Goal: Information Seeking & Learning: Learn about a topic

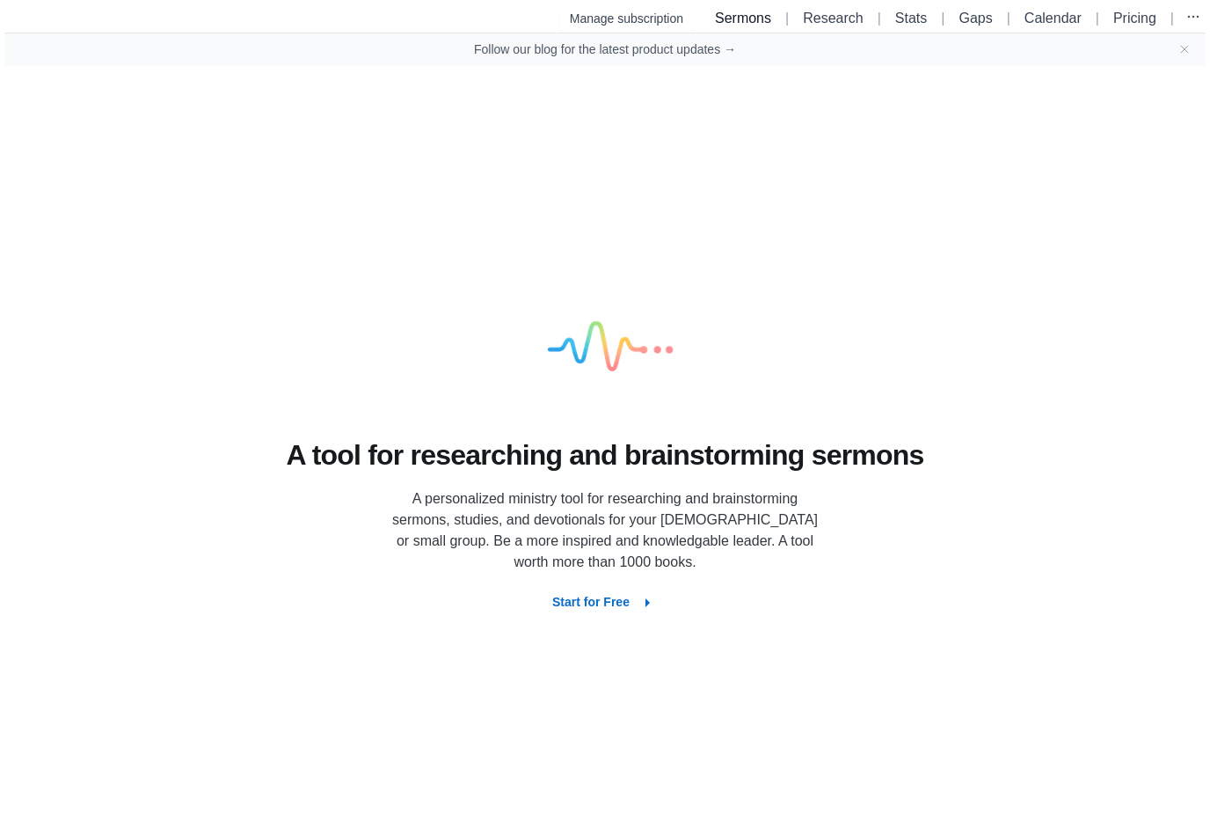
click at [748, 18] on link "Sermons" at bounding box center [743, 18] width 56 height 15
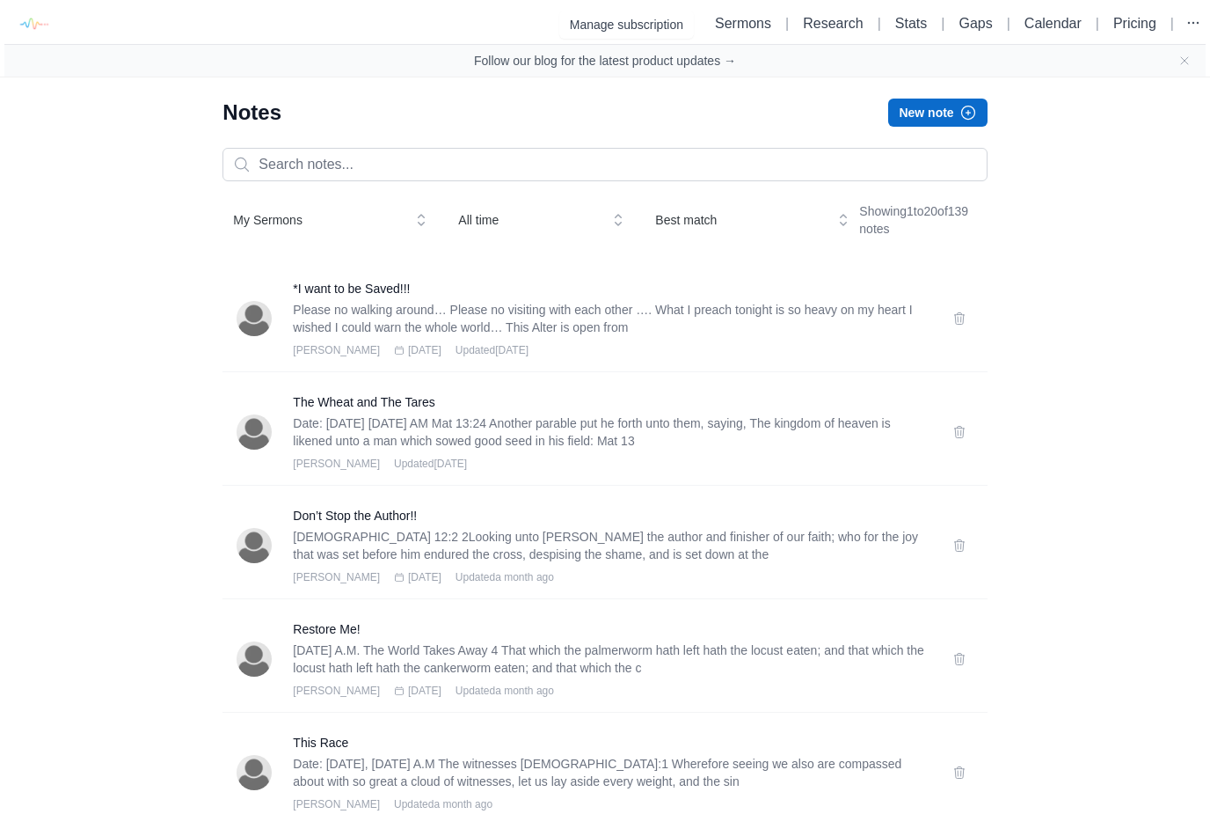
click at [962, 116] on icon "button" at bounding box center [967, 112] width 13 height 13
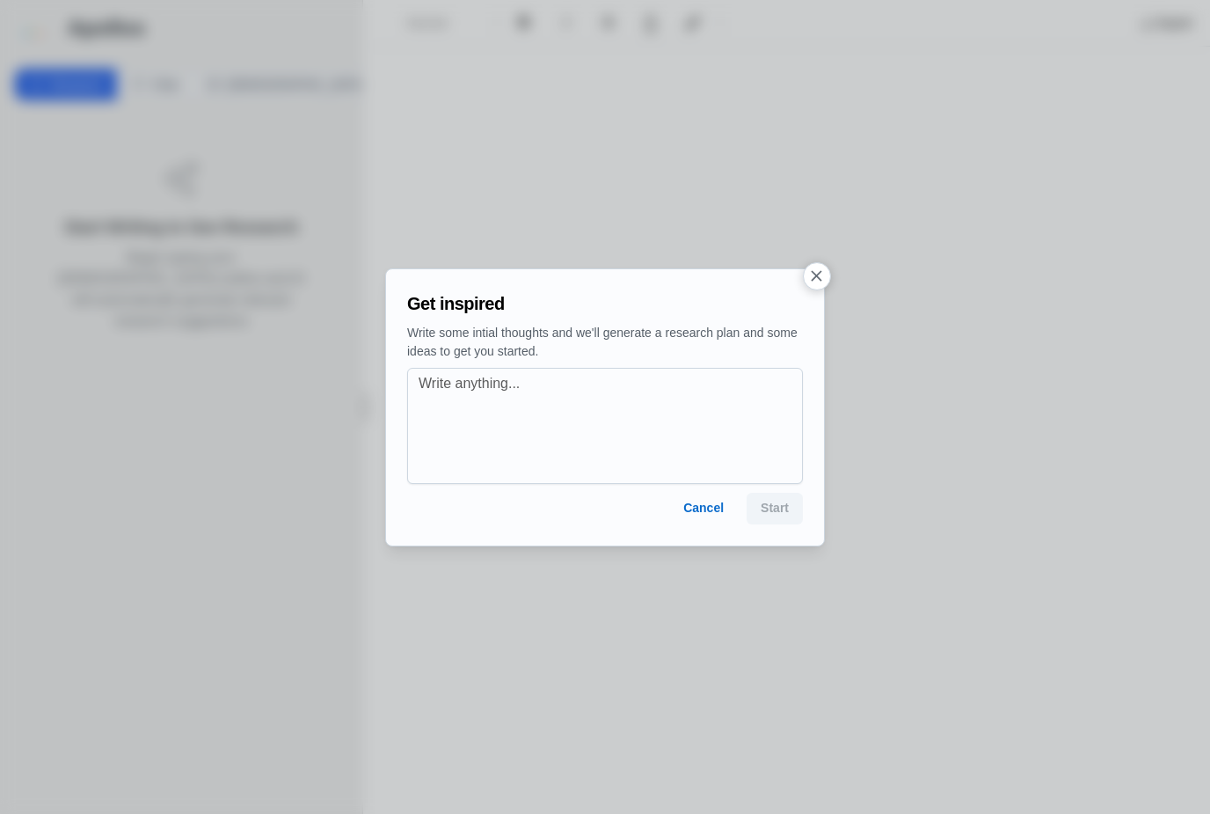
click at [703, 512] on button "Cancel" at bounding box center [703, 509] width 69 height 32
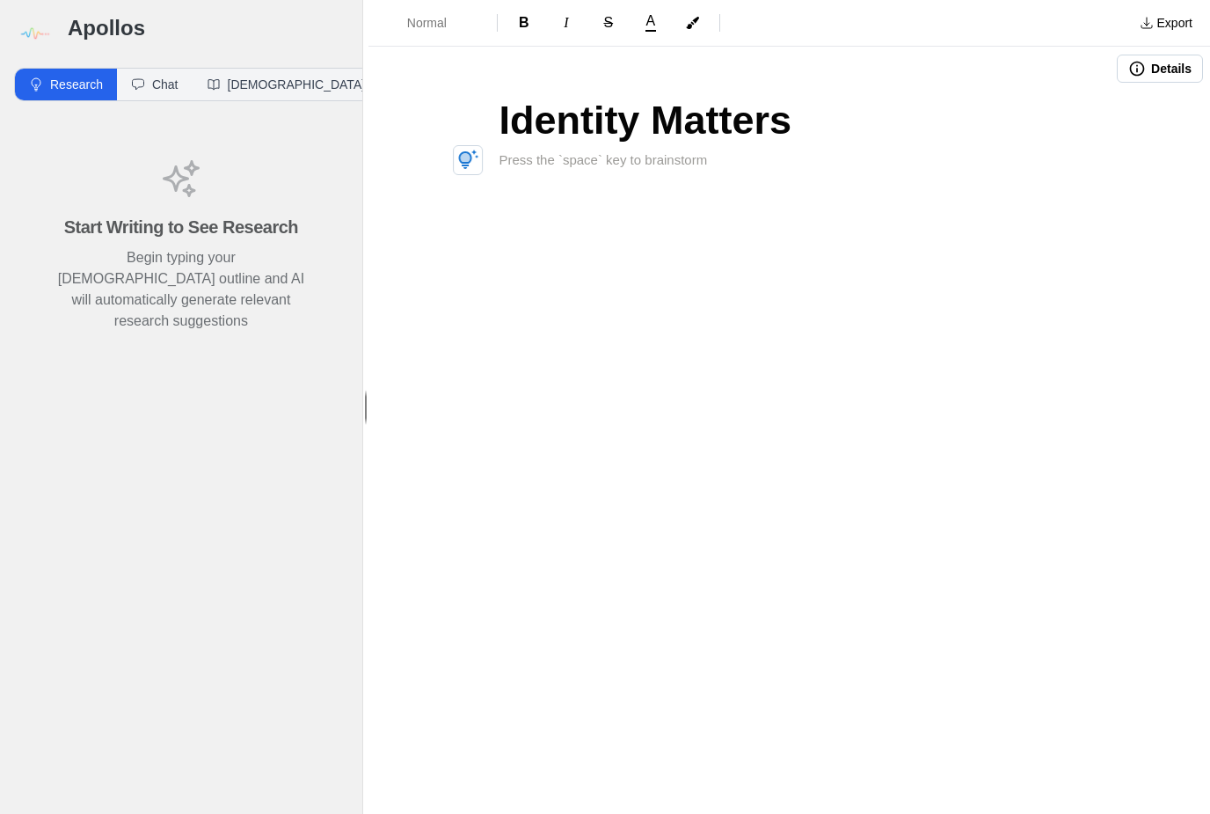
click at [596, 172] on div "Identity Matters" at bounding box center [789, 196] width 704 height 211
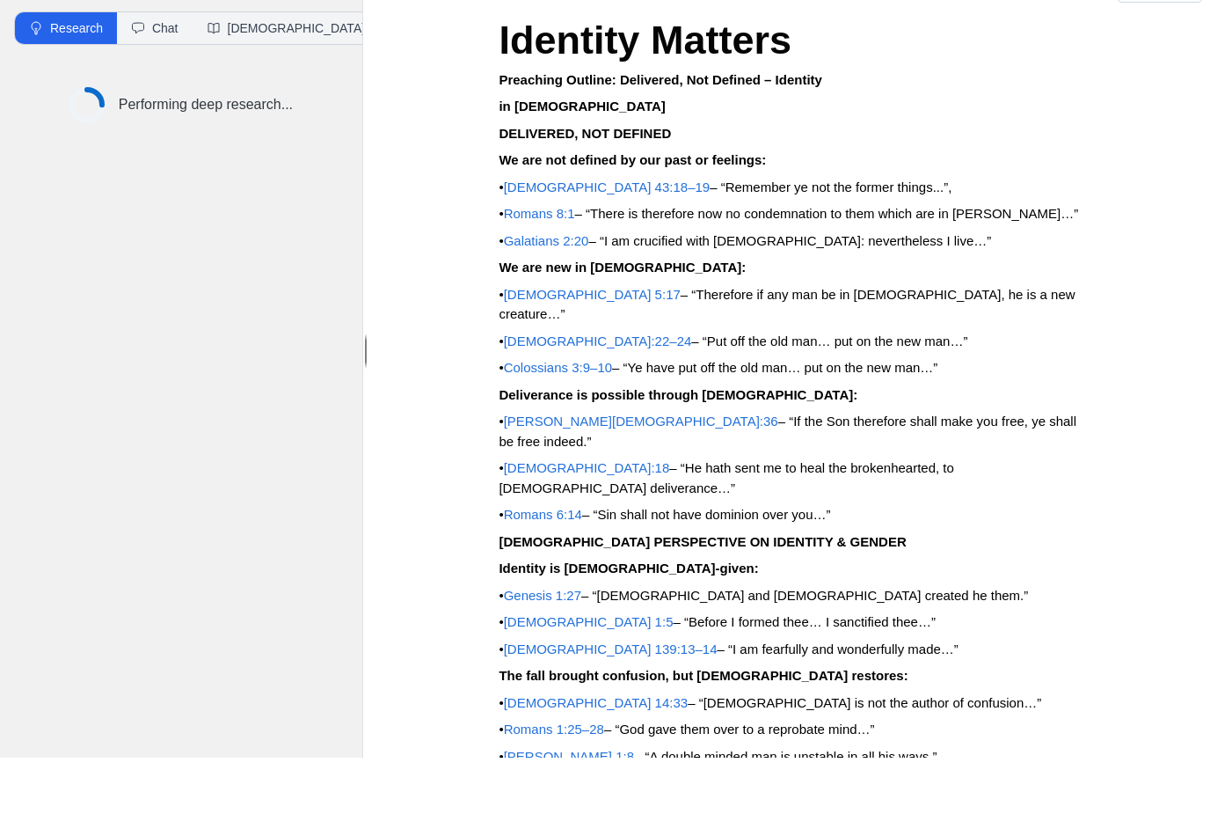
scroll to position [17, 0]
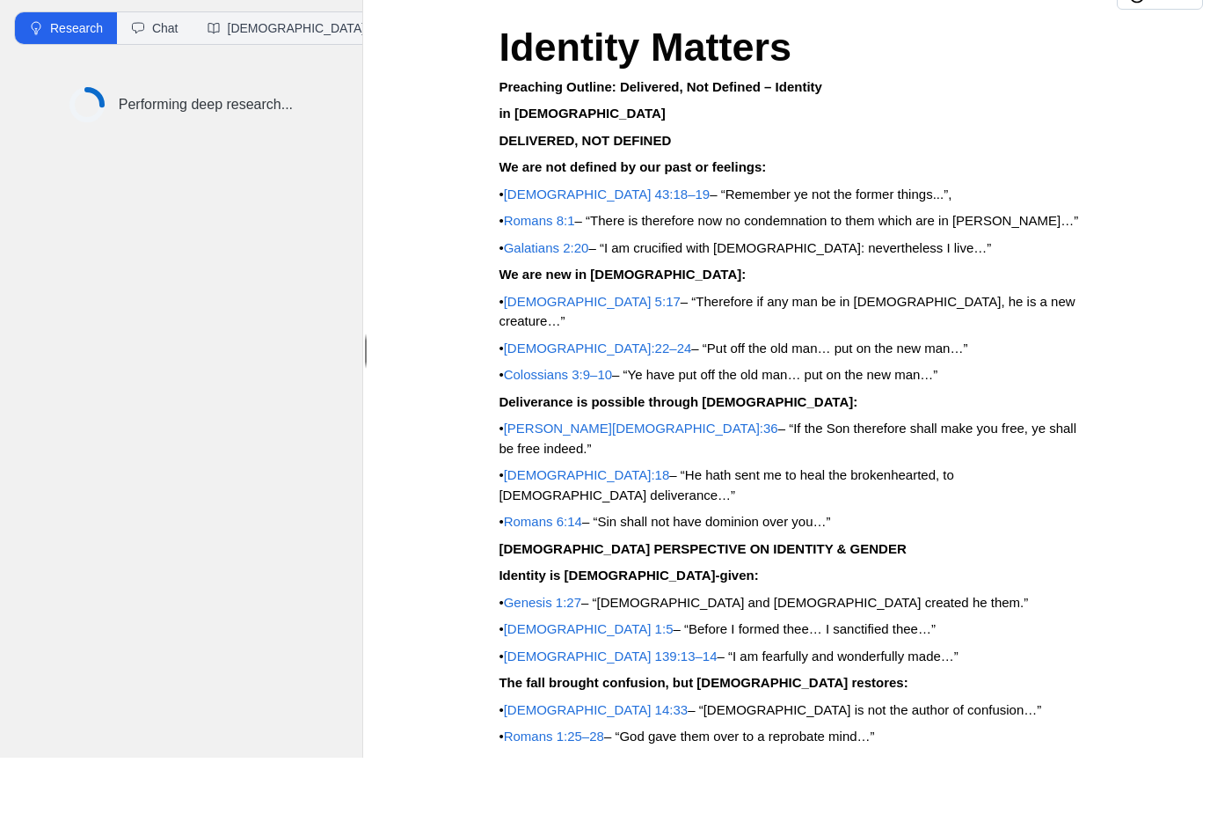
click at [1069, 449] on p "Deliverance is possible through [DEMOGRAPHIC_DATA]:" at bounding box center [789, 459] width 581 height 20
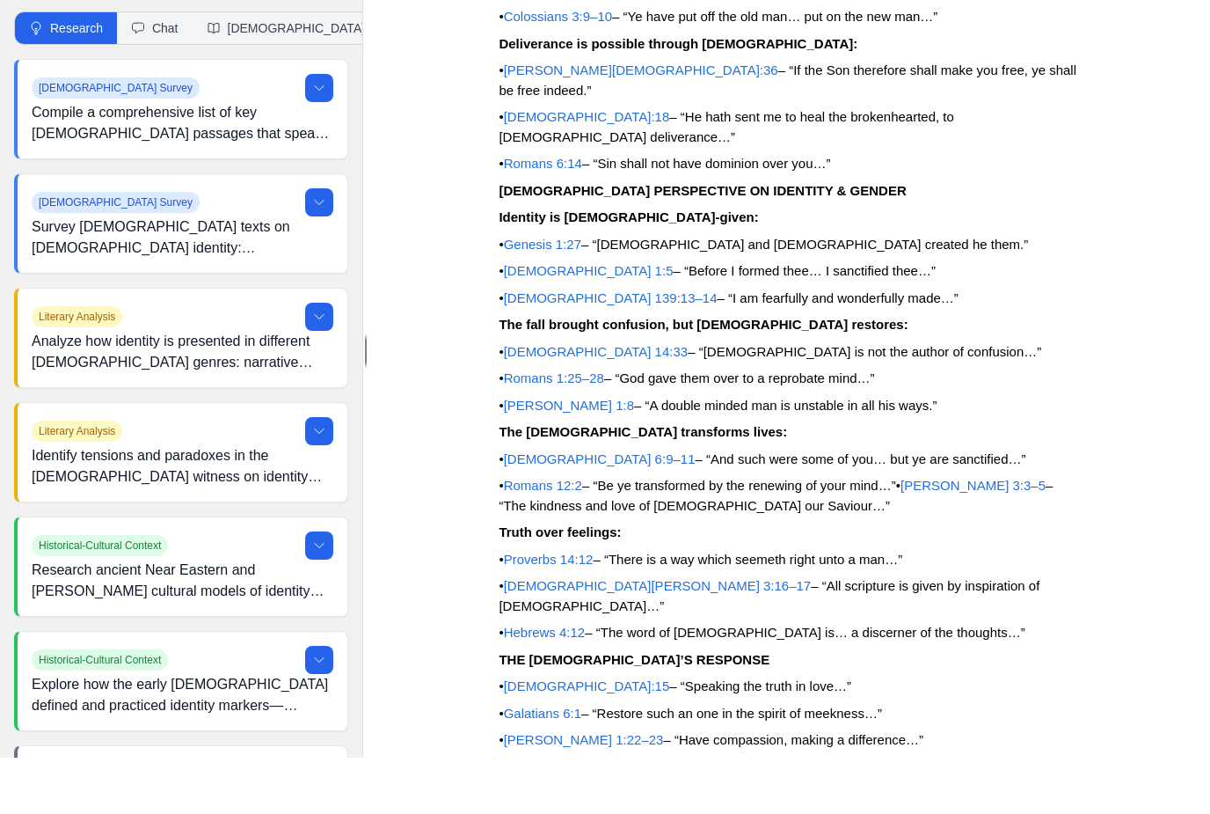
scroll to position [373, 0]
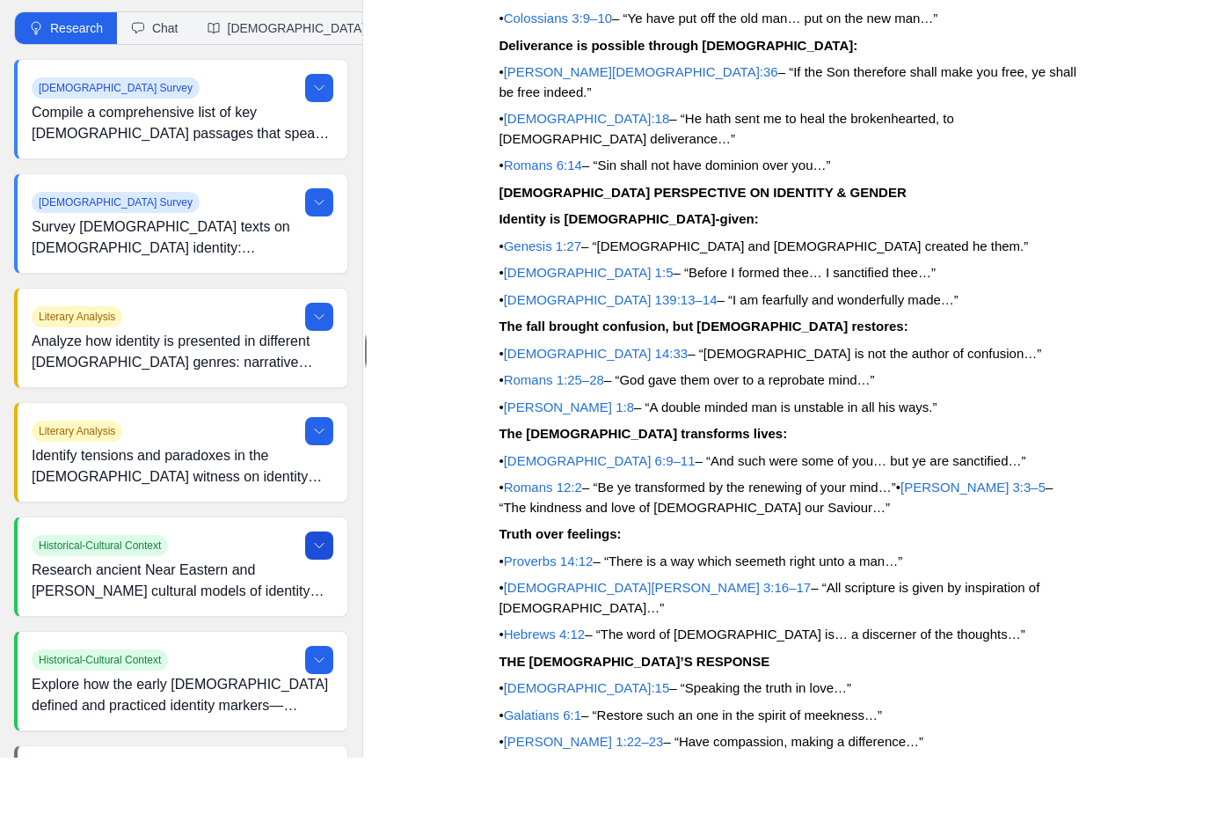
click at [324, 595] on icon at bounding box center [319, 602] width 14 height 14
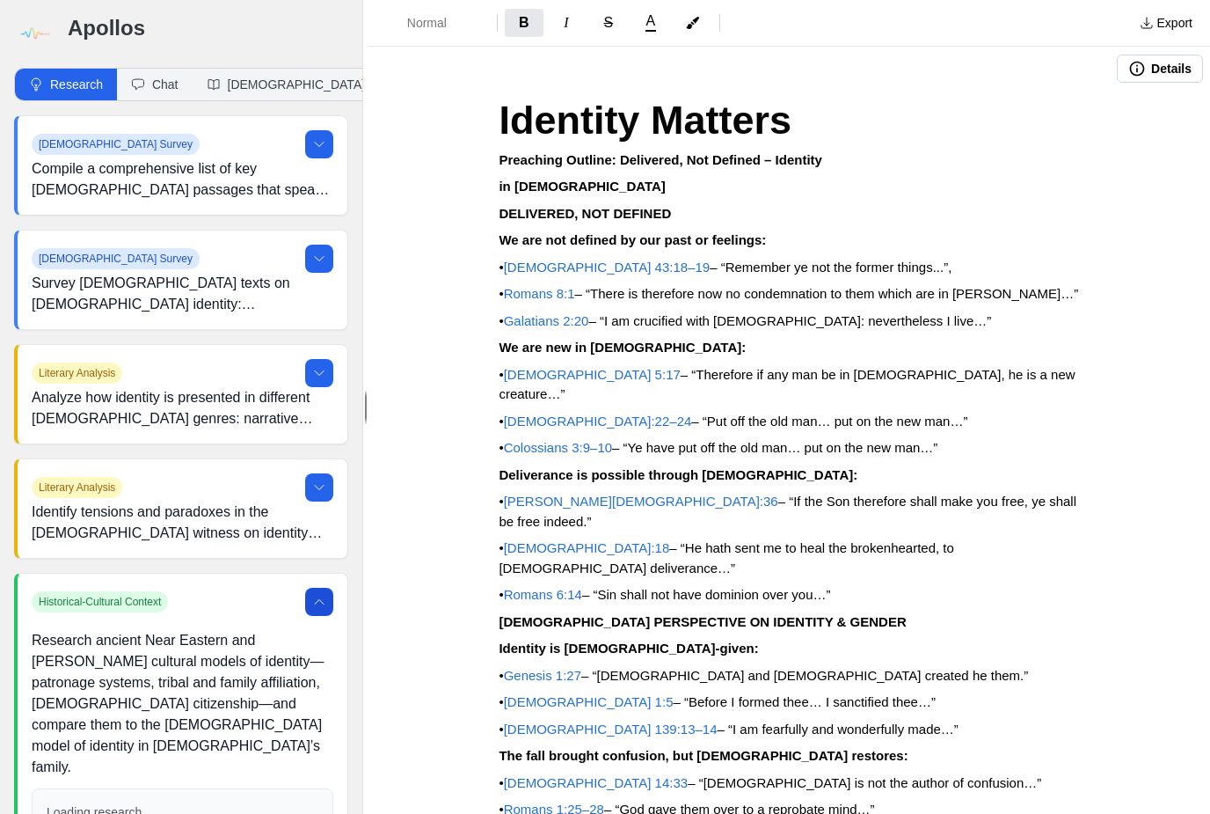
scroll to position [0, 0]
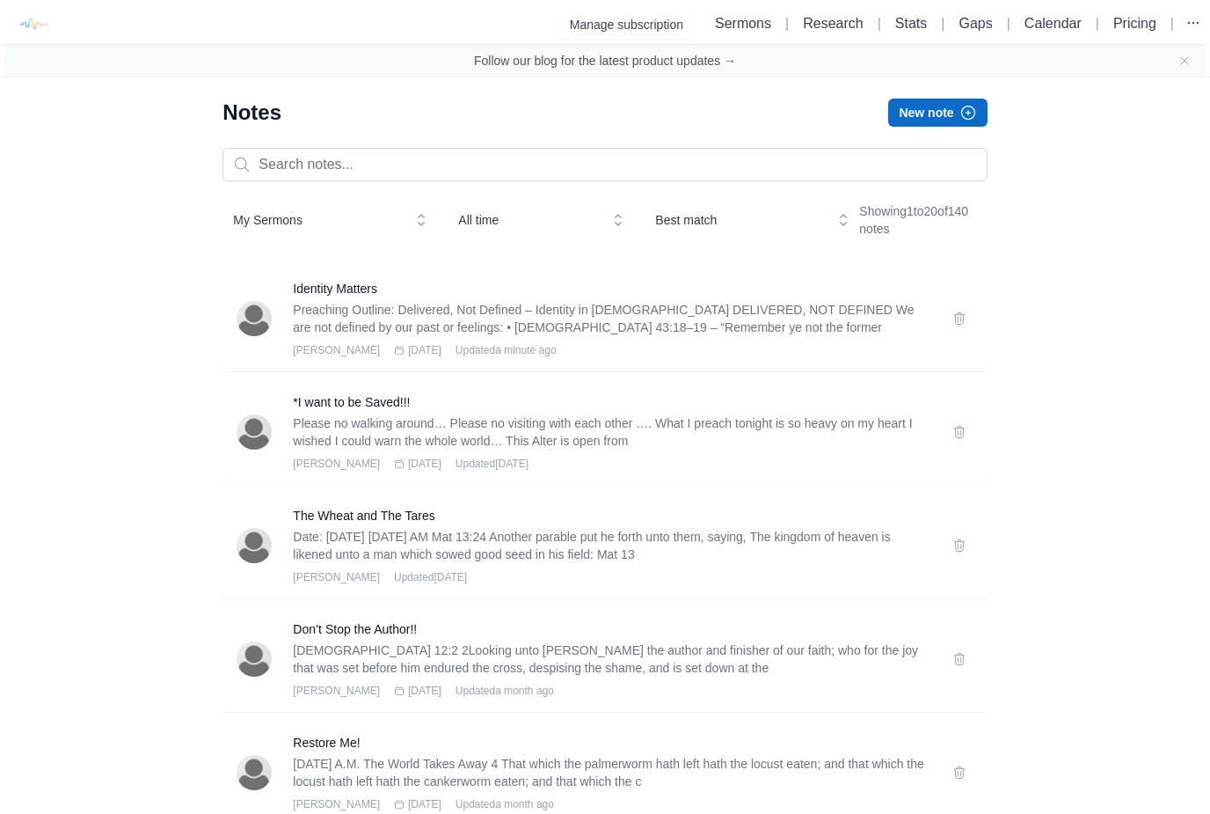
click at [957, 121] on button "New note" at bounding box center [937, 113] width 99 height 28
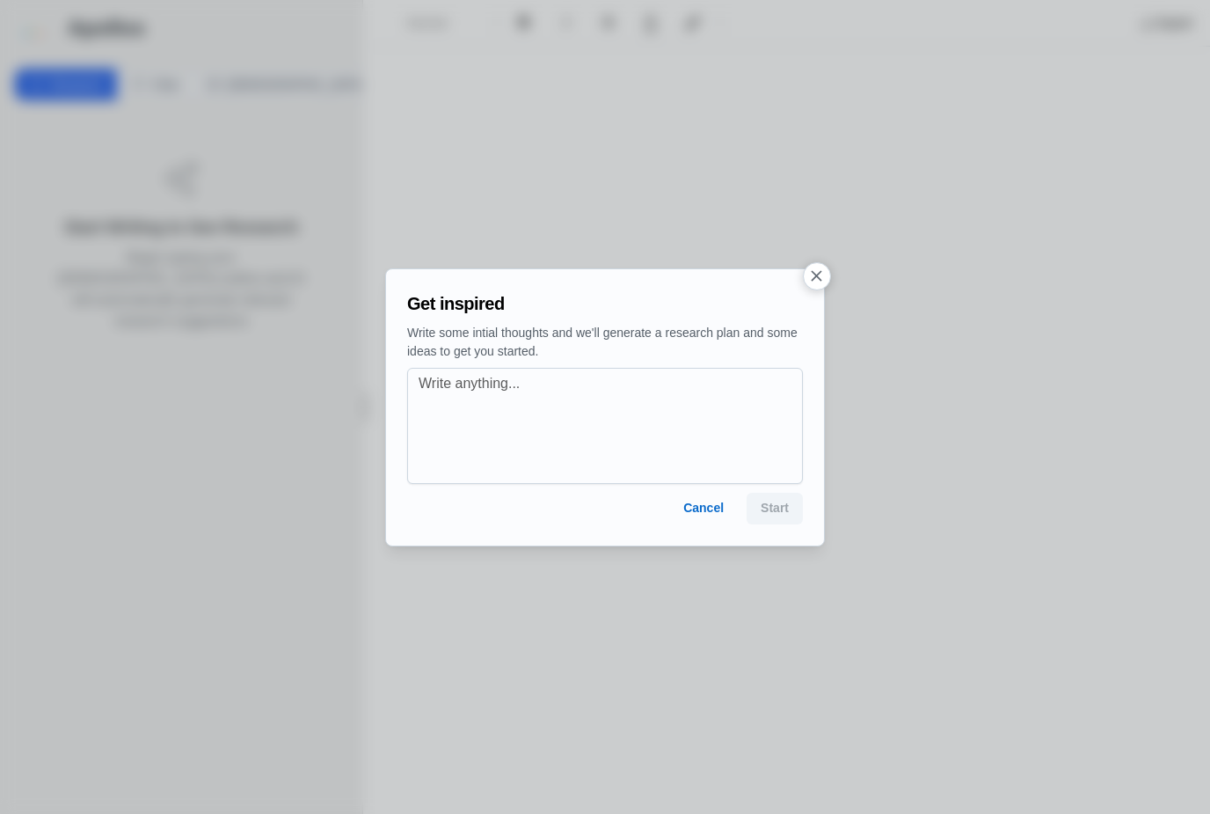
click at [706, 507] on button "Cancel" at bounding box center [703, 509] width 69 height 32
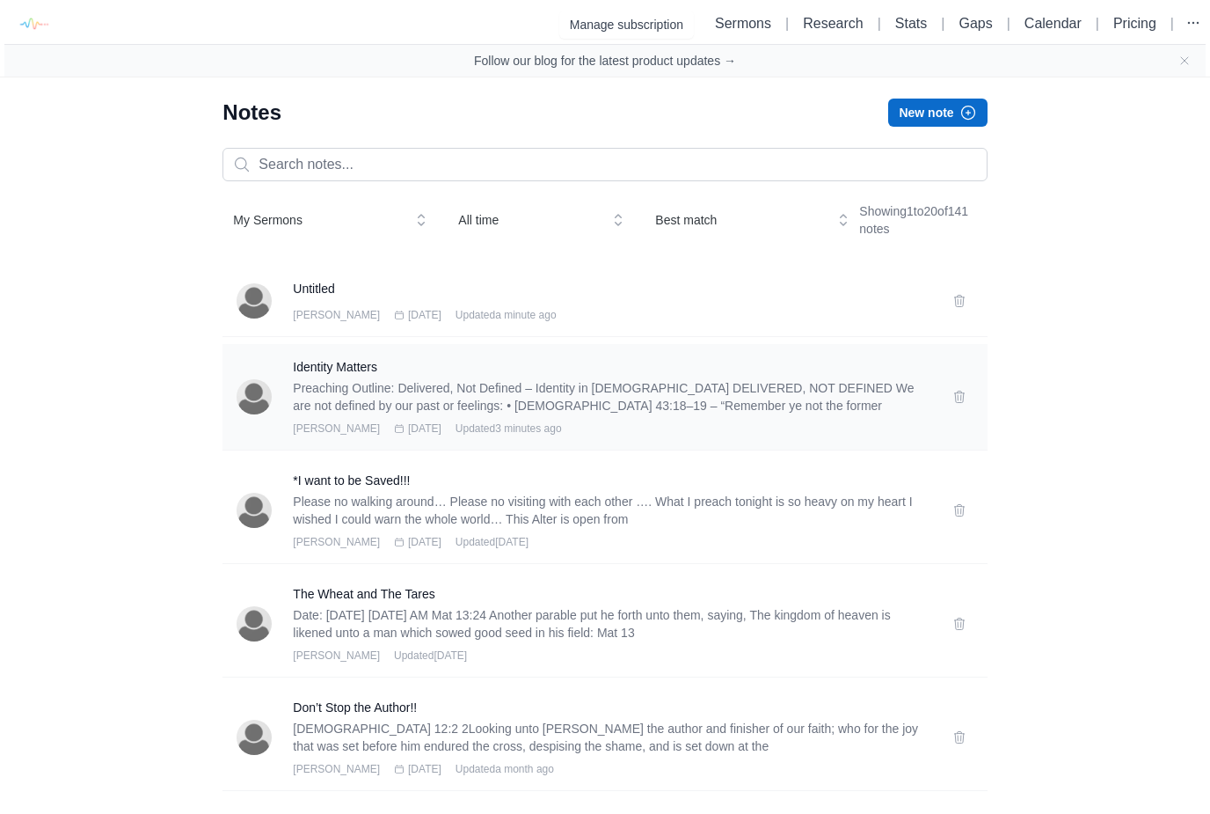
click at [442, 403] on p "Preaching Outline: Delivered, Not Defined – Identity in [DEMOGRAPHIC_DATA] DELI…" at bounding box center [612, 396] width 638 height 35
click at [772, 398] on p "Preaching Outline: Delivered, Not Defined – Identity in [DEMOGRAPHIC_DATA] DELI…" at bounding box center [612, 396] width 638 height 35
click at [333, 374] on h3 "Identity Matters" at bounding box center [612, 367] width 638 height 18
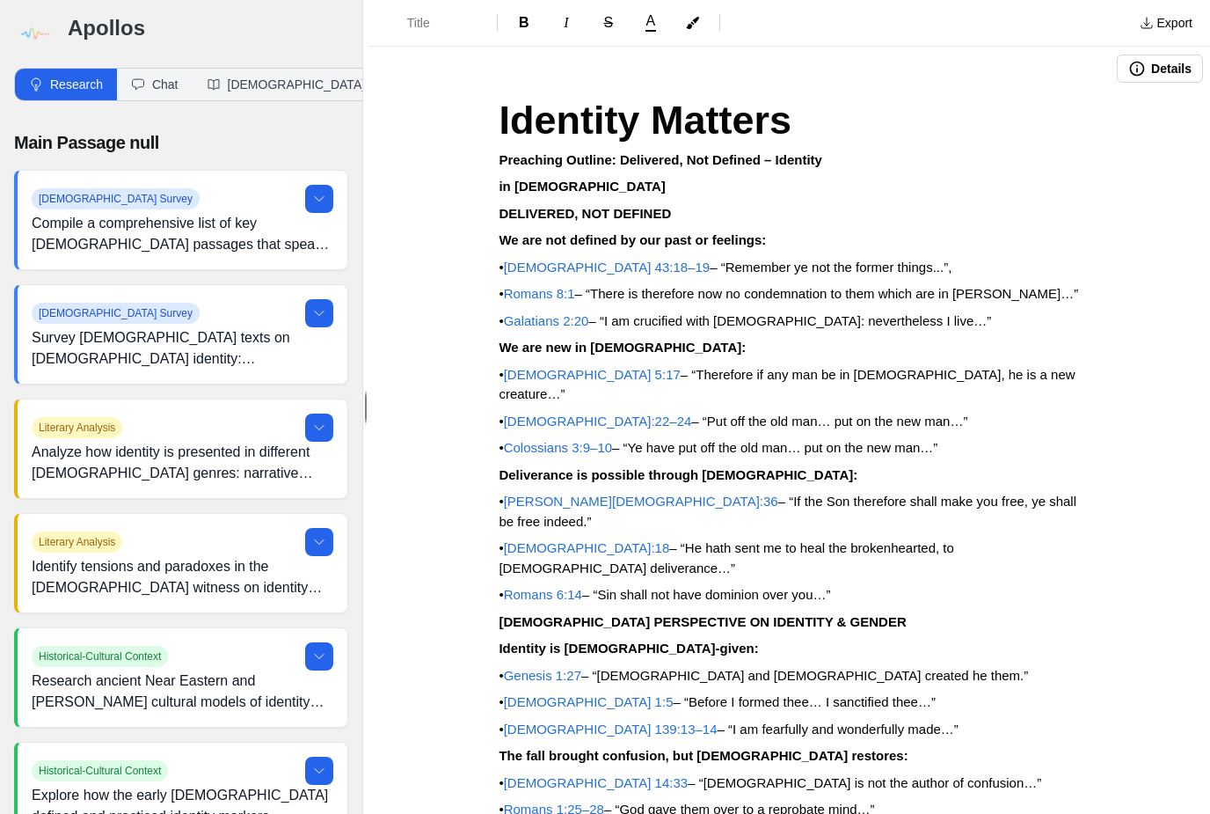
click at [39, 38] on img at bounding box center [34, 34] width 40 height 40
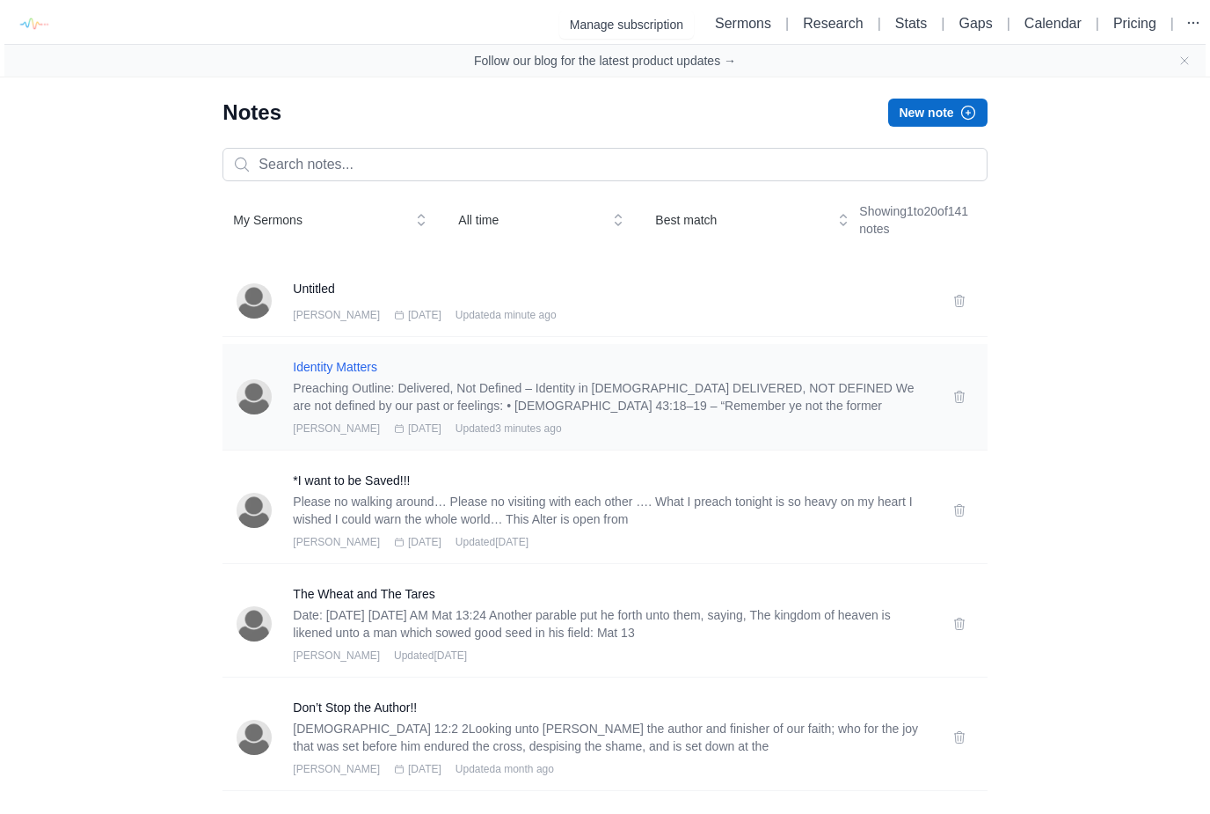
click at [330, 369] on h3 "Identity Matters" at bounding box center [612, 367] width 638 height 18
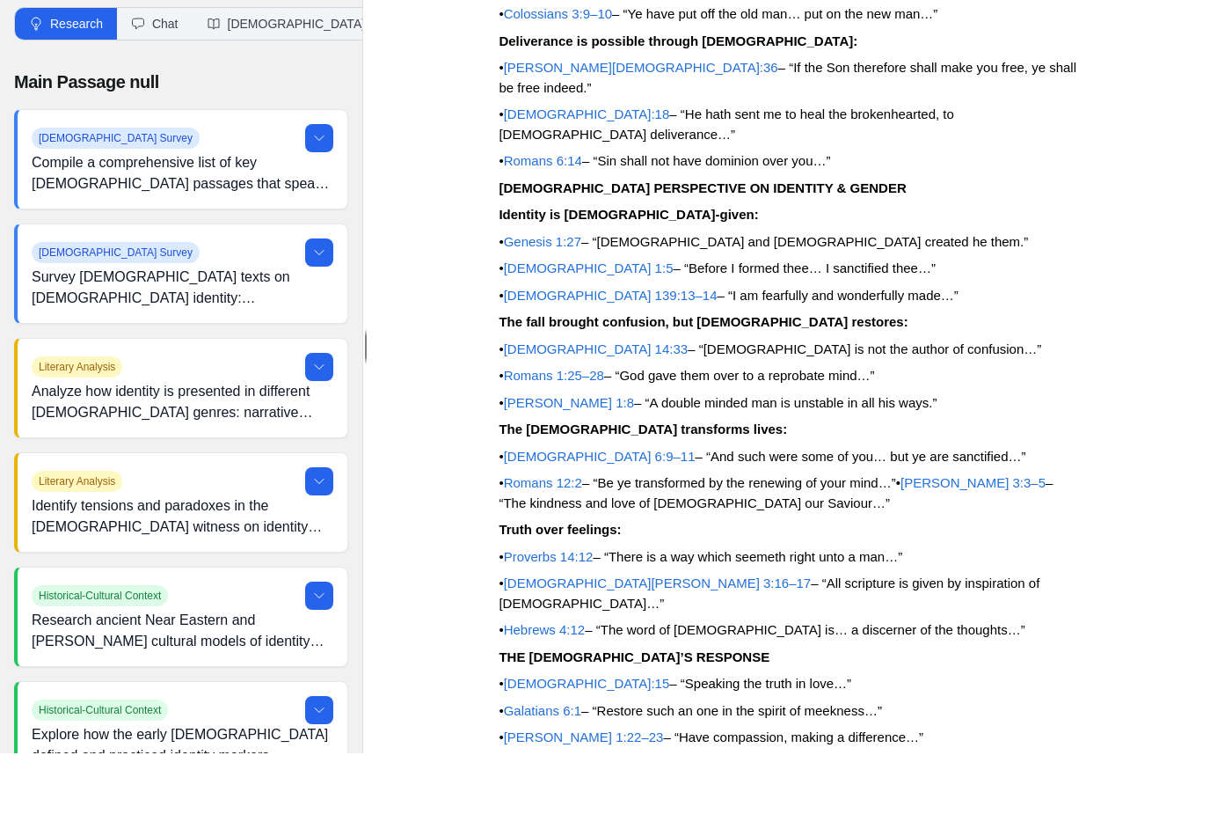
scroll to position [56, 0]
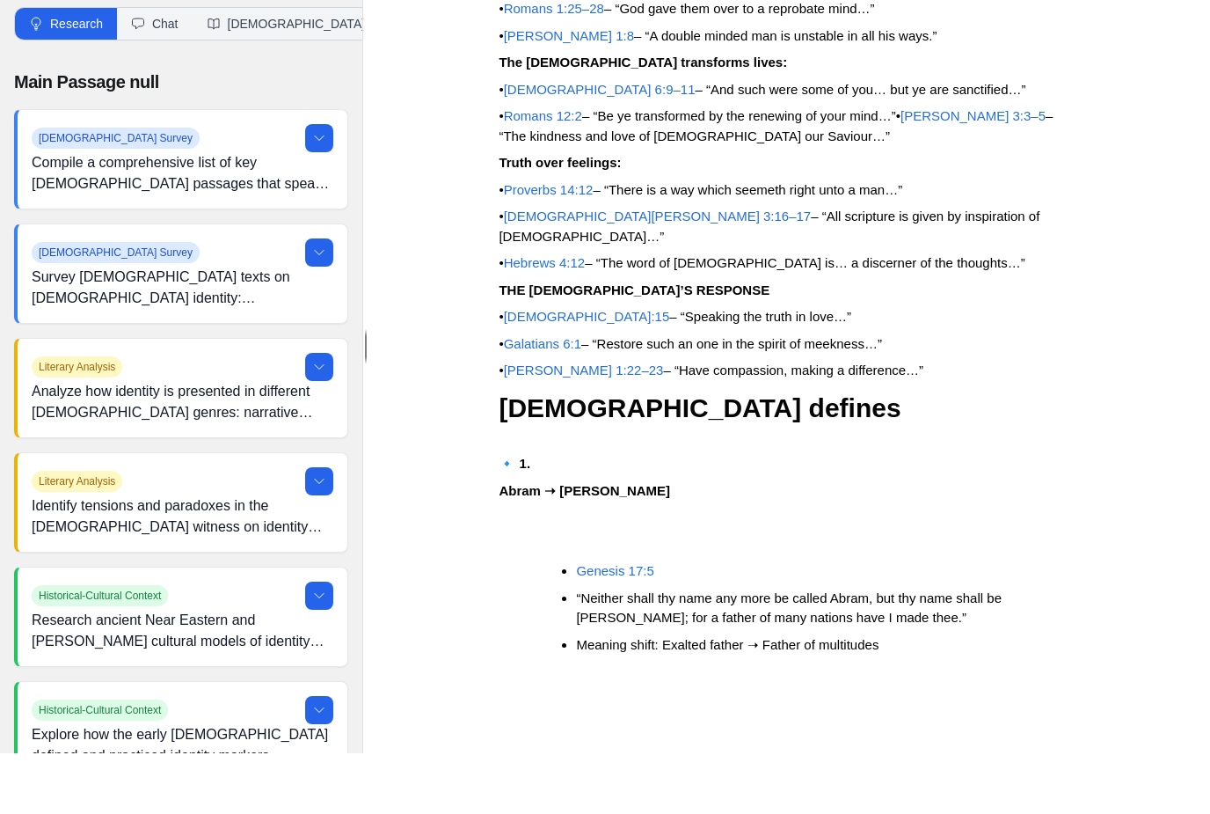
scroll to position [745, 0]
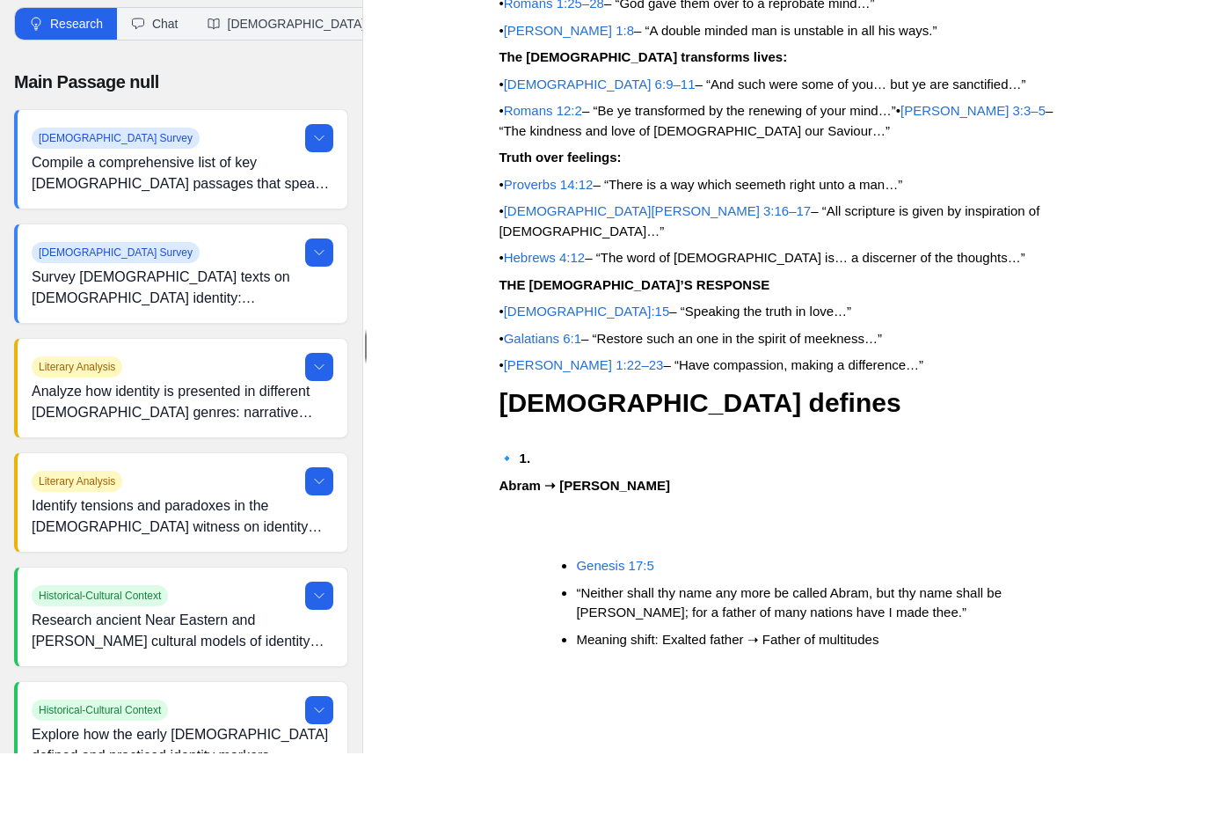
click at [537, 617] on ul "Genesis 17:5 “Neither shall thy name any more be called Abram, but thy name sha…" at bounding box center [796, 663] width 567 height 93
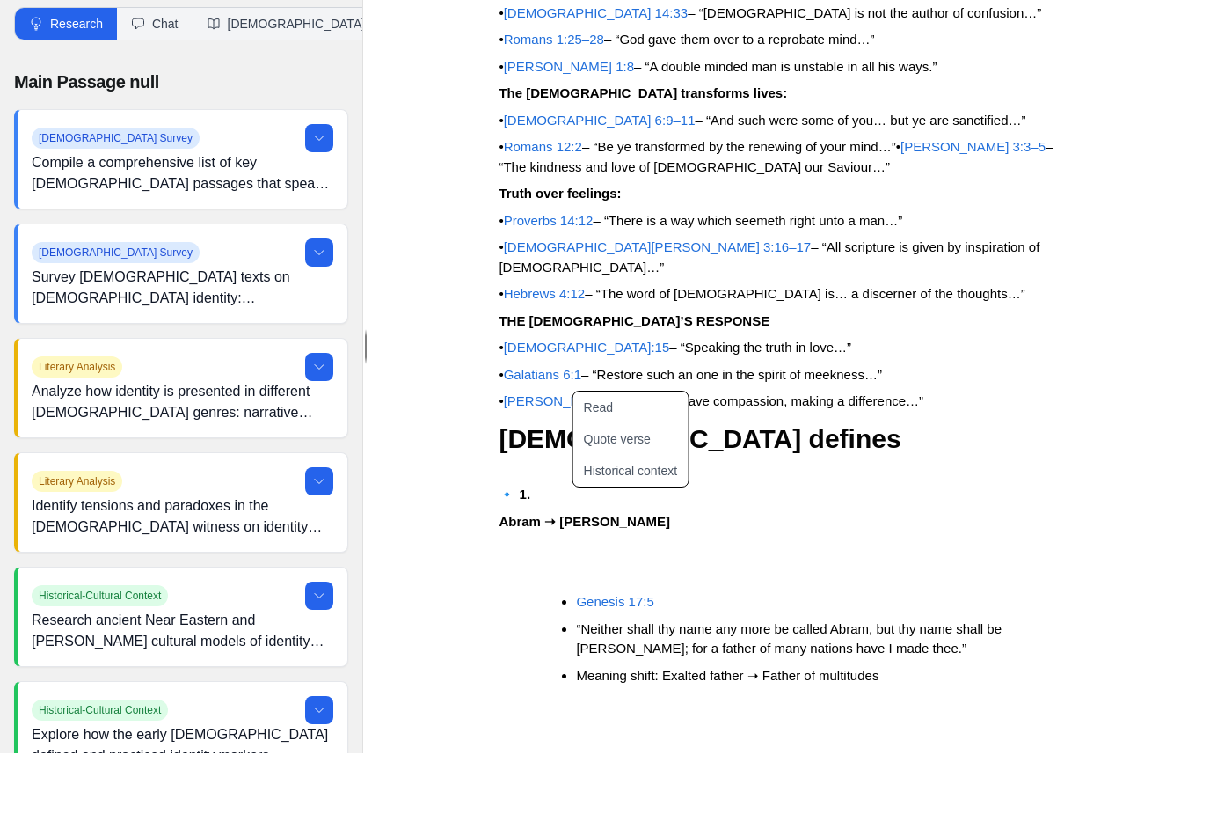
scroll to position [702, 0]
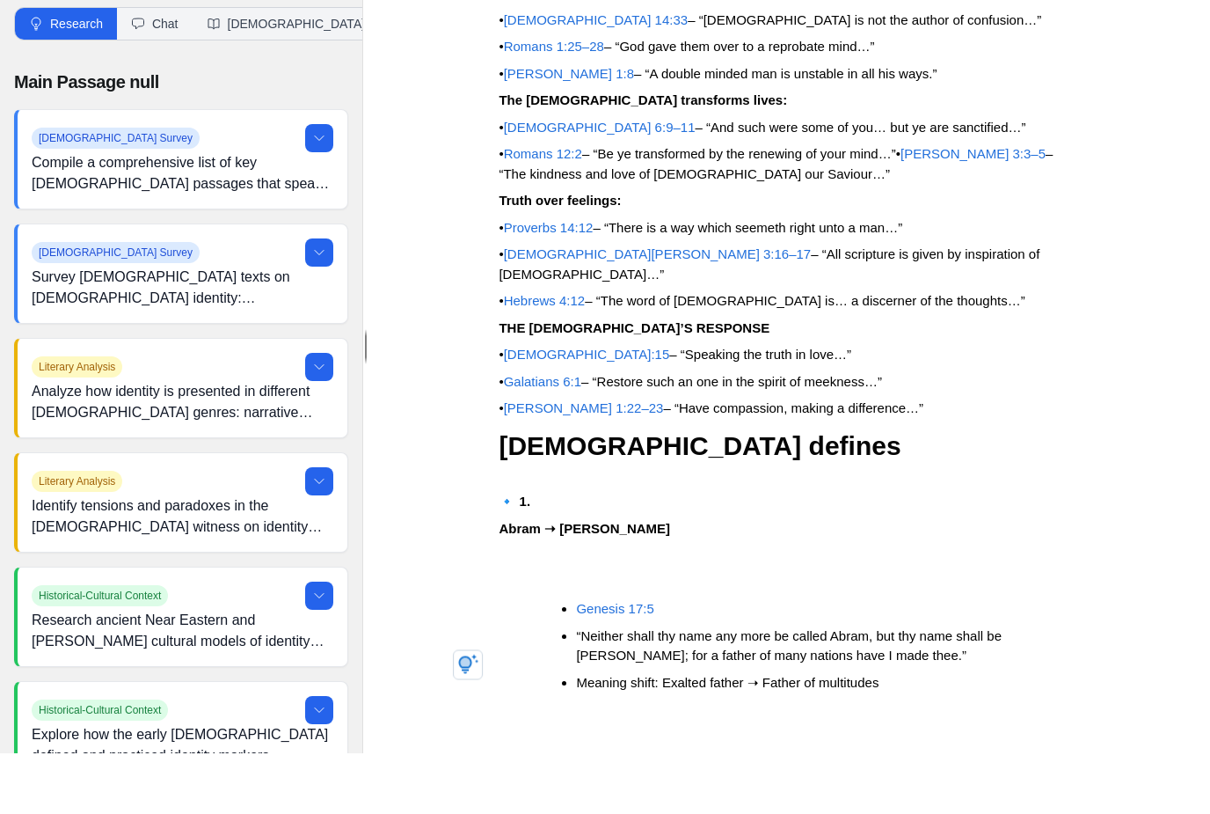
click at [582, 662] on span "Genesis 17:5" at bounding box center [614, 669] width 77 height 15
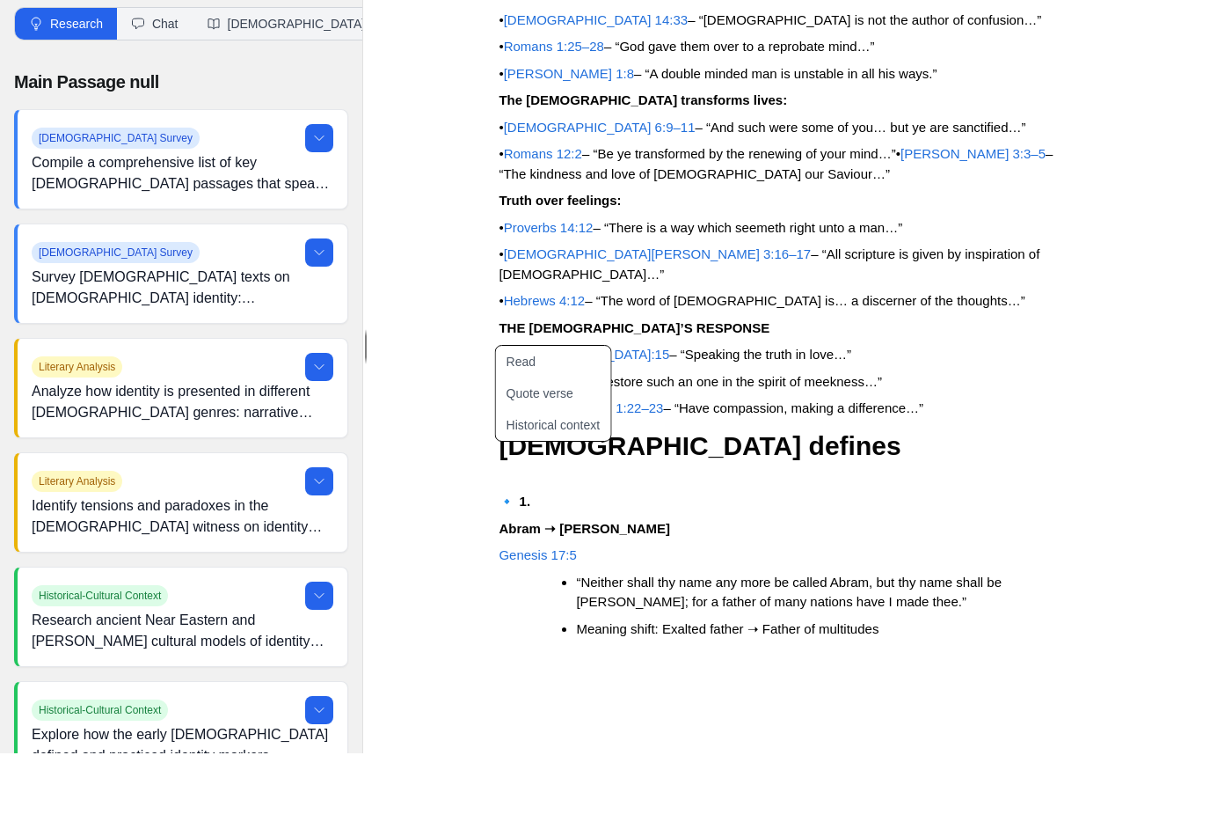
click at [739, 552] on p "🔹 1." at bounding box center [789, 562] width 581 height 20
click at [495, 402] on div "Read Quote verse Historical context" at bounding box center [552, 454] width 117 height 104
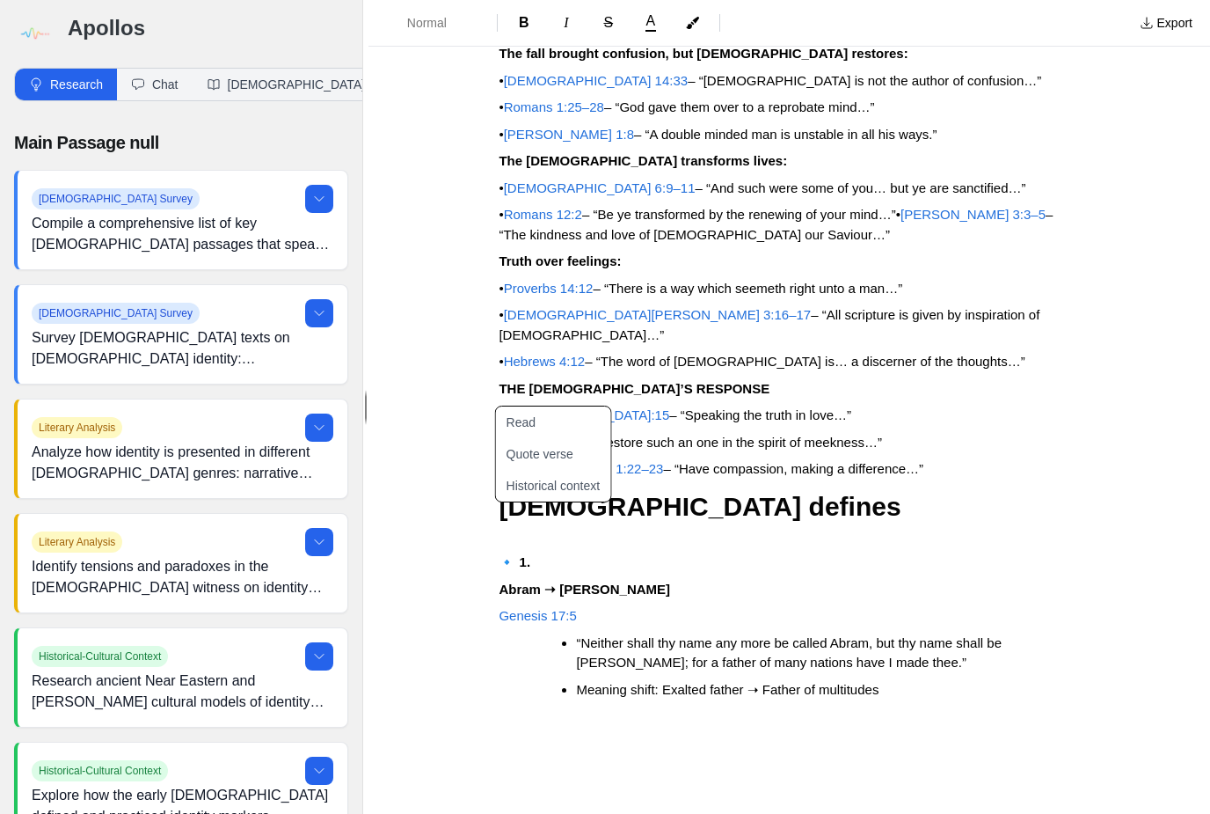
click at [533, 734] on p at bounding box center [789, 744] width 581 height 20
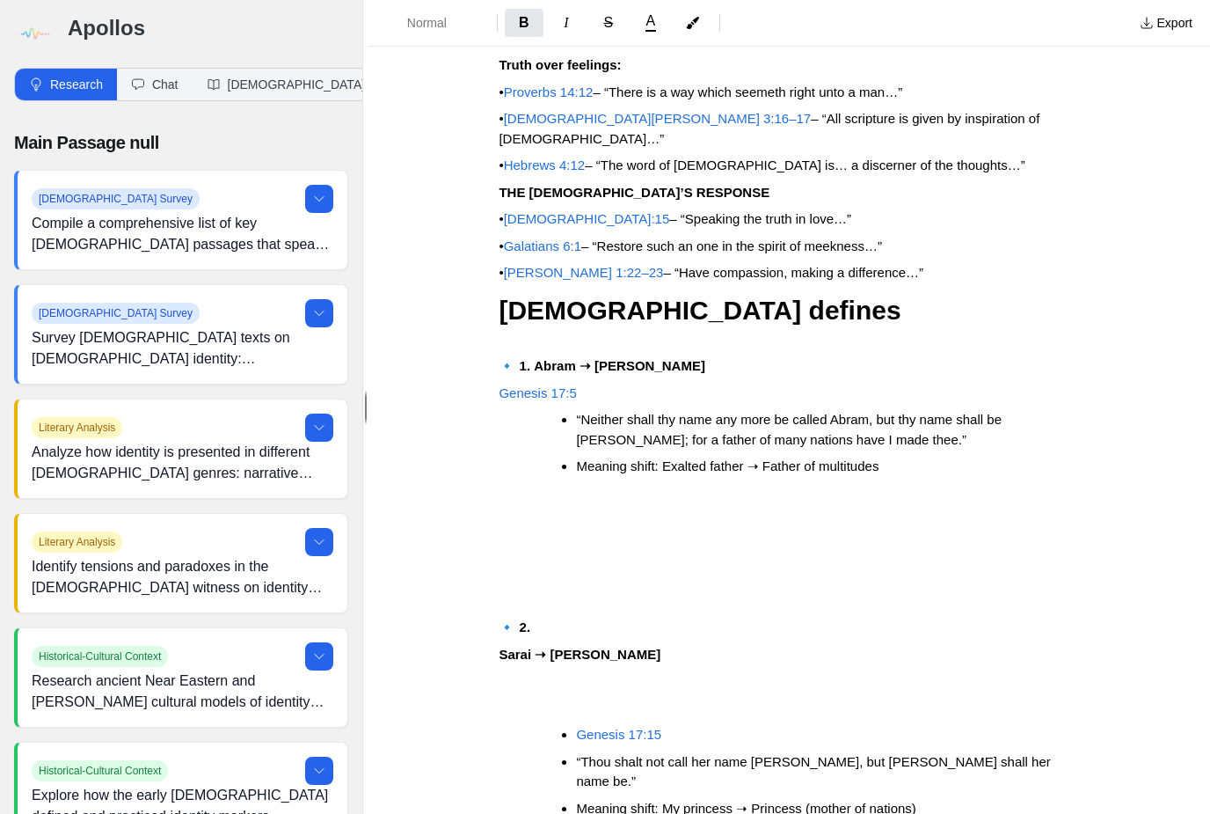
scroll to position [901, 0]
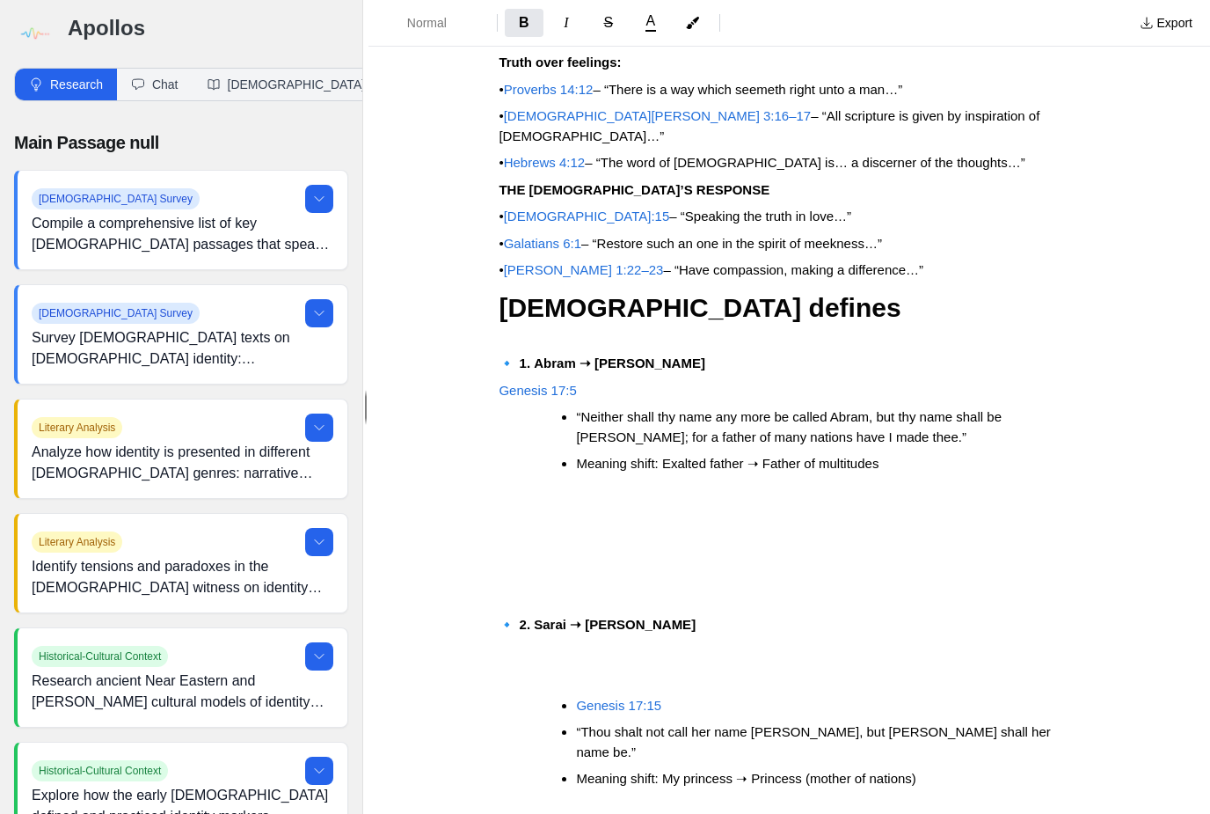
click at [544, 696] on ul "Genesis 17:15 “Thou shalt not call her name Sarai, but Sarah shall her name be.…" at bounding box center [796, 742] width 567 height 93
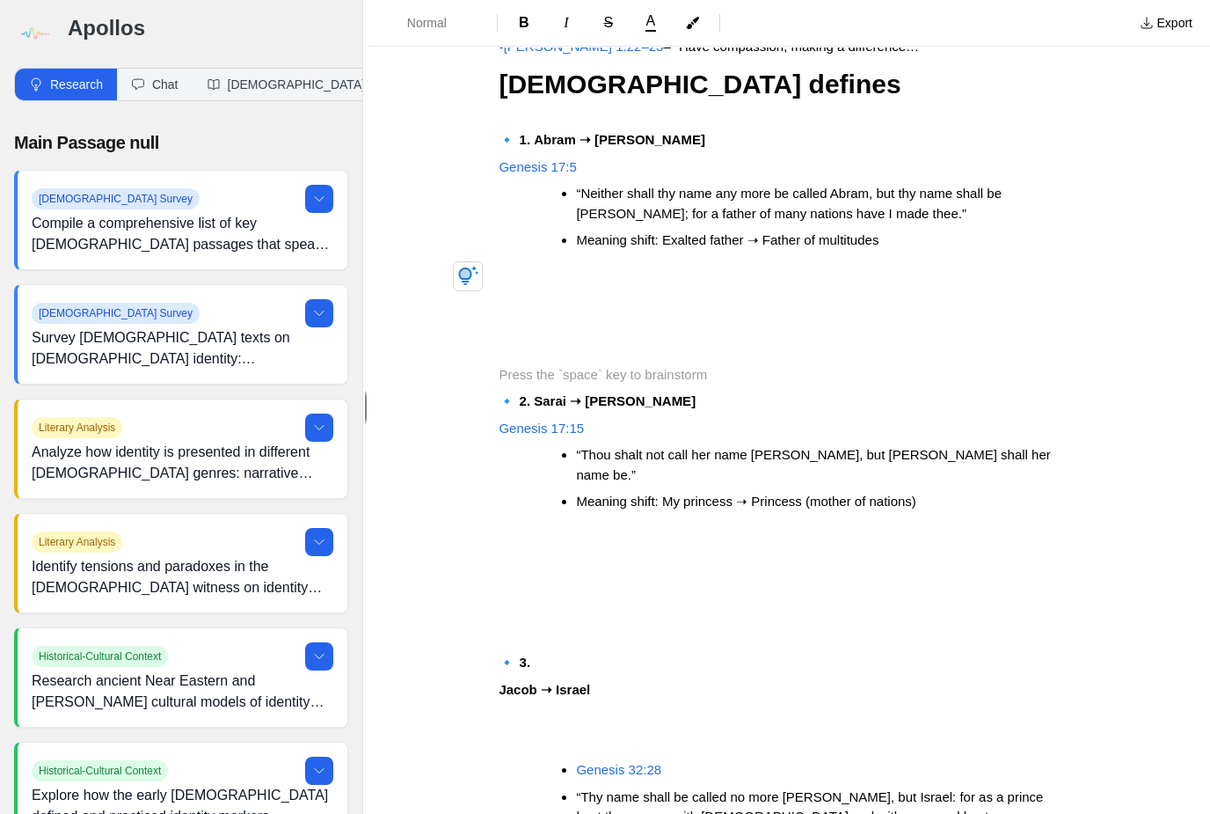
scroll to position [1130, 0]
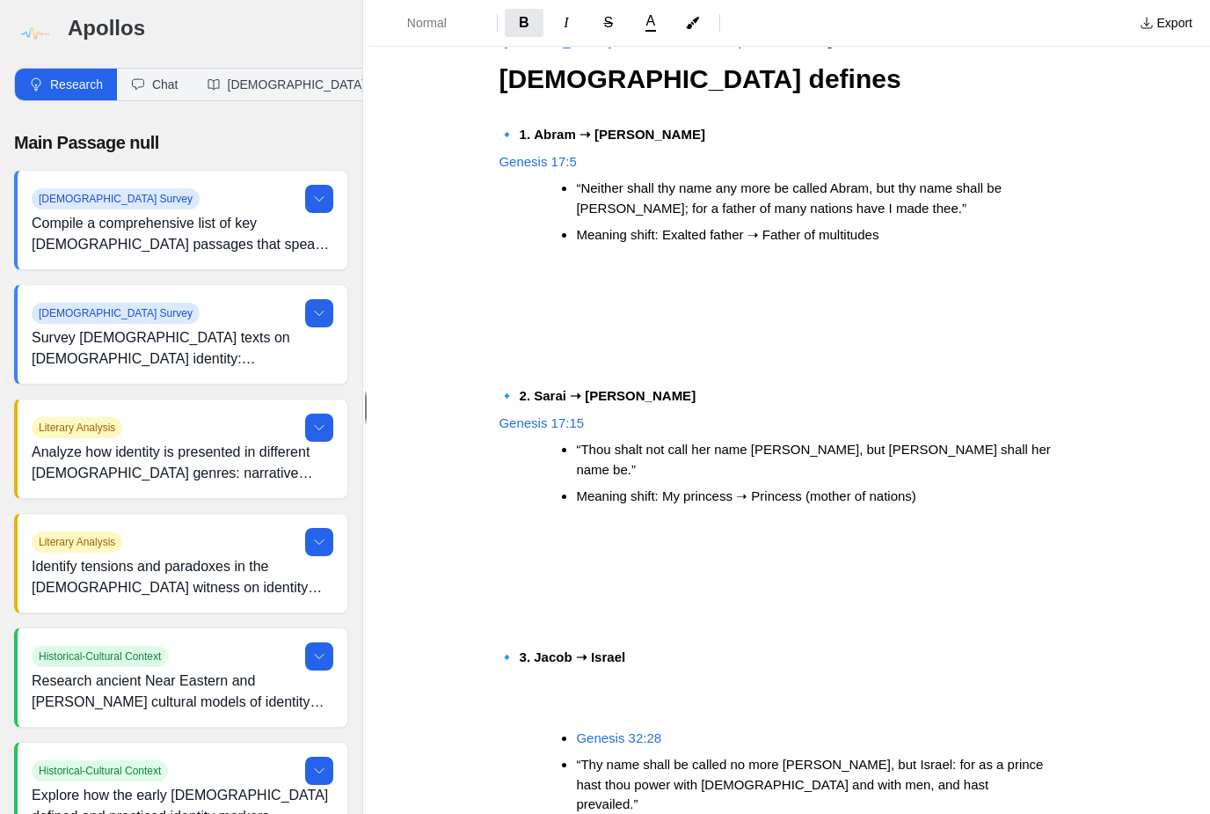
click at [558, 728] on ul "Genesis 32:28 “Thy name shall be called no more Jacob, but Israel: for as a pri…" at bounding box center [796, 794] width 567 height 133
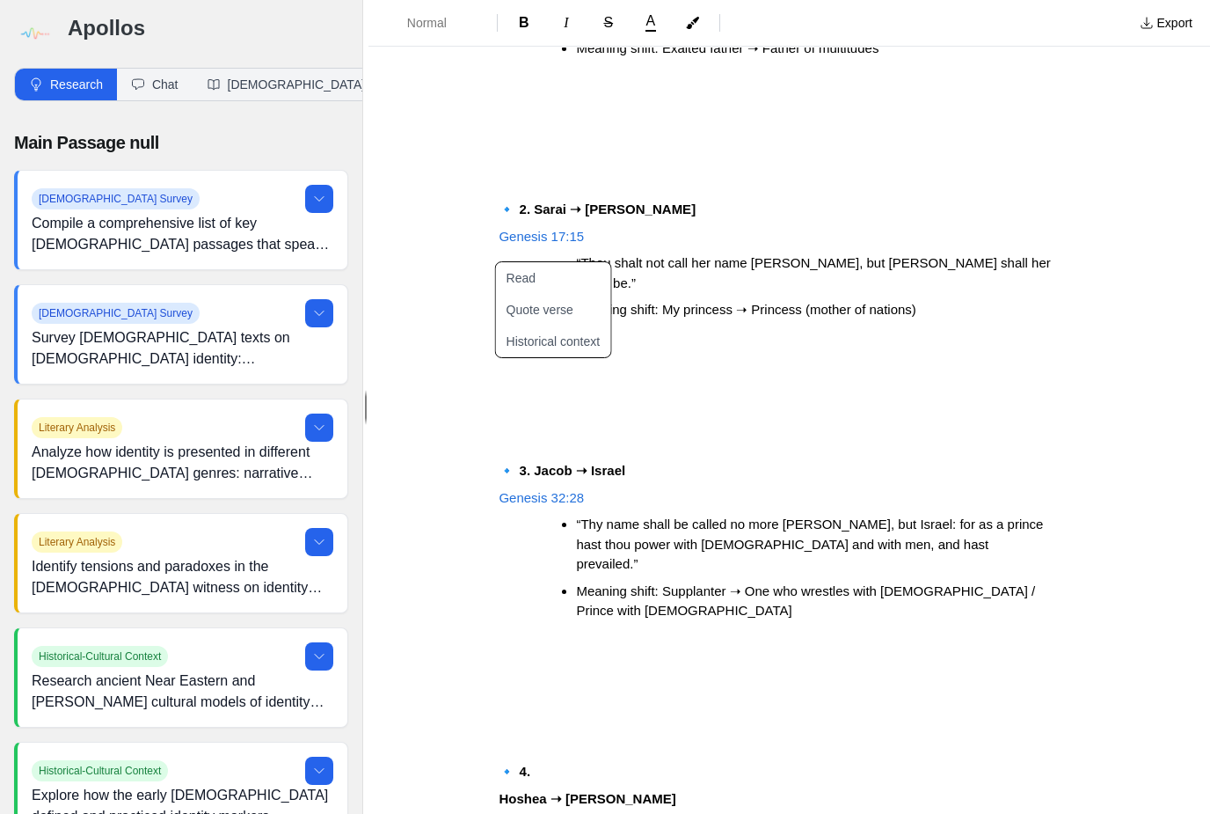
scroll to position [1319, 0]
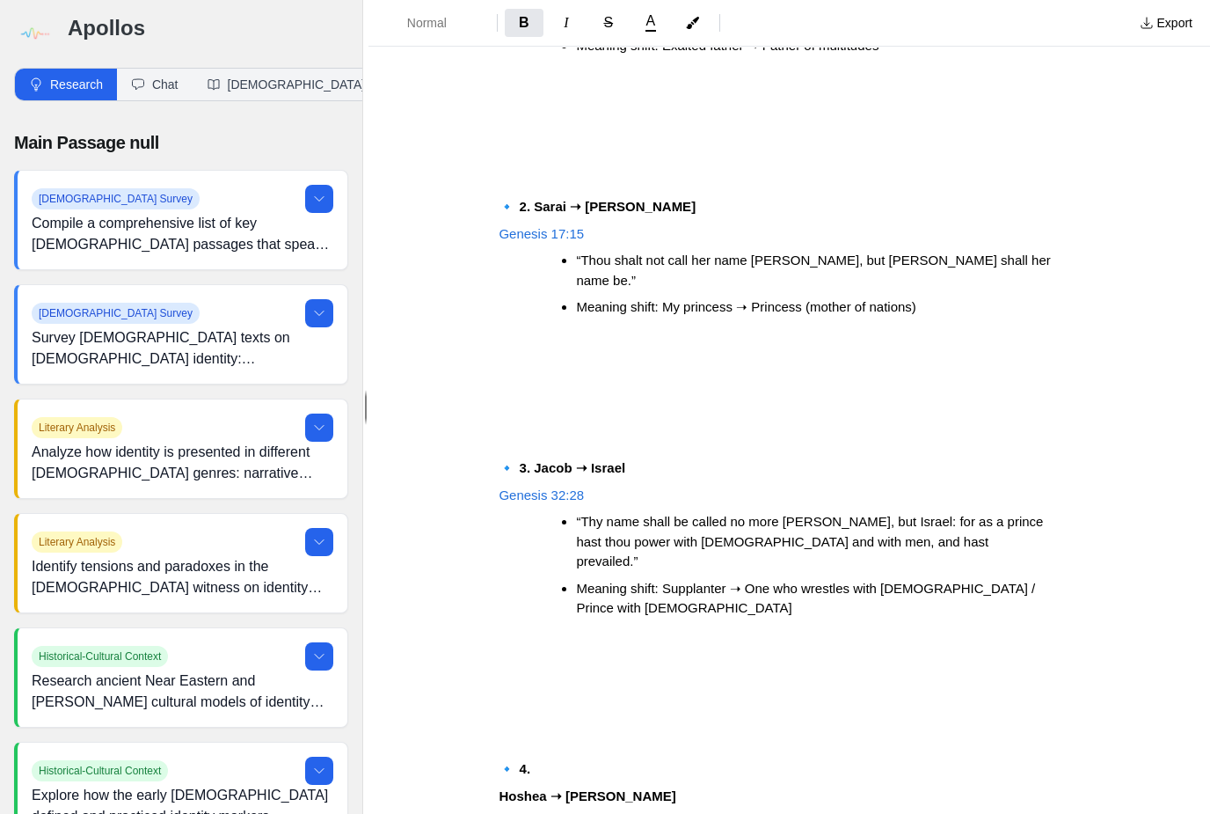
click at [501, 788] on strong "Hoshea ➝ [PERSON_NAME]" at bounding box center [587, 795] width 177 height 15
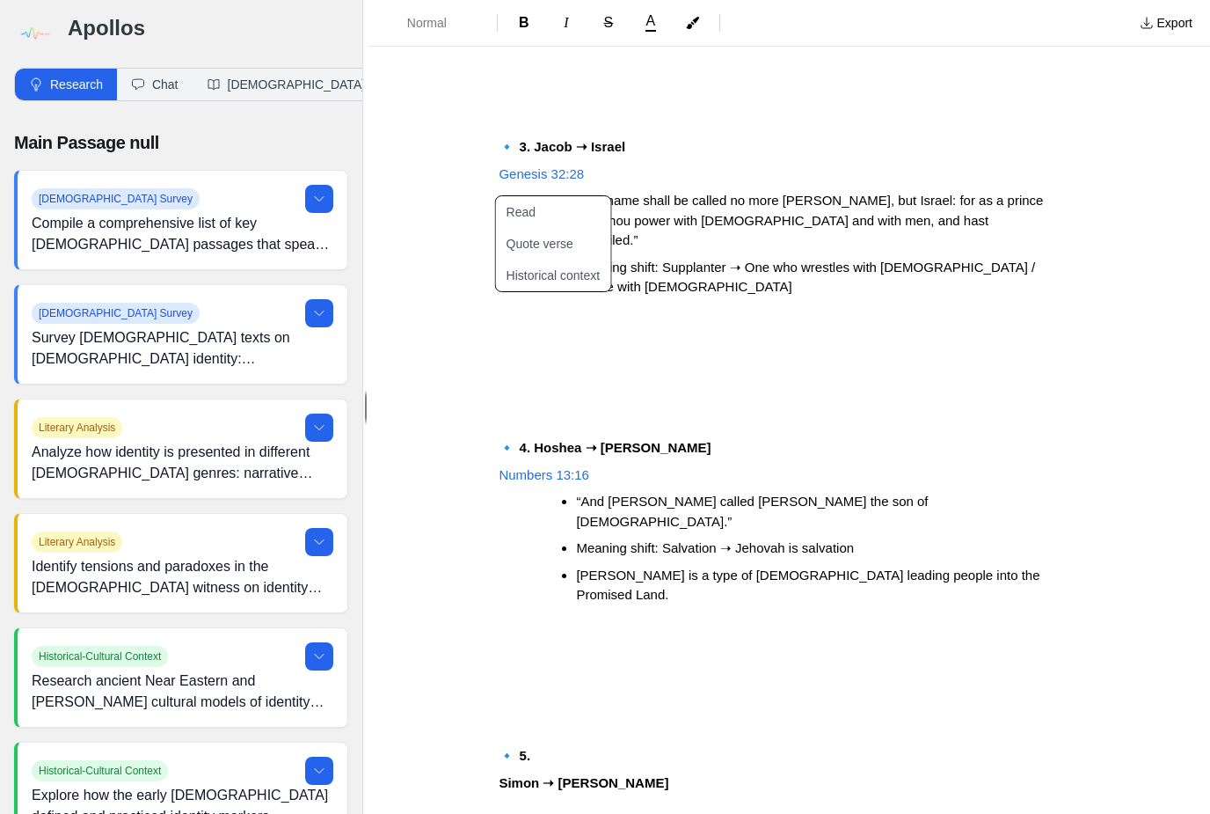
scroll to position [1671, 0]
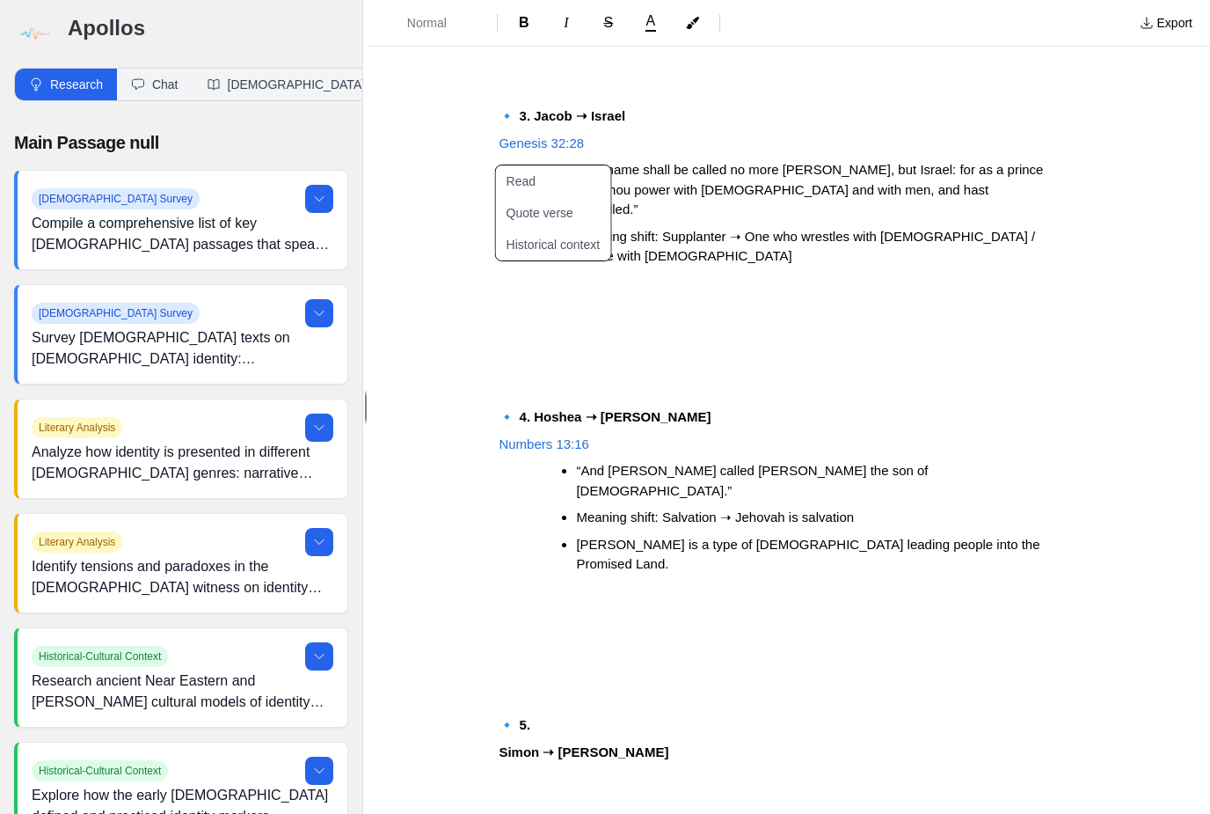
click at [494, 476] on div "Identity Matters Preaching Outline: Delivered, Not Defined – Identity in Christ…" at bounding box center [789, 501] width 704 height 4162
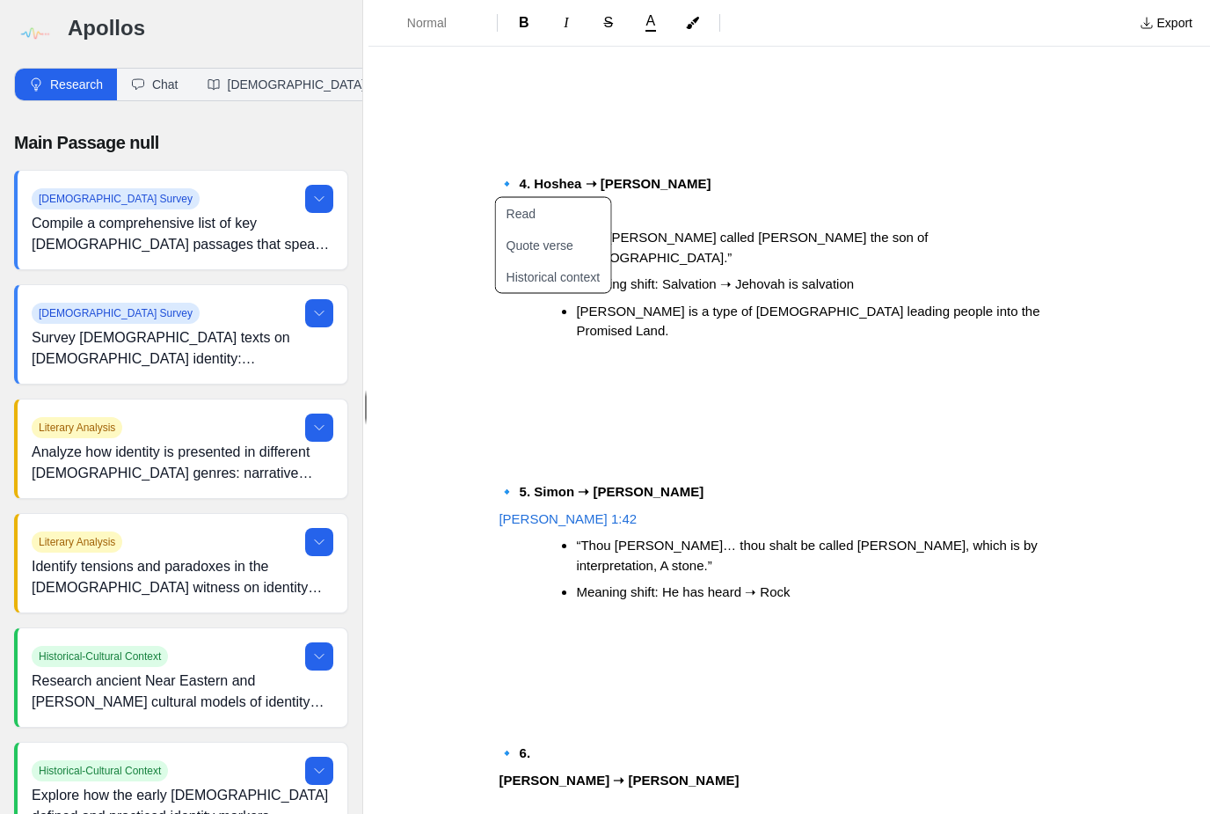
scroll to position [1924, 0]
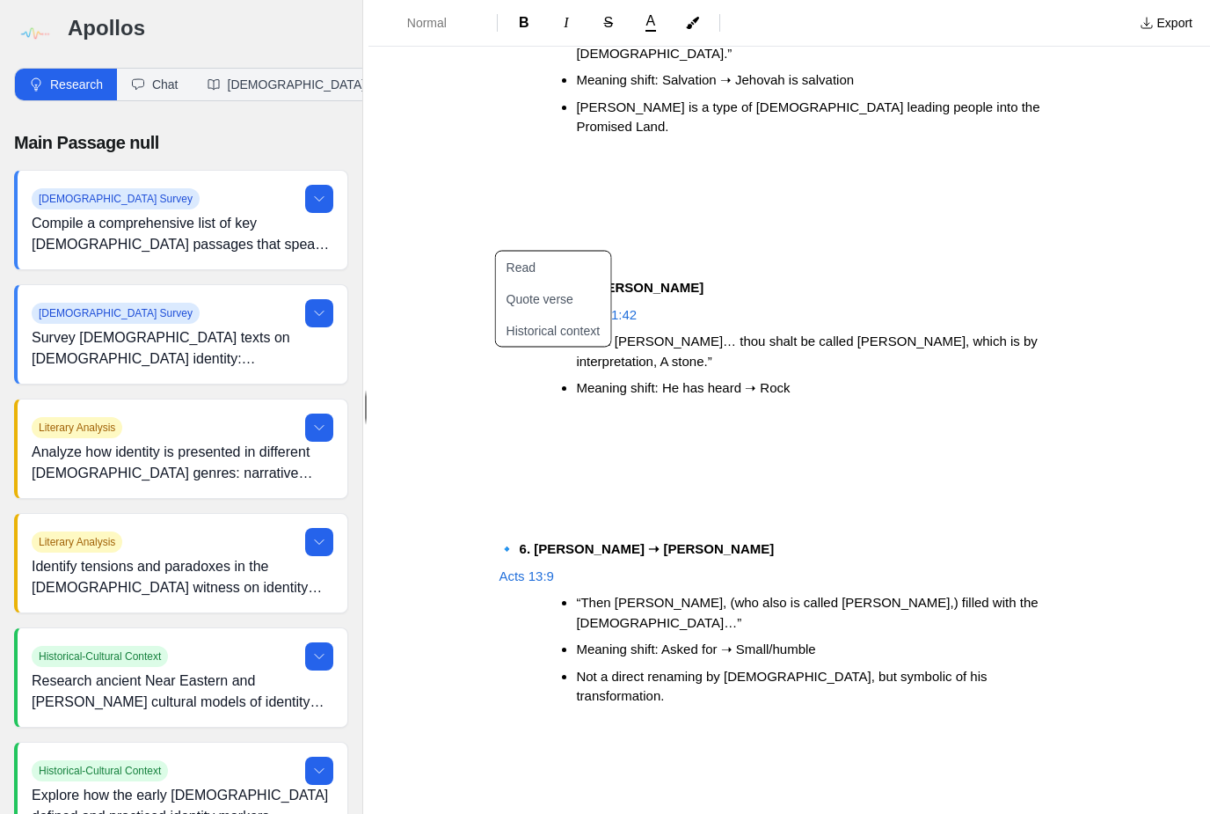
scroll to position [2109, 0]
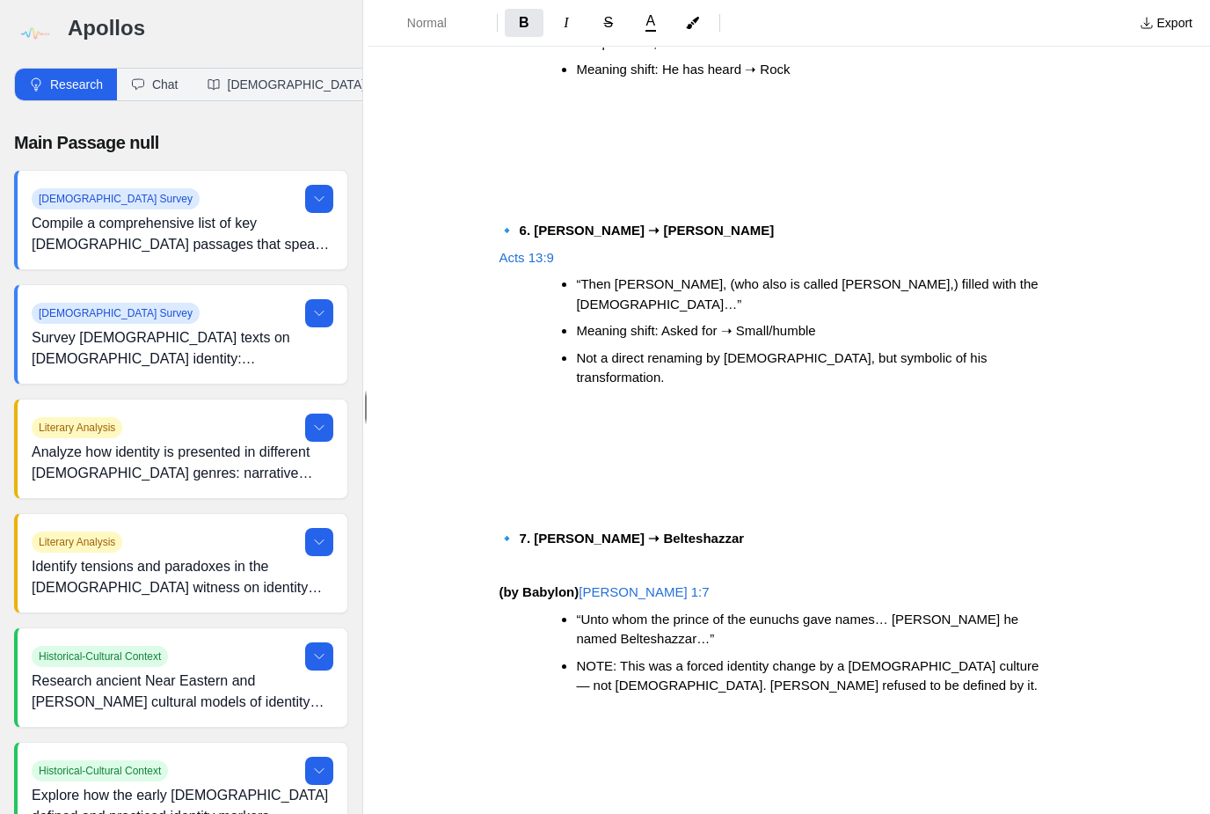
scroll to position [2447, 0]
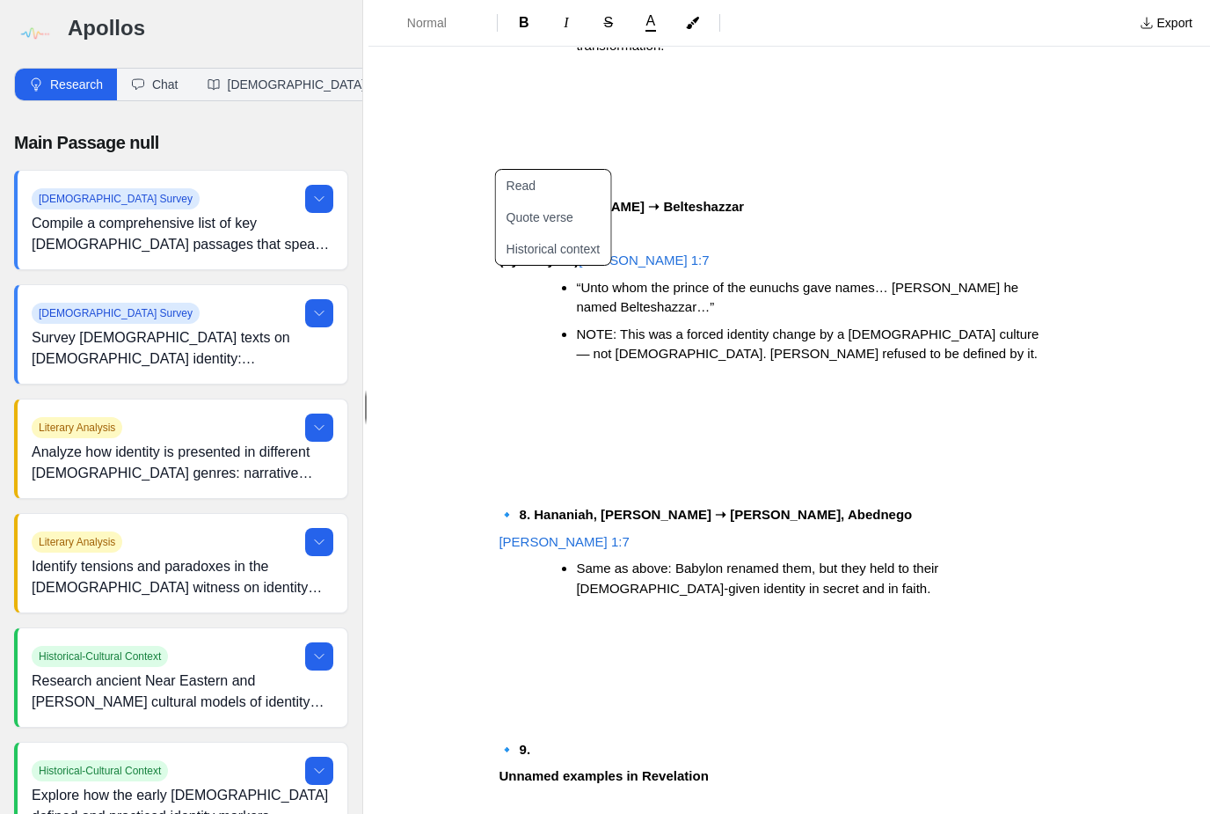
scroll to position [2760, 0]
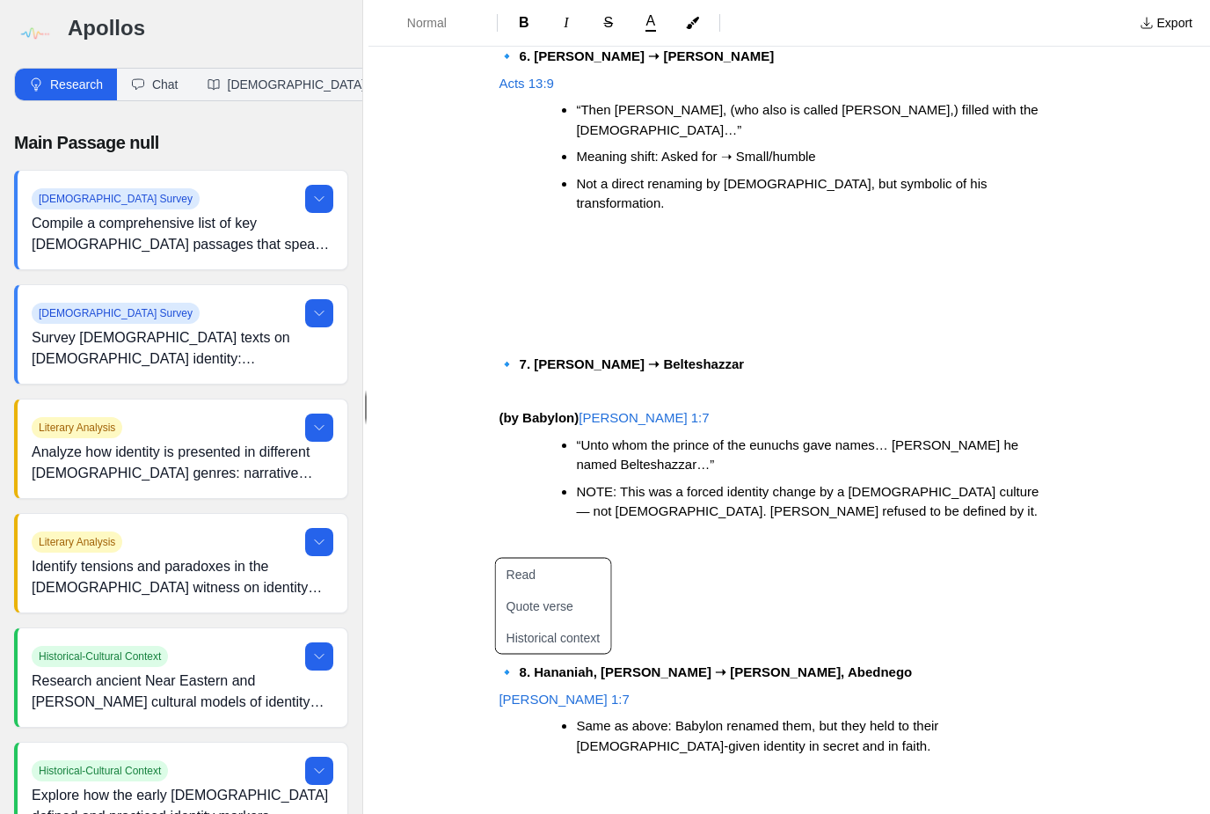
scroll to position [2656, 0]
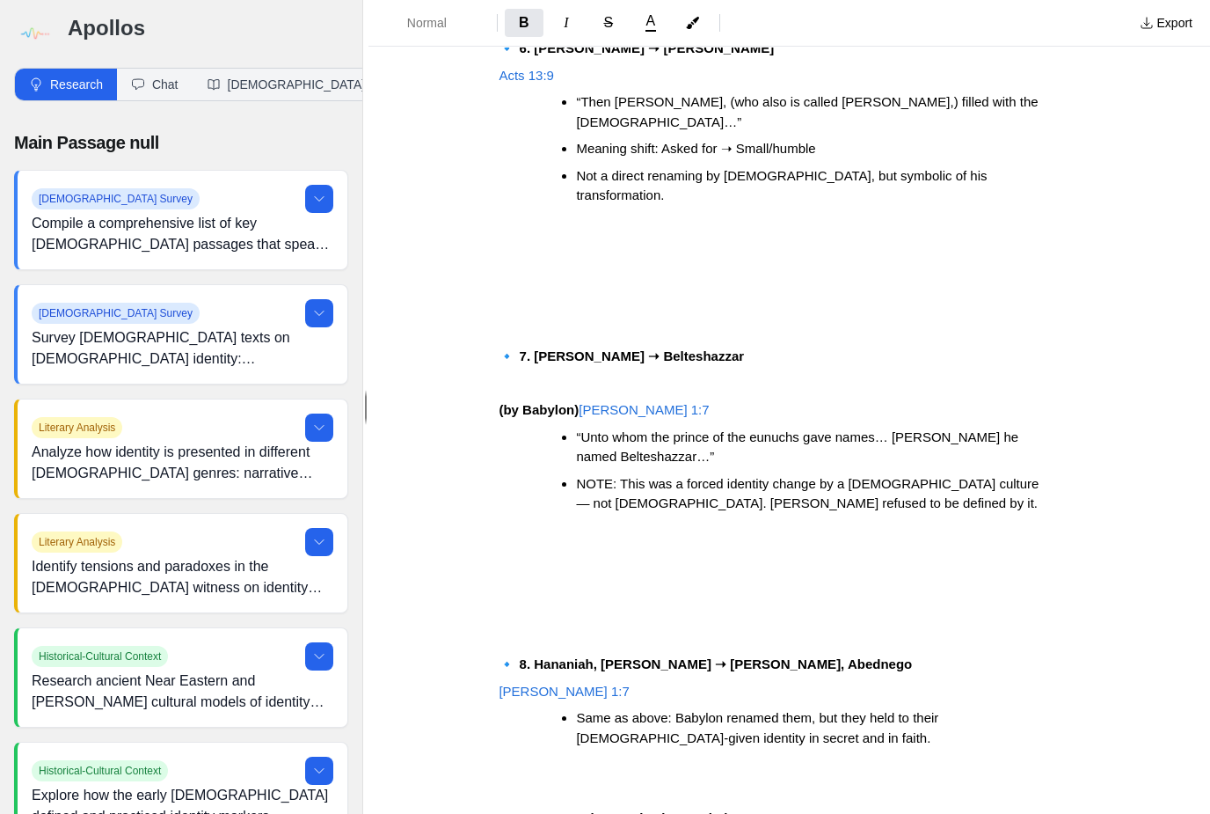
scroll to position [2582, 0]
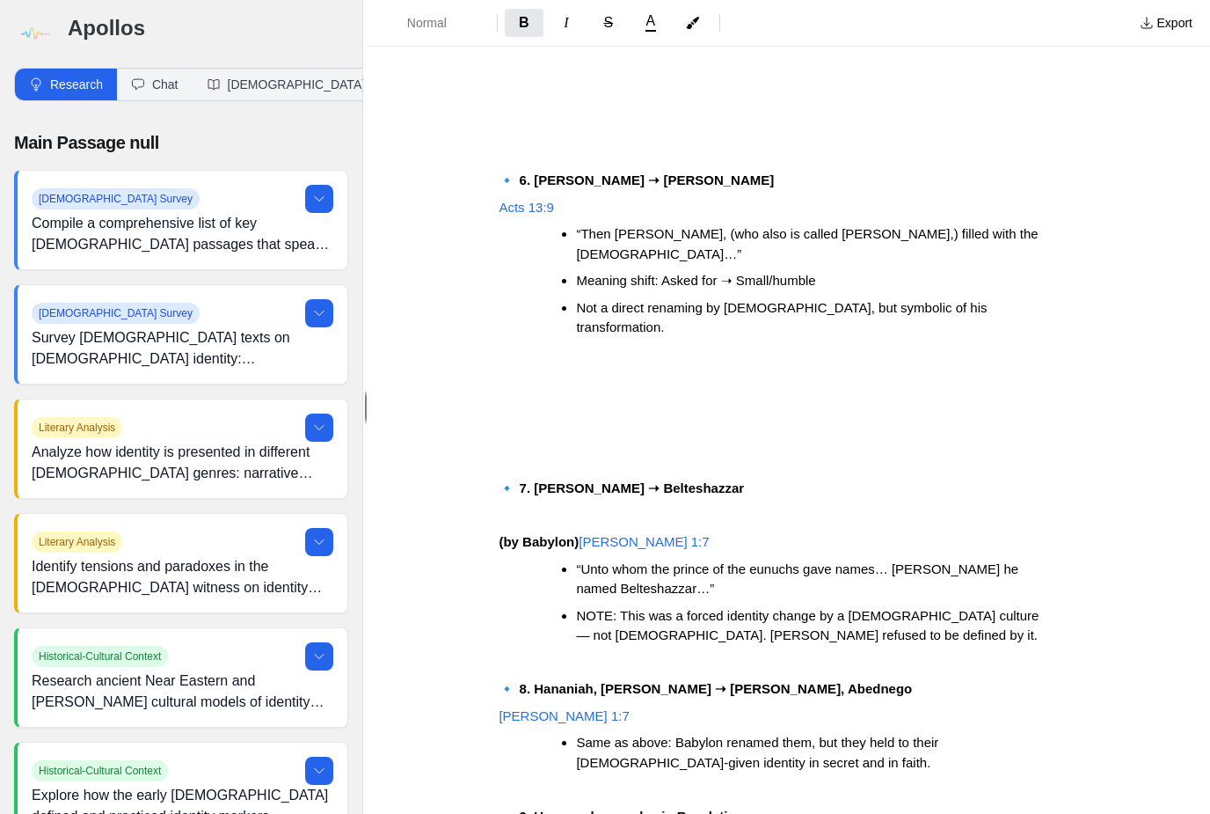
scroll to position [2450, 0]
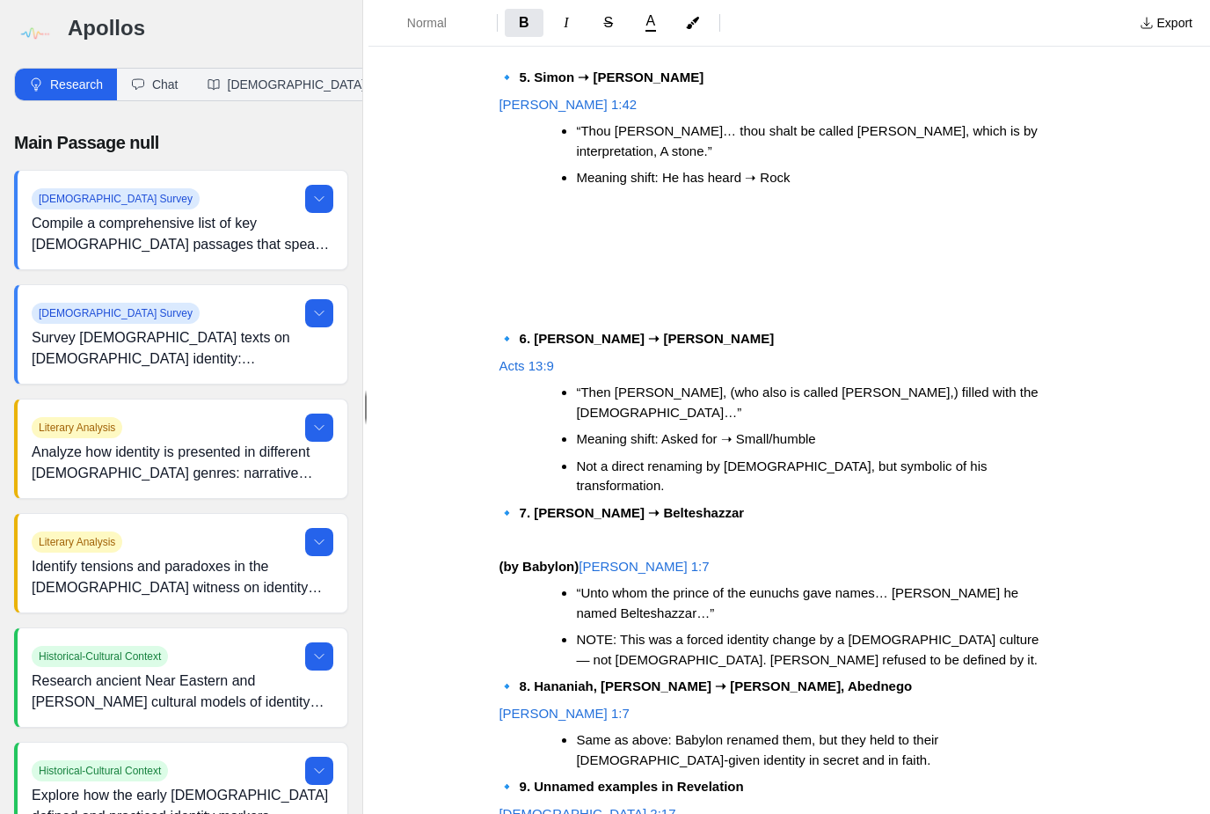
scroll to position [2292, 0]
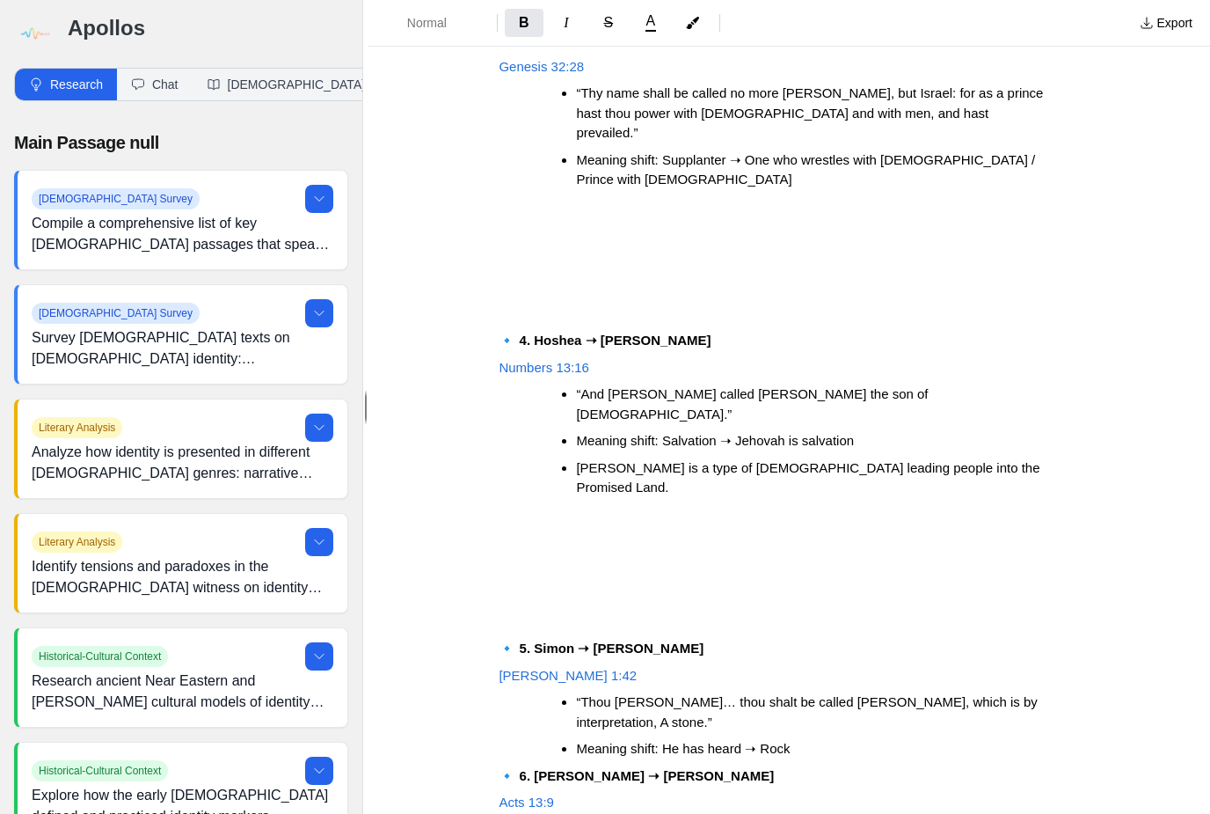
scroll to position [1744, 0]
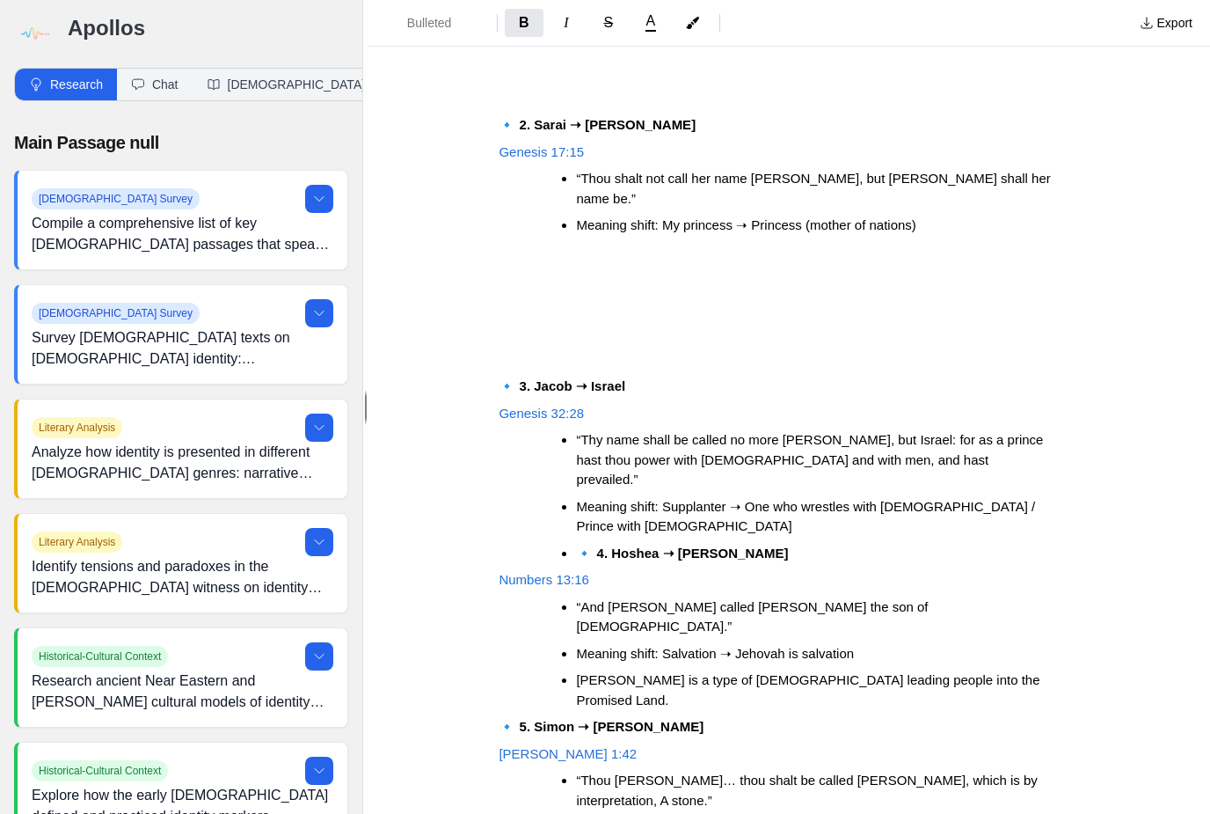
scroll to position [1397, 0]
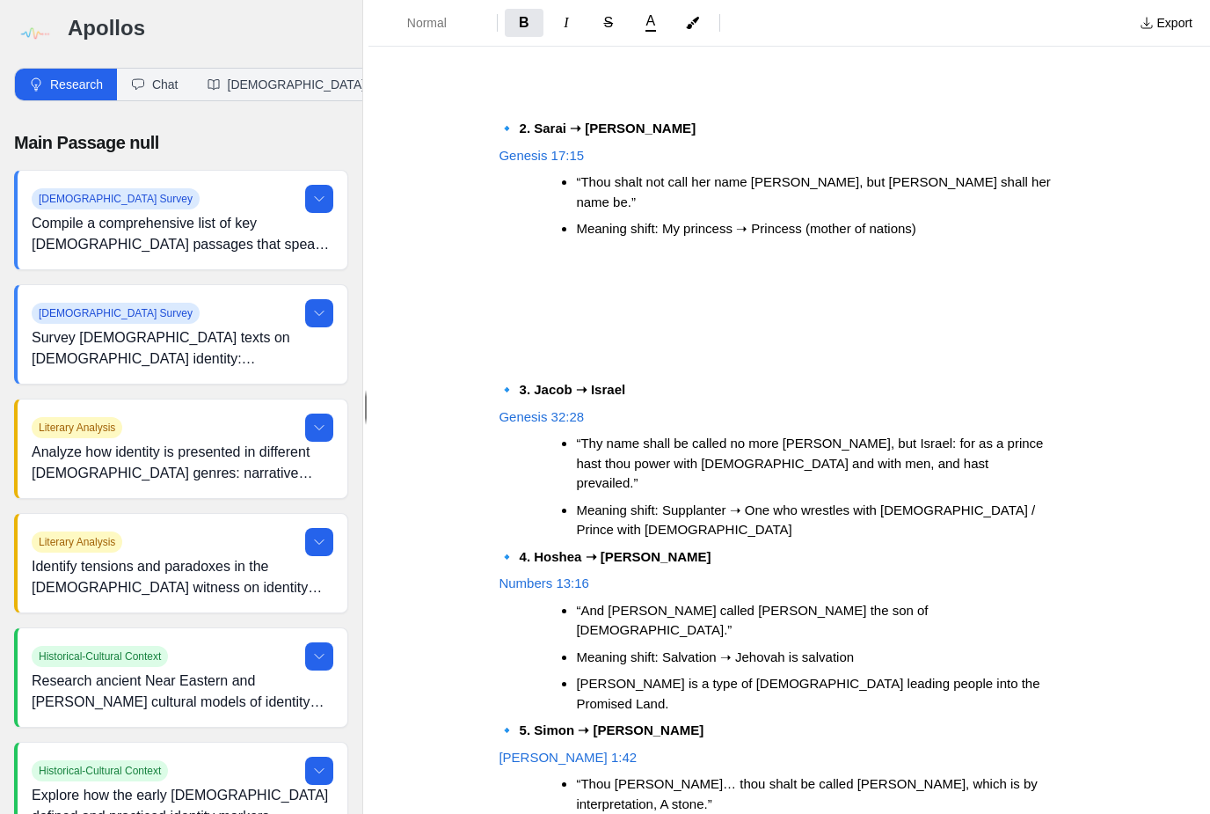
click at [495, 209] on div "Identity Matters Preaching Outline: Delivered, Not Defined – Identity in Christ…" at bounding box center [789, 158] width 704 height 2928
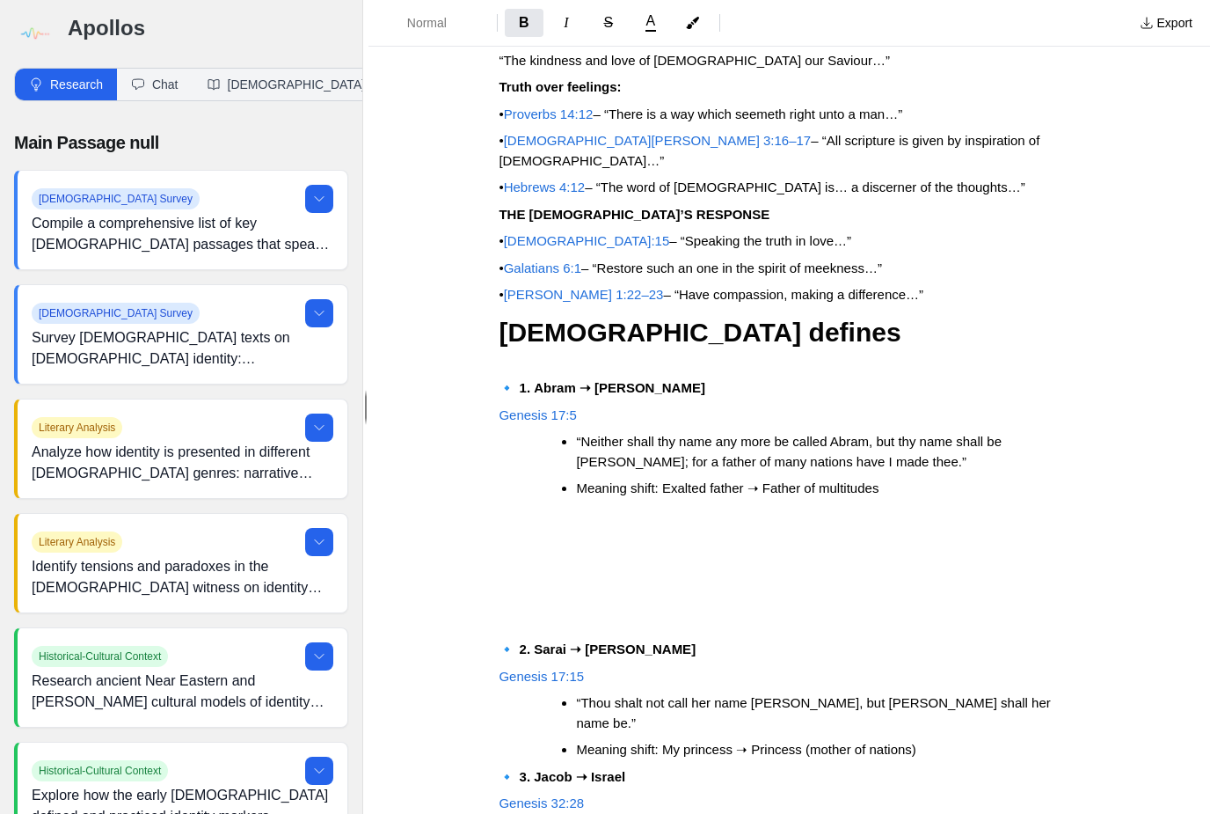
scroll to position [876, 0]
click at [490, 486] on div "Identity Matters Preaching Outline: Delivered, Not Defined – Identity in Christ…" at bounding box center [789, 610] width 704 height 2793
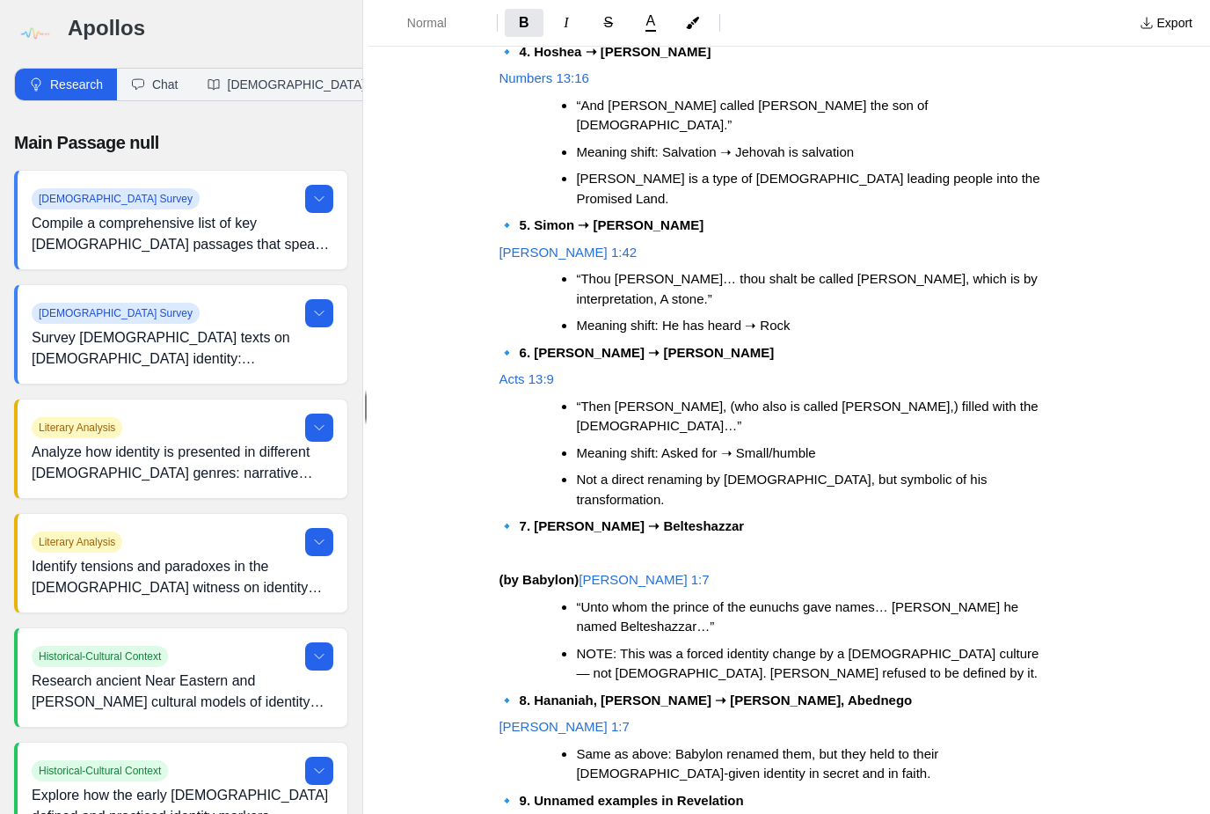
scroll to position [1632, 0]
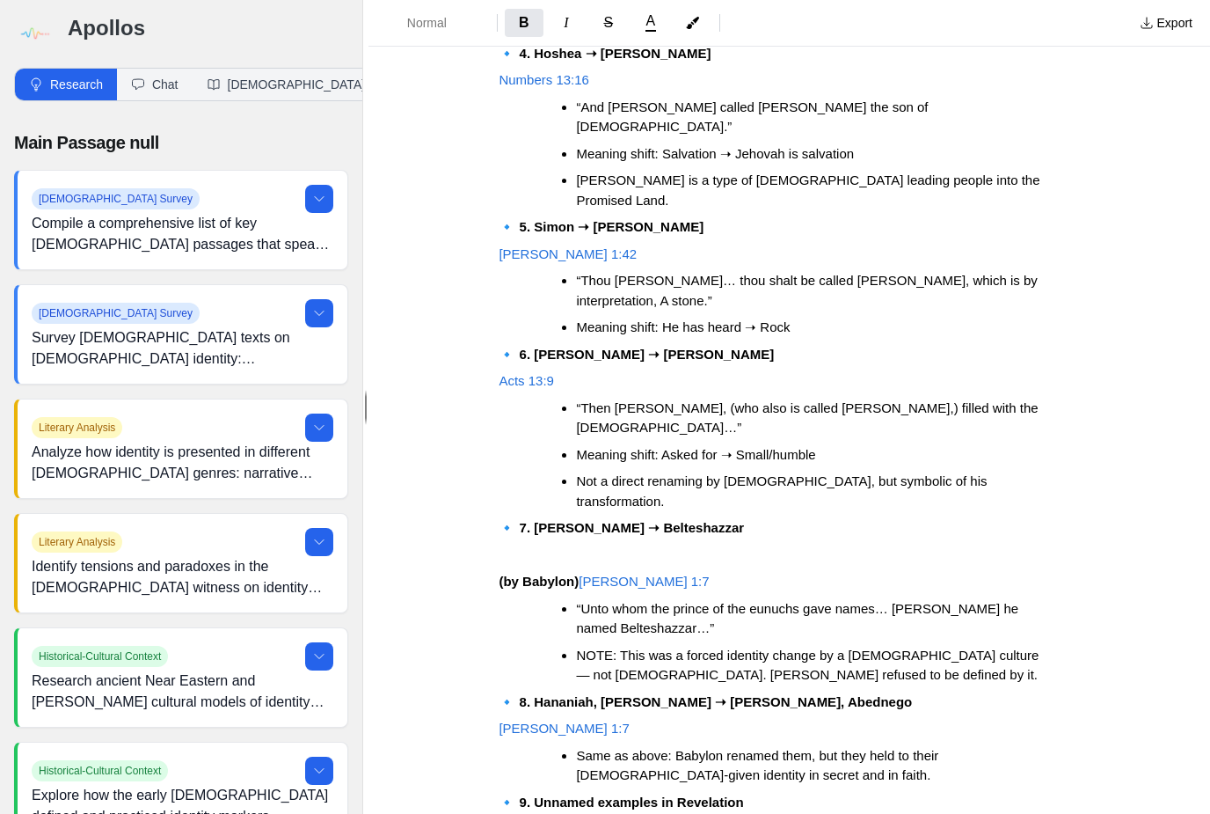
click at [994, 472] on li "Not a direct renaming by [DEMOGRAPHIC_DATA], but symbolic of his transformation." at bounding box center [813, 492] width 475 height 40
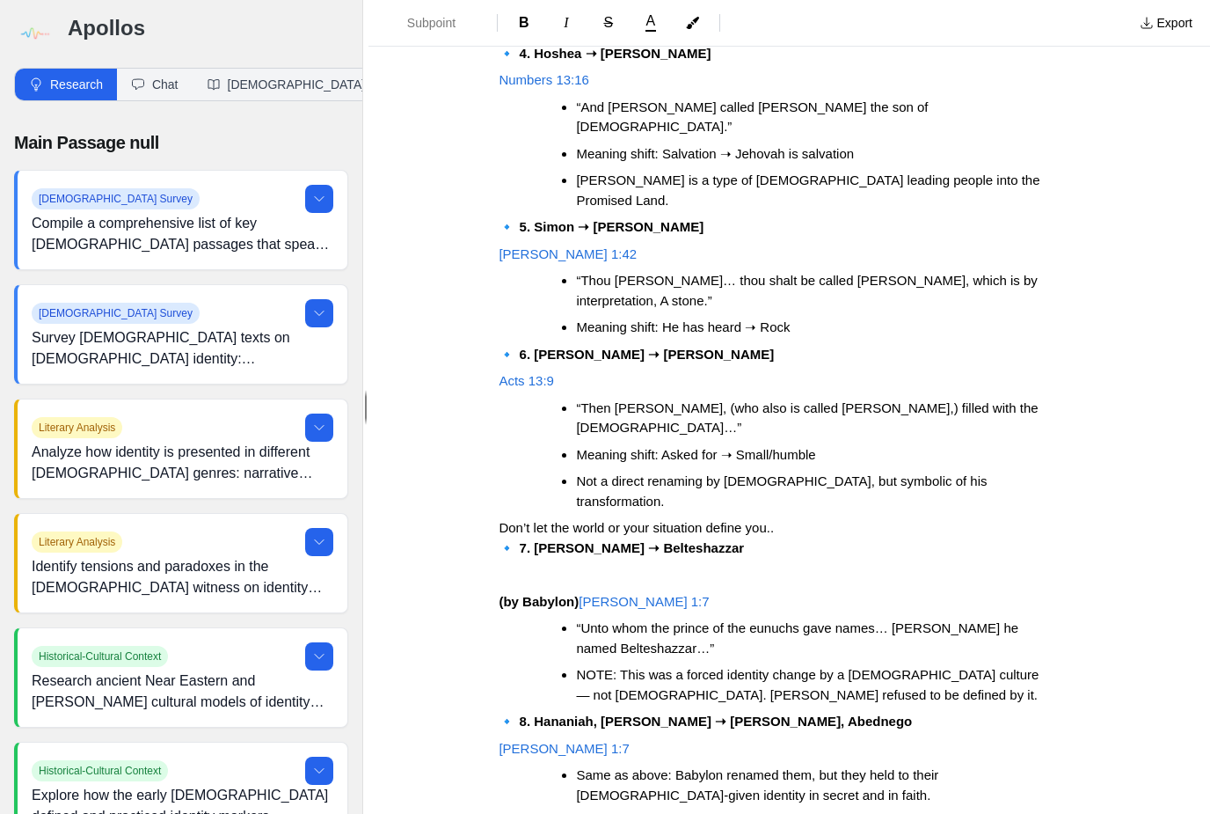
click at [1015, 472] on li "Not a direct renaming by [DEMOGRAPHIC_DATA], but symbolic of his transformation." at bounding box center [813, 492] width 475 height 40
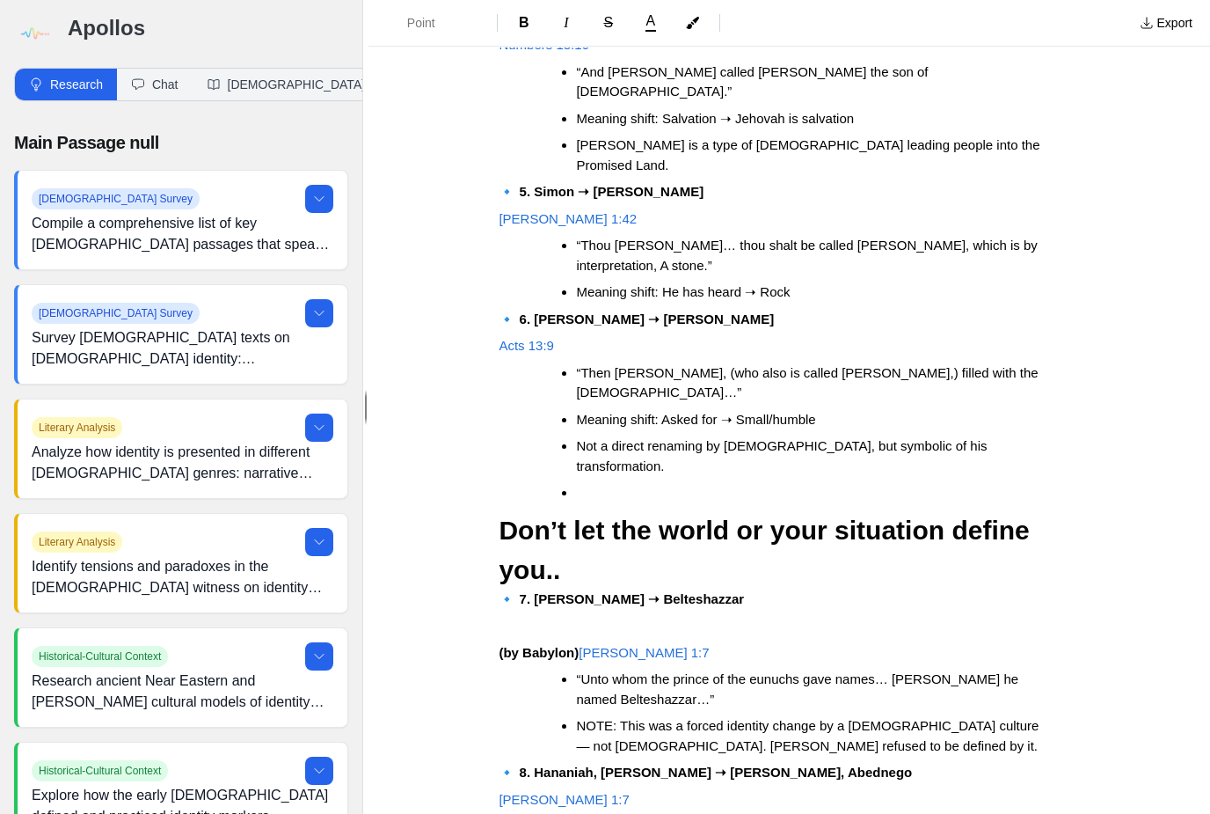
scroll to position [1694, 0]
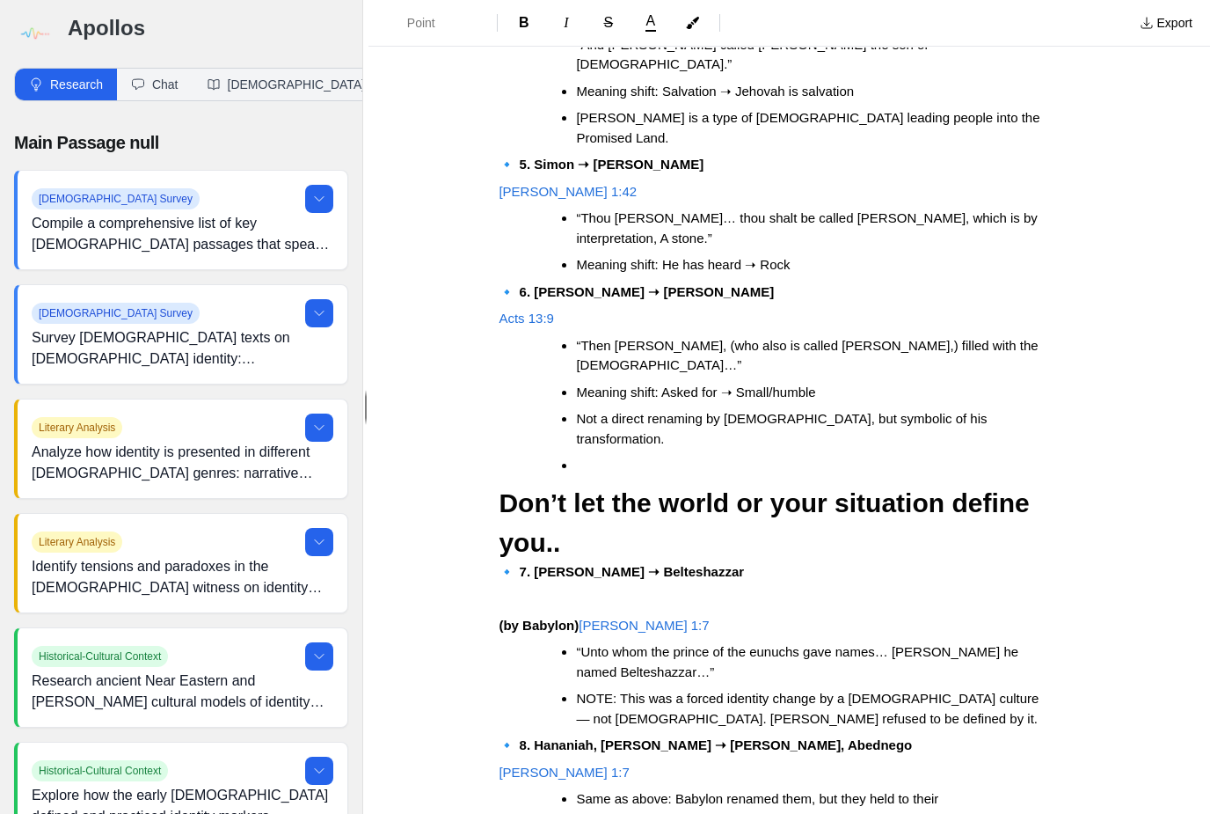
click at [787, 789] on li "Same as above: Babylon renamed them, but they held to their [DEMOGRAPHIC_DATA]-…" at bounding box center [813, 809] width 475 height 40
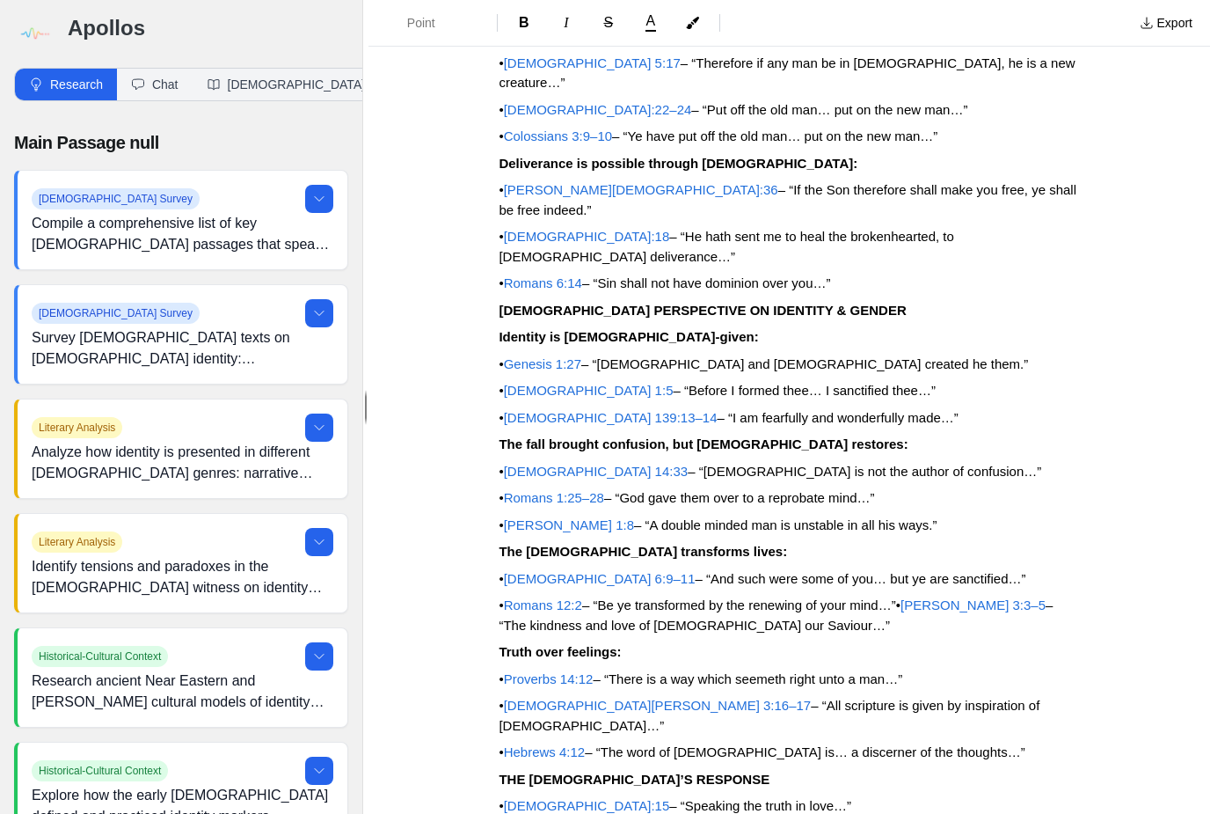
scroll to position [315, 0]
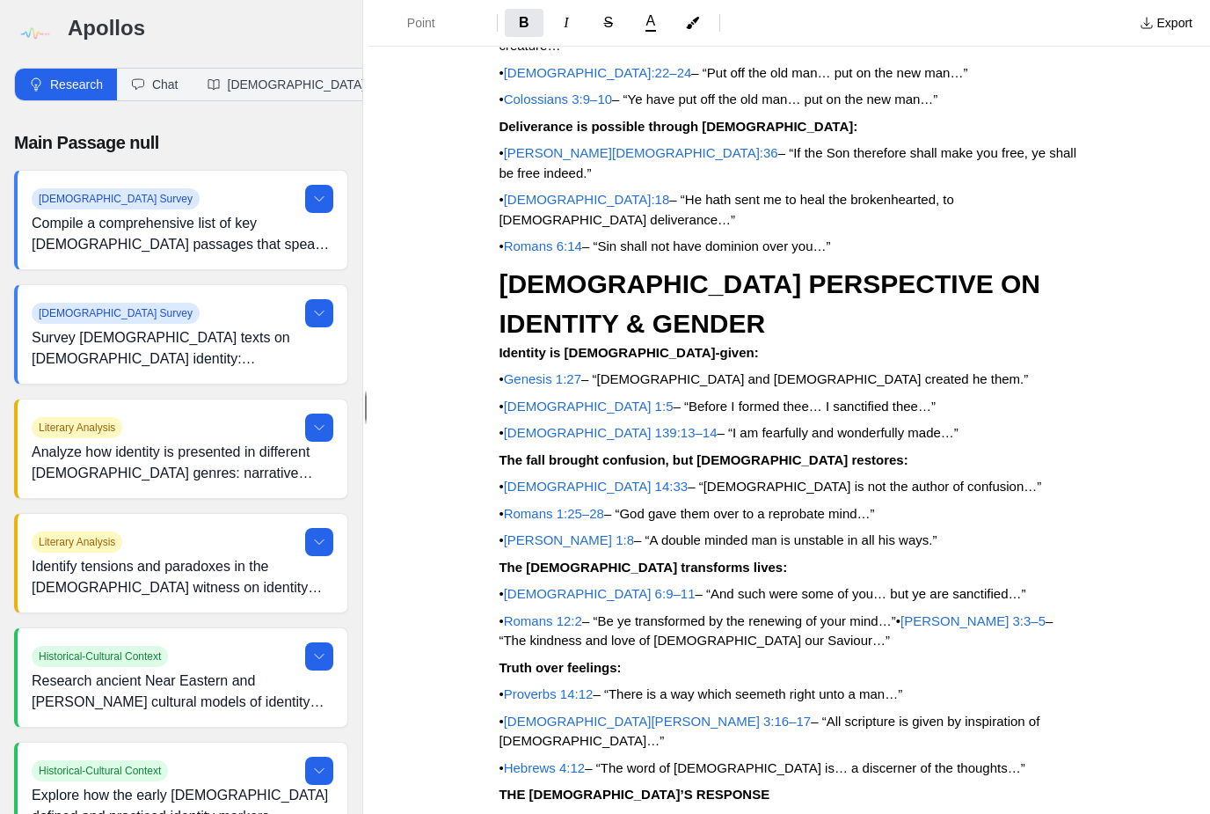
scroll to position [333, 0]
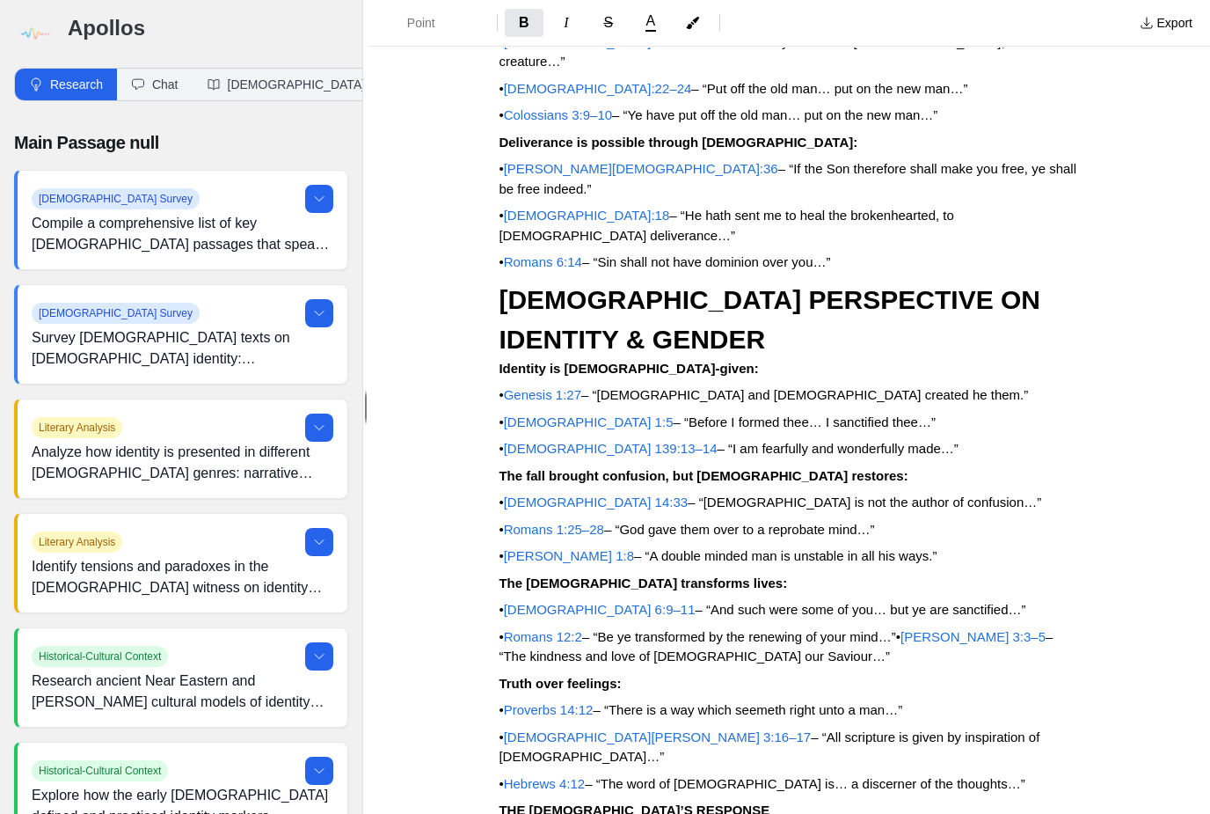
click at [591, 494] on span "[DEMOGRAPHIC_DATA] 14:33" at bounding box center [596, 501] width 185 height 15
click at [633, 321] on button "Read" at bounding box center [654, 337] width 136 height 32
type input "1 Corinthians 14:33 kjv"
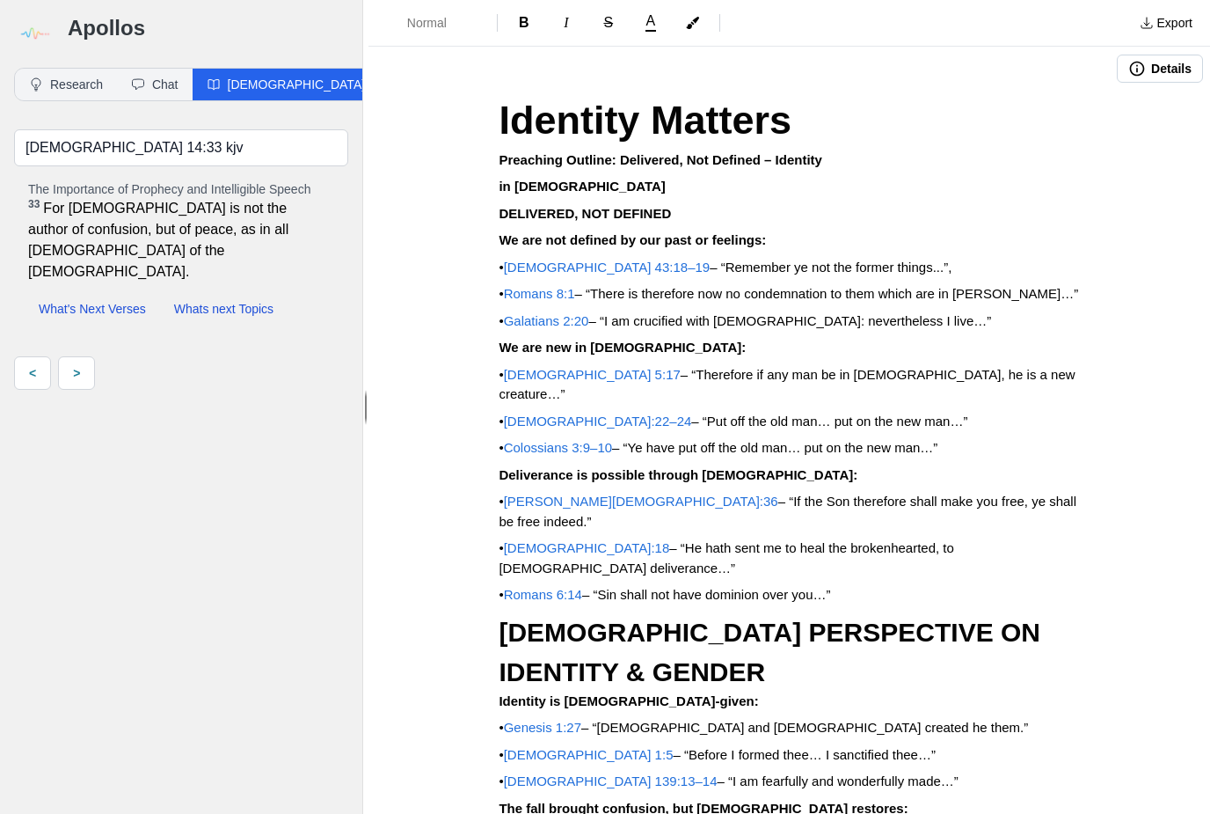
scroll to position [0, 0]
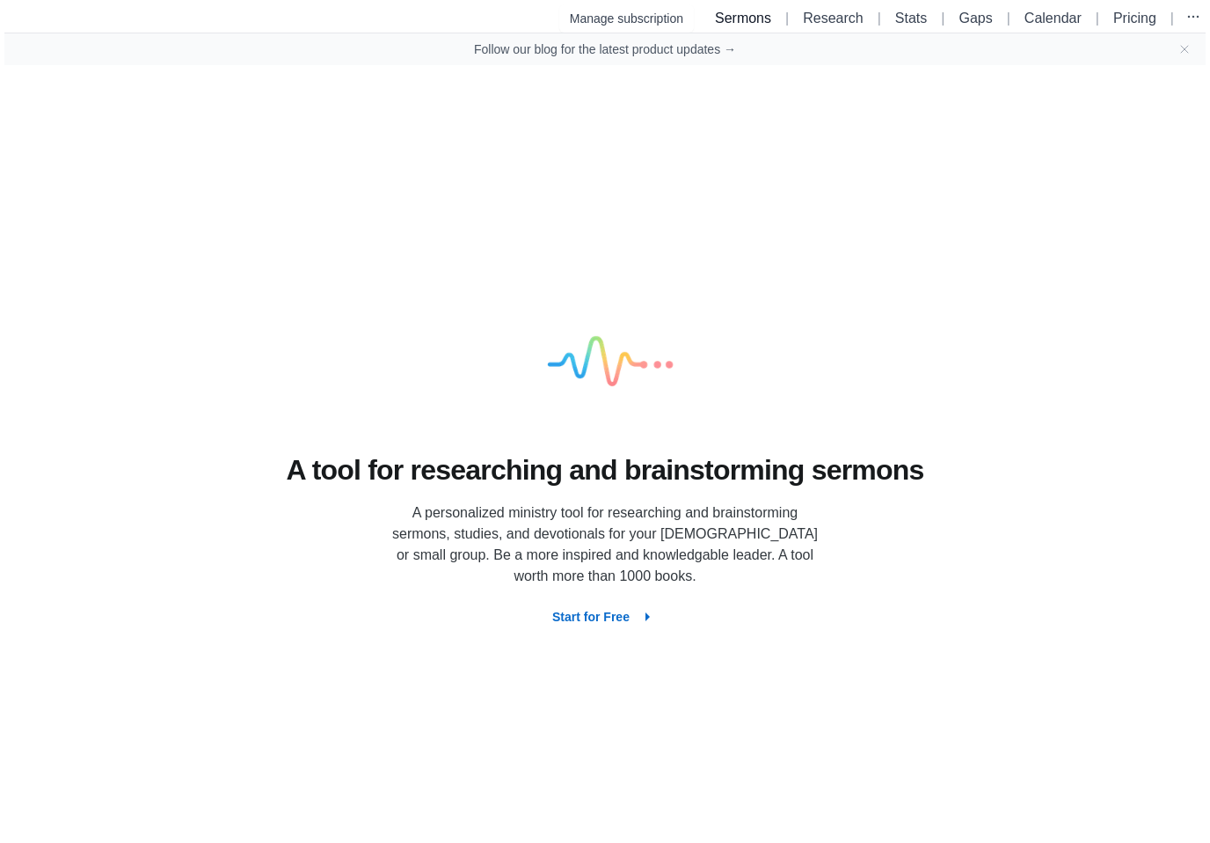
click at [749, 12] on link "Sermons" at bounding box center [743, 18] width 56 height 15
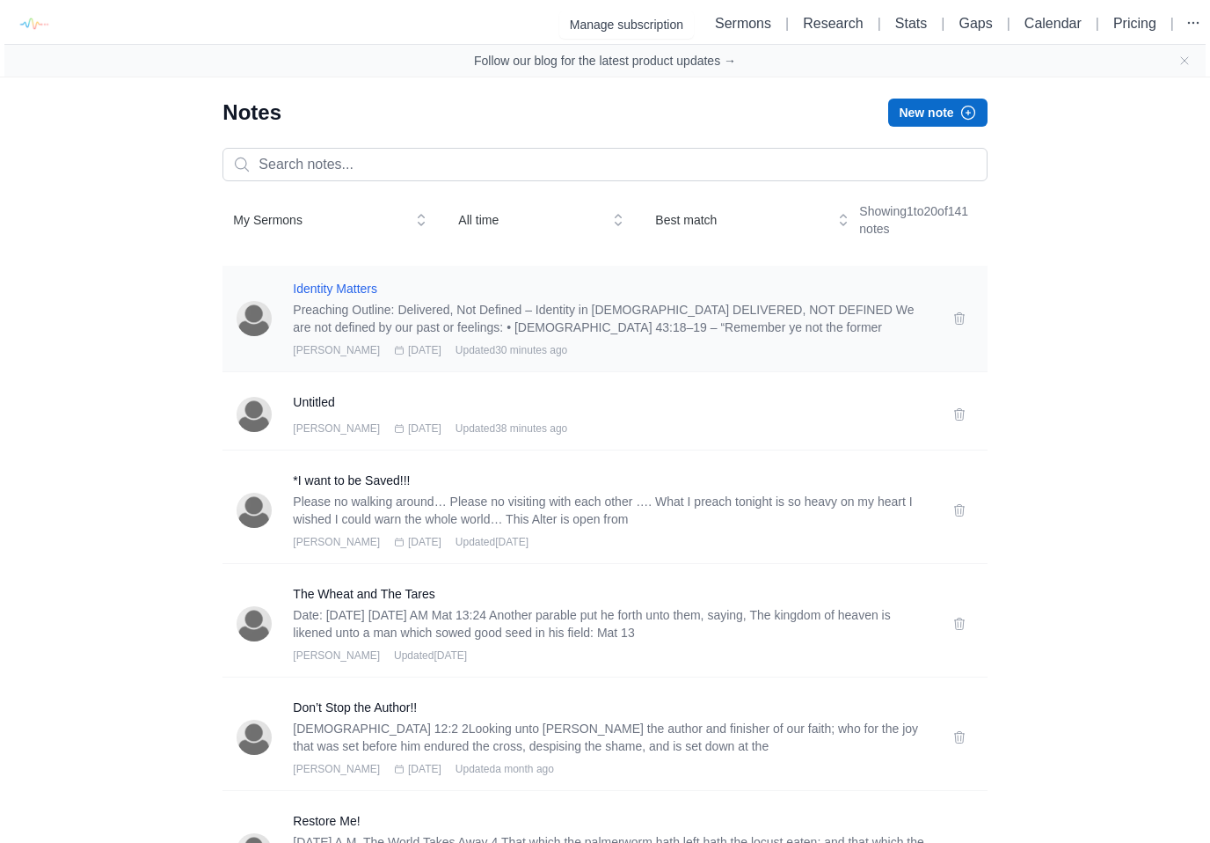
click at [355, 295] on h3 "Identity Matters" at bounding box center [612, 289] width 638 height 18
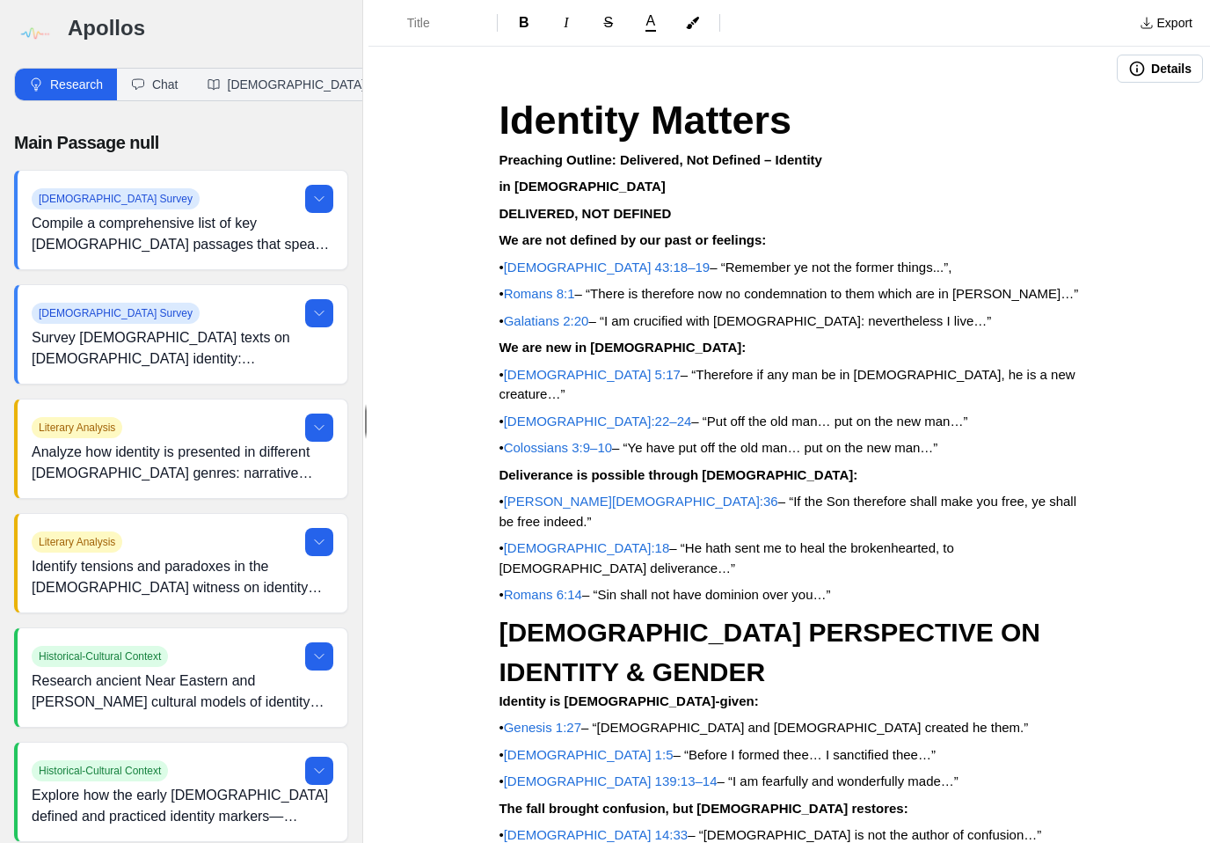
click at [607, 186] on p "in [DEMOGRAPHIC_DATA]" at bounding box center [789, 187] width 581 height 20
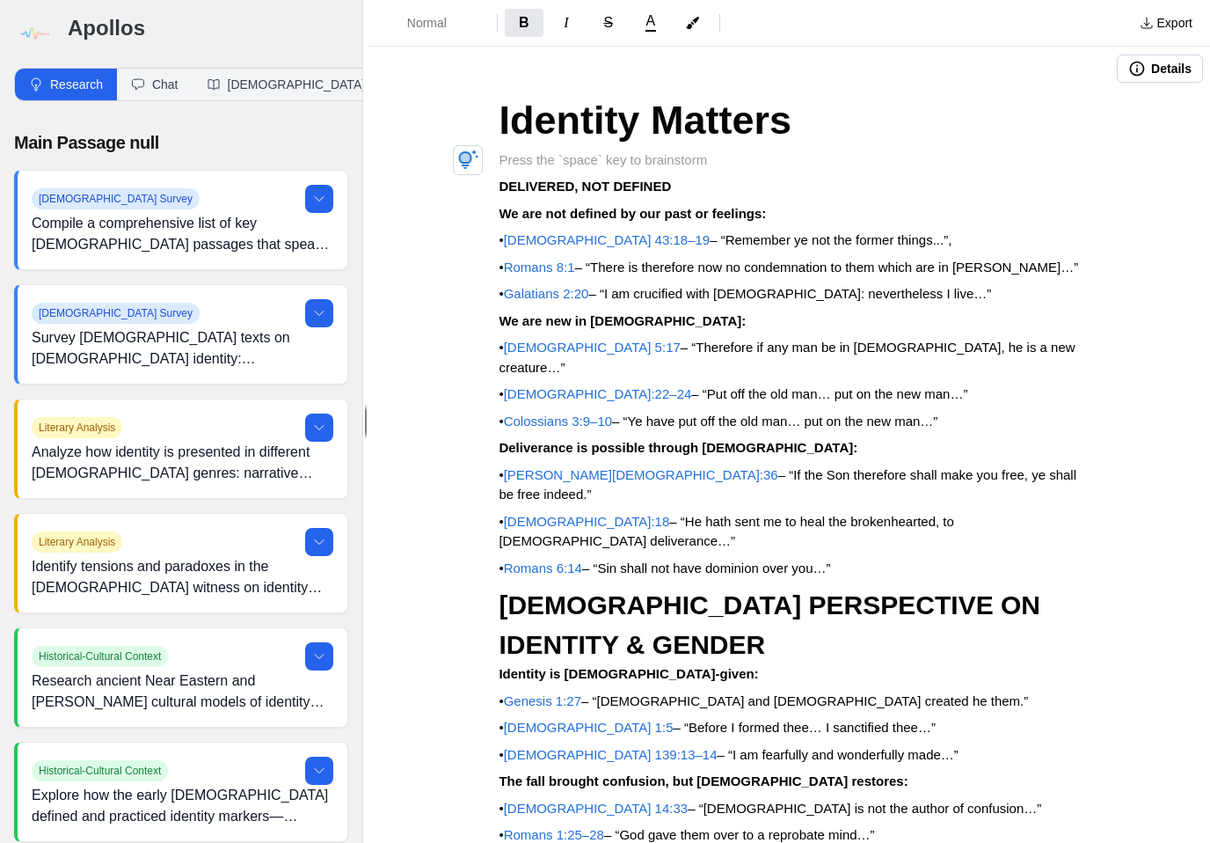
click at [563, 150] on p at bounding box center [789, 160] width 581 height 20
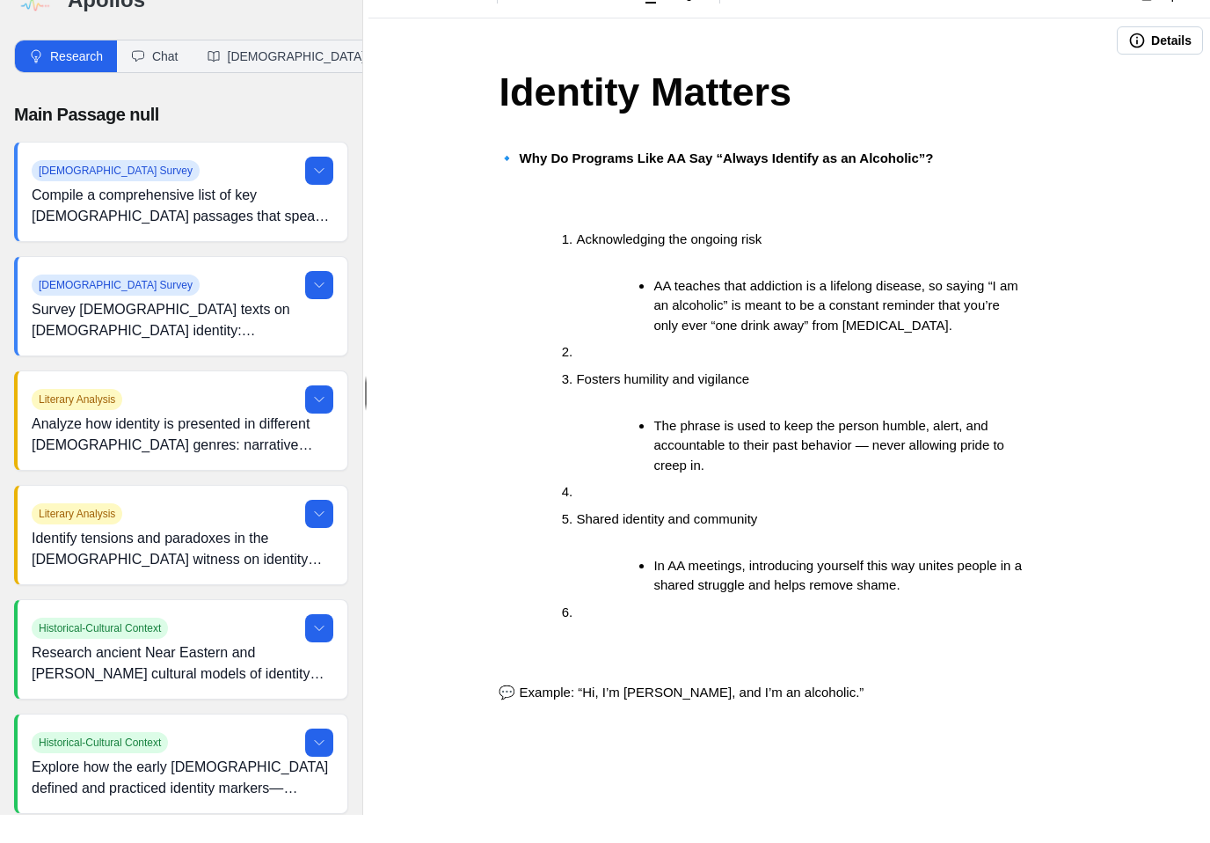
click at [553, 258] on ol "Acknowledging the ongoing risk AA teaches that addiction is a lifelong disease,…" at bounding box center [796, 454] width 567 height 393
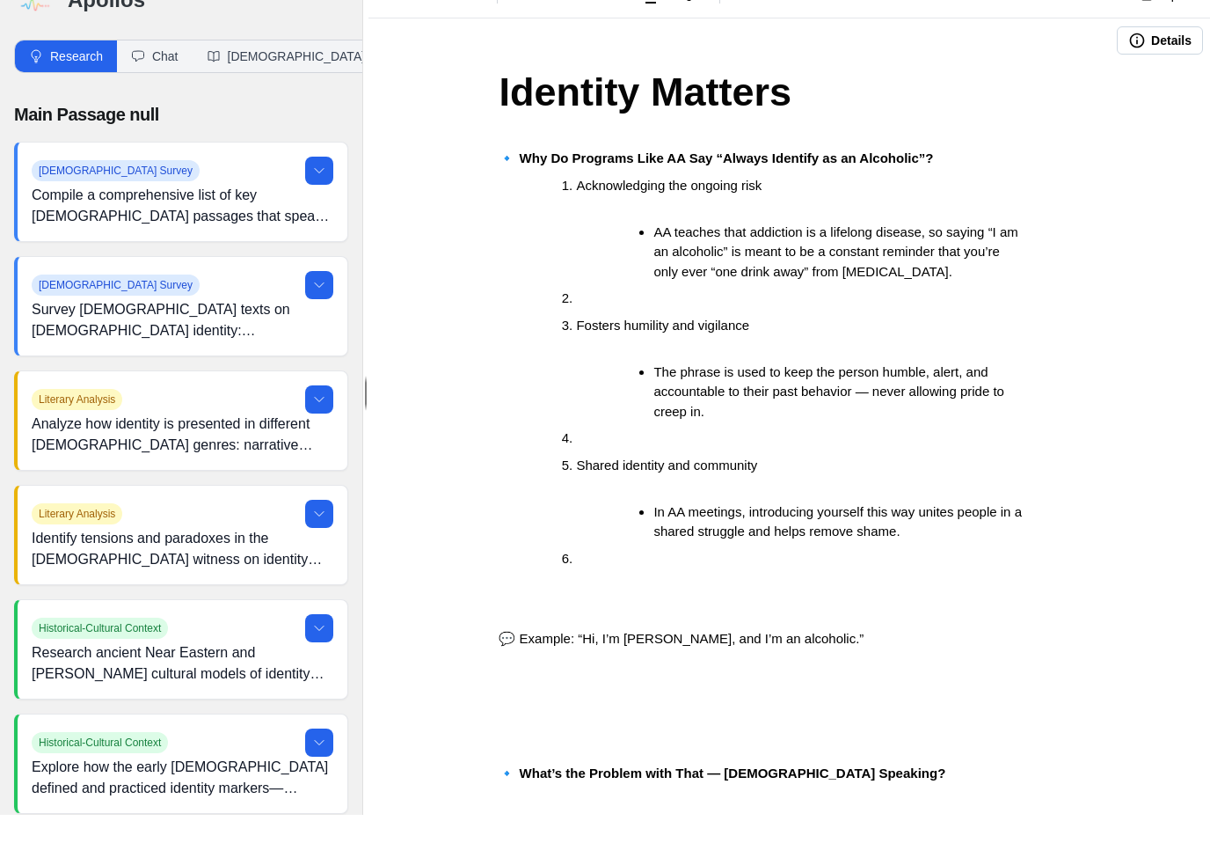
click at [574, 324] on ol "Acknowledging the ongoing risk AA teaches that addiction is a lifelong disease,…" at bounding box center [796, 400] width 567 height 393
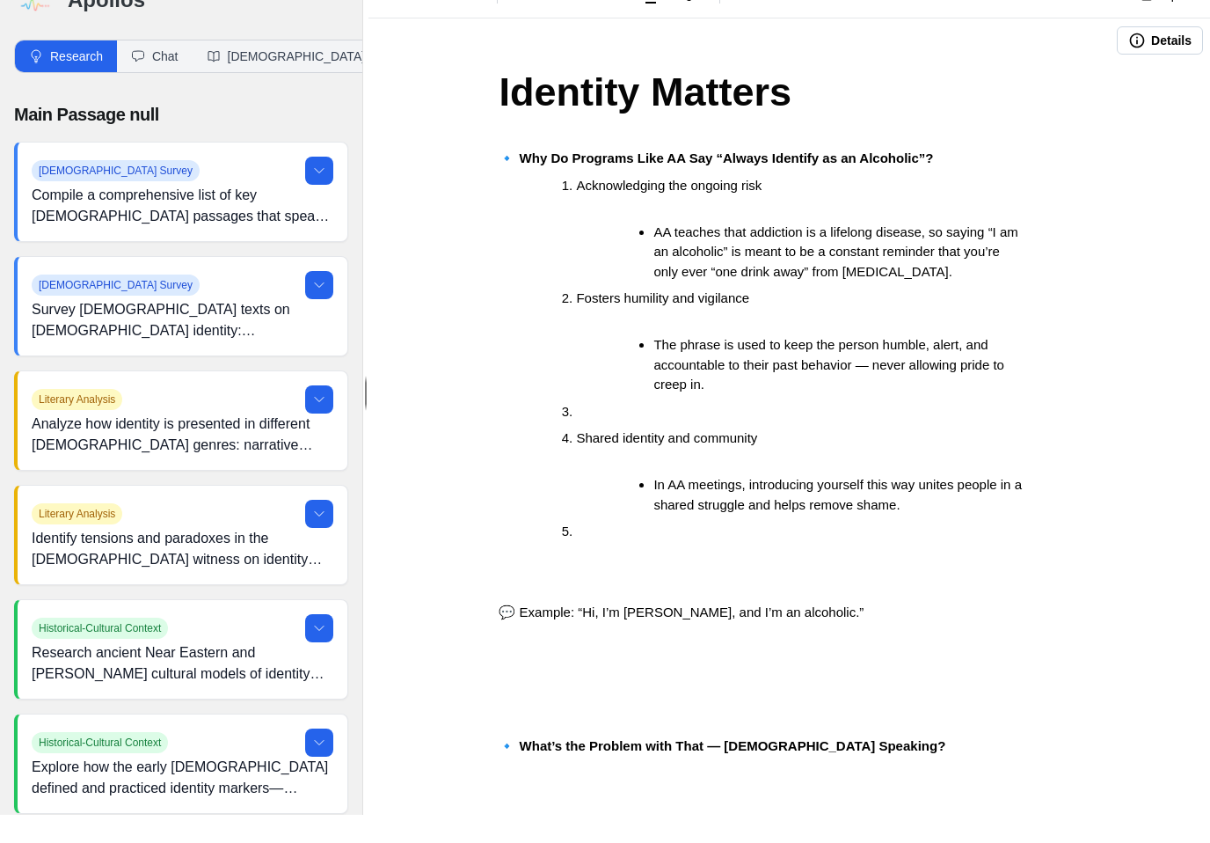
click at [634, 363] on ul "The phrase is used to keep the person humble, alert, and accountable to their p…" at bounding box center [820, 393] width 461 height 60
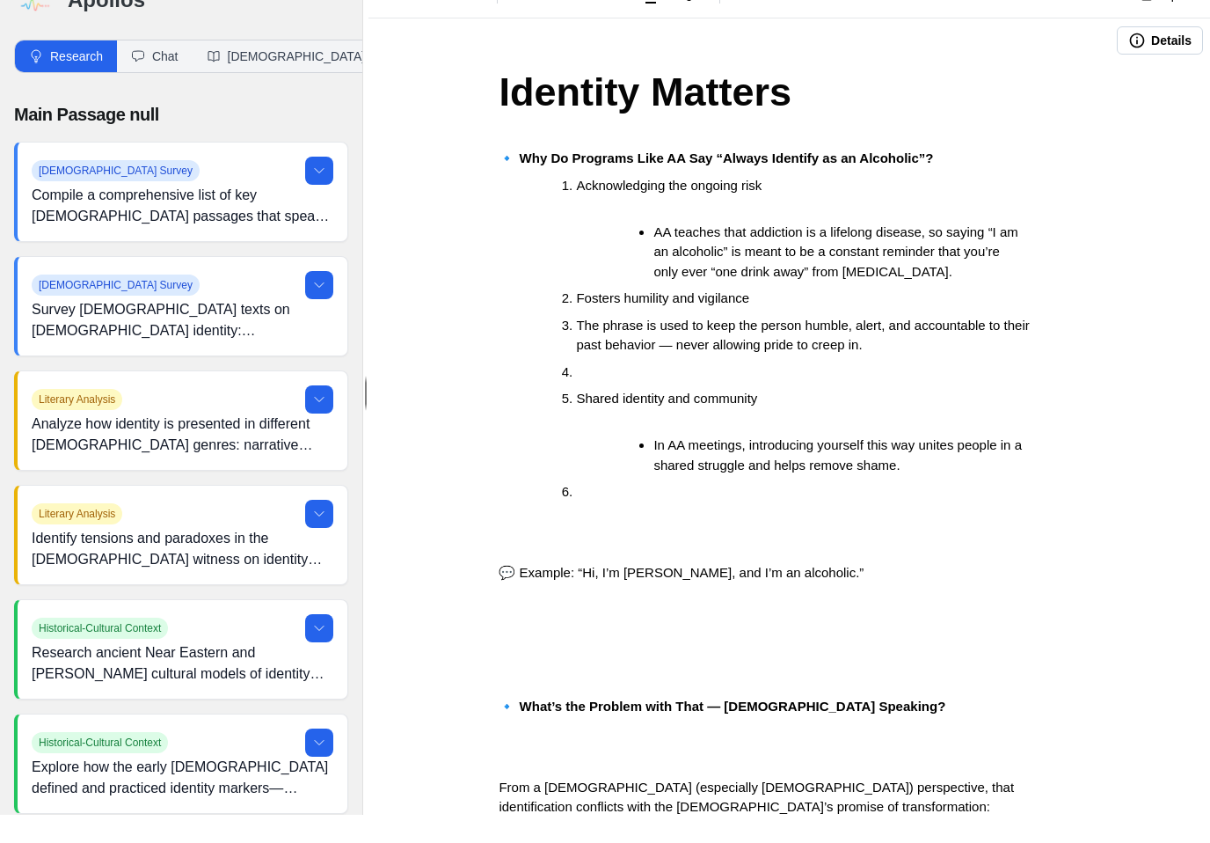
click at [598, 391] on li at bounding box center [813, 401] width 475 height 20
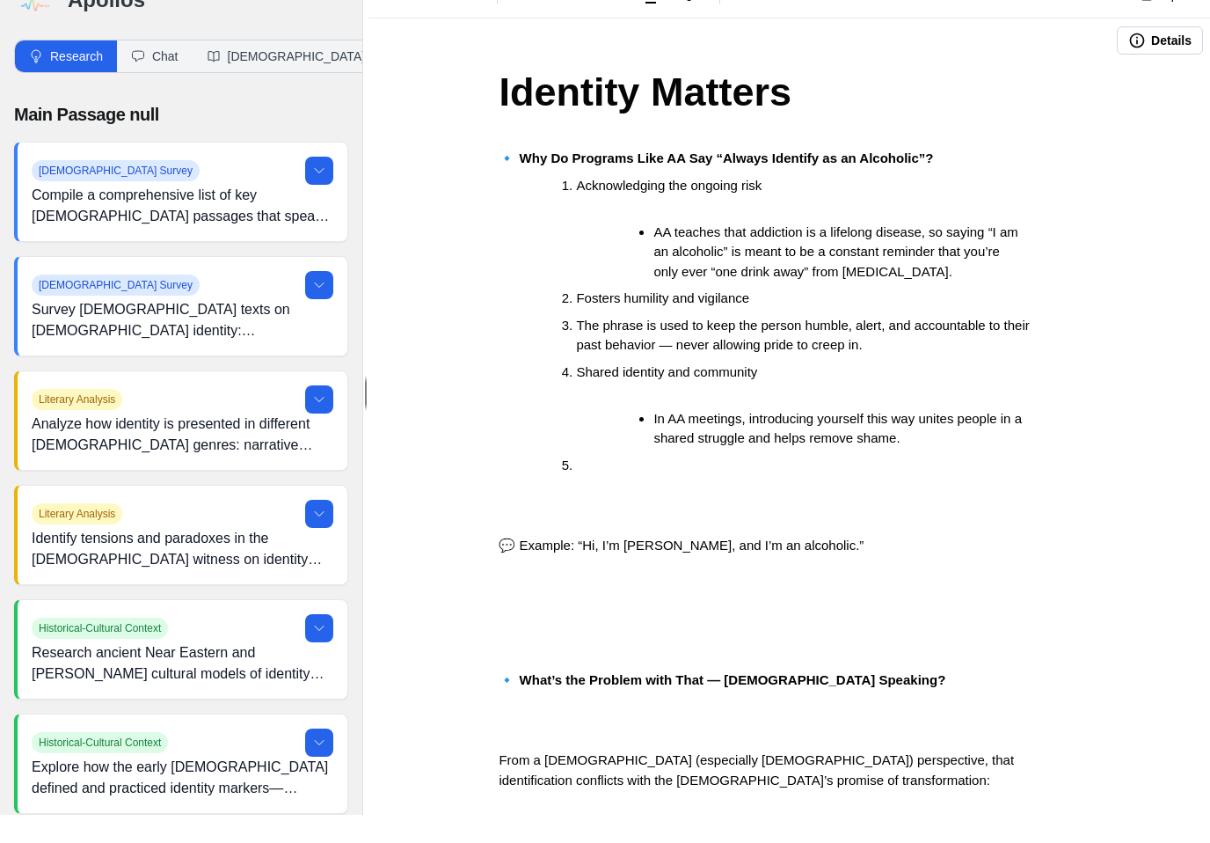
click at [627, 437] on ul "In AA meetings, introducing yourself this way unites people in a shared struggl…" at bounding box center [820, 457] width 461 height 40
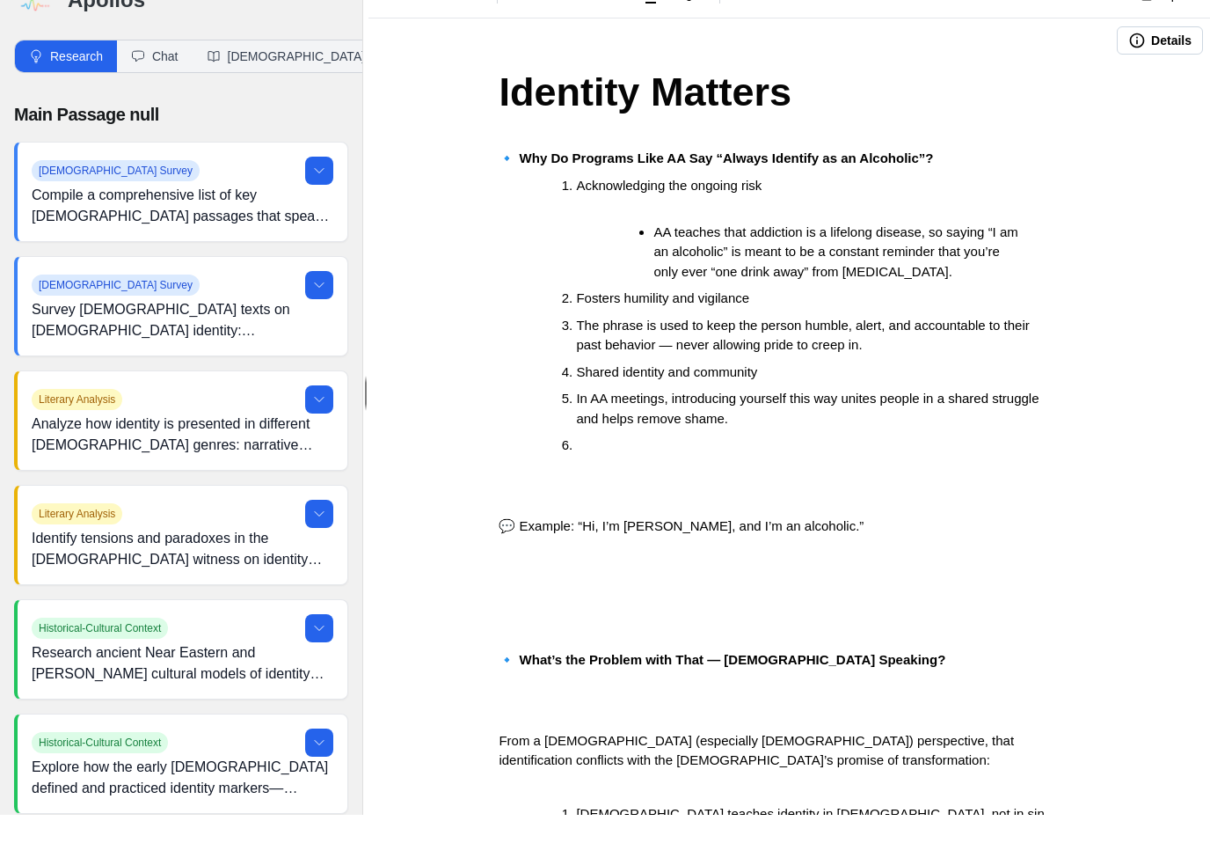
scroll to position [1, 0]
click at [825, 544] on p "💬 Example: “Hi, I’m [PERSON_NAME], and I’m an alcoholic.”" at bounding box center [789, 554] width 581 height 20
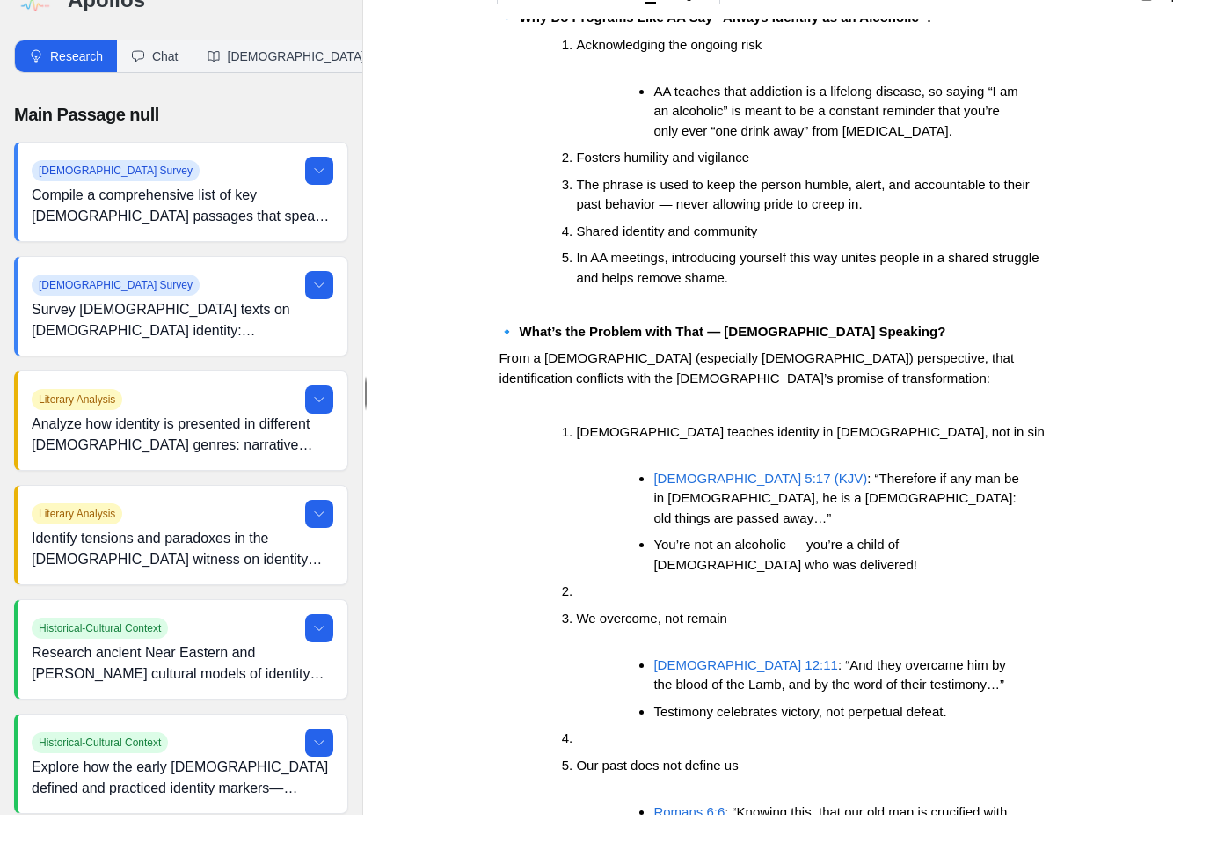
scroll to position [128, 0]
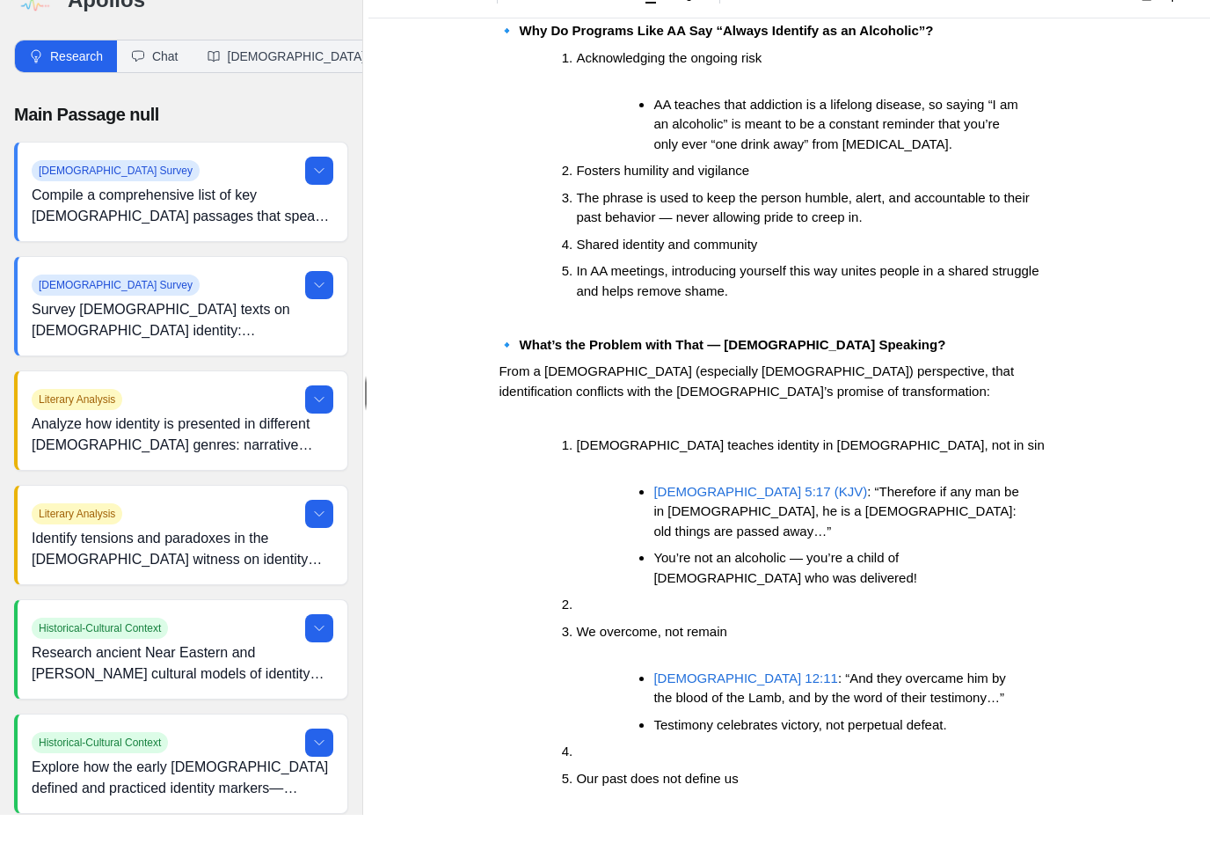
click at [531, 464] on ol "Scripture teaches identity in [DEMOGRAPHIC_DATA], not in sin [DEMOGRAPHIC_DATA]…" at bounding box center [796, 774] width 567 height 620
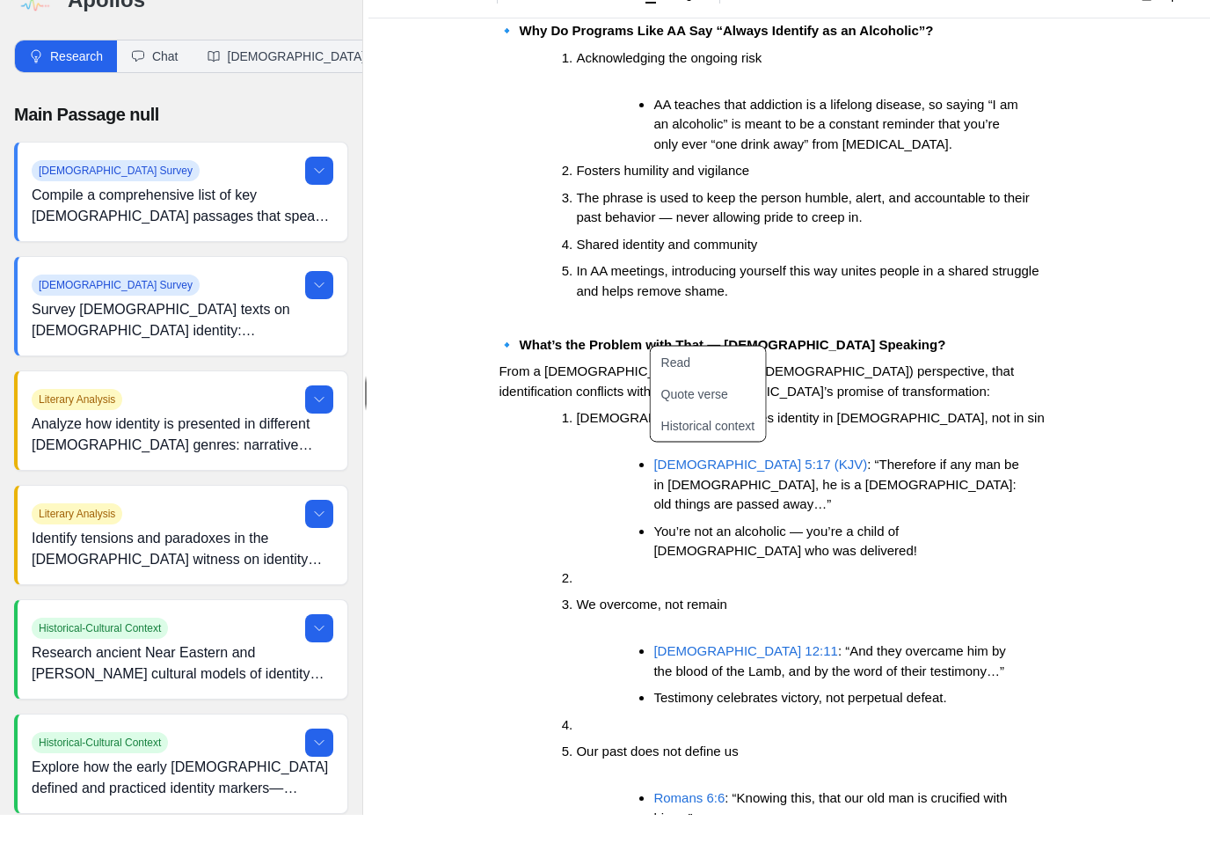
click at [621, 483] on ul "[DEMOGRAPHIC_DATA] 5:17 (KJV) : “Therefore if any man be in [DEMOGRAPHIC_DATA],…" at bounding box center [820, 536] width 461 height 106
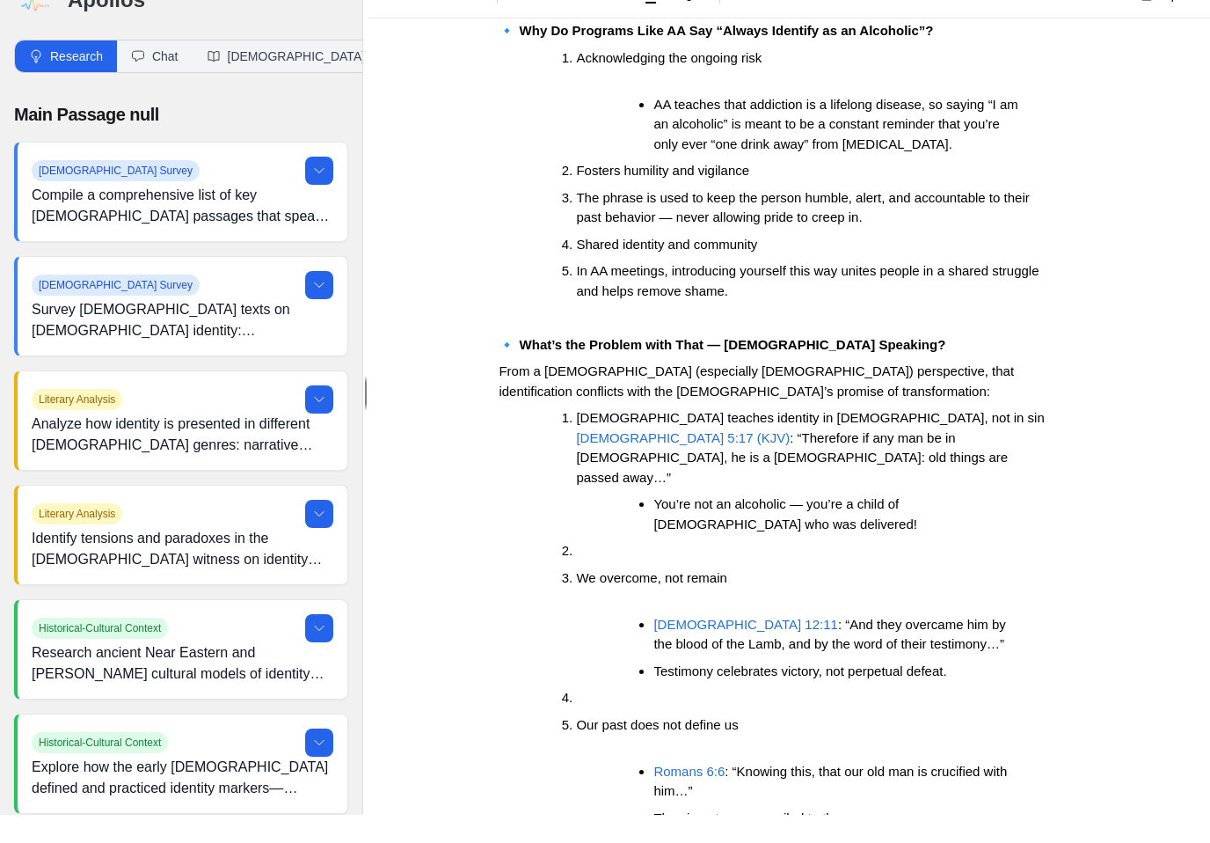
click at [576, 569] on li at bounding box center [813, 579] width 475 height 20
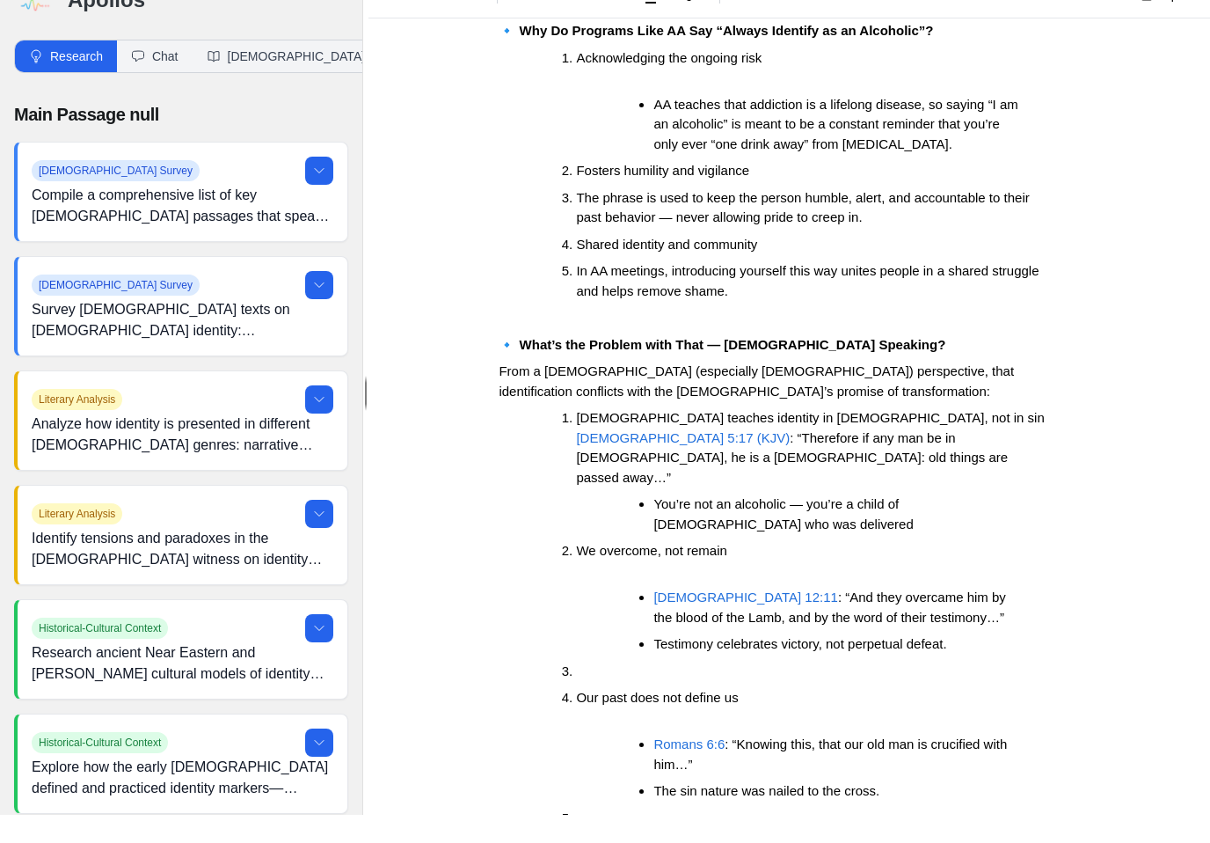
click at [607, 616] on ul "[DEMOGRAPHIC_DATA] 12:11 : “And they overcame him by the blood of the Lamb, and…" at bounding box center [820, 649] width 461 height 67
click at [654, 616] on li "[DEMOGRAPHIC_DATA] 12:11 : “And they overcame him by the blood of the Lamb, and…" at bounding box center [838, 636] width 369 height 40
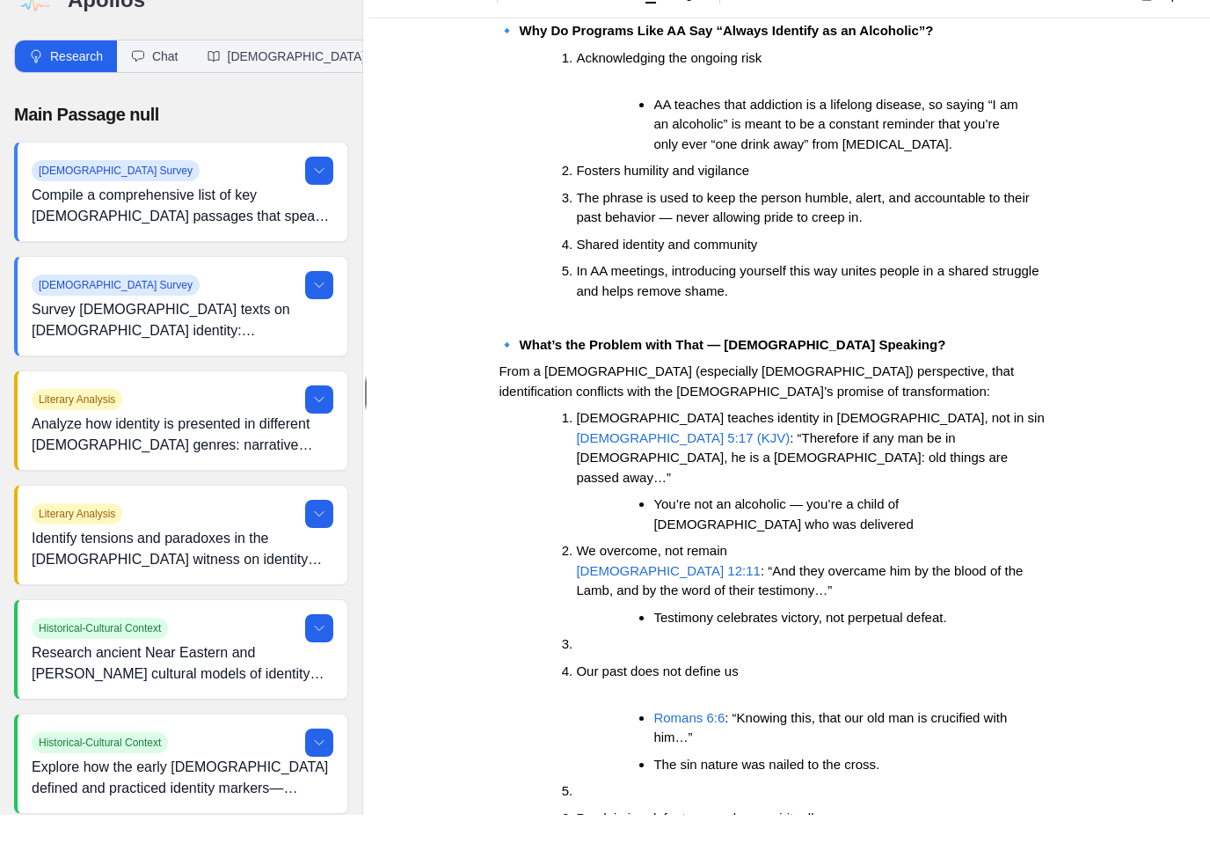
click at [582, 691] on span "Our past does not define us" at bounding box center [657, 698] width 162 height 15
click at [650, 736] on ul "[DEMOGRAPHIC_DATA]:6 : “Knowing this, that our old man is crucified with him…” …" at bounding box center [820, 769] width 461 height 67
click at [654, 738] on span "Romans 6:6" at bounding box center [689, 745] width 71 height 15
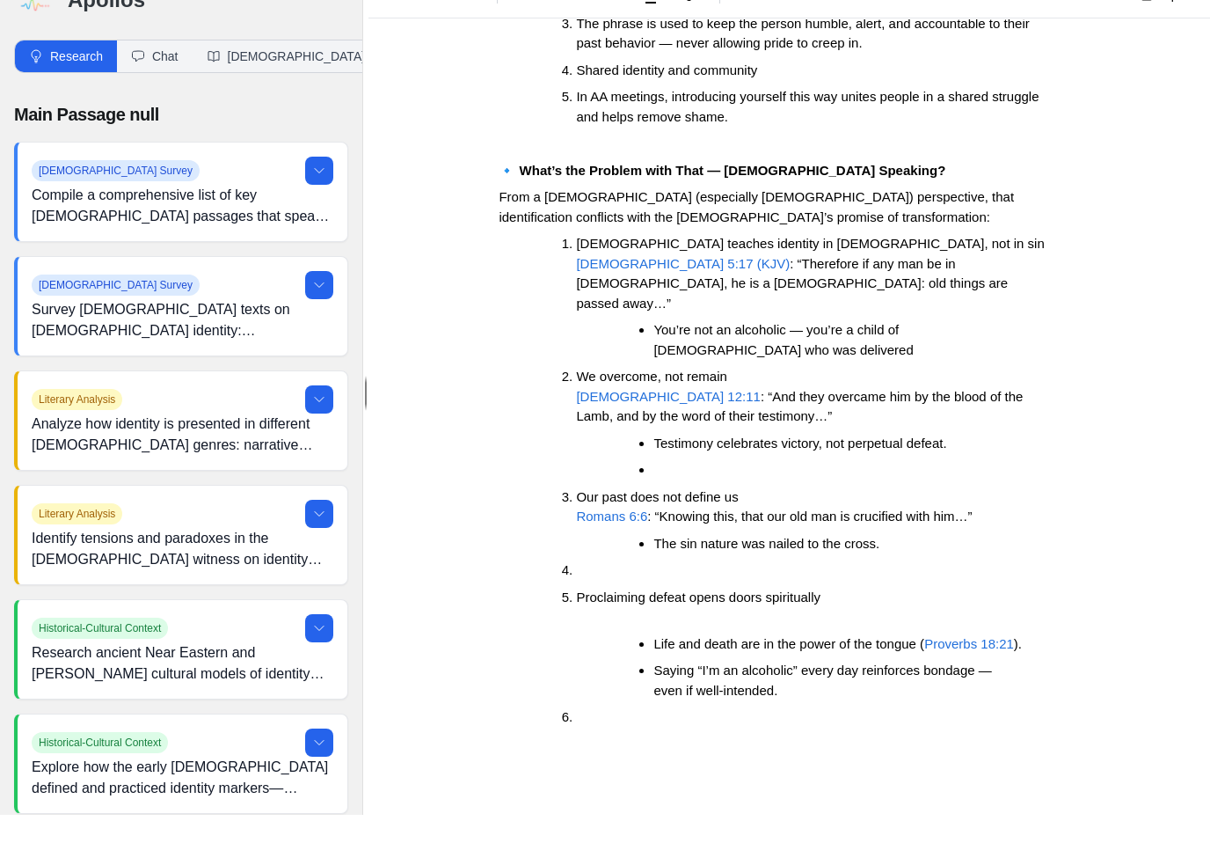
scroll to position [336, 0]
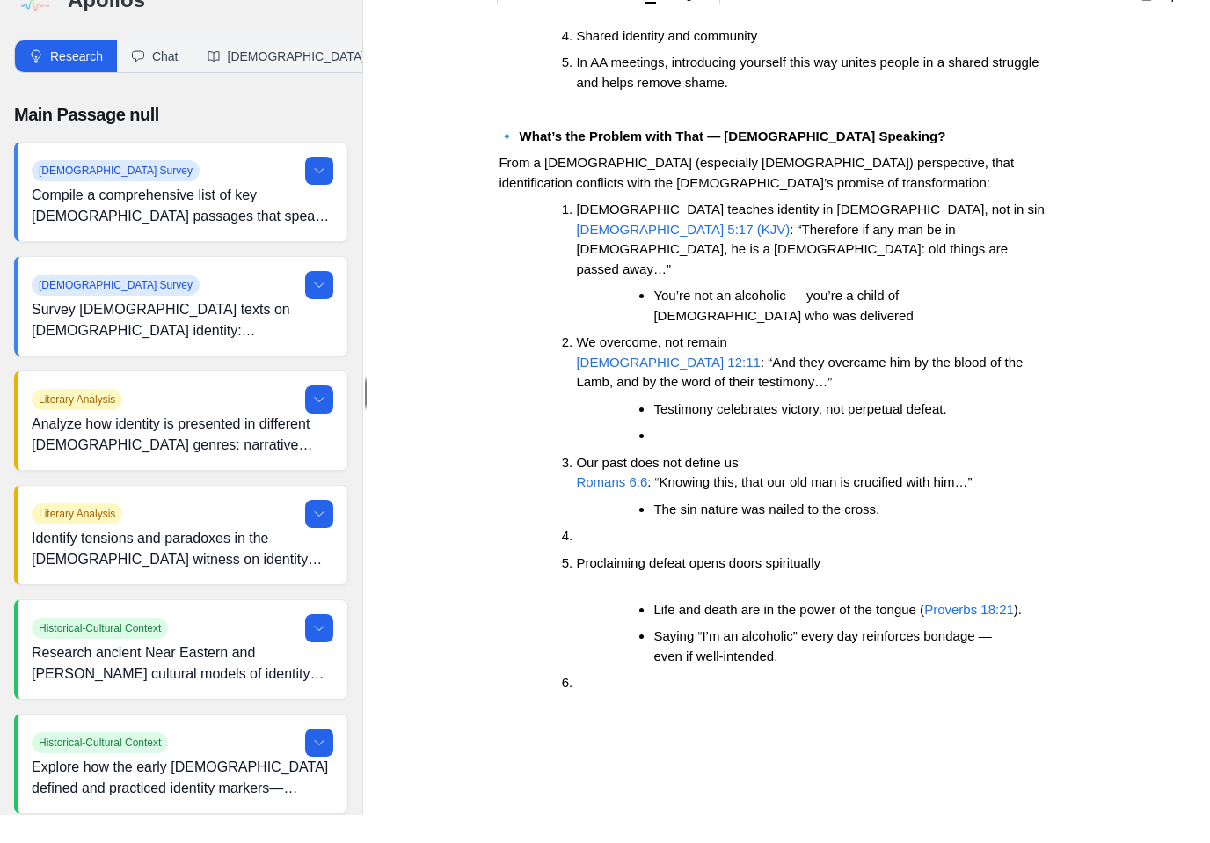
click at [576, 583] on span "Proclaiming defeat opens doors spiritually" at bounding box center [698, 590] width 245 height 15
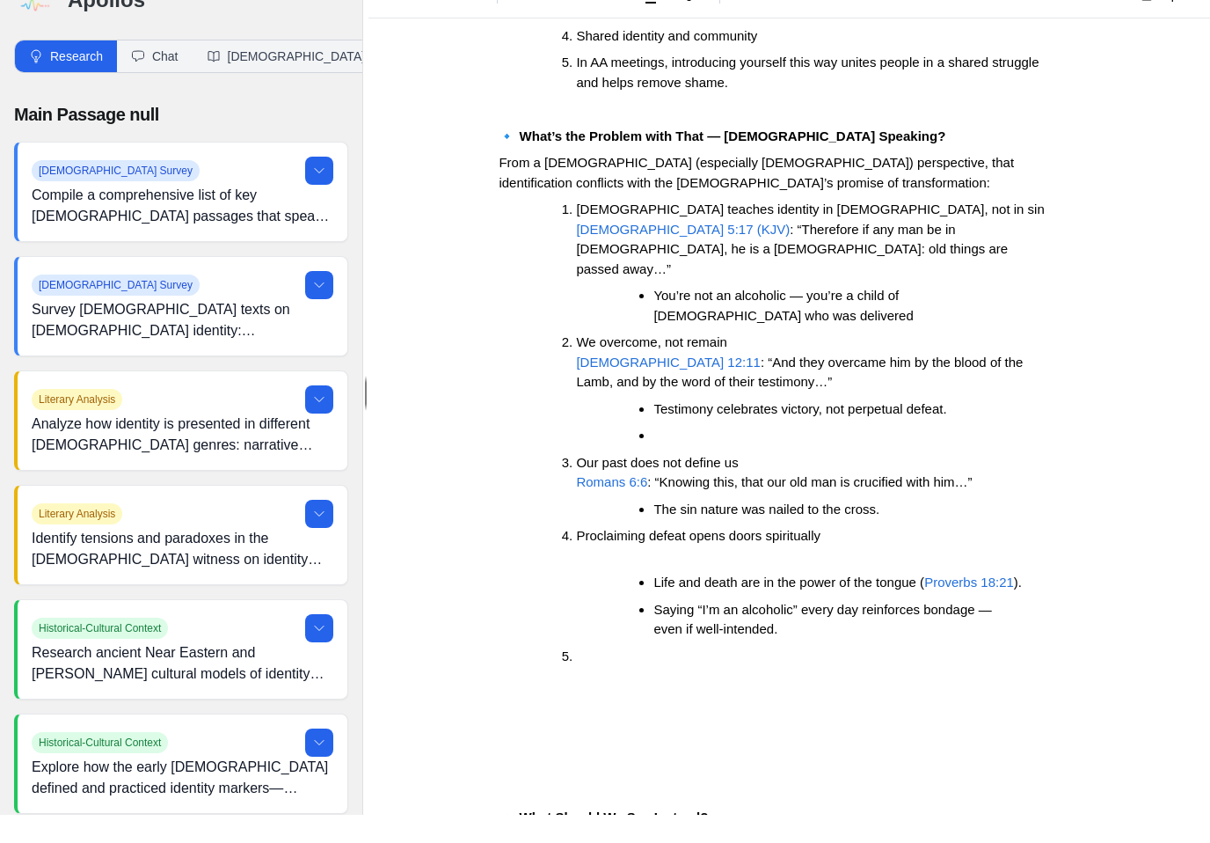
click at [654, 601] on li "Life and death are in the power of the tongue ( Proverbs 18:21 )." at bounding box center [838, 611] width 369 height 20
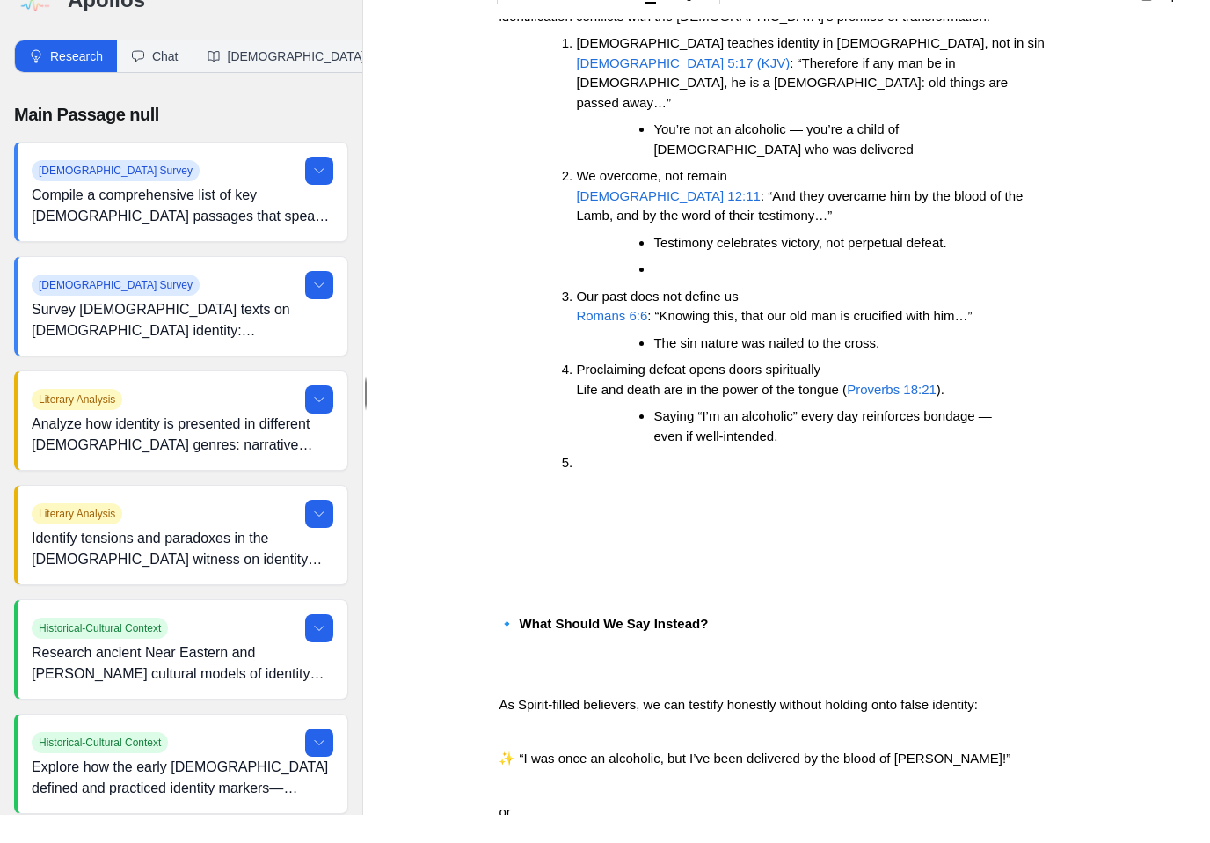
scroll to position [504, 0]
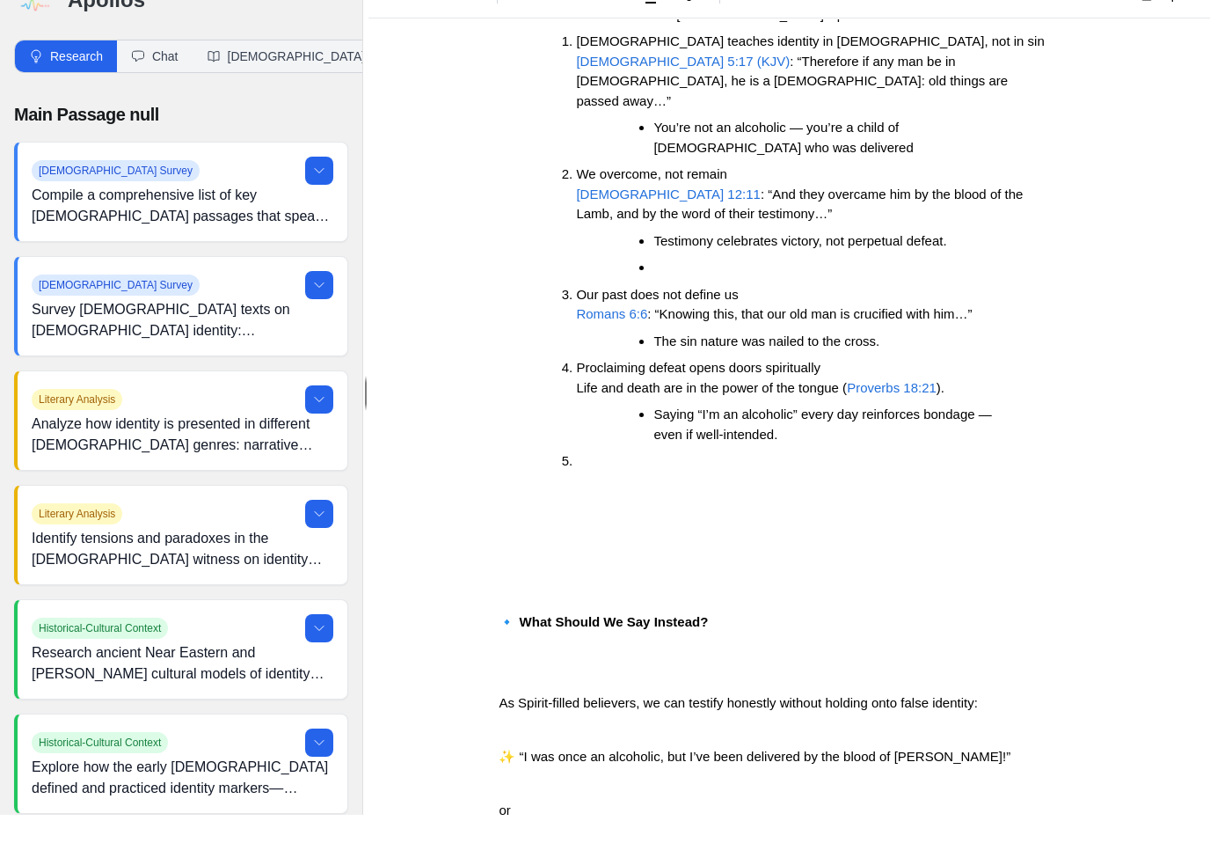
click at [602, 479] on li at bounding box center [813, 489] width 475 height 20
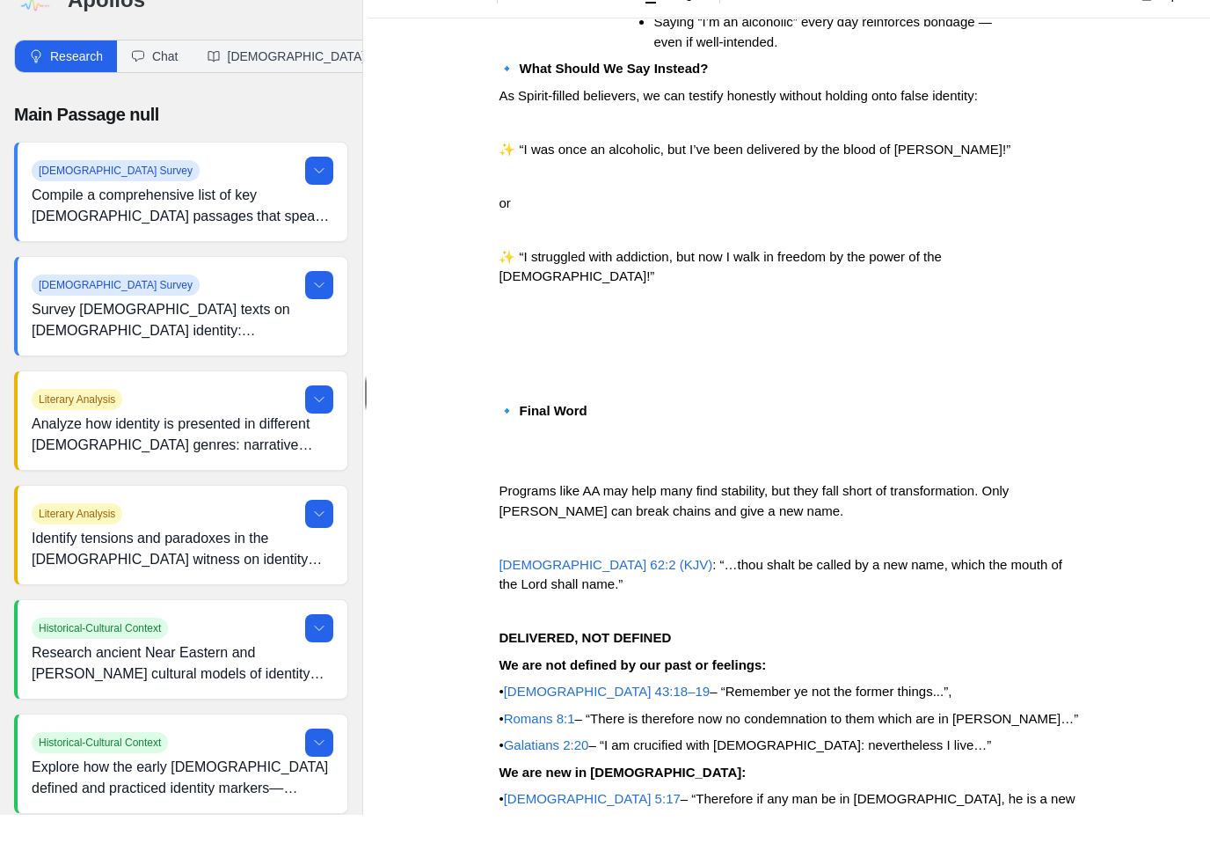
scroll to position [917, 0]
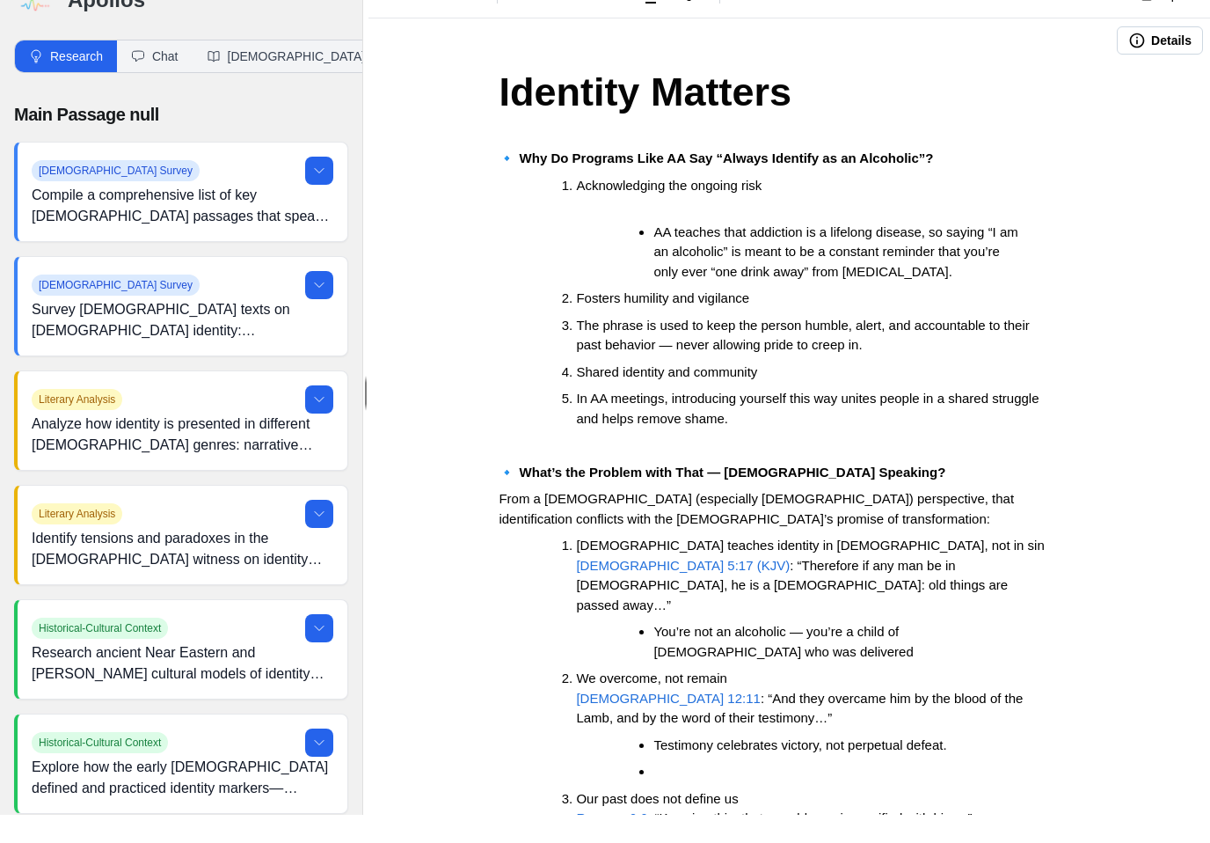
scroll to position [0, 0]
click at [1162, 55] on button "Details" at bounding box center [1160, 69] width 86 height 28
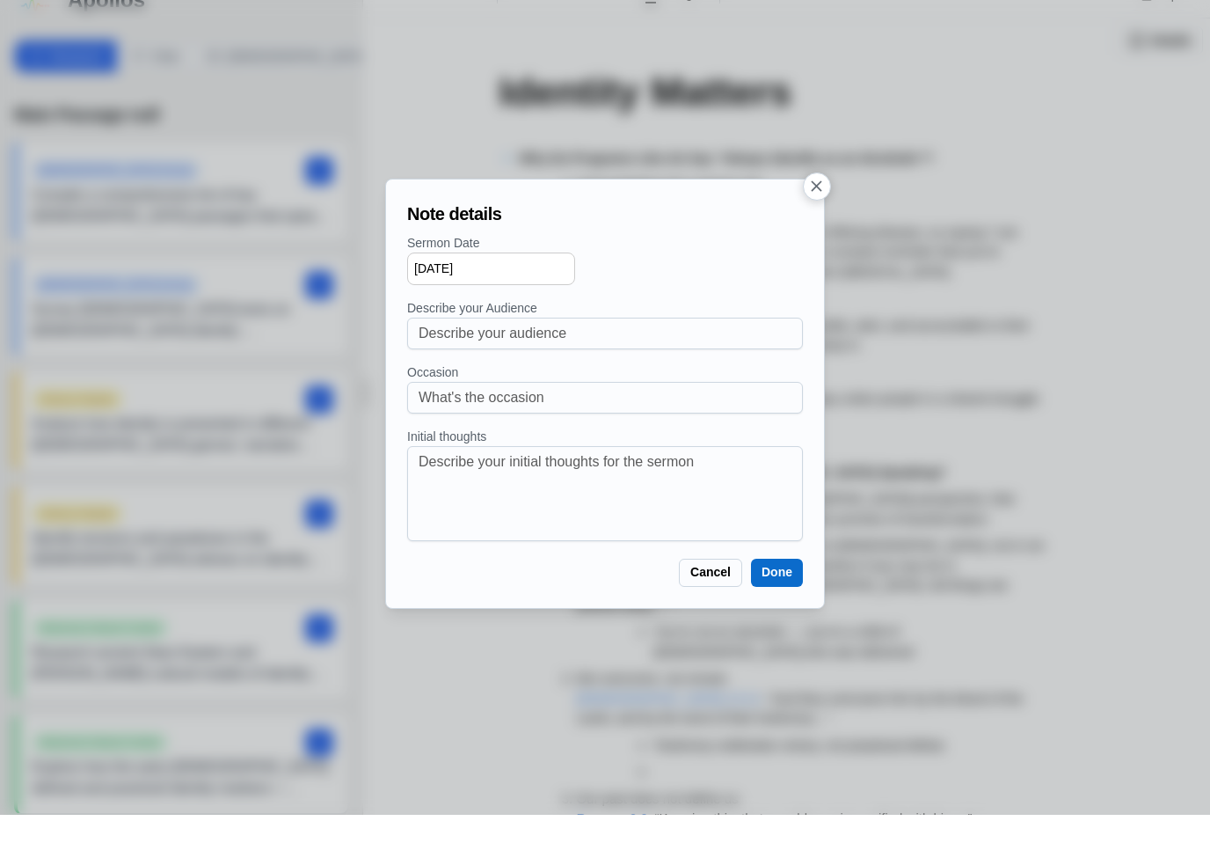
scroll to position [27, 0]
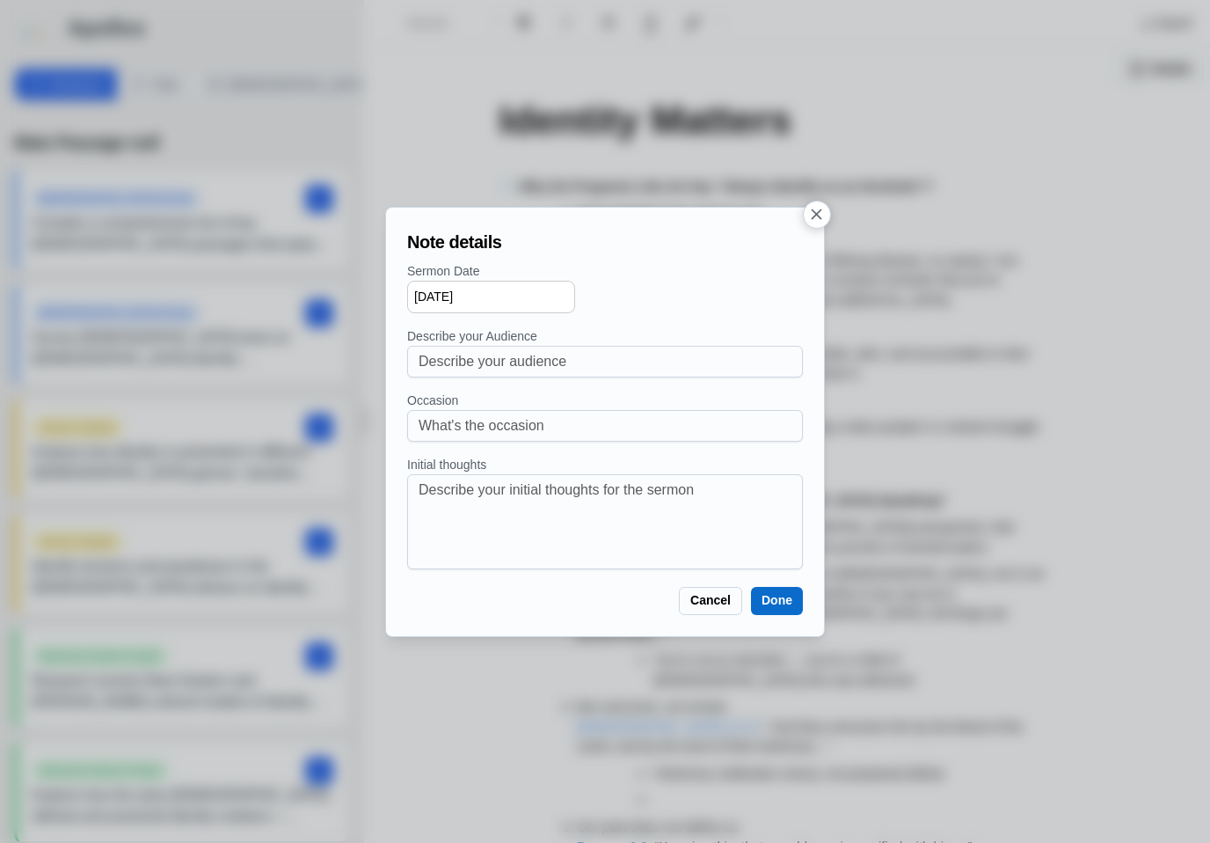
click at [832, 215] on div at bounding box center [605, 421] width 1210 height 843
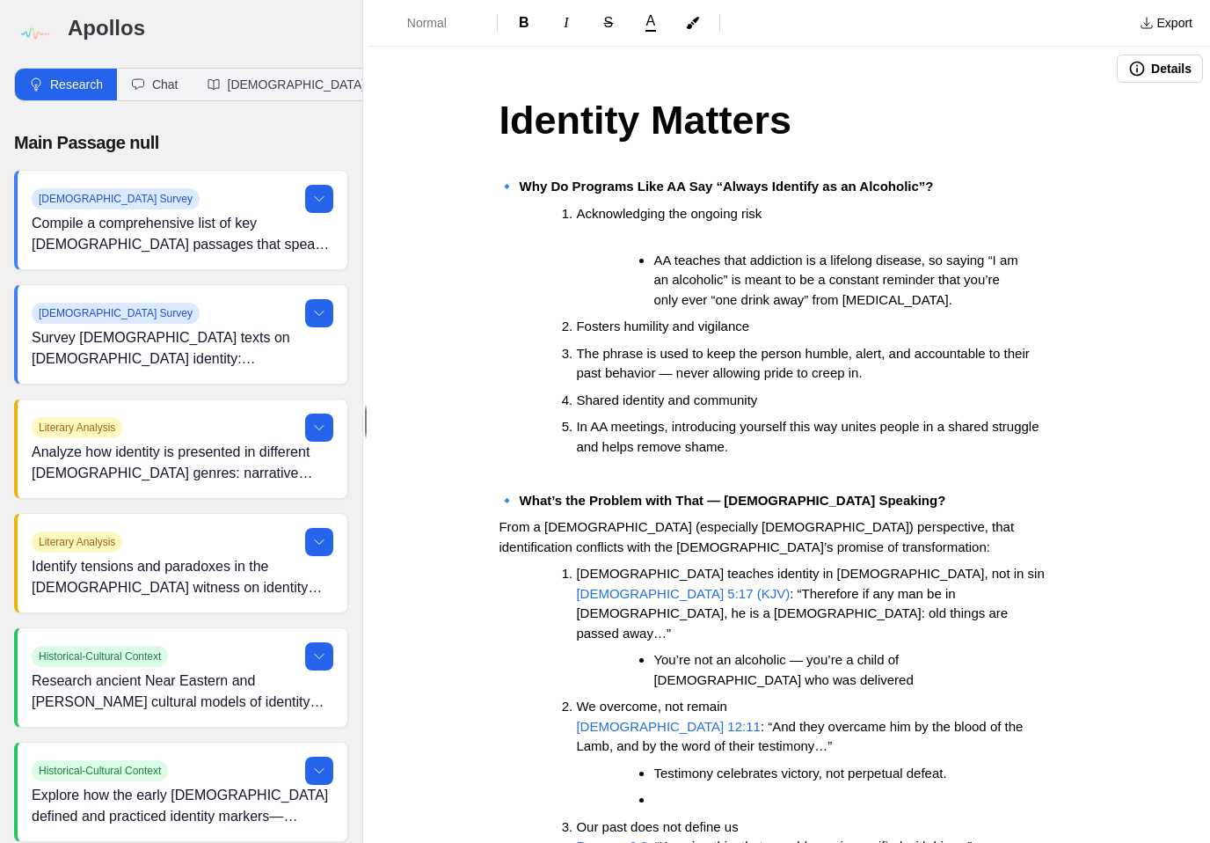
click at [1173, 55] on button "Details" at bounding box center [1160, 69] width 86 height 28
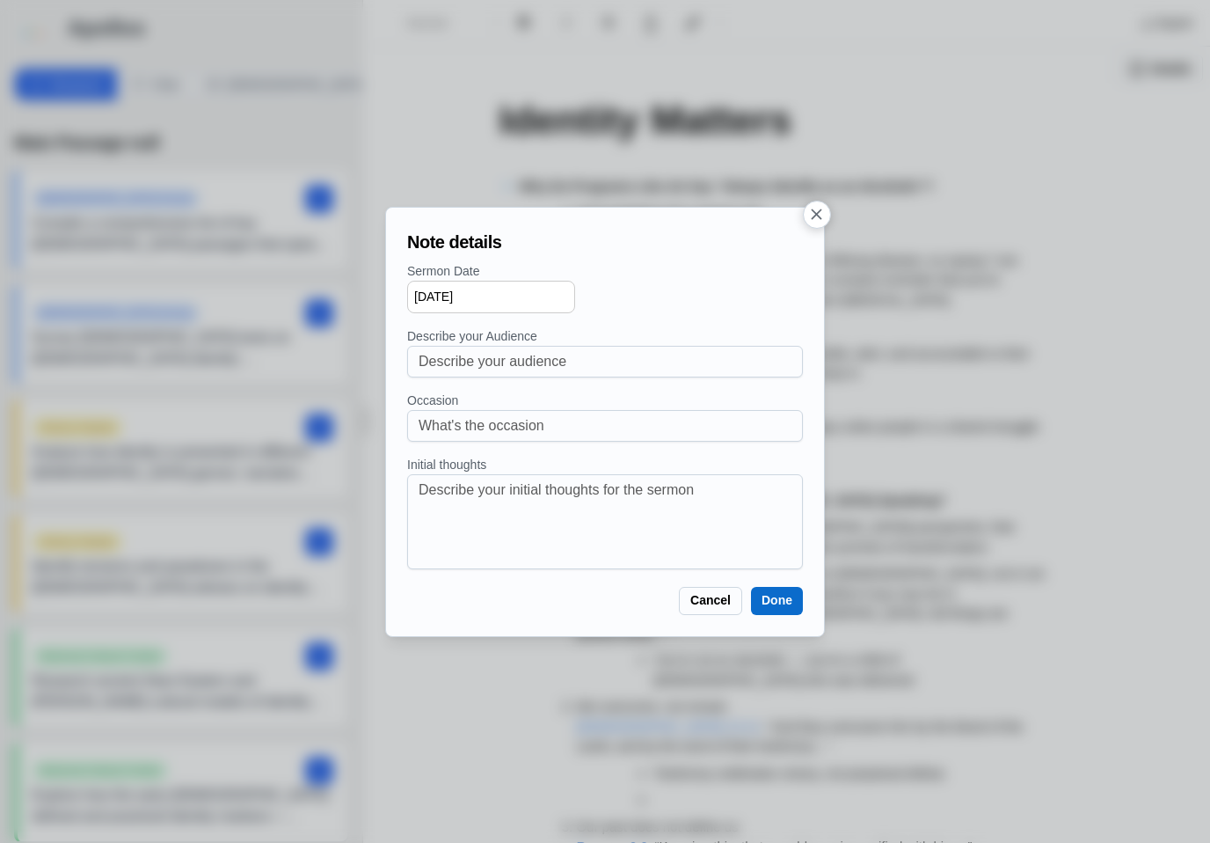
click at [844, 212] on div at bounding box center [605, 421] width 1210 height 843
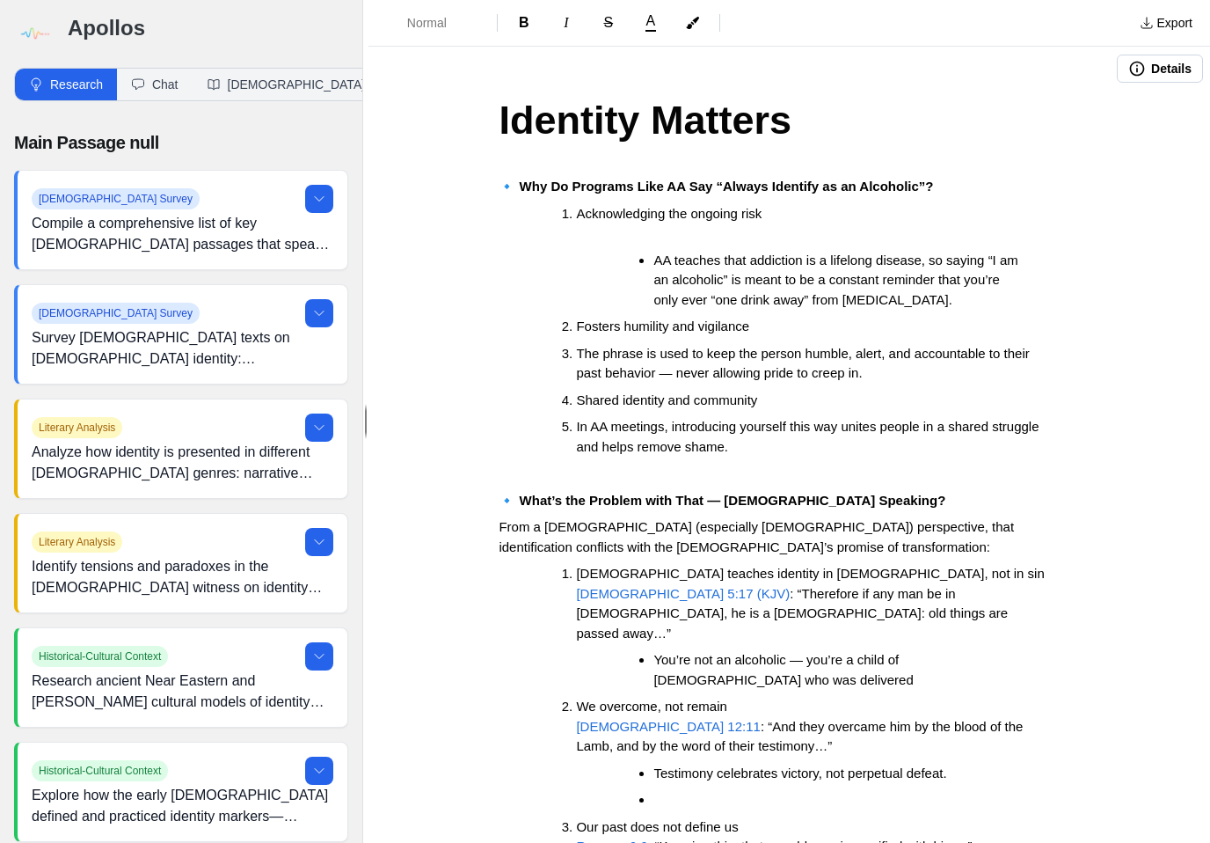
scroll to position [0, 0]
click at [1168, 28] on button "Export" at bounding box center [1167, 23] width 74 height 28
click at [1130, 89] on link "Pulpit Mode" at bounding box center [1118, 93] width 167 height 32
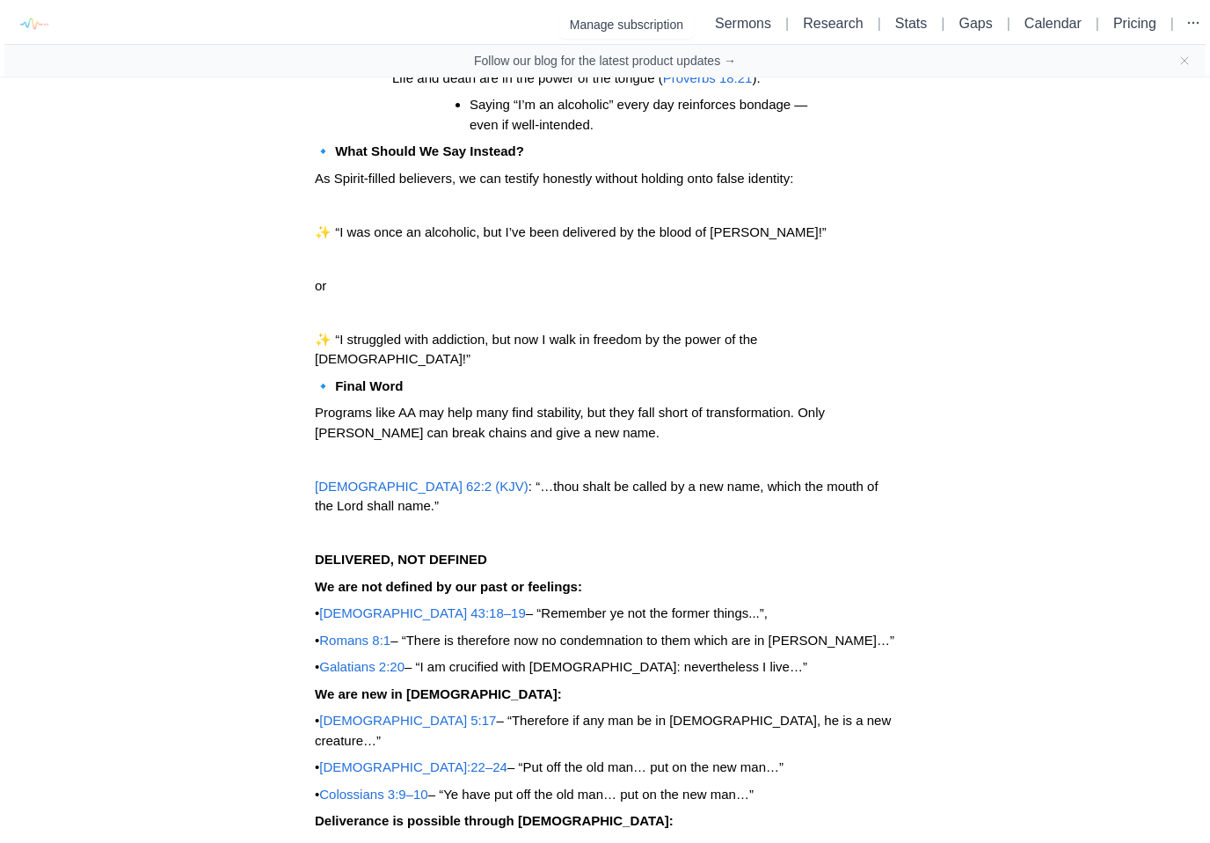
scroll to position [844, 0]
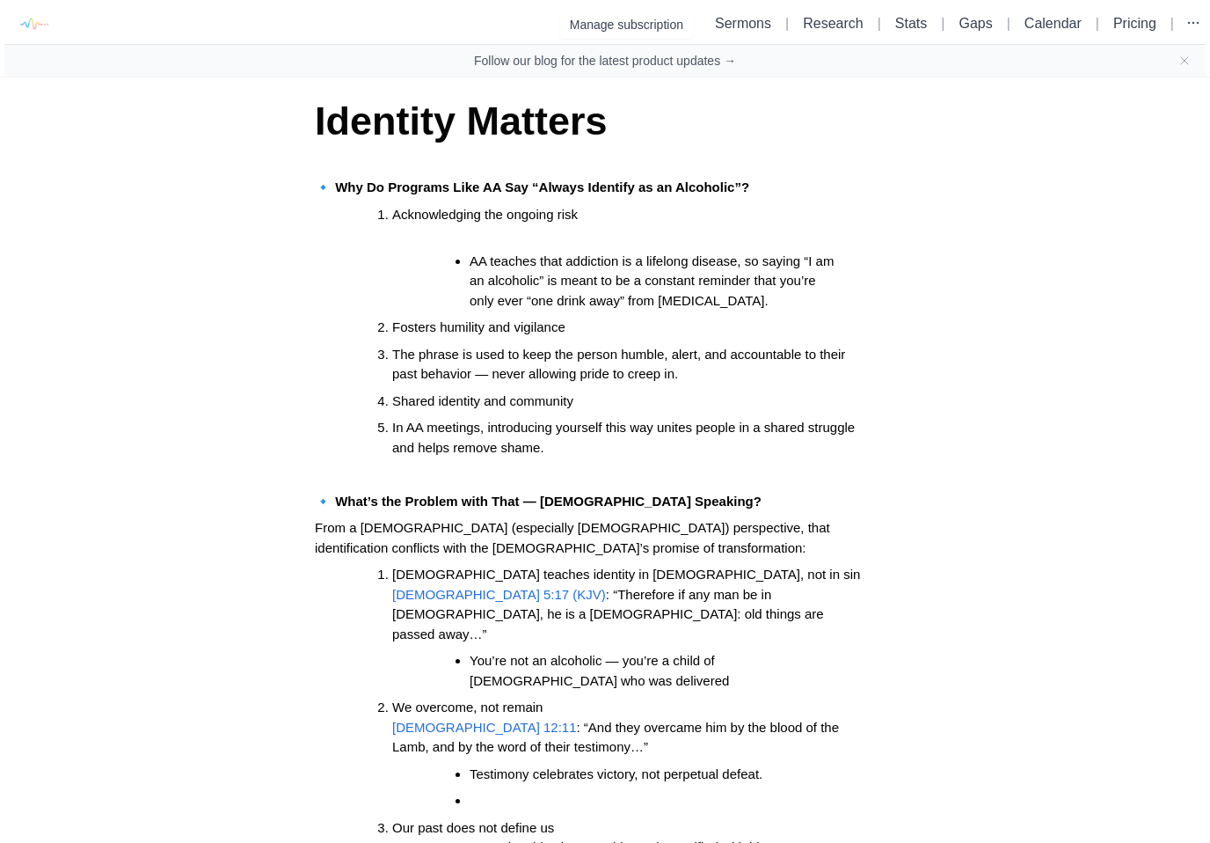
scroll to position [0, 0]
click at [639, 131] on h1 "Identity Matters" at bounding box center [605, 121] width 581 height 60
click at [680, 133] on h1 "Identity Matters" at bounding box center [605, 121] width 581 height 60
click at [1187, 63] on icon "Close banner" at bounding box center [1185, 61] width 14 height 14
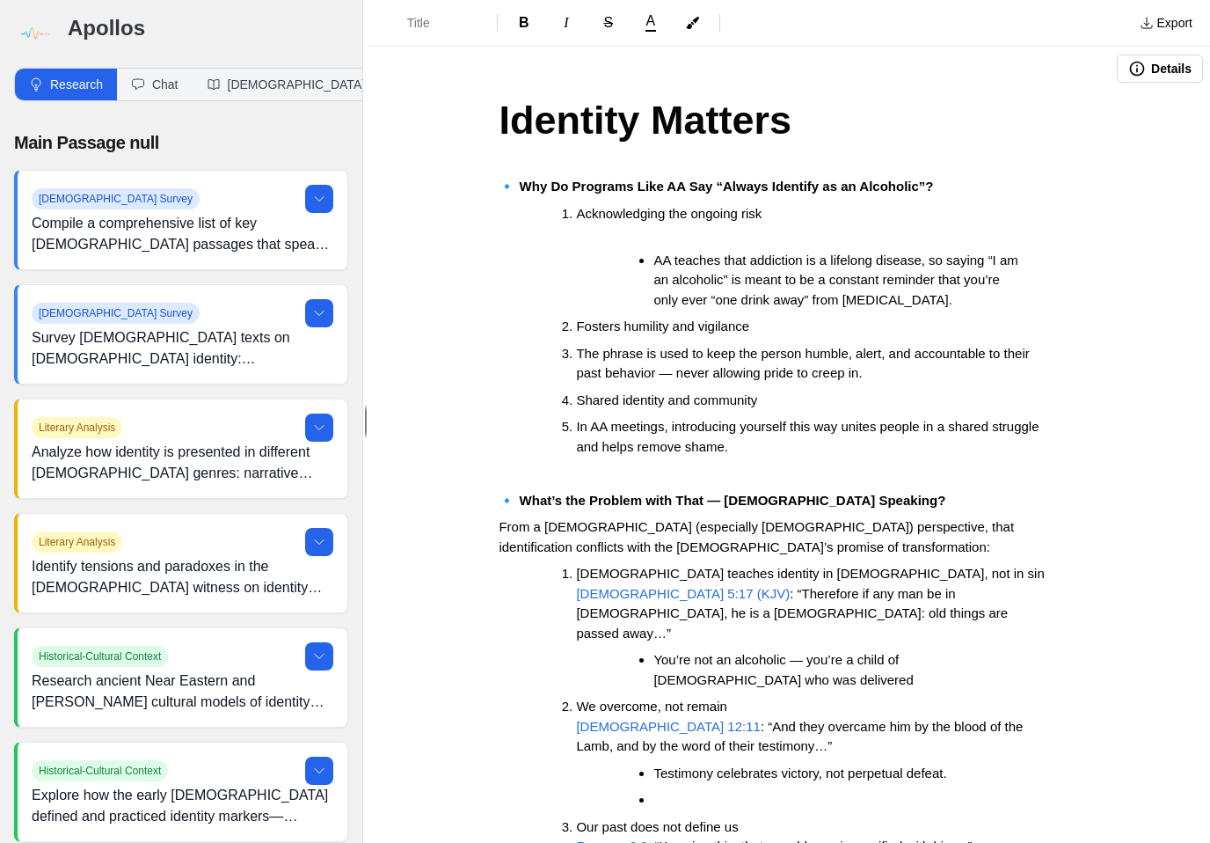
click at [903, 111] on h1 "Identity Matters" at bounding box center [789, 121] width 581 height 60
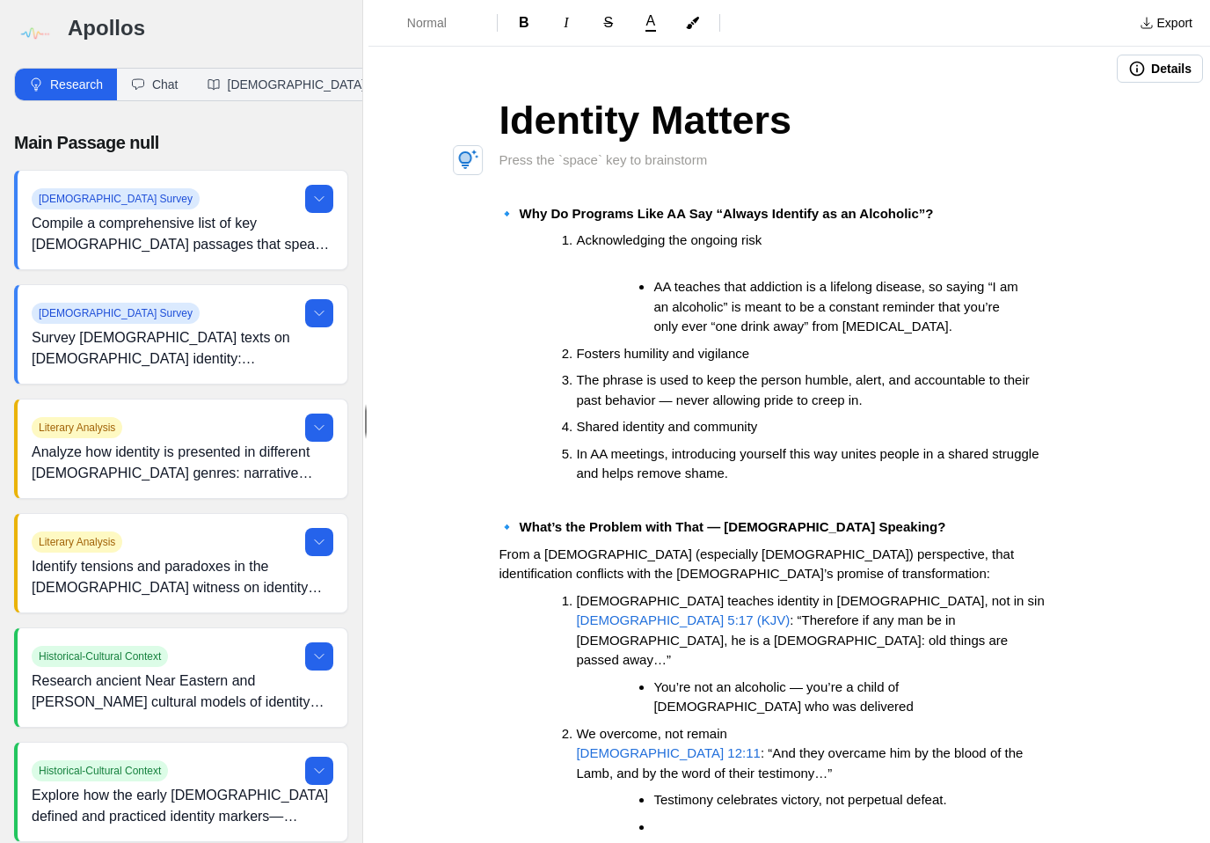
click at [536, 157] on p at bounding box center [789, 160] width 581 height 20
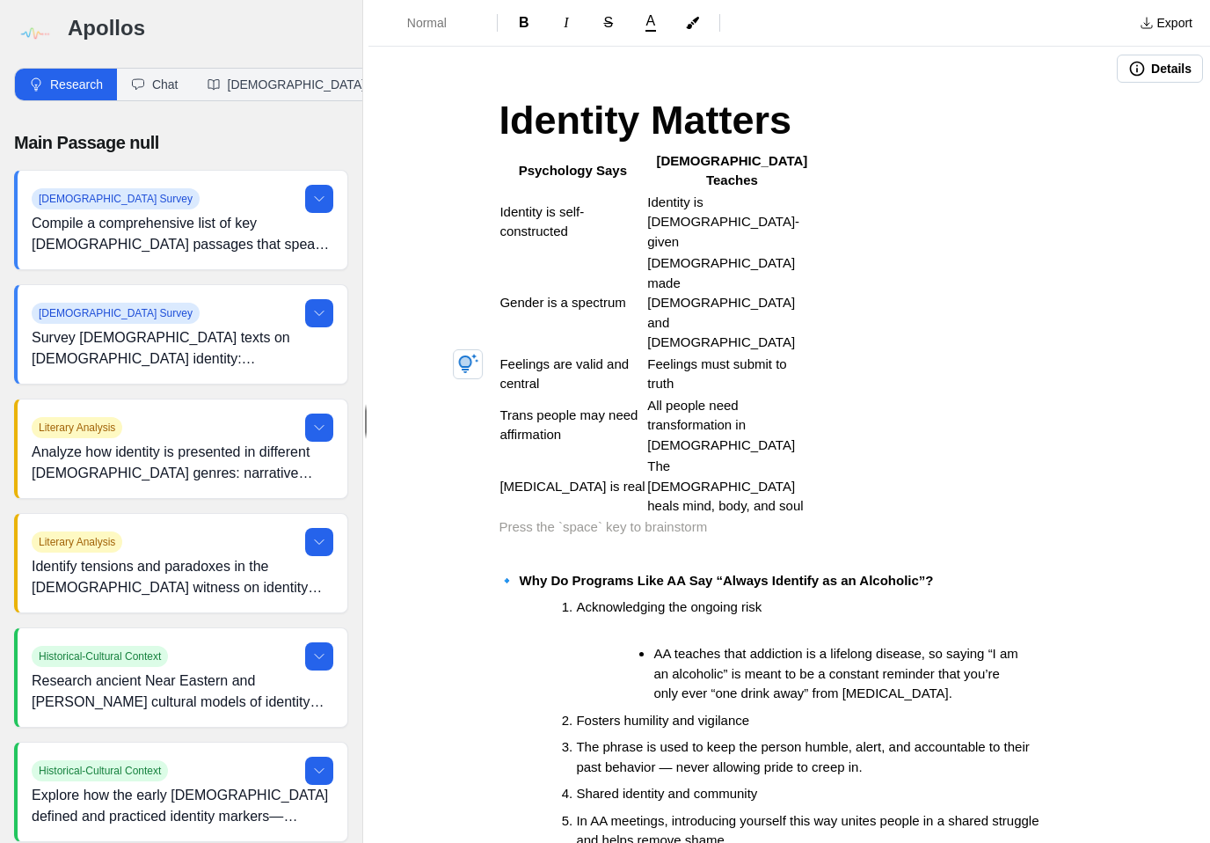
scroll to position [26, 0]
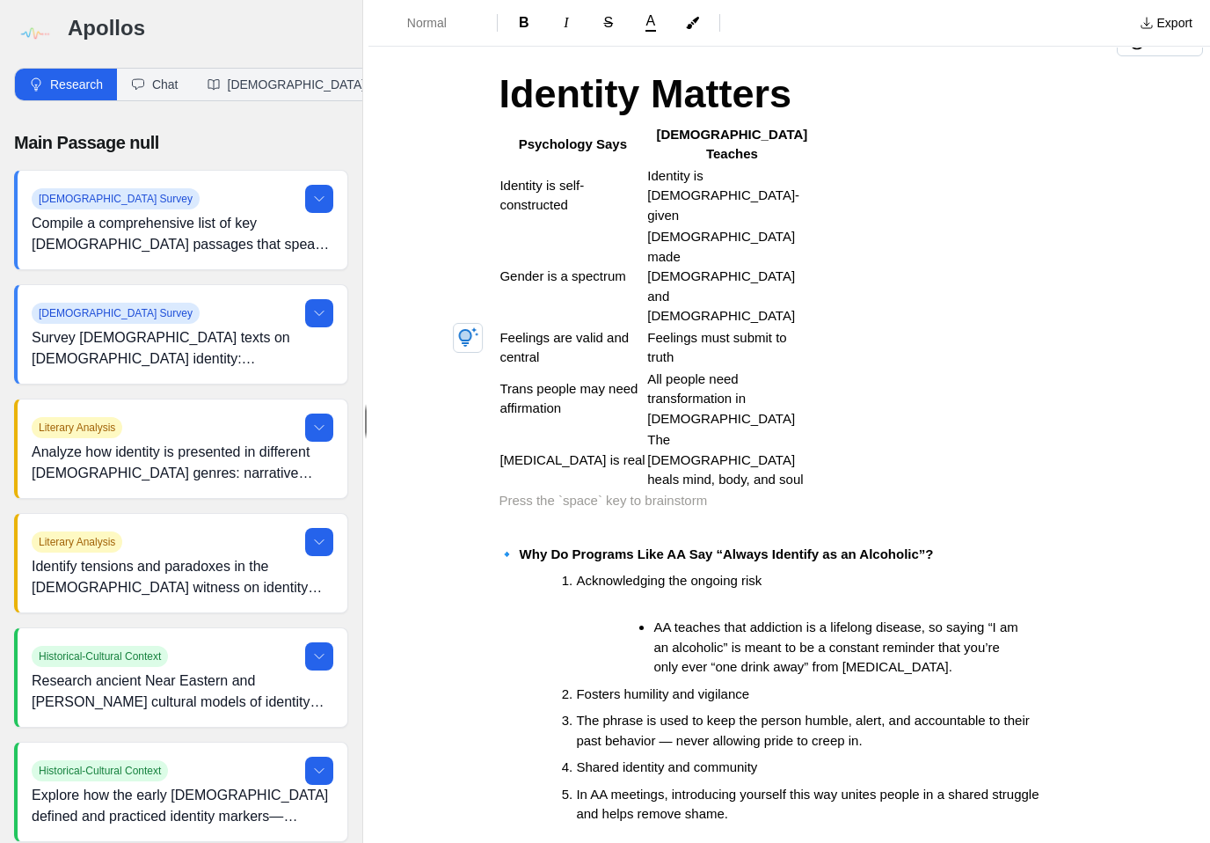
click at [630, 176] on p "Identity is self-constructed" at bounding box center [573, 196] width 146 height 40
click at [651, 229] on span "[DEMOGRAPHIC_DATA] made [DEMOGRAPHIC_DATA] and [DEMOGRAPHIC_DATA]" at bounding box center [722, 276] width 151 height 94
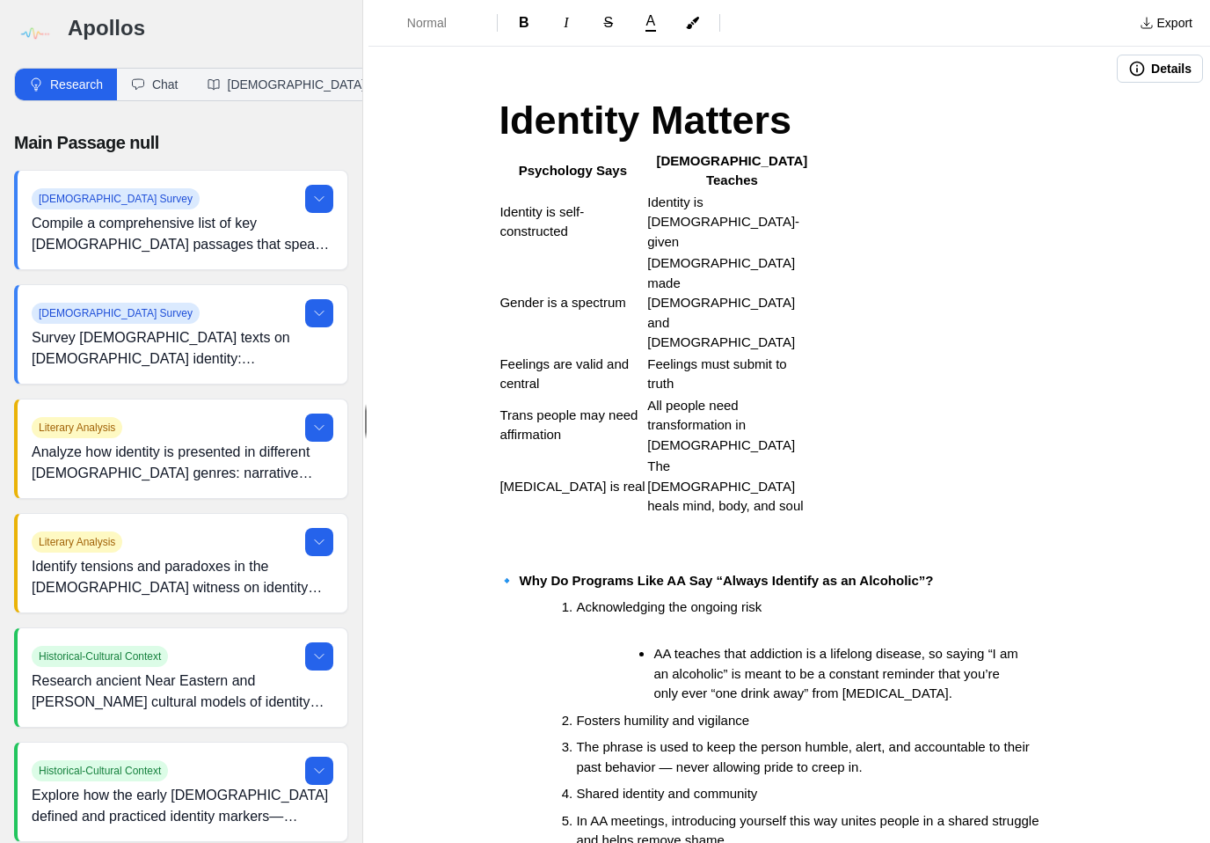
scroll to position [0, 0]
click at [867, 126] on h1 "Identity Matters" at bounding box center [789, 121] width 581 height 60
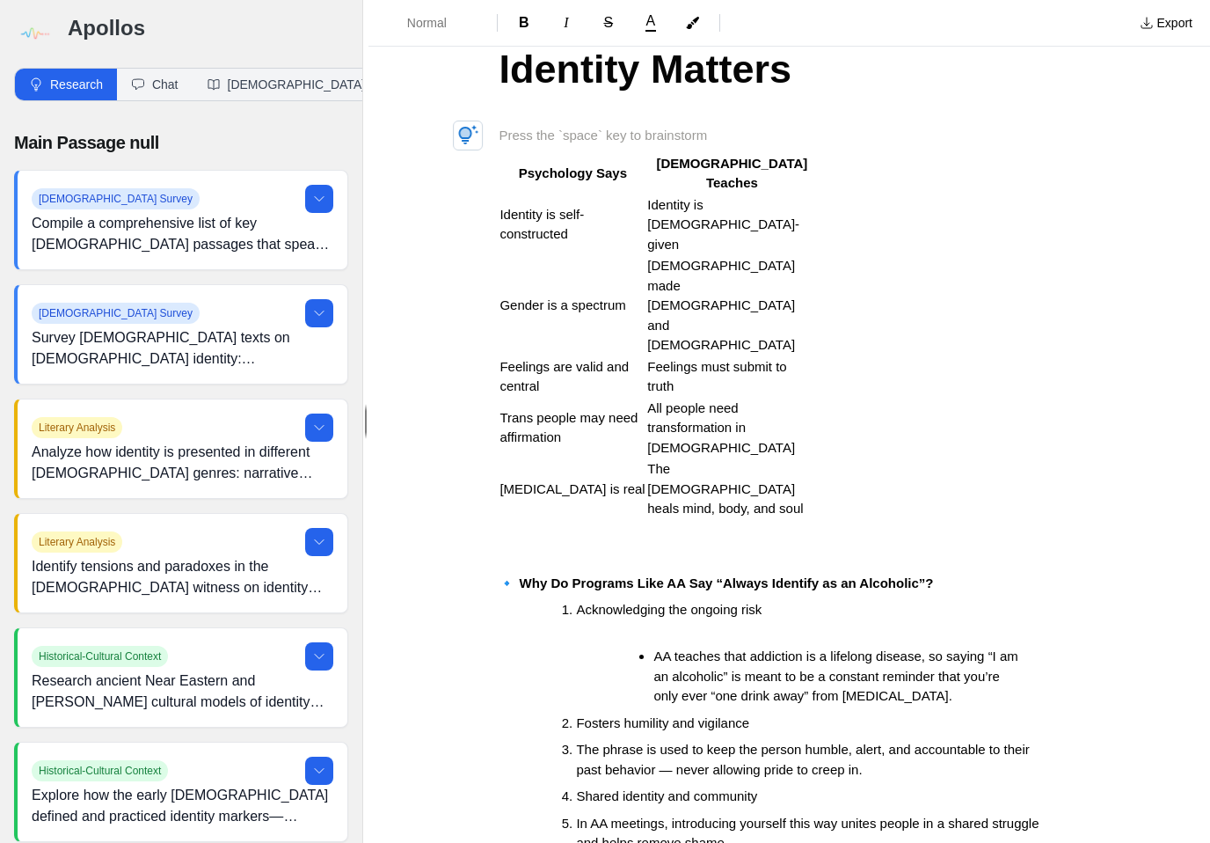
scroll to position [53, 0]
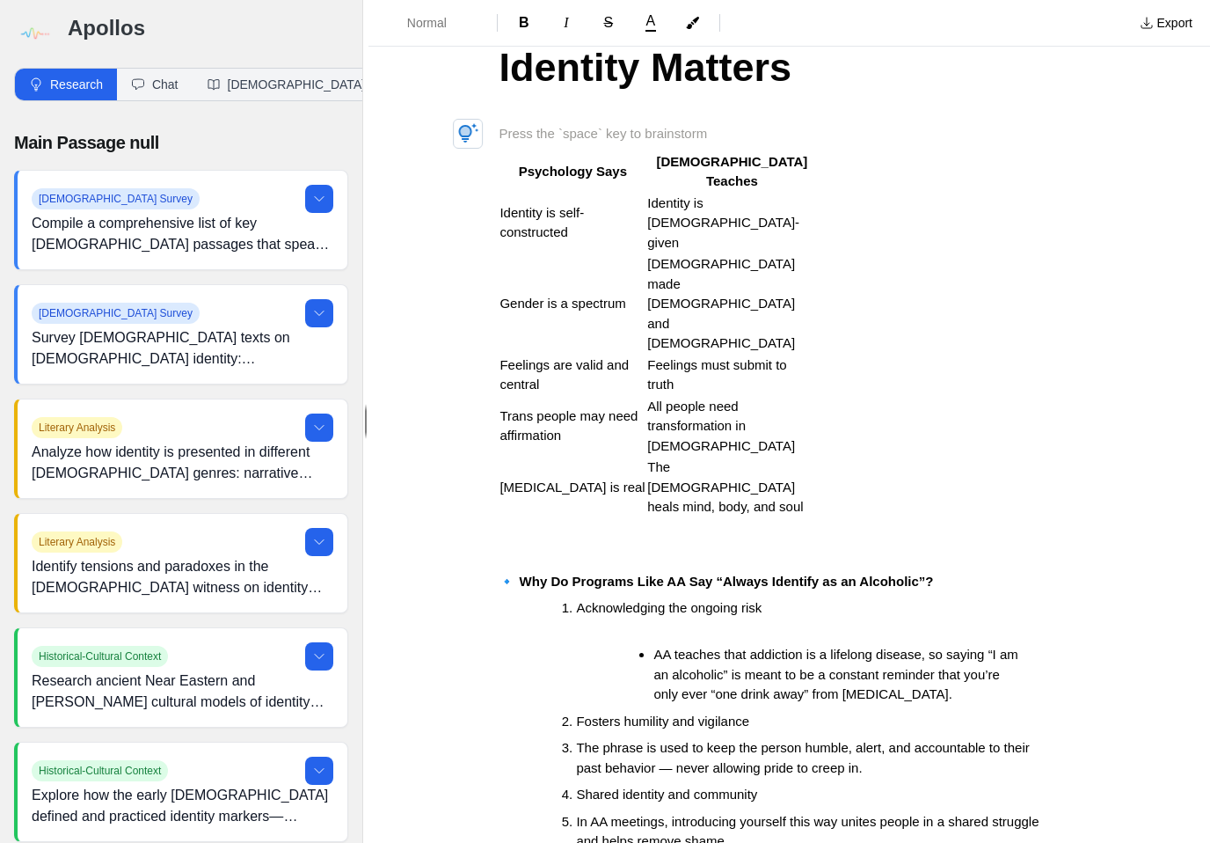
click at [607, 205] on p "Identity is self-constructed" at bounding box center [573, 223] width 146 height 40
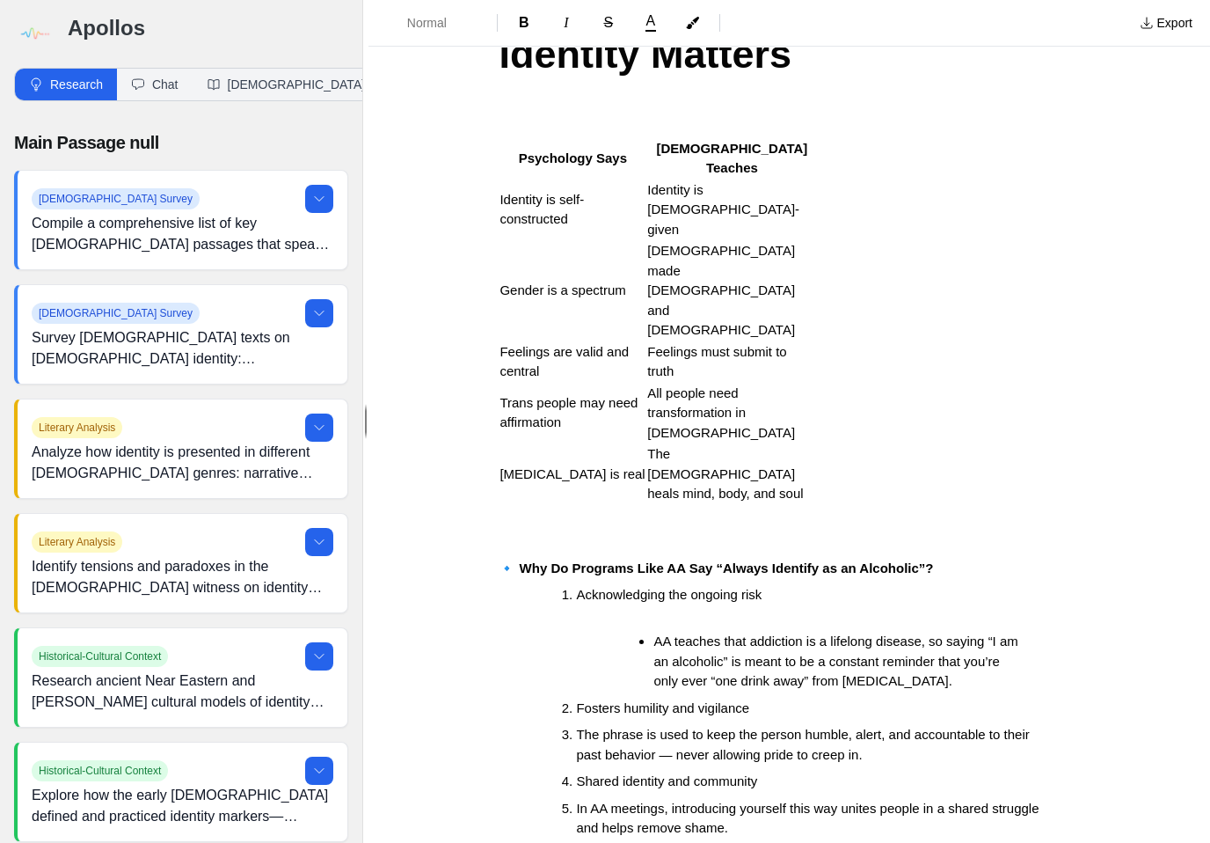
click at [622, 585] on ol "Acknowledging the ongoing risk AA teaches that addiction is a lifelong disease,…" at bounding box center [796, 711] width 567 height 253
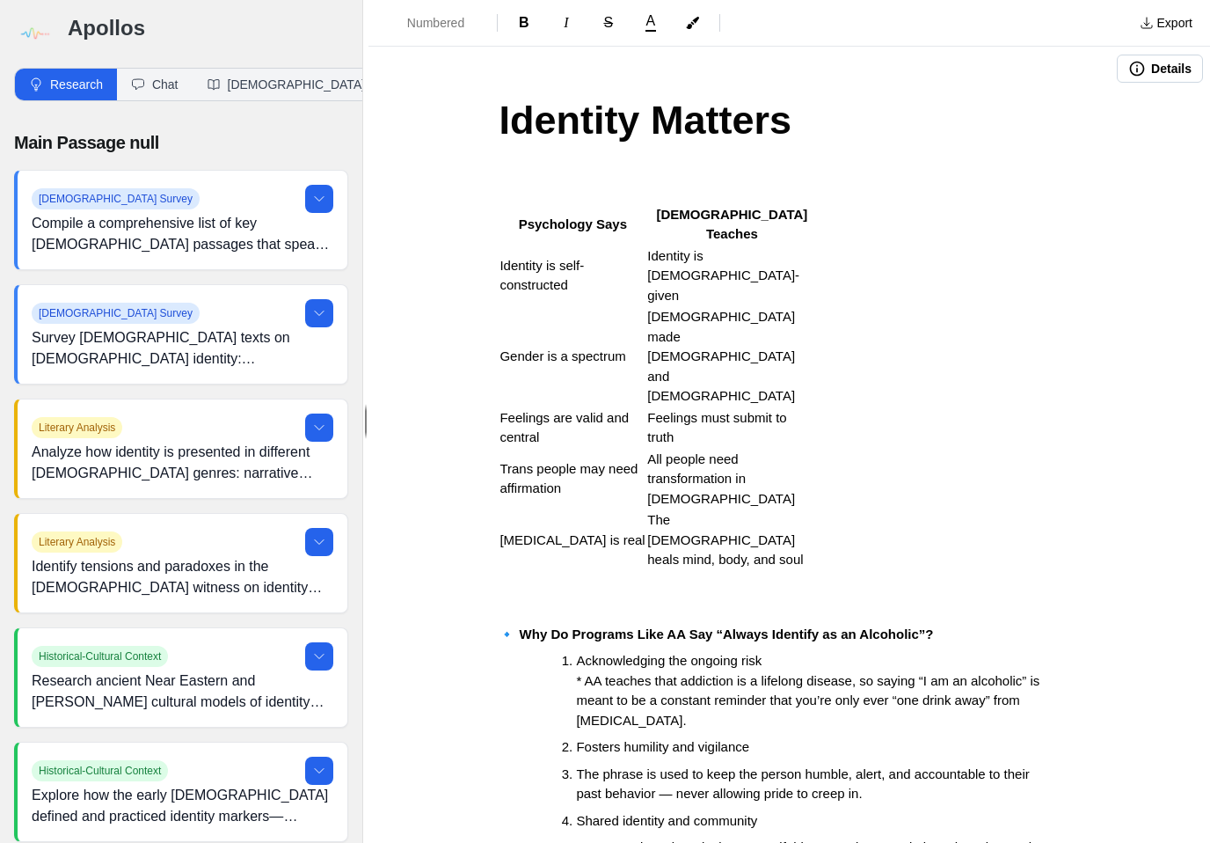
scroll to position [0, 0]
click at [640, 530] on p "[MEDICAL_DATA] is real" at bounding box center [573, 540] width 146 height 20
click at [653, 512] on span "The [DEMOGRAPHIC_DATA] heals mind, body, and soul" at bounding box center [725, 539] width 156 height 55
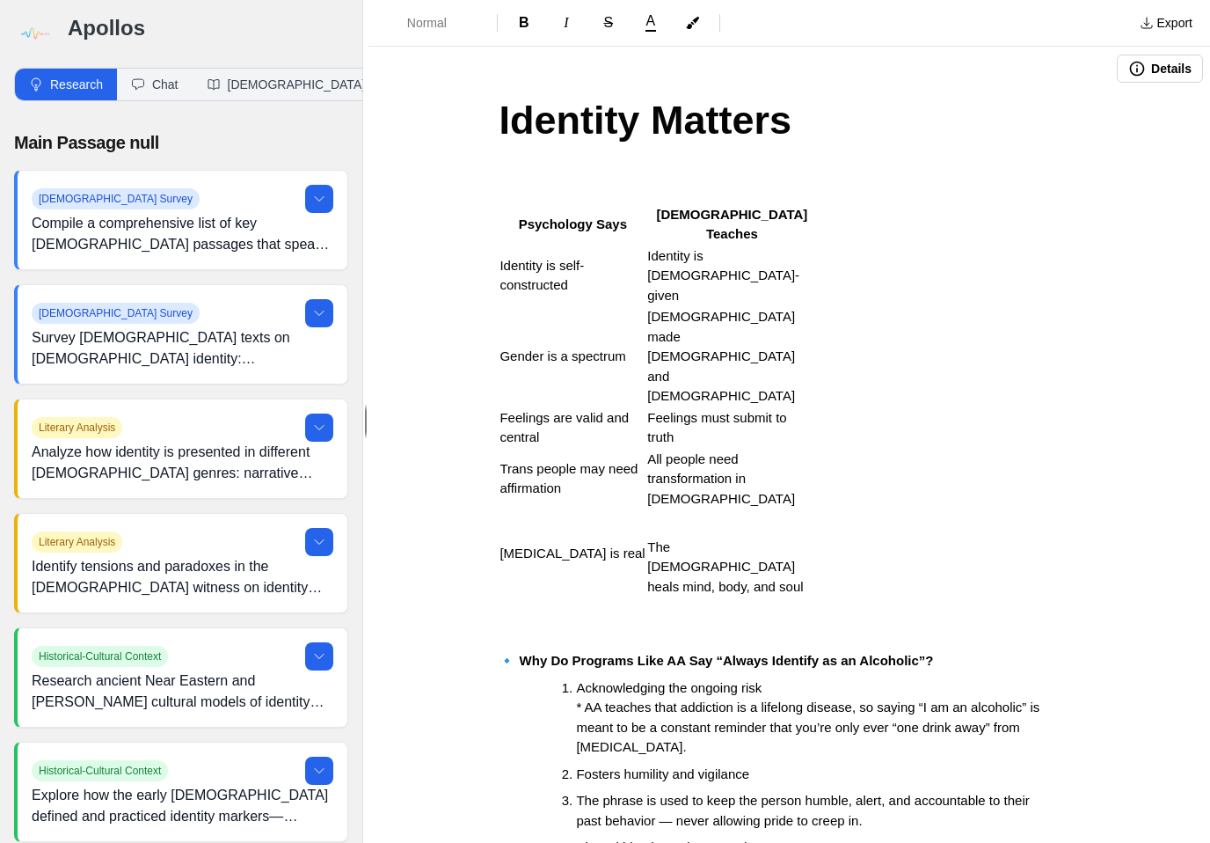
click at [651, 449] on td "All people need transformation in [DEMOGRAPHIC_DATA]" at bounding box center [732, 480] width 171 height 62
click at [640, 461] on span "Trans people may need affirmation" at bounding box center [571, 478] width 142 height 35
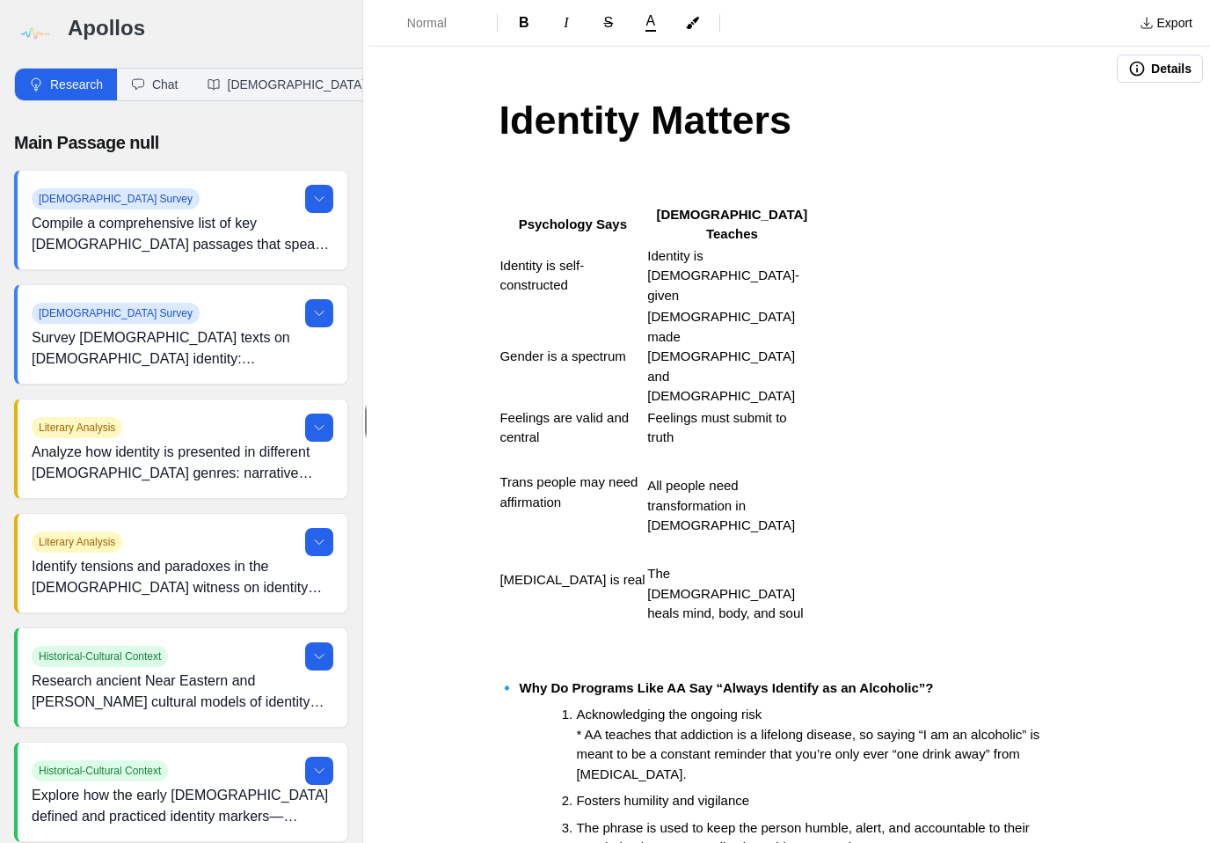
click at [651, 410] on span "Feelings must submit to truth" at bounding box center [718, 427] width 143 height 35
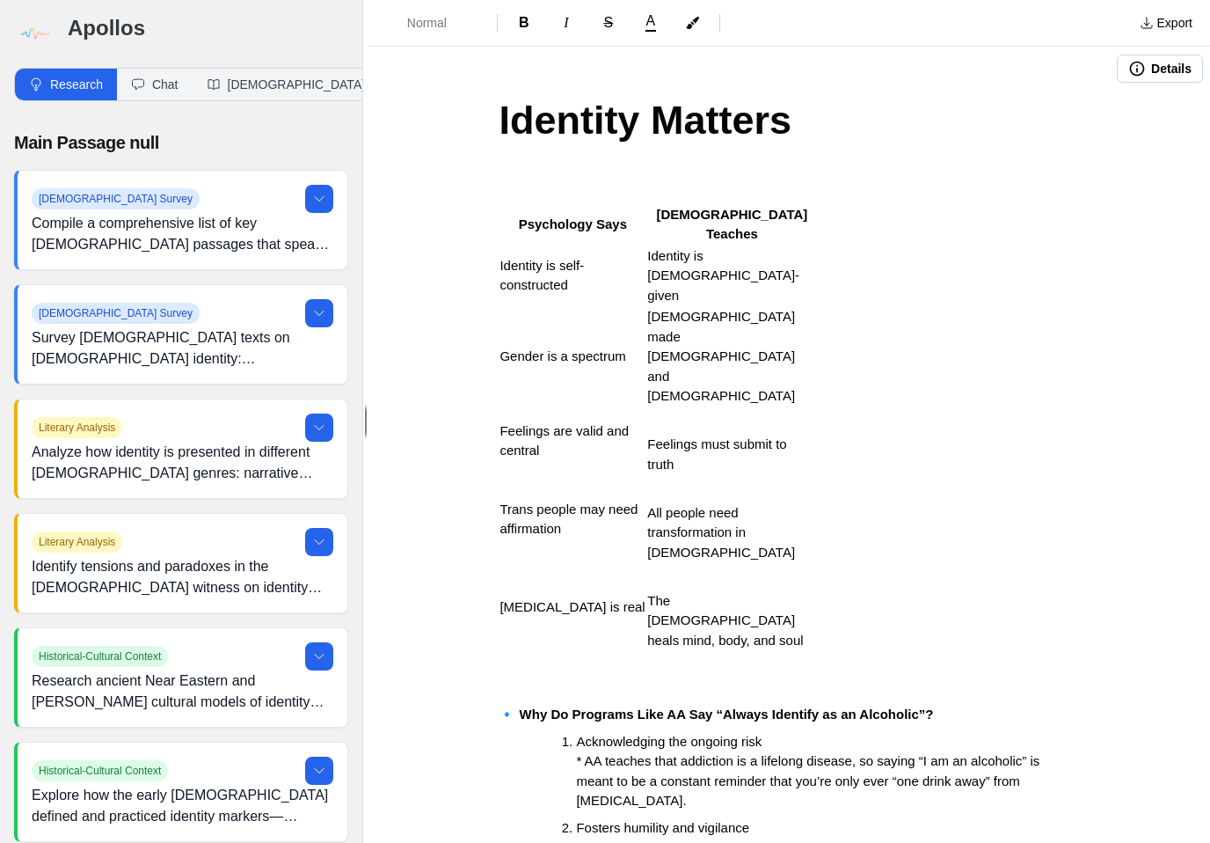
click at [653, 309] on span "[DEMOGRAPHIC_DATA] made [DEMOGRAPHIC_DATA] and [DEMOGRAPHIC_DATA]" at bounding box center [722, 356] width 151 height 94
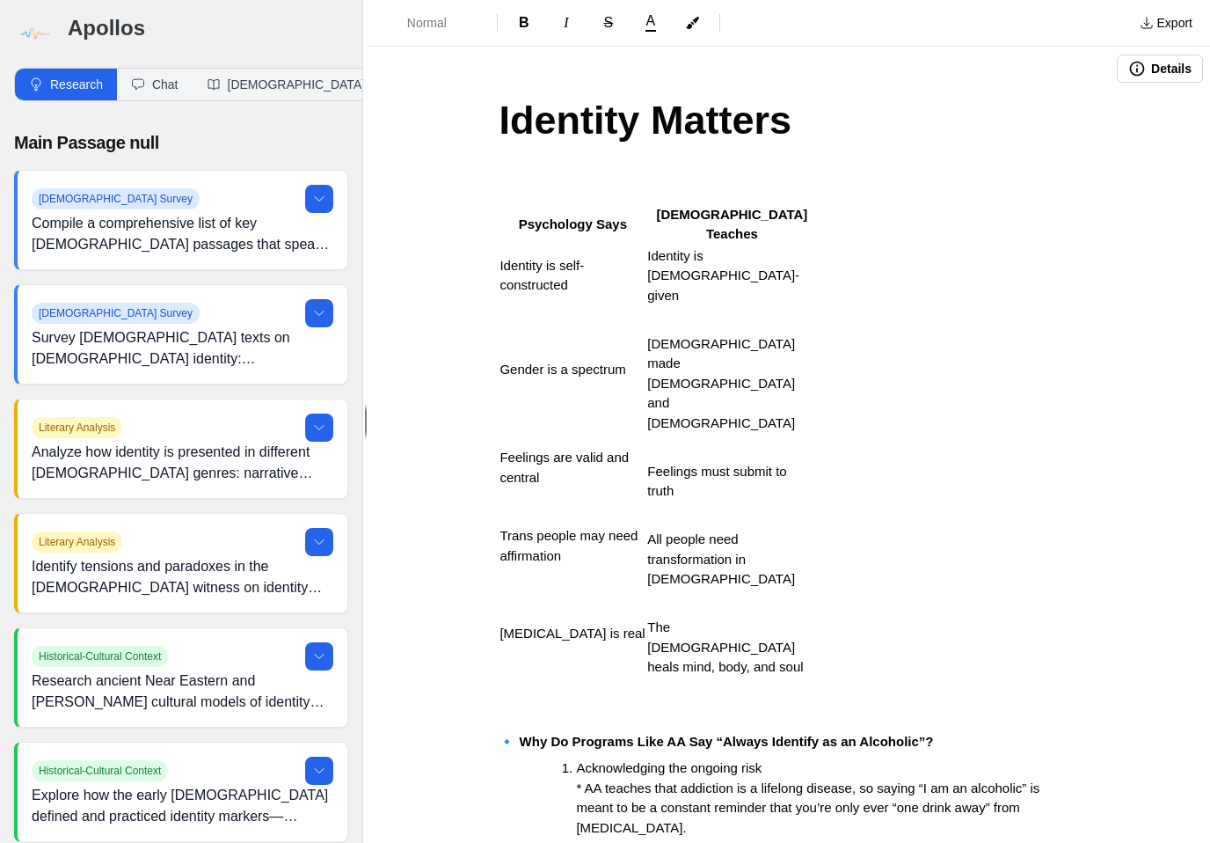
click at [527, 258] on span "Identity is self-constructed" at bounding box center [542, 275] width 84 height 35
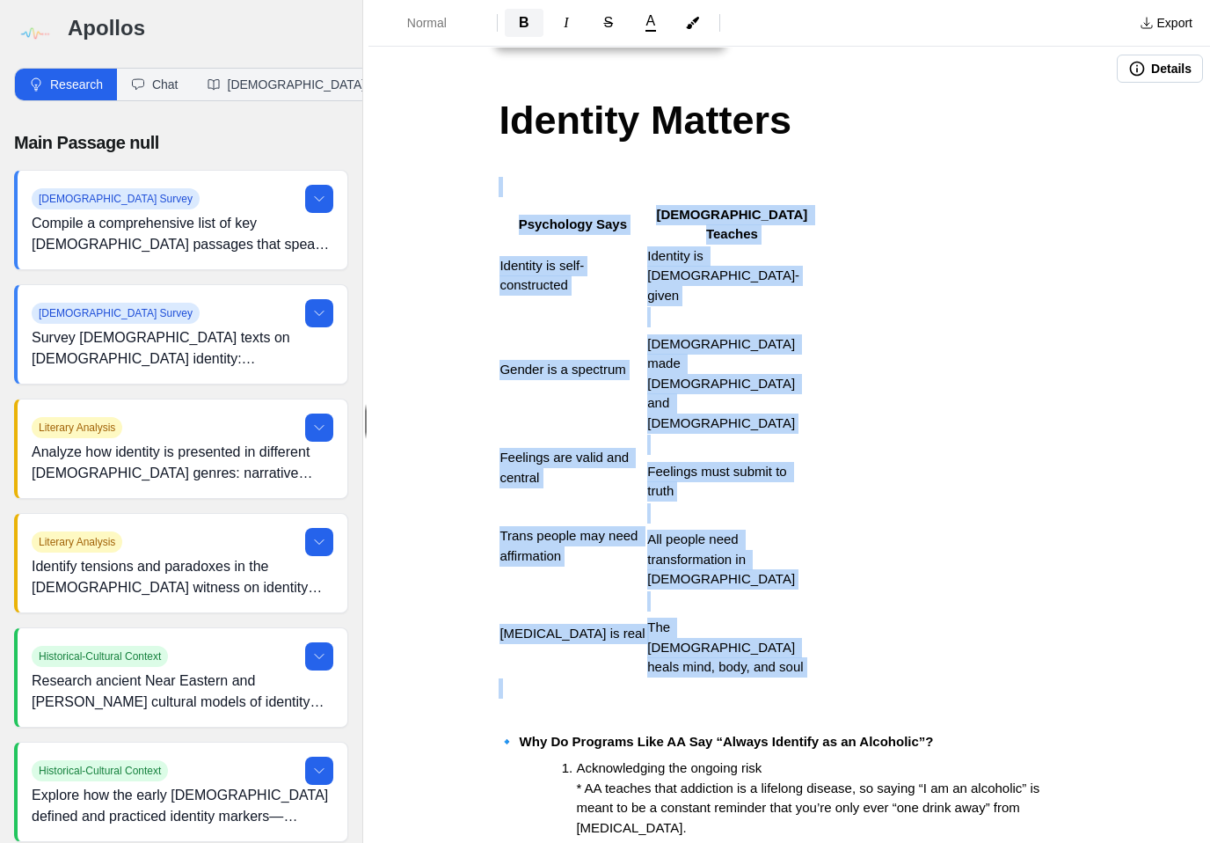
click at [533, 29] on button "B" at bounding box center [524, 23] width 39 height 28
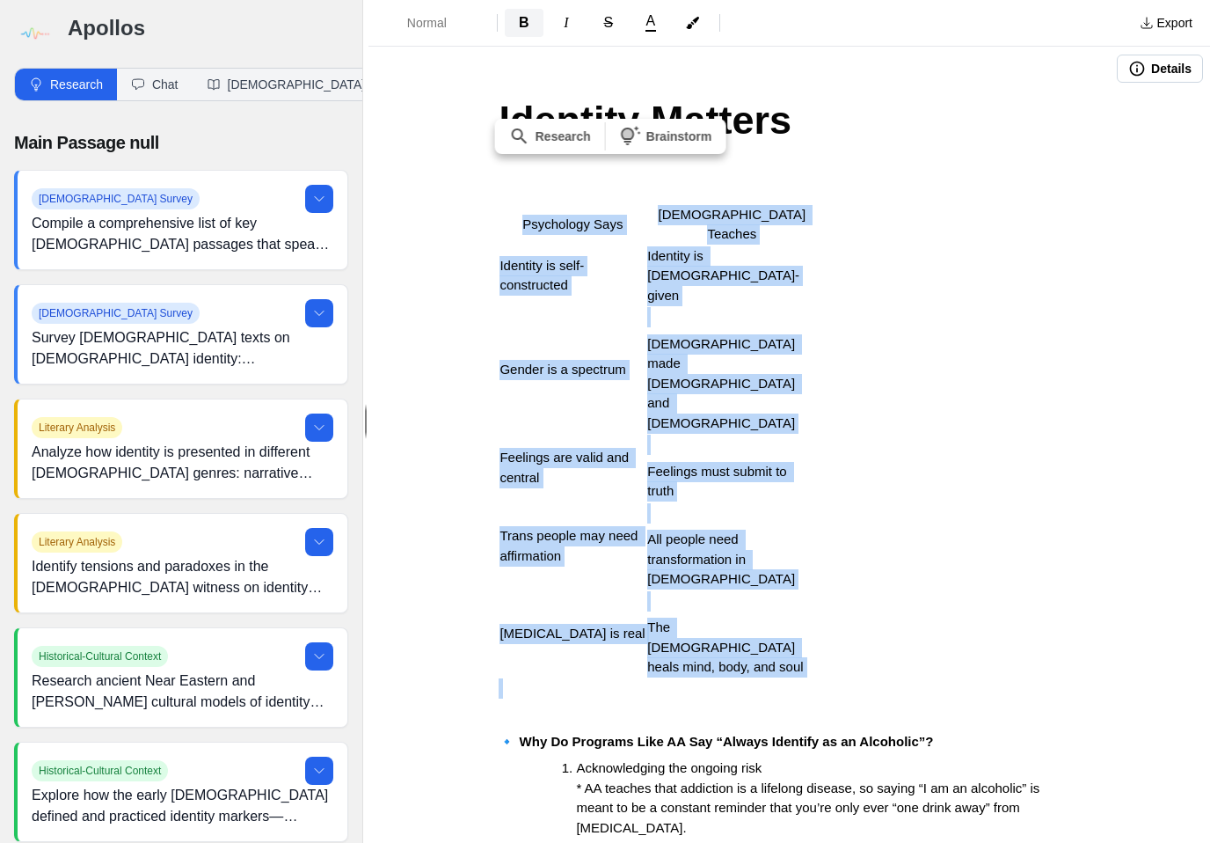
click at [524, 18] on span "B" at bounding box center [524, 22] width 11 height 15
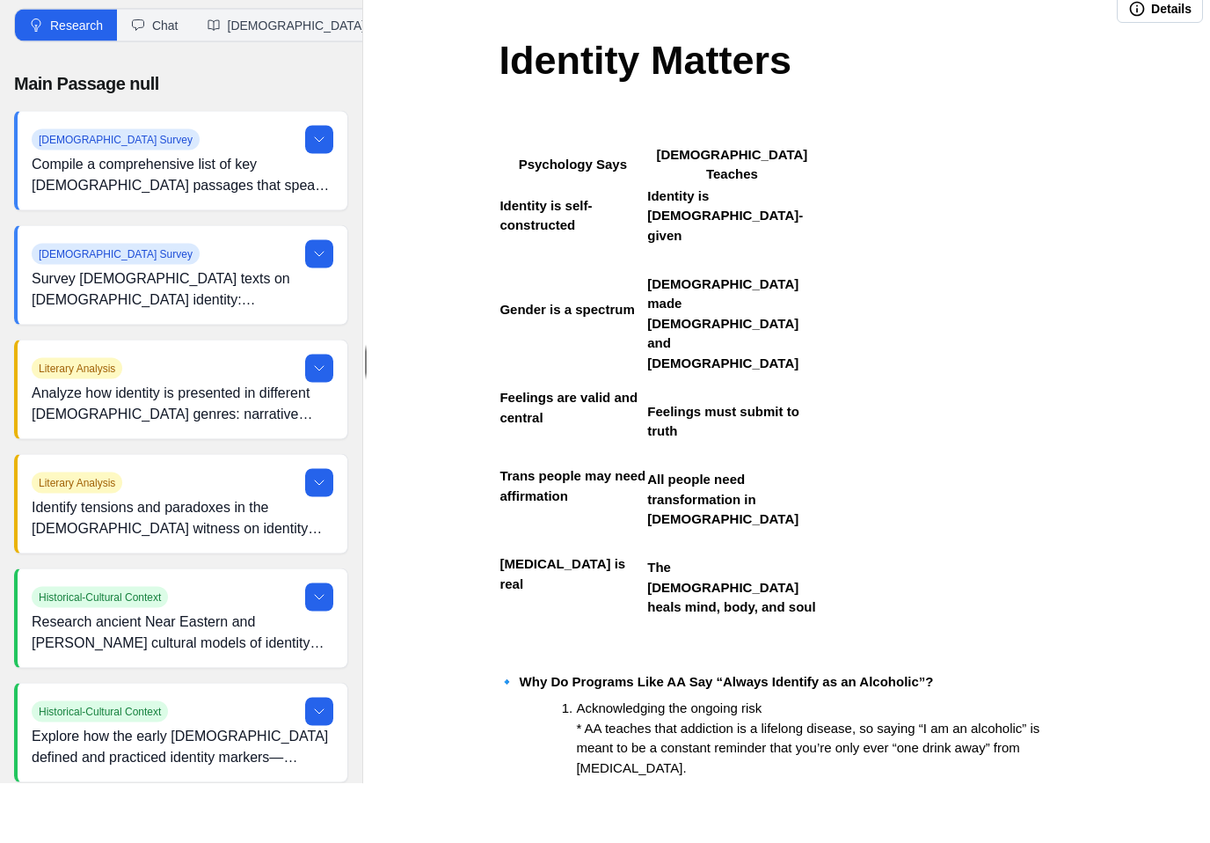
scroll to position [27, 0]
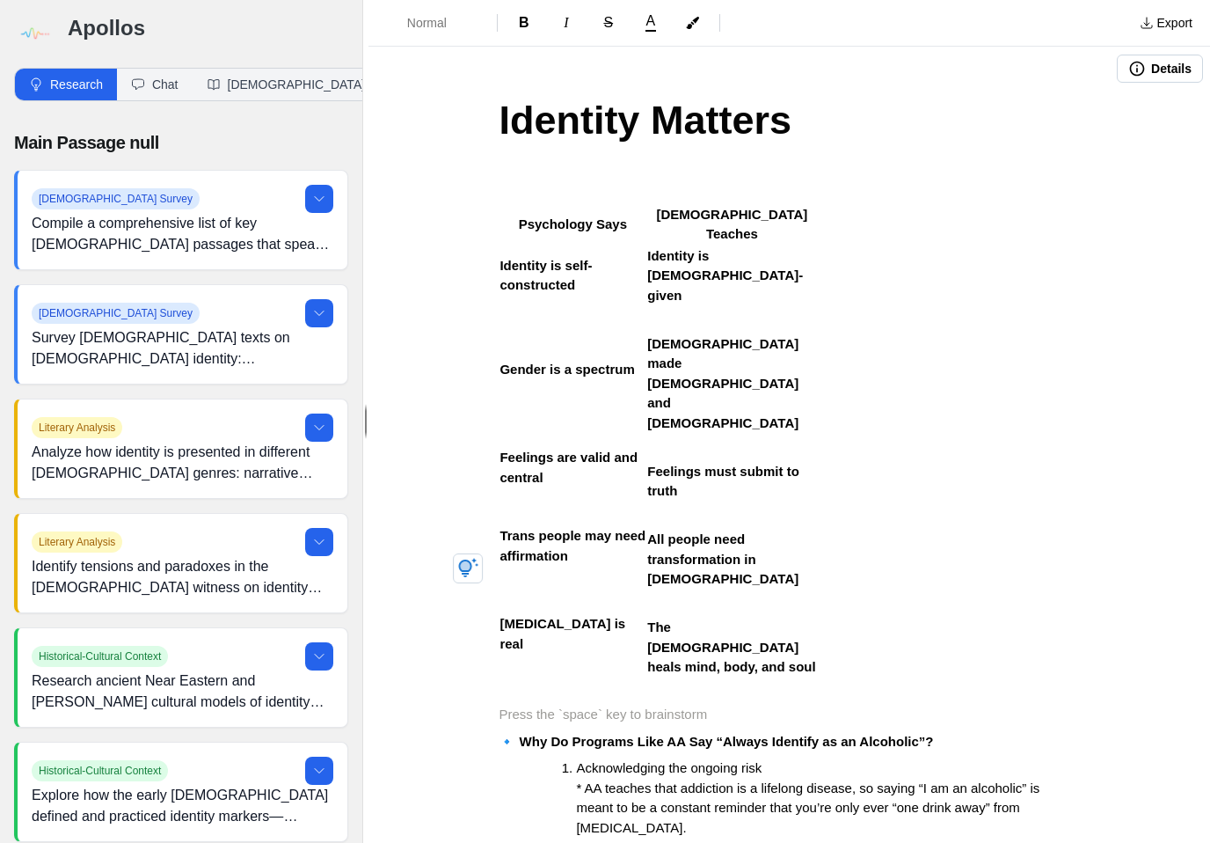
scroll to position [0, 0]
click at [1173, 20] on button "Export" at bounding box center [1167, 23] width 74 height 28
click at [1116, 94] on link "Pulpit Mode" at bounding box center [1118, 93] width 167 height 32
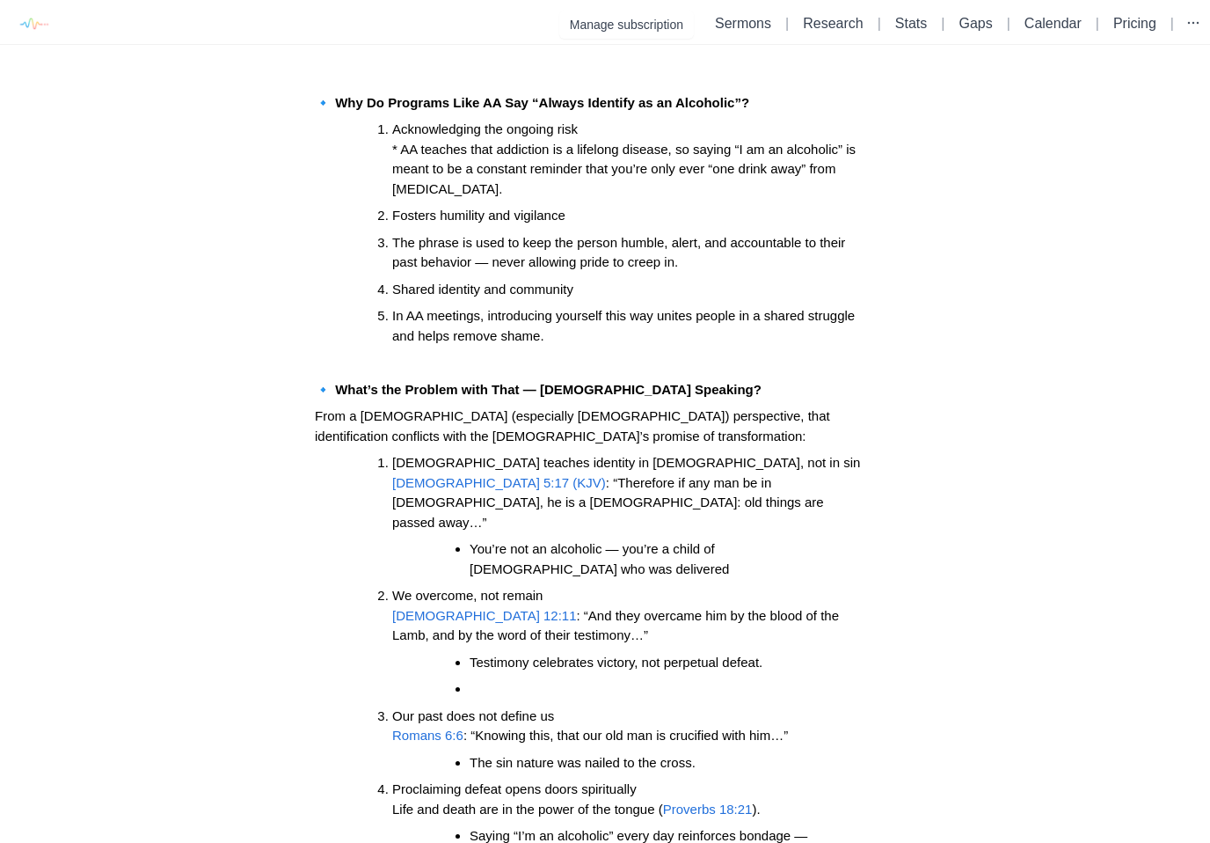
scroll to position [627, 0]
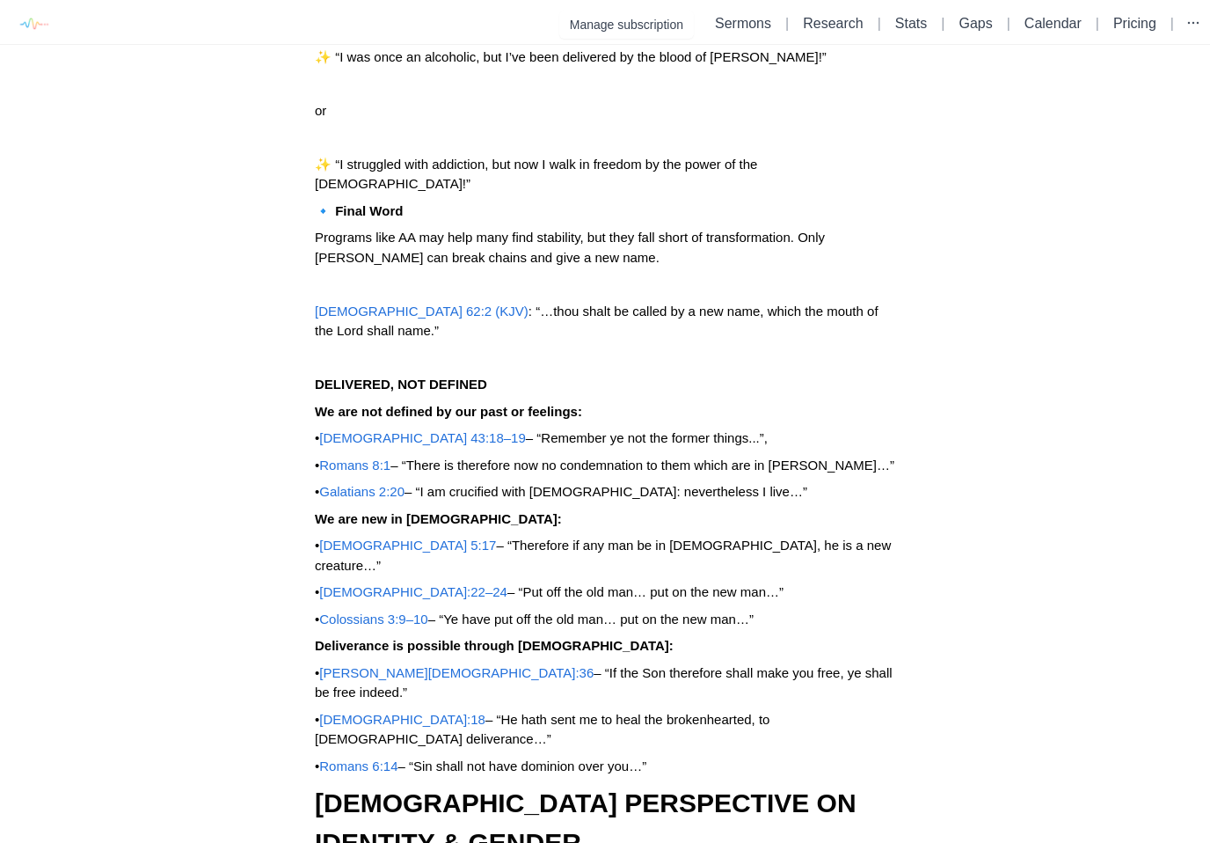
scroll to position [1532, 0]
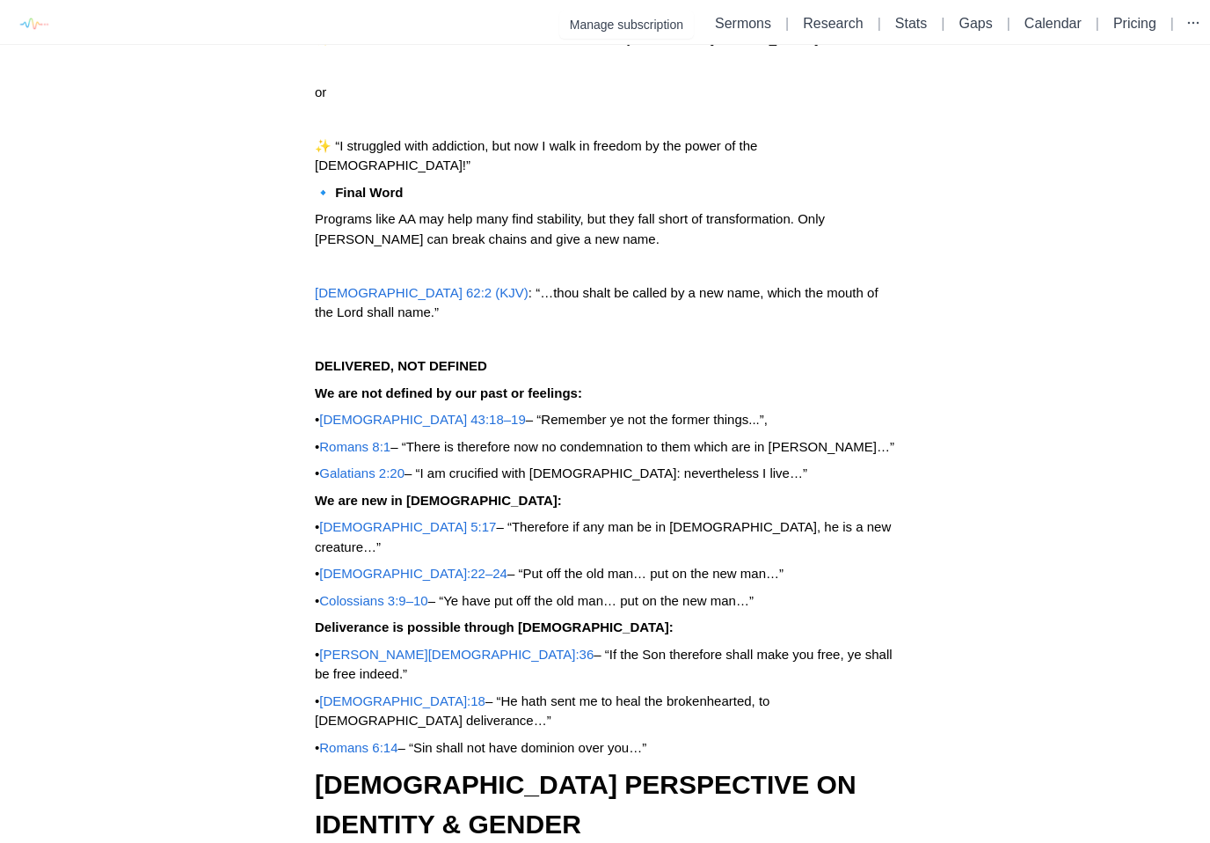
click at [357, 566] on span "[DEMOGRAPHIC_DATA]:22–24" at bounding box center [413, 573] width 188 height 15
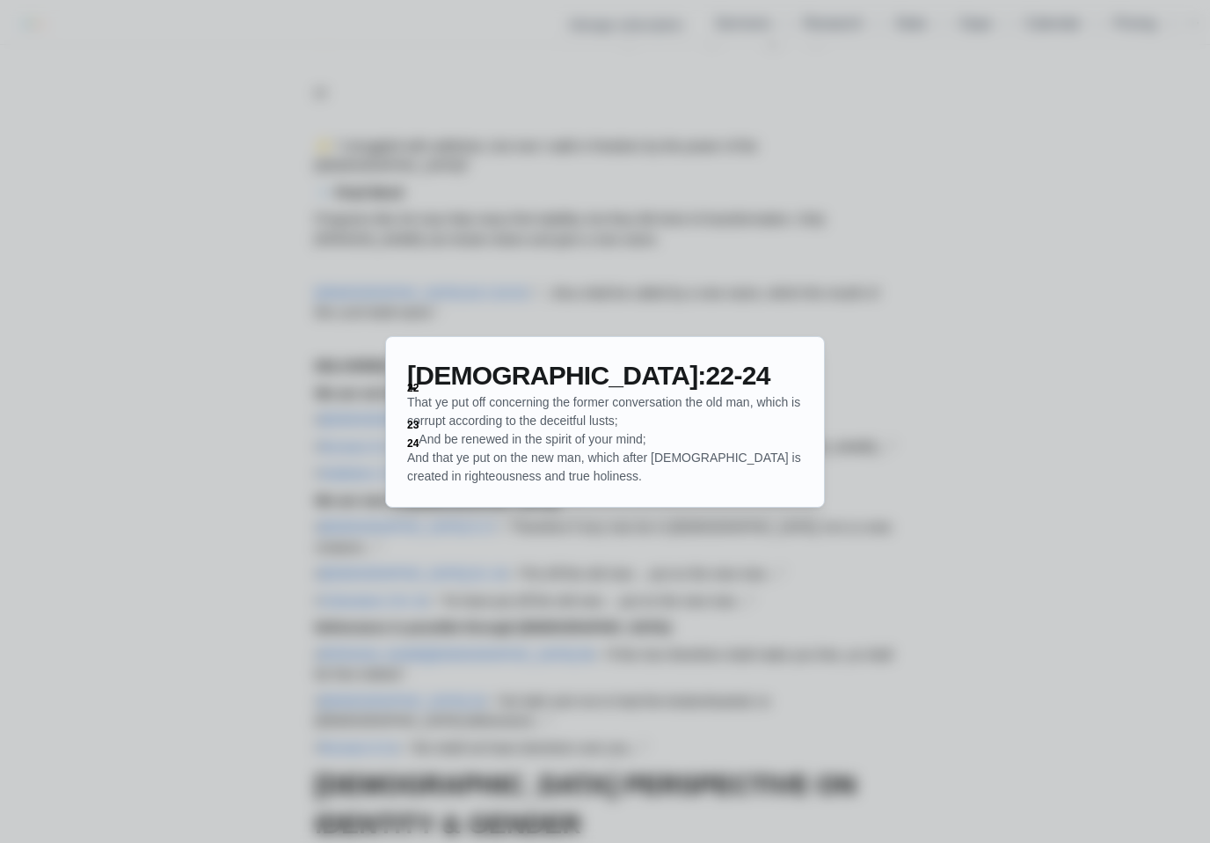
click at [208, 457] on div at bounding box center [605, 421] width 1210 height 843
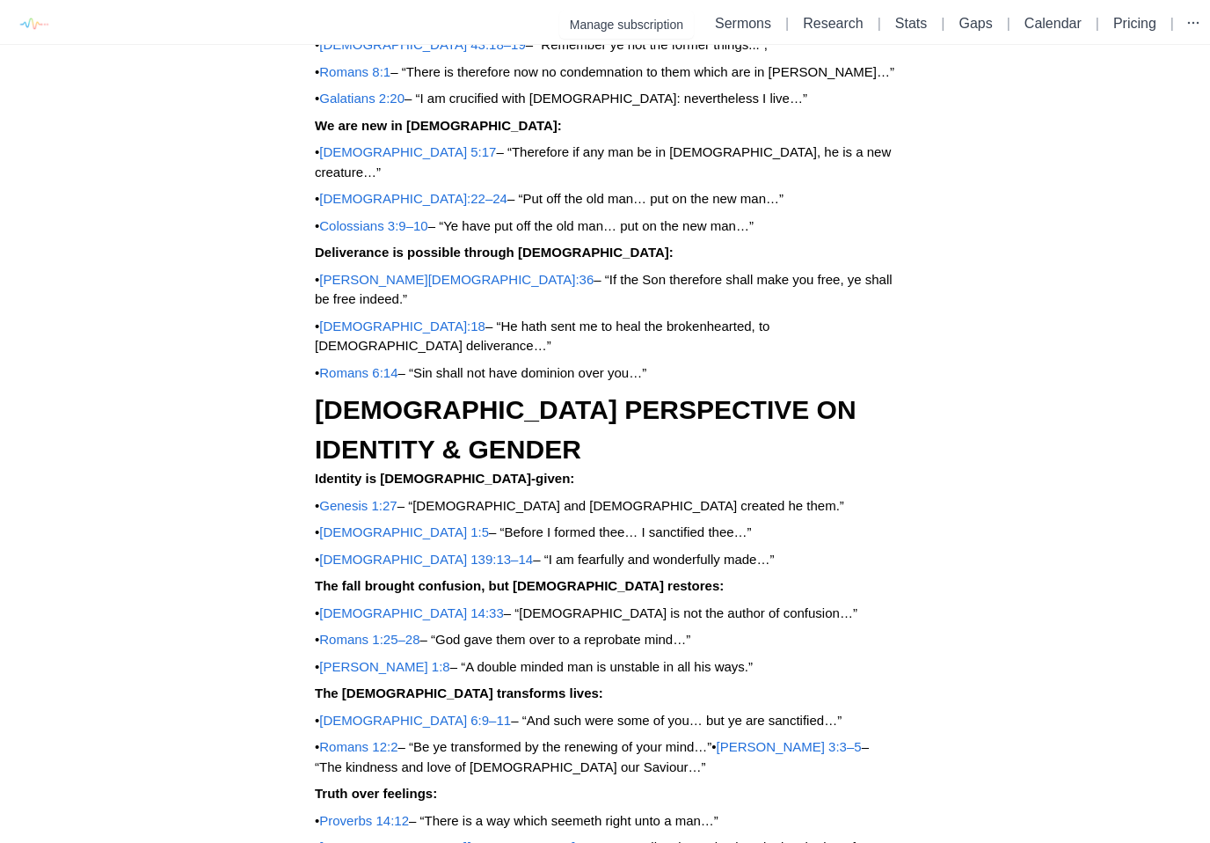
scroll to position [1908, 0]
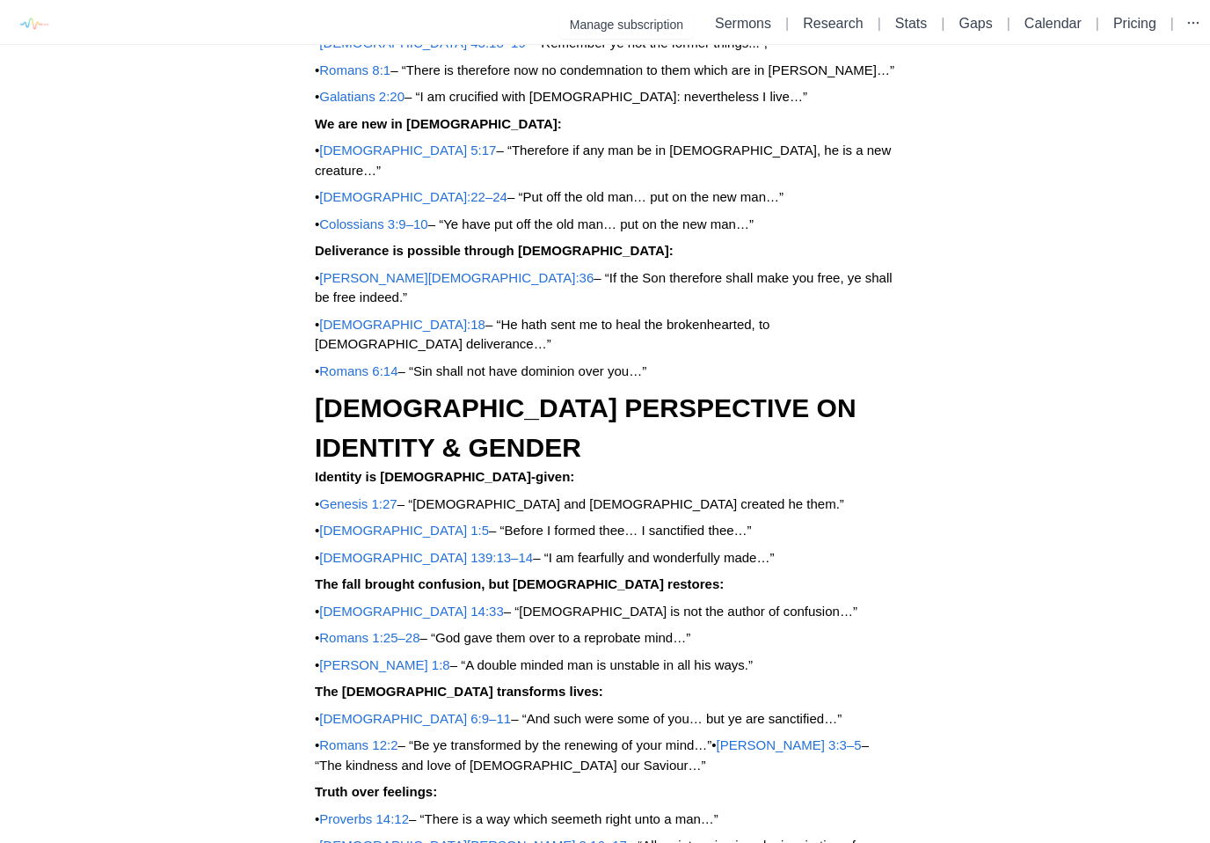
click at [374, 811] on span "Proverbs 14:12" at bounding box center [364, 818] width 90 height 15
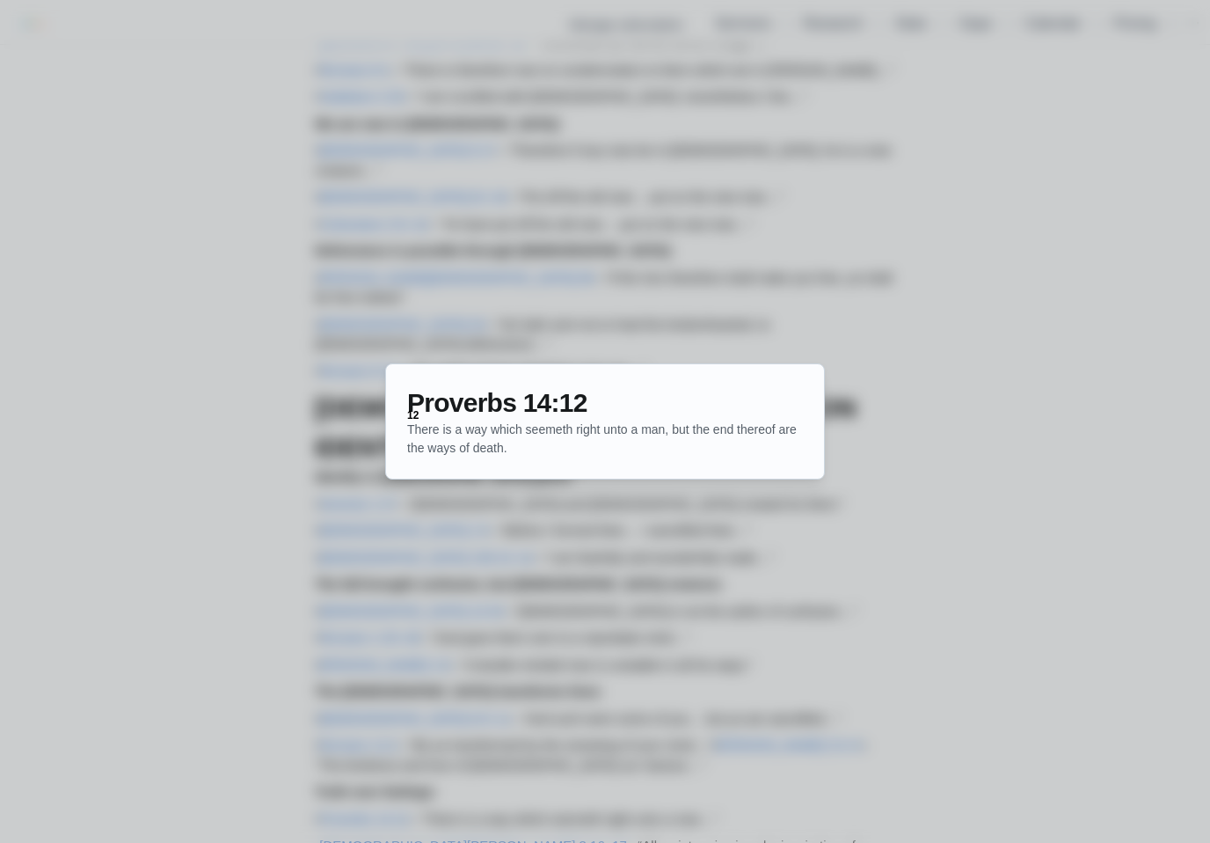
click at [223, 468] on div at bounding box center [605, 421] width 1210 height 843
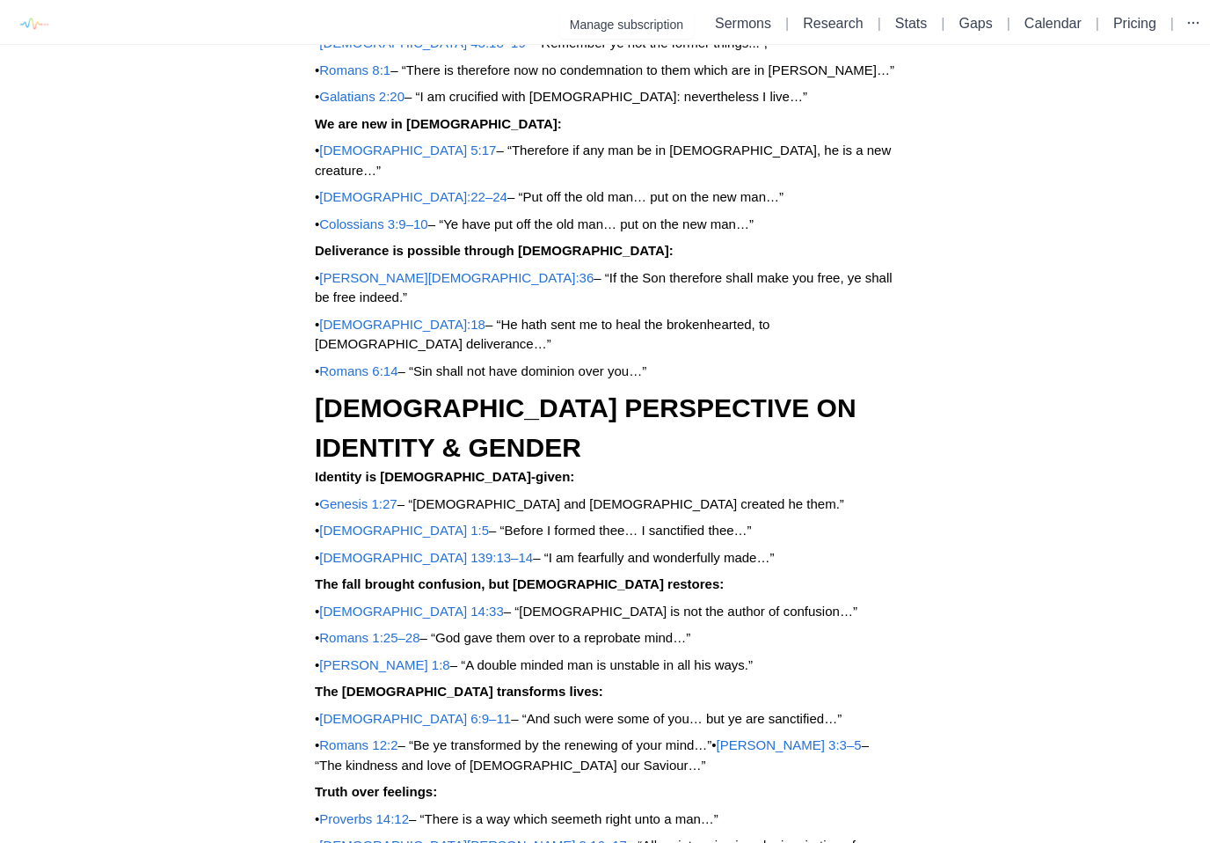
click at [368, 837] on span "[DEMOGRAPHIC_DATA][PERSON_NAME] 3:16–17" at bounding box center [473, 844] width 308 height 15
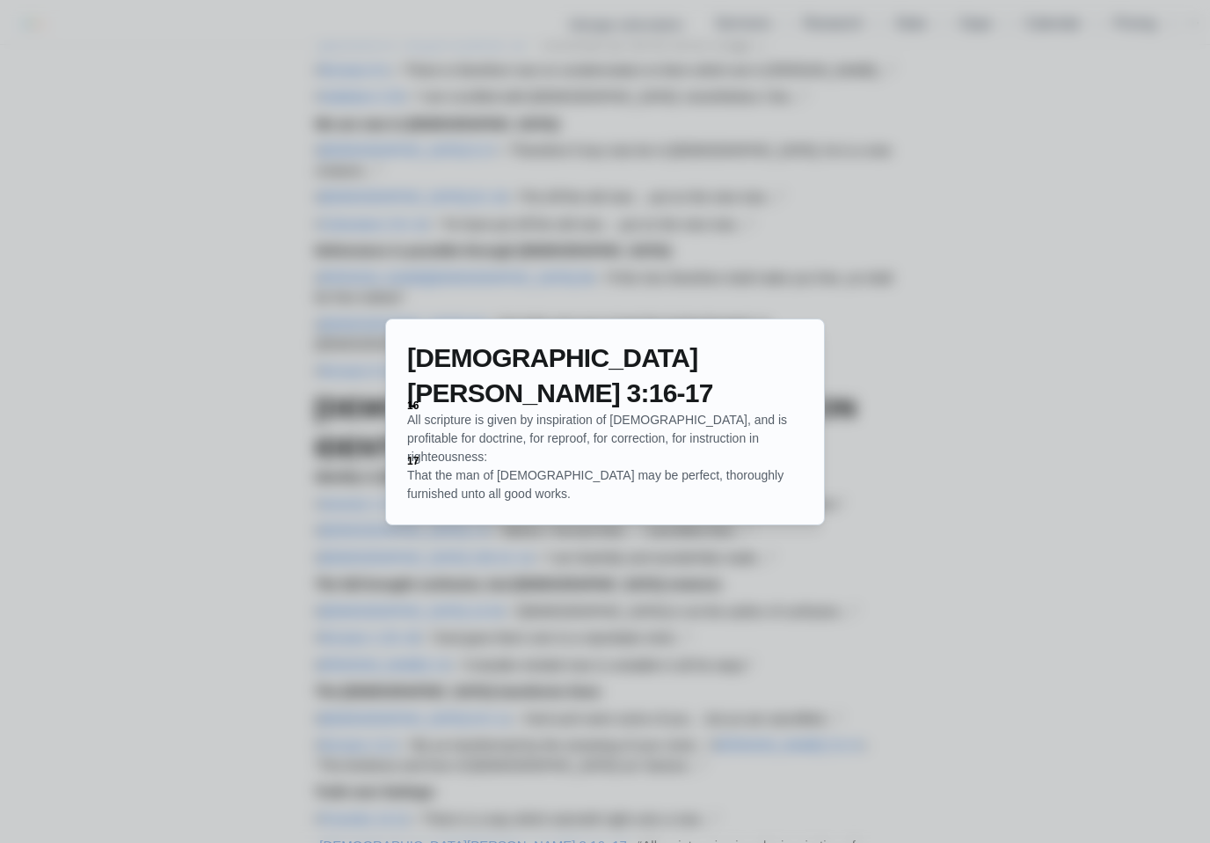
click at [207, 478] on div at bounding box center [605, 421] width 1210 height 843
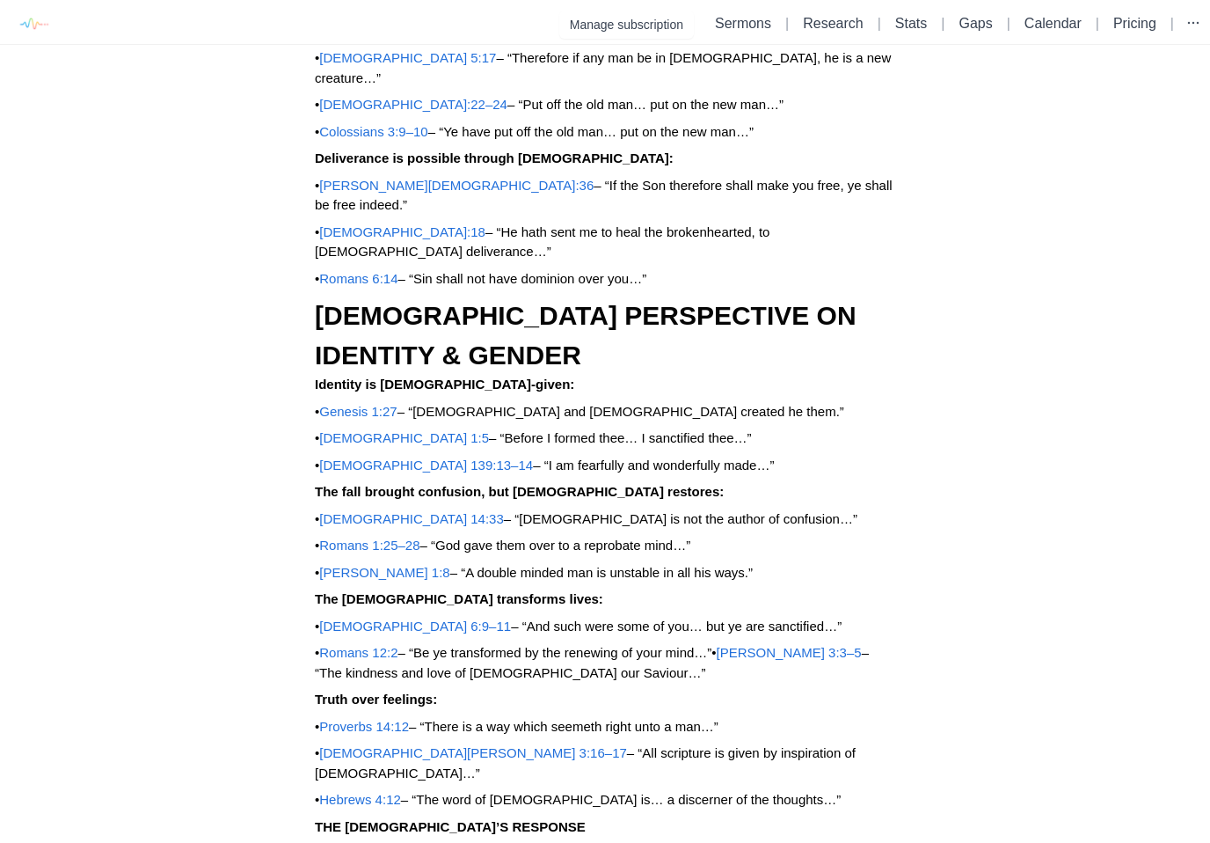
scroll to position [2002, 0]
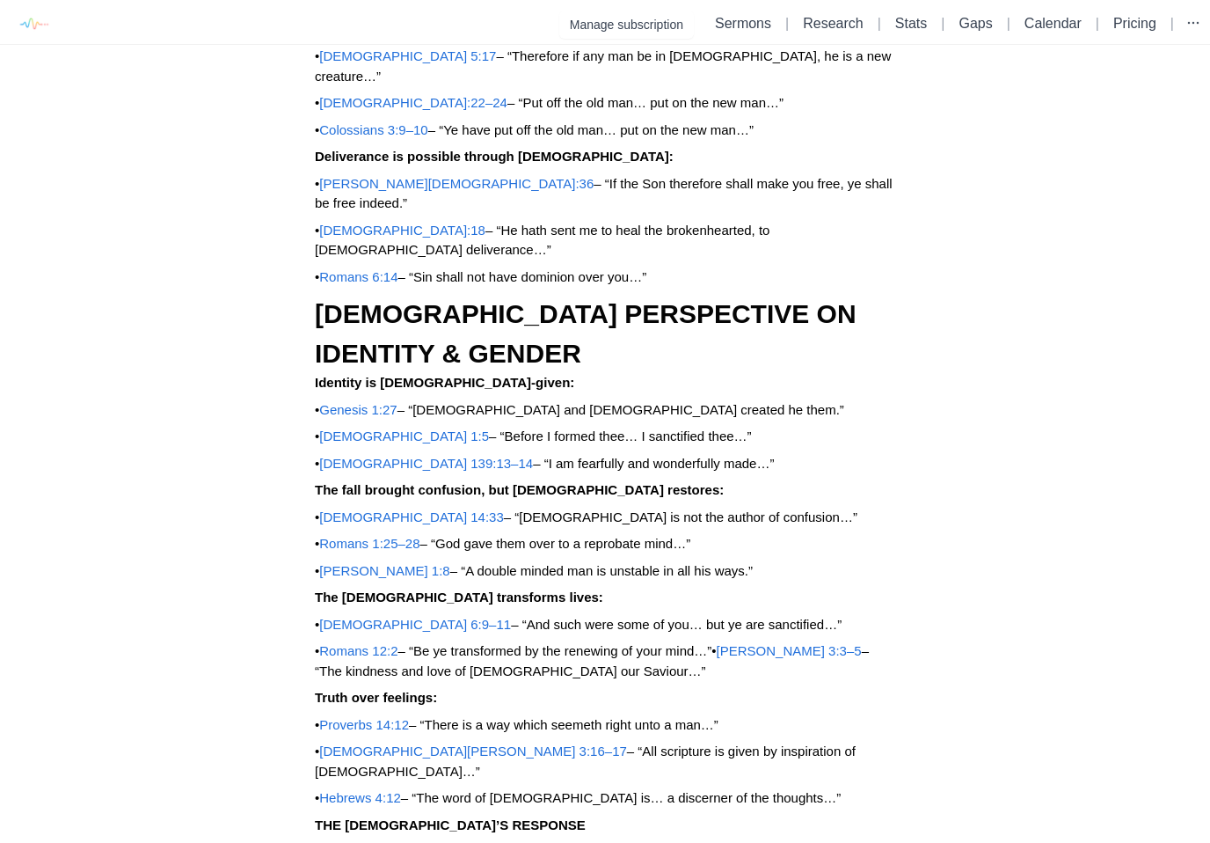
click at [288, 527] on div "Identity Matters Psychology Says [DEMOGRAPHIC_DATA] Teaches Identity is self-co…" at bounding box center [605, 363] width 704 height 4612
click at [363, 790] on span "Hebrews 4:12" at bounding box center [360, 797] width 82 height 15
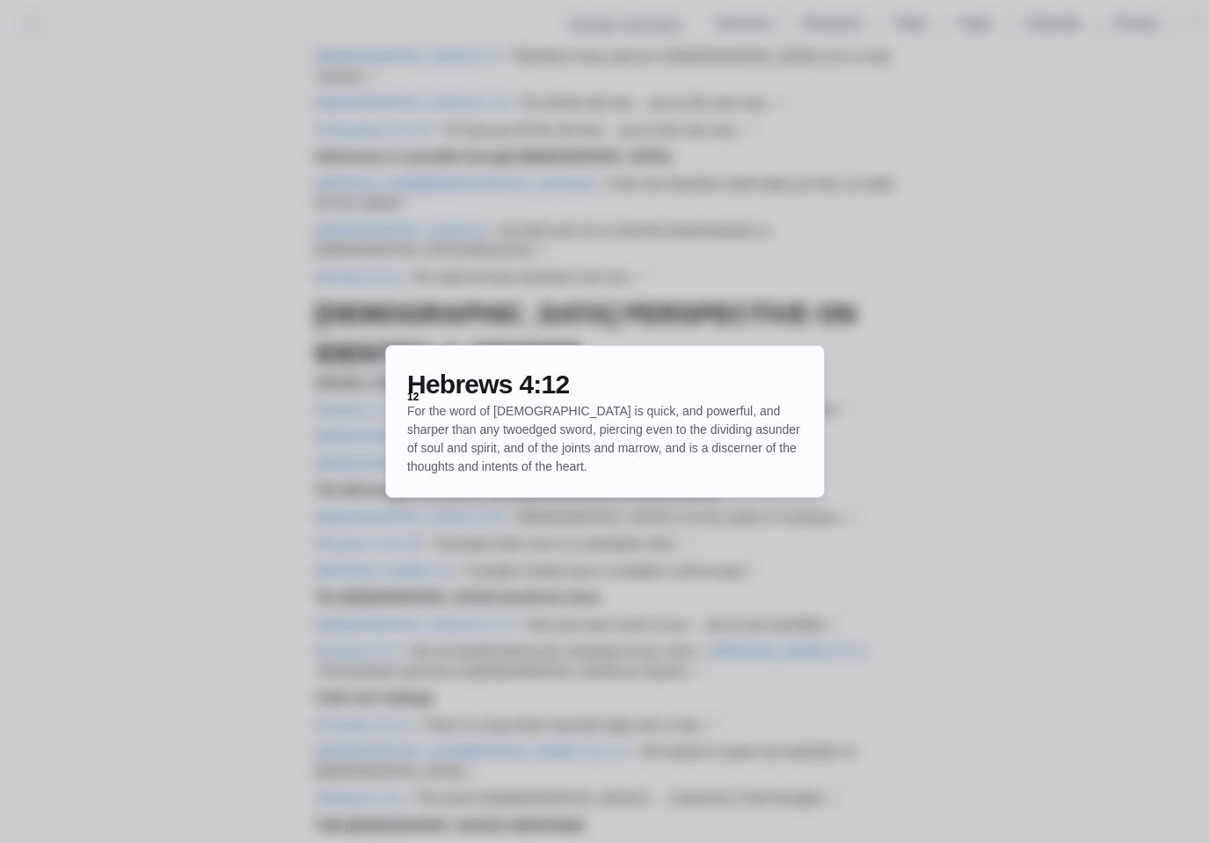
click at [135, 637] on div at bounding box center [605, 421] width 1210 height 843
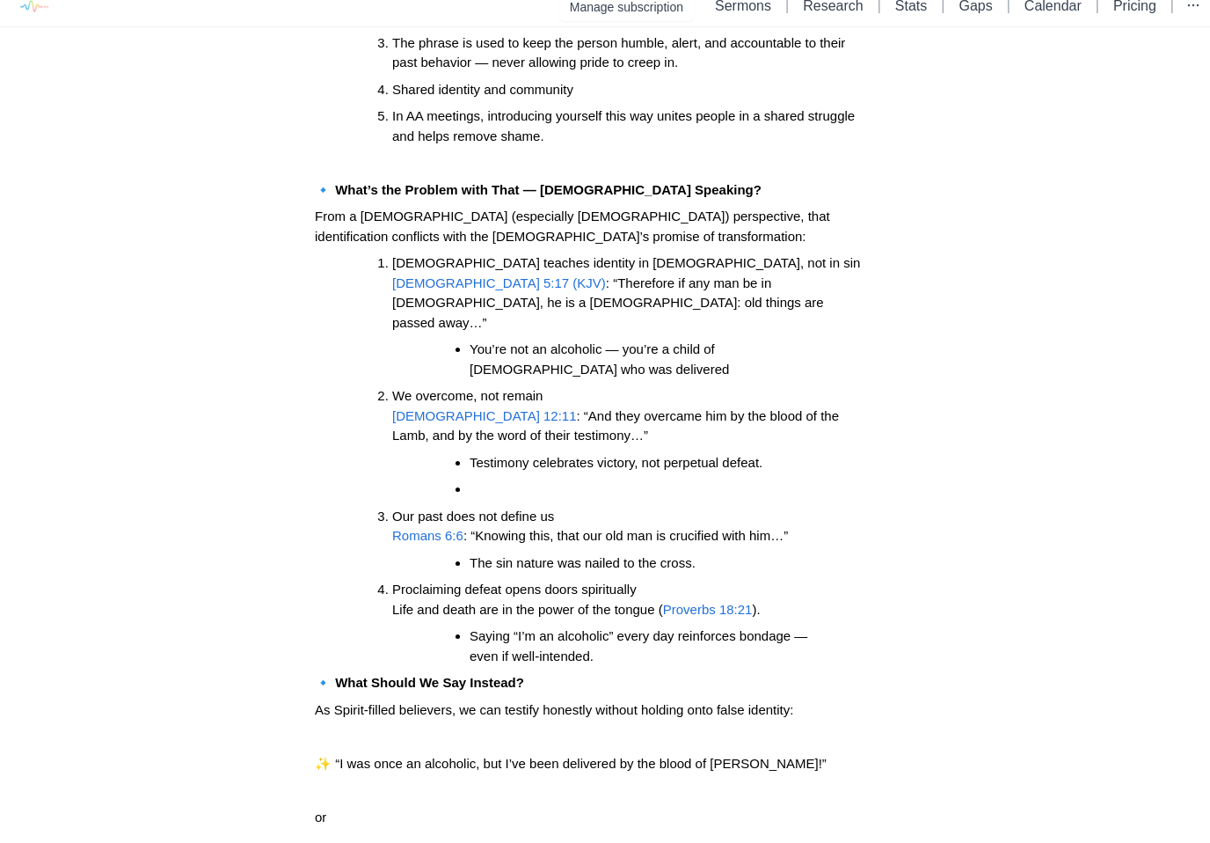
scroll to position [791, 0]
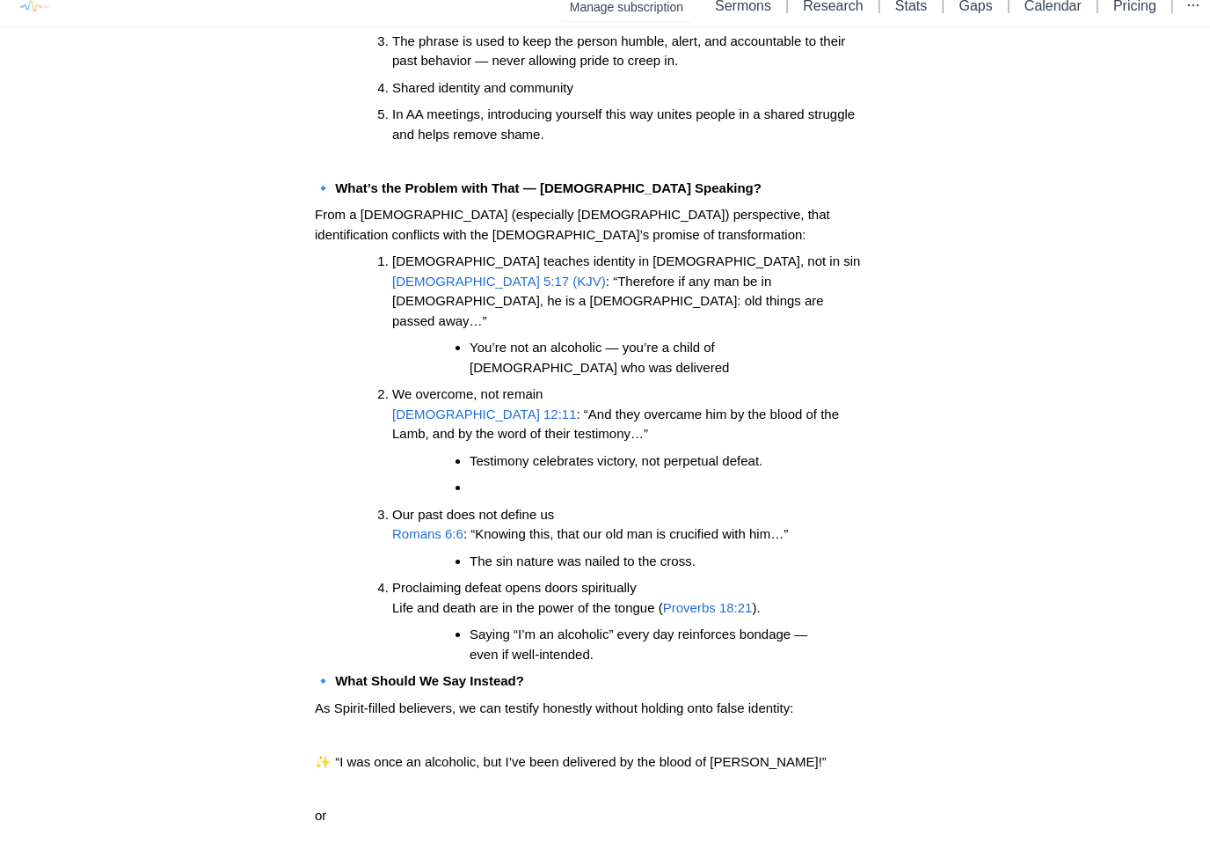
click at [732, 600] on span "Proverbs 18:21" at bounding box center [708, 607] width 90 height 15
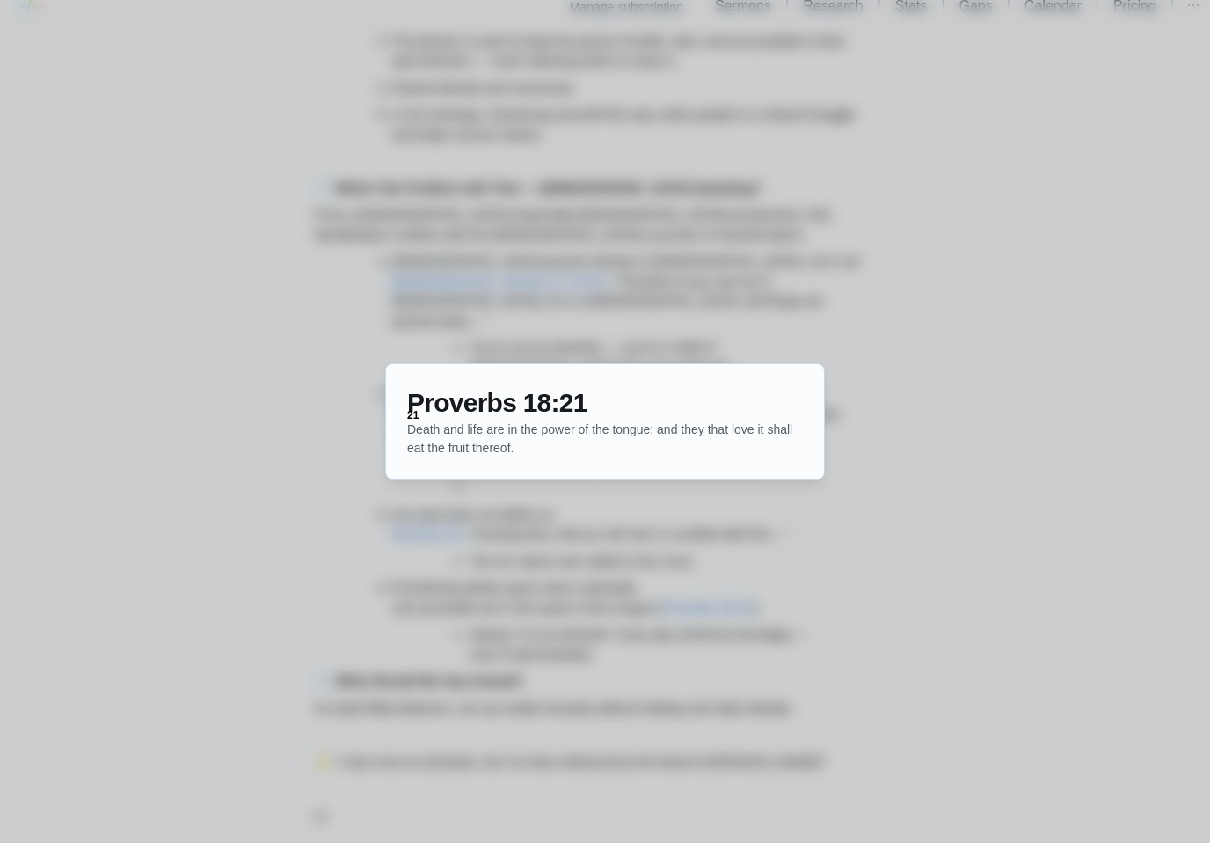
click at [910, 440] on div at bounding box center [605, 421] width 1210 height 843
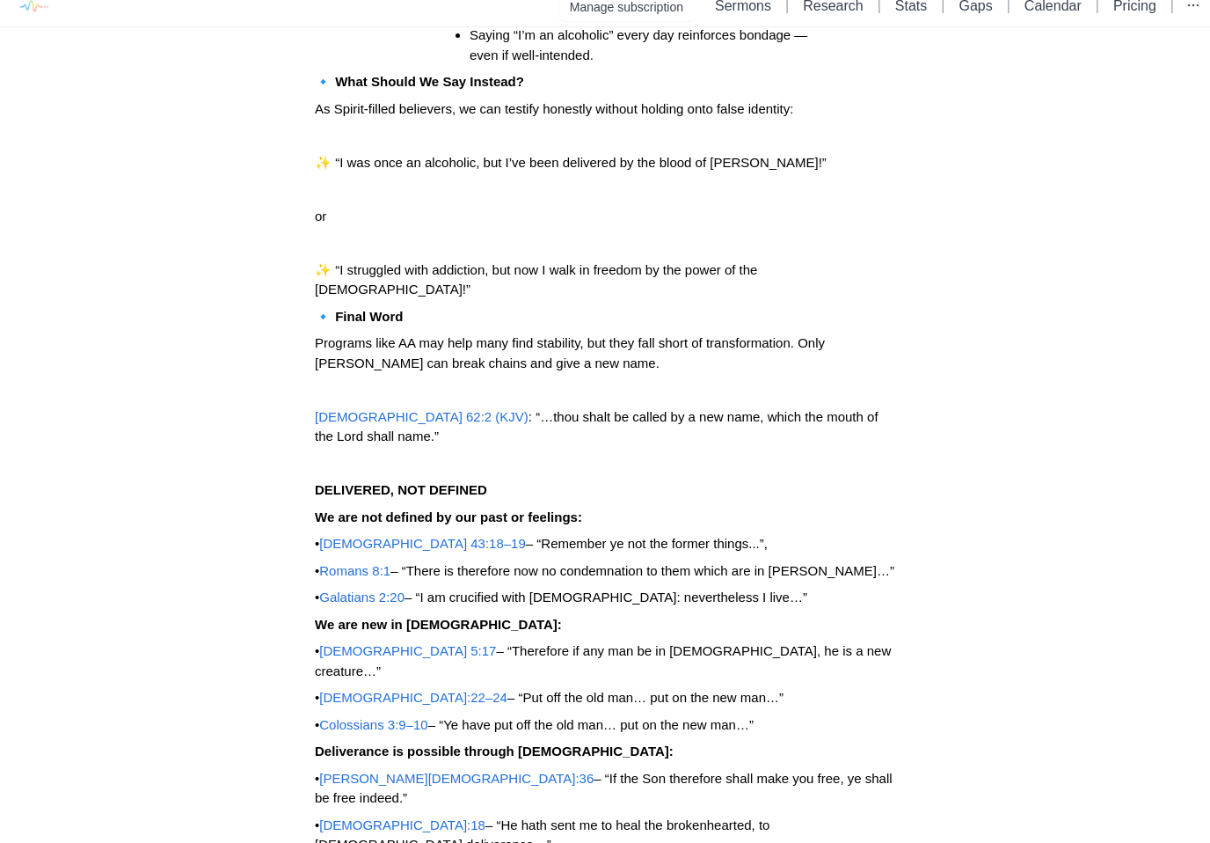
scroll to position [1382, 0]
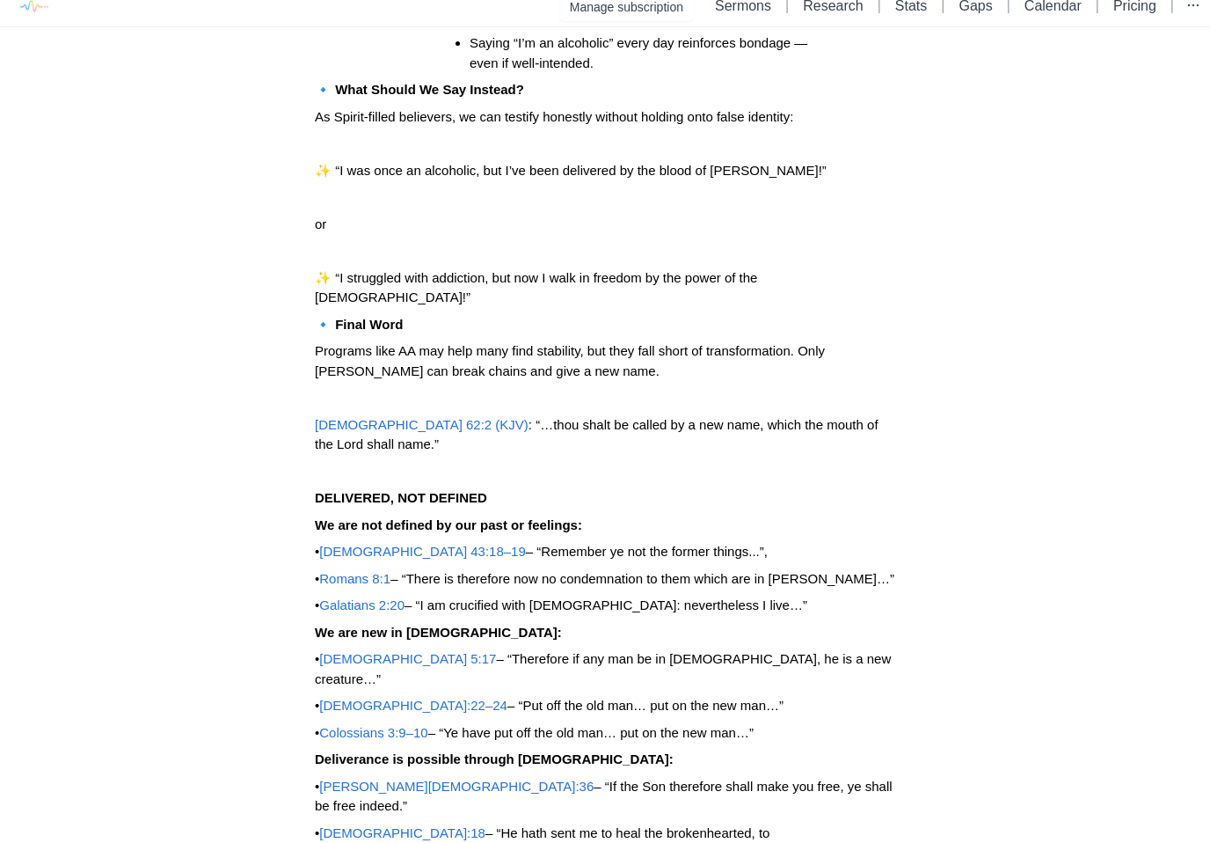
click at [375, 417] on span "[DEMOGRAPHIC_DATA] 62:2 (KJV)" at bounding box center [422, 424] width 214 height 15
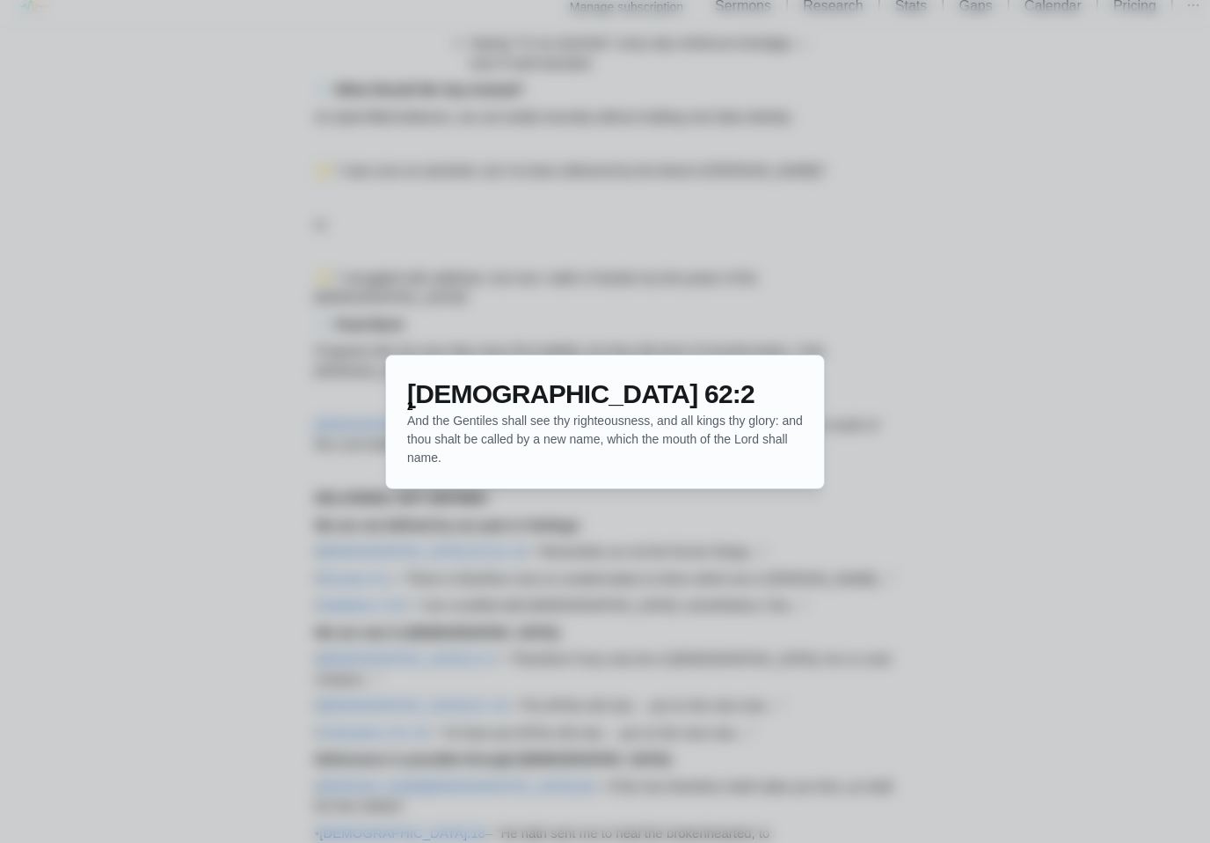
click at [1039, 552] on div at bounding box center [605, 421] width 1210 height 843
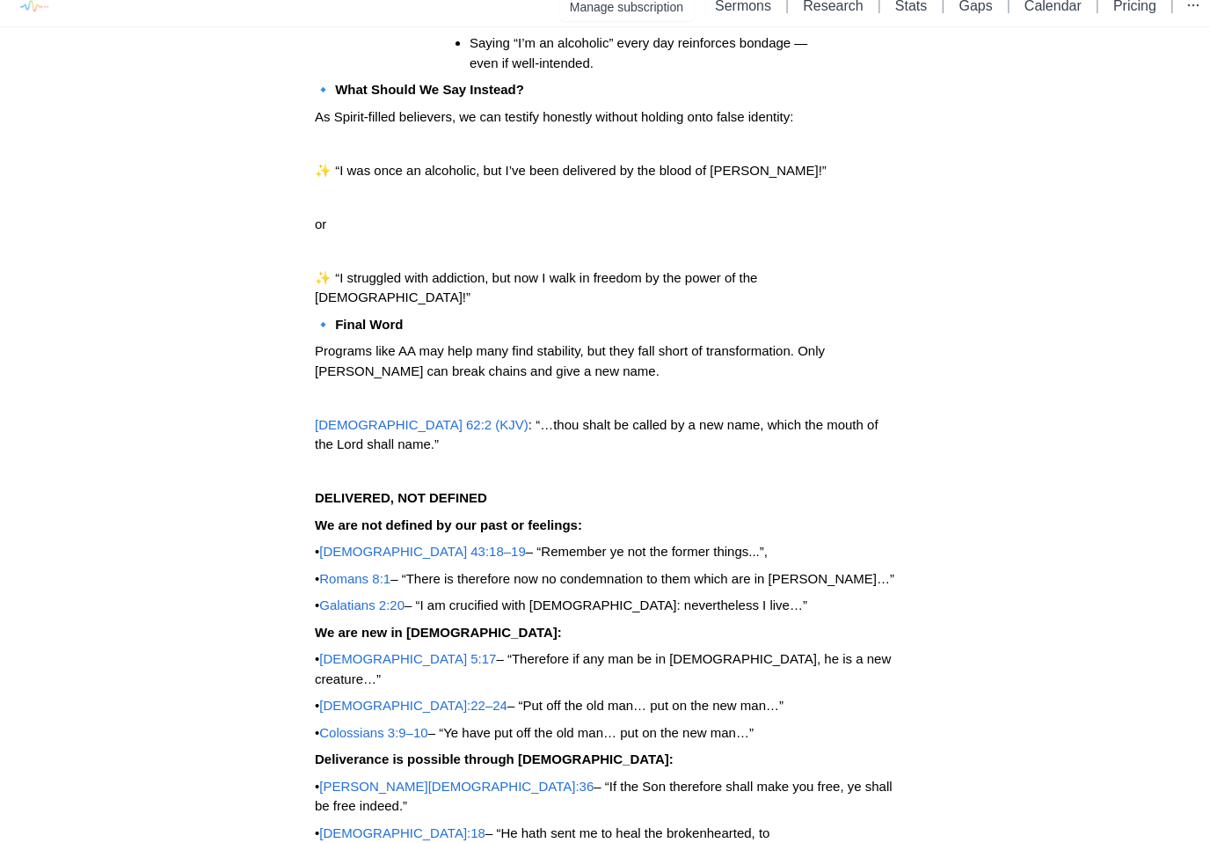
click at [417, 417] on span "[DEMOGRAPHIC_DATA] 62:2 (KJV)" at bounding box center [422, 424] width 214 height 15
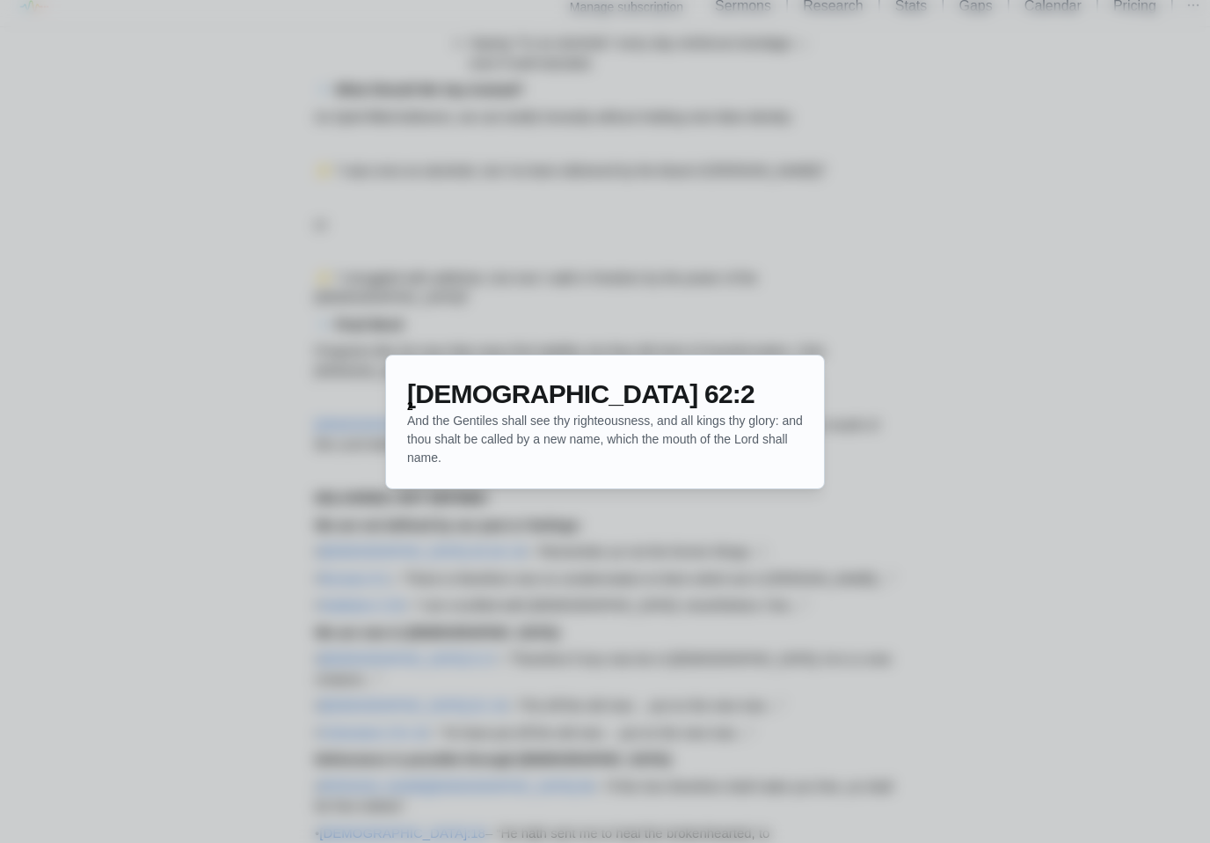
click at [746, 438] on span "And the Gentiles shall see thy righteousness, and all kings thy glory: and thou…" at bounding box center [605, 439] width 396 height 55
click at [1048, 302] on div at bounding box center [605, 421] width 1210 height 843
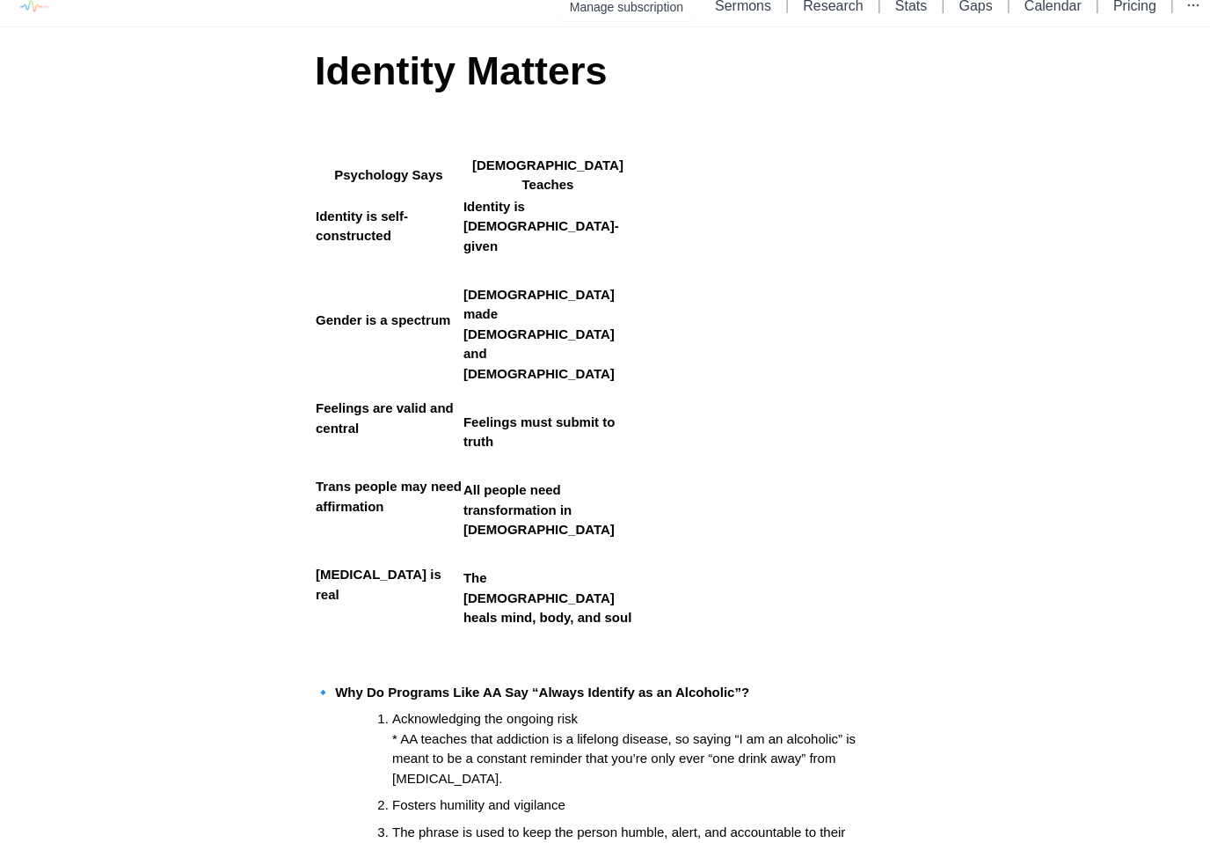
scroll to position [0, 0]
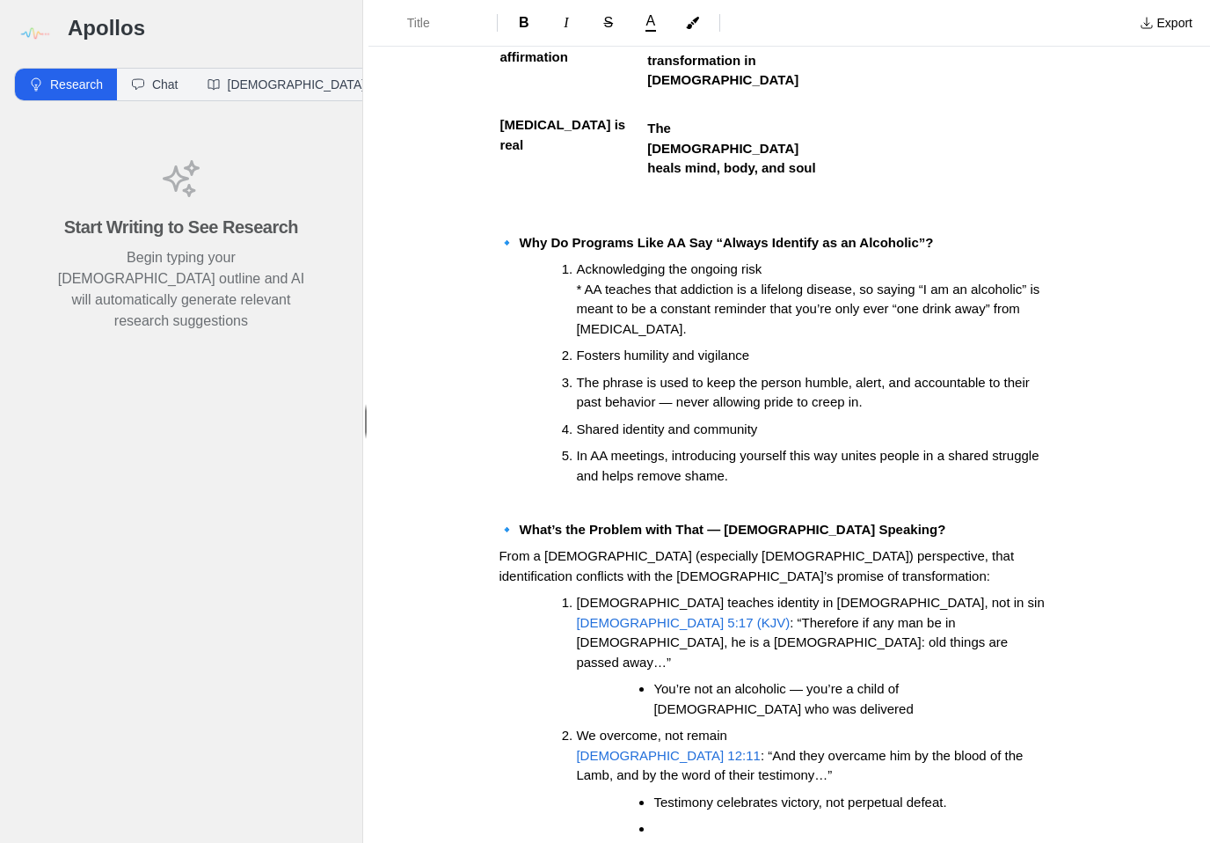
scroll to position [525, 0]
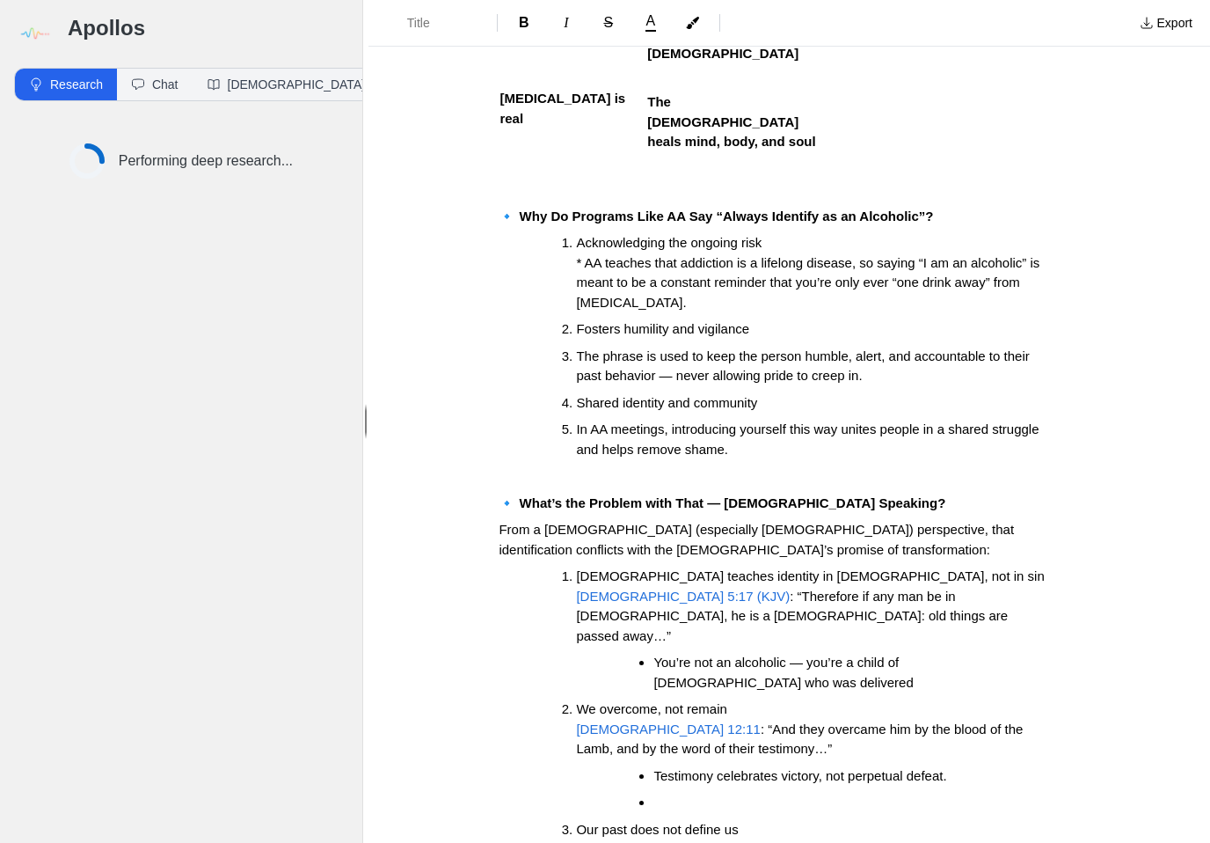
click at [735, 589] on span ": “Therefore if any man be in [DEMOGRAPHIC_DATA], he is a [DEMOGRAPHIC_DATA]: o…" at bounding box center [793, 616] width 435 height 55
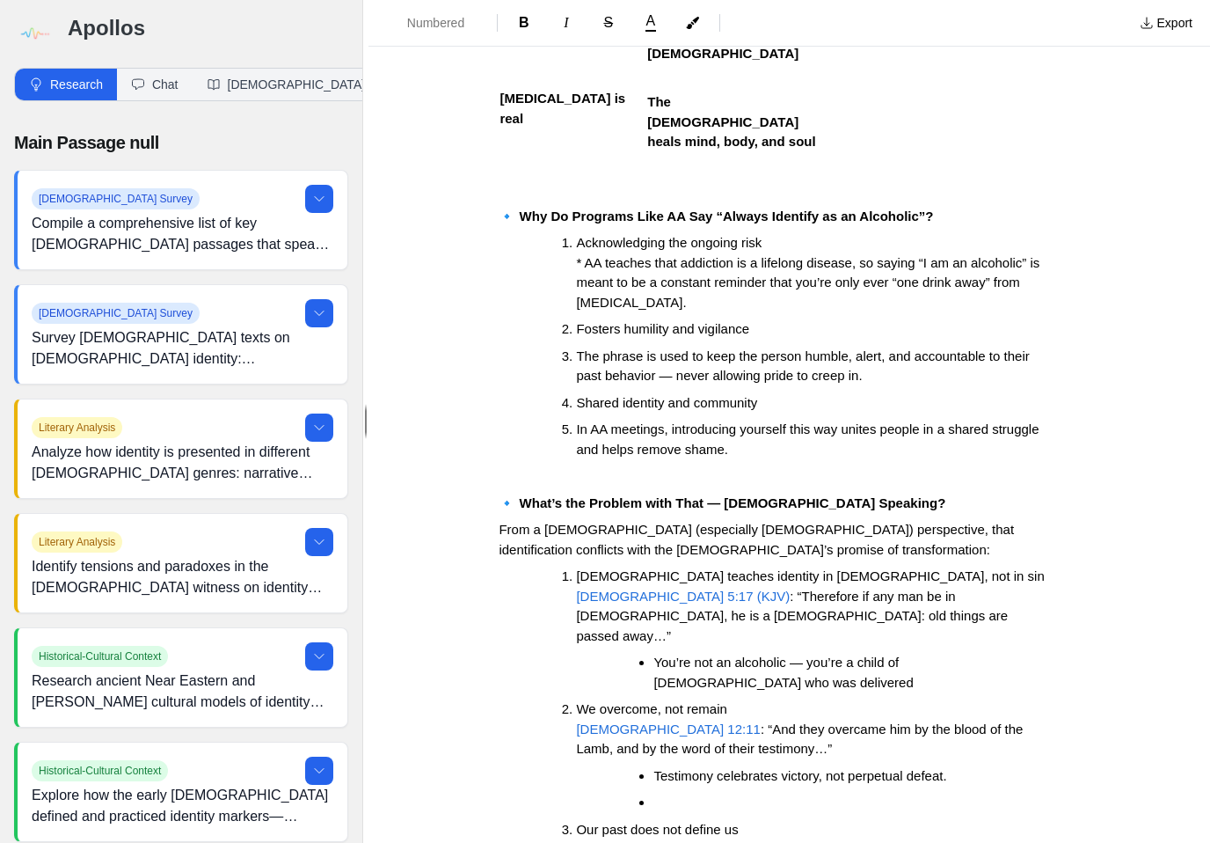
click at [730, 589] on span ": “Therefore if any man be in [DEMOGRAPHIC_DATA], he is a [DEMOGRAPHIC_DATA]: o…" at bounding box center [793, 616] width 435 height 55
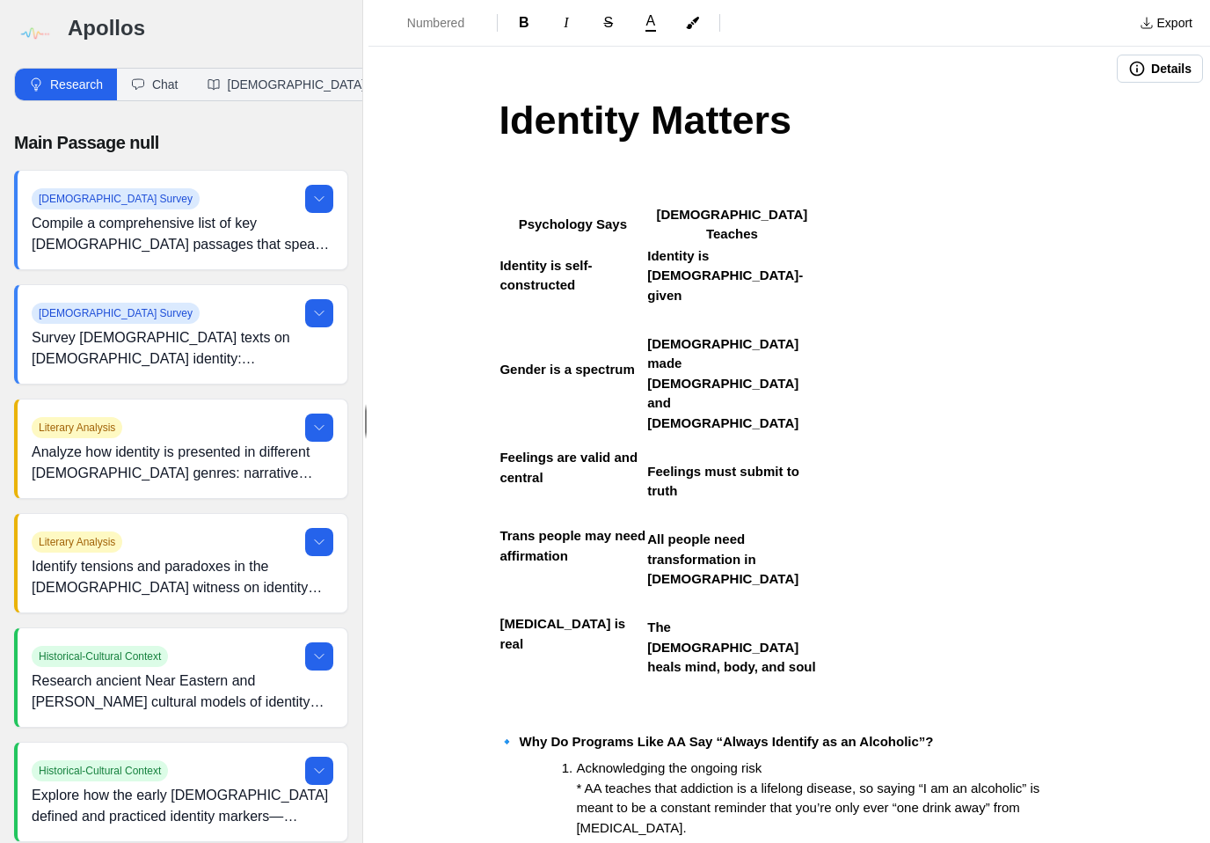
scroll to position [0, 0]
click at [1176, 29] on button "Export" at bounding box center [1167, 23] width 74 height 28
click at [1115, 95] on link "Pulpit Mode" at bounding box center [1118, 93] width 167 height 32
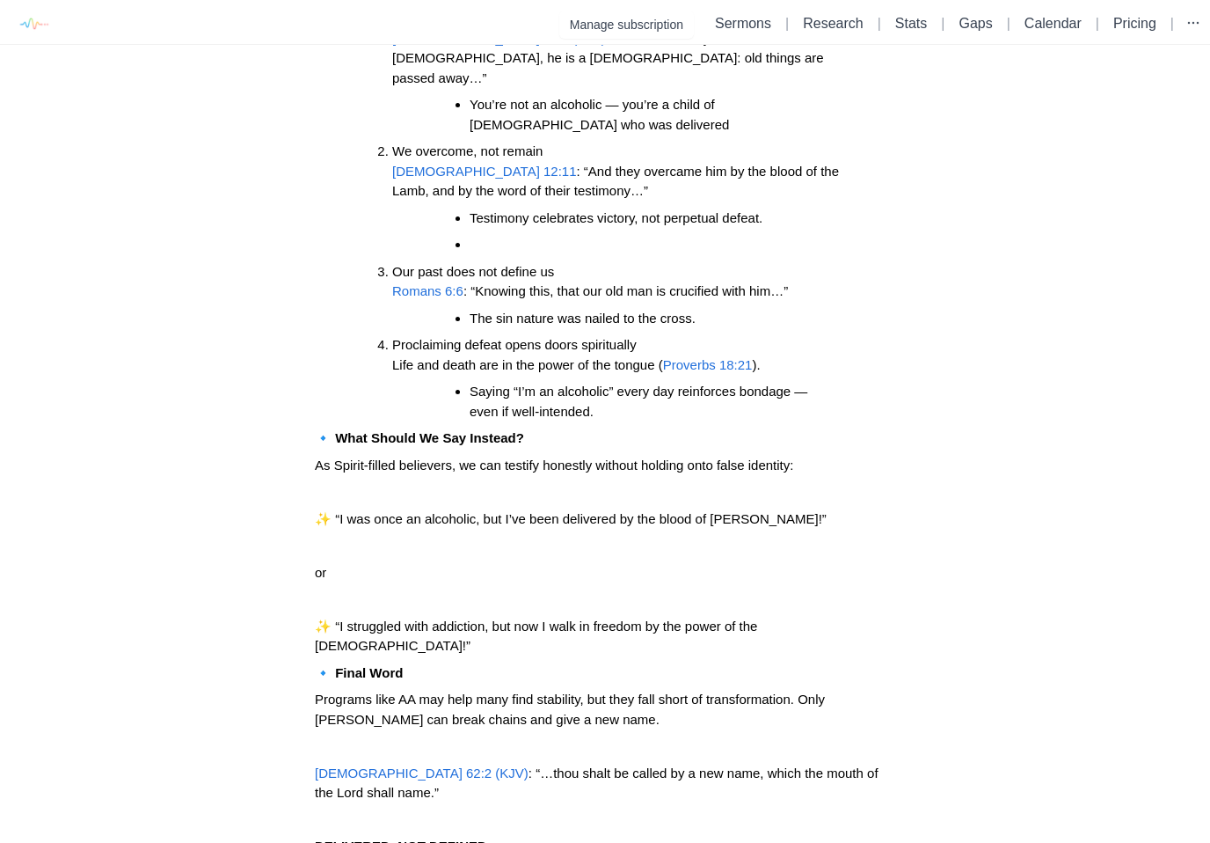
scroll to position [1049, 0]
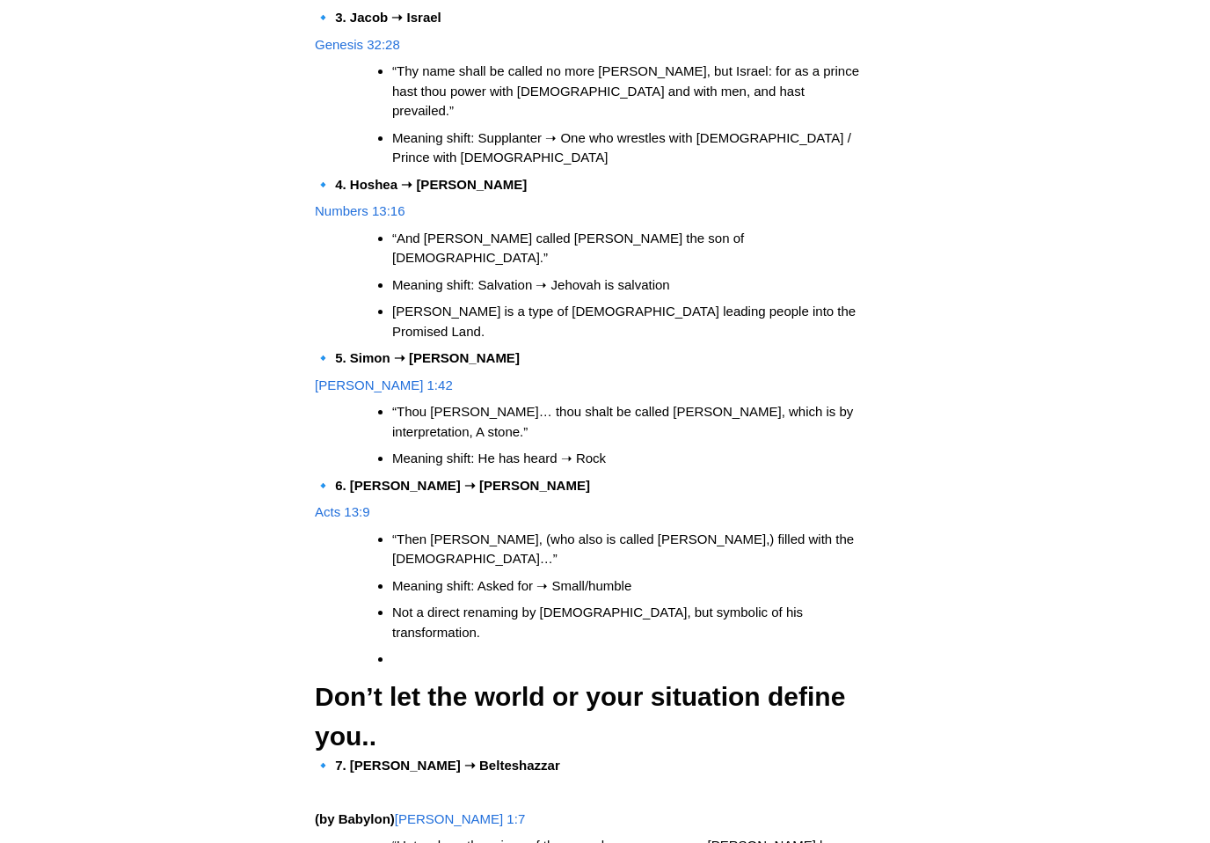
scroll to position [3189, 0]
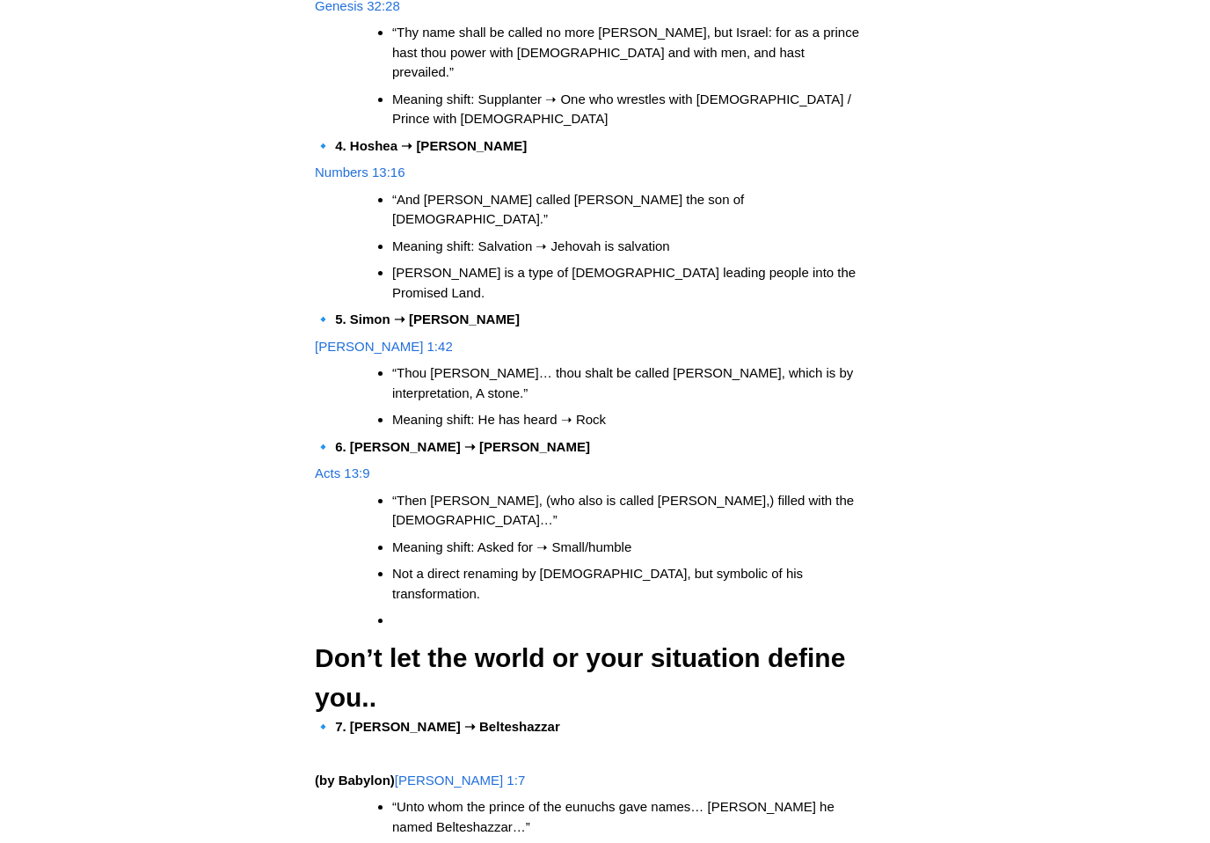
scroll to position [3230, 0]
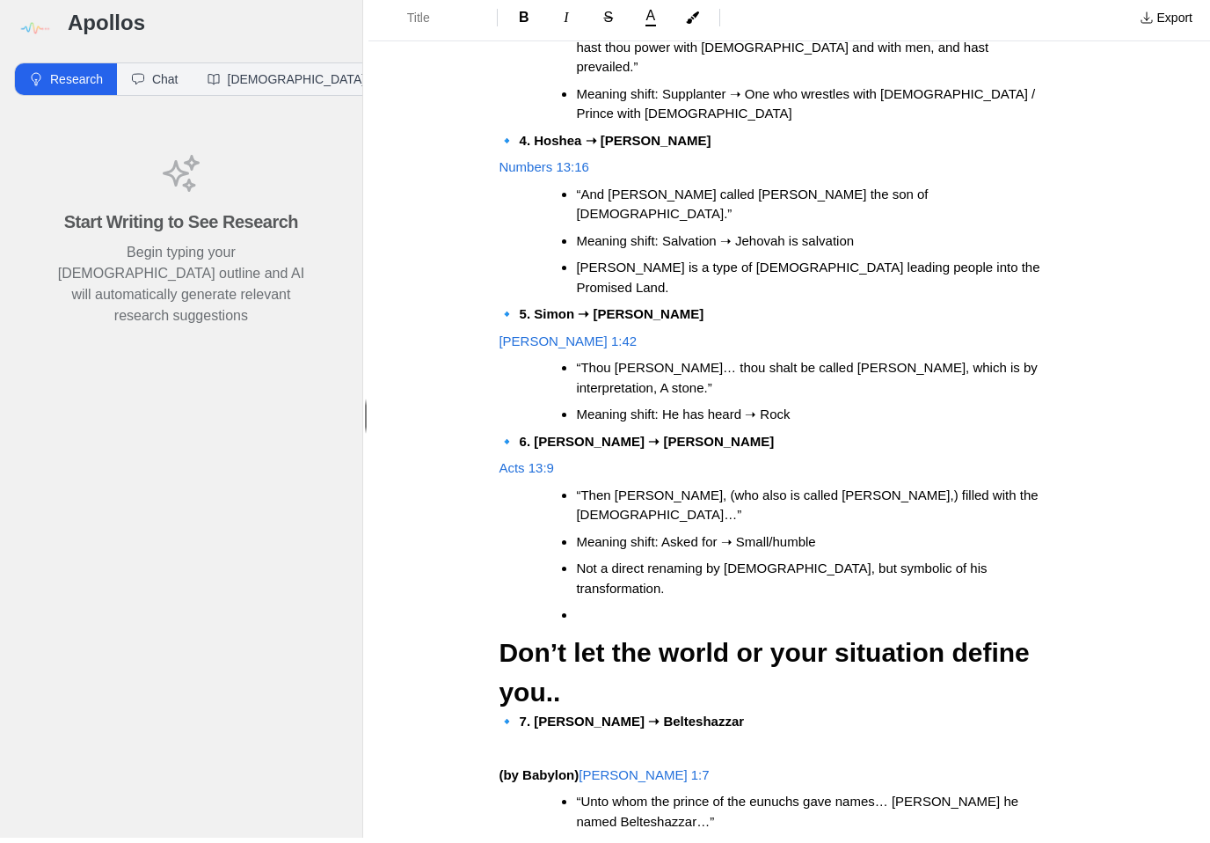
scroll to position [3306, 0]
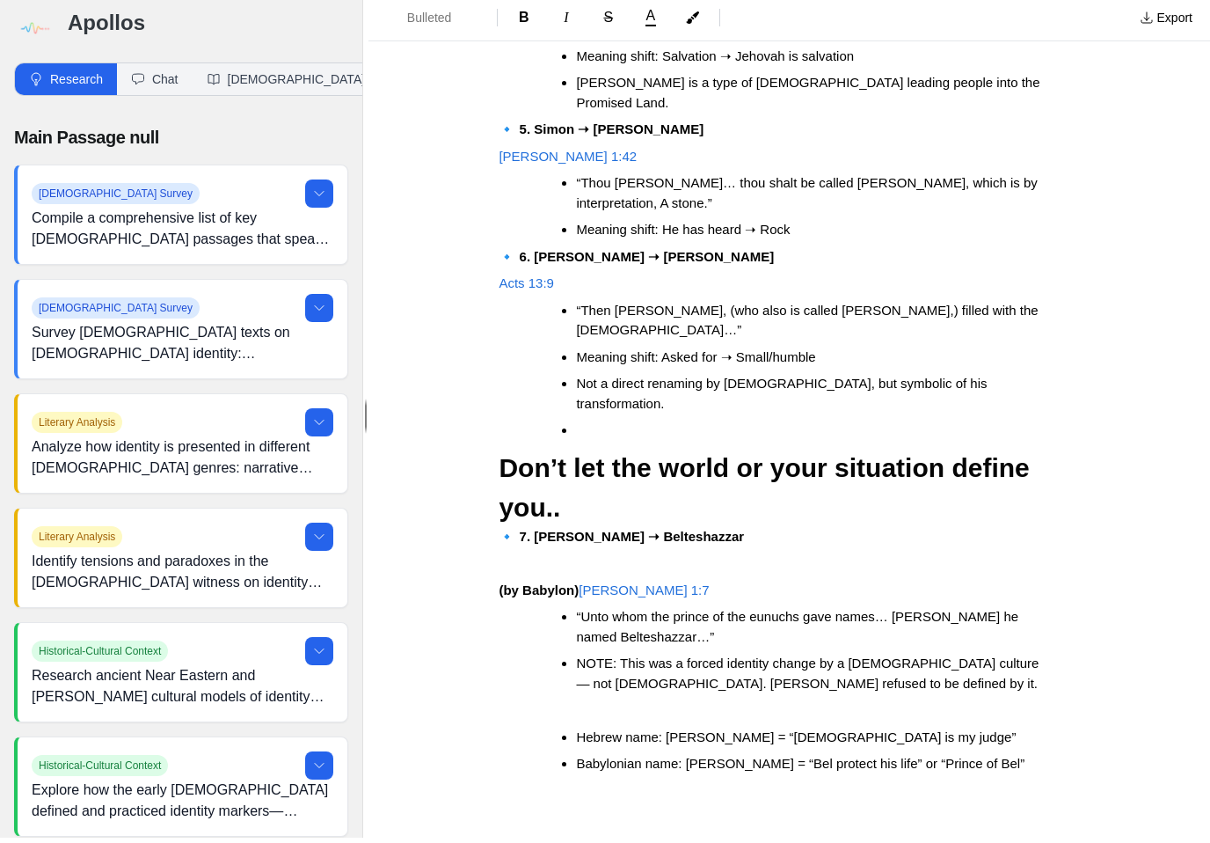
scroll to position [3491, 0]
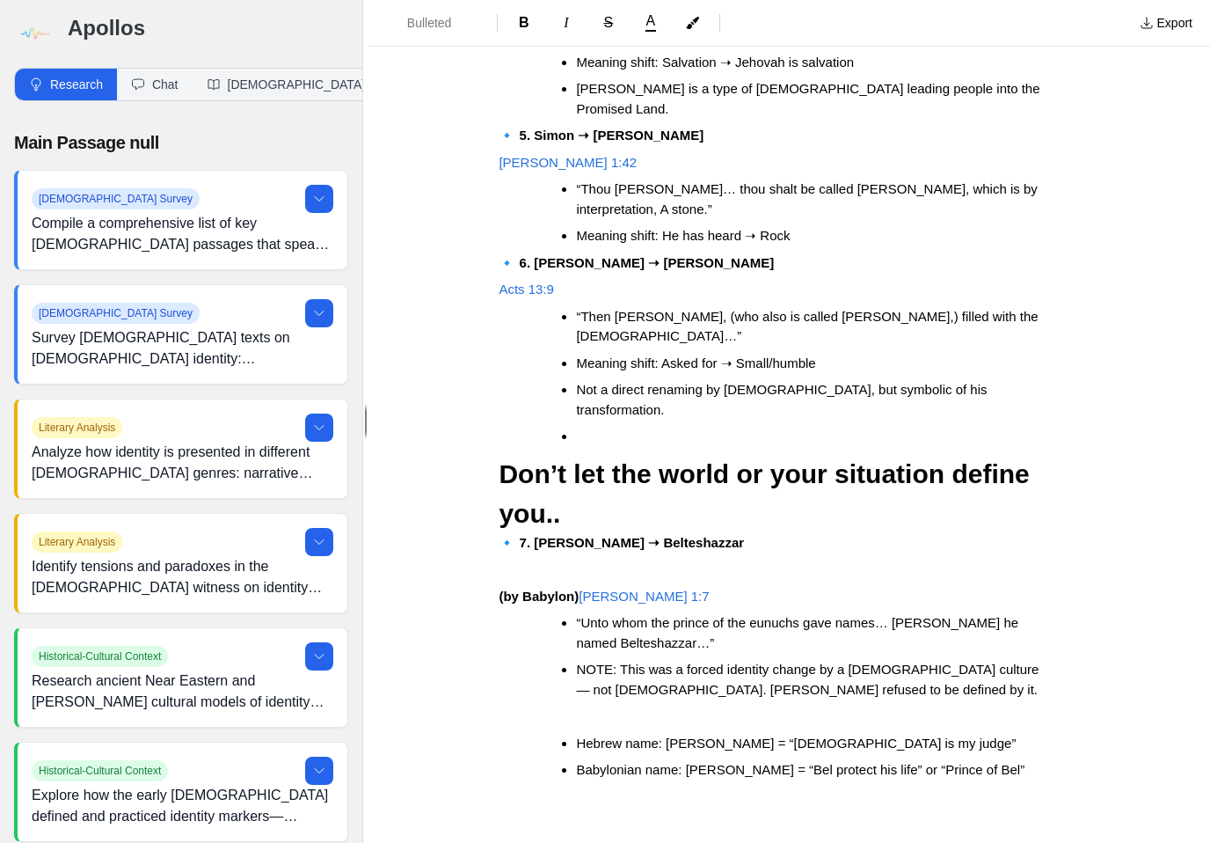
click at [1059, 734] on ul "Hebrew name: [PERSON_NAME] = “[DEMOGRAPHIC_DATA] is my judge” Babylonian name: …" at bounding box center [796, 757] width 567 height 47
click at [631, 787] on li at bounding box center [813, 797] width 475 height 20
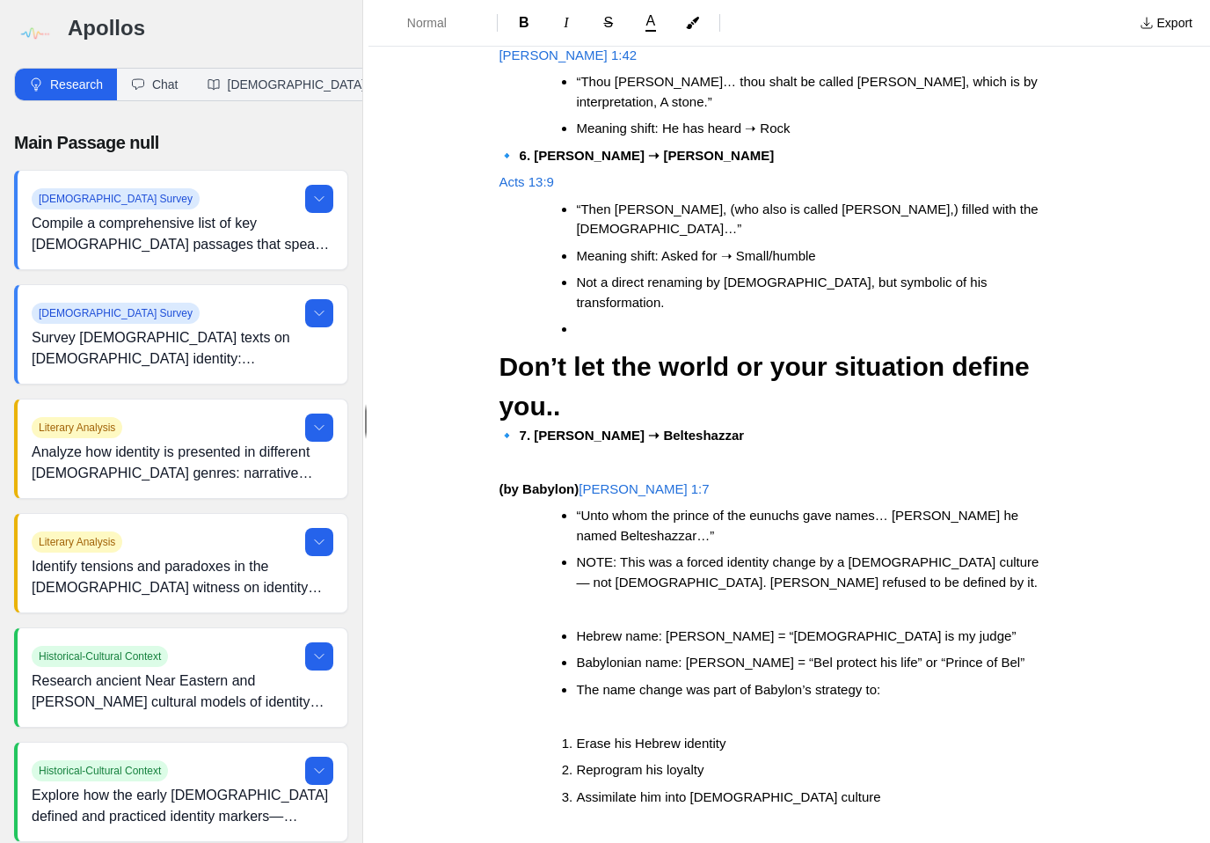
scroll to position [3572, 0]
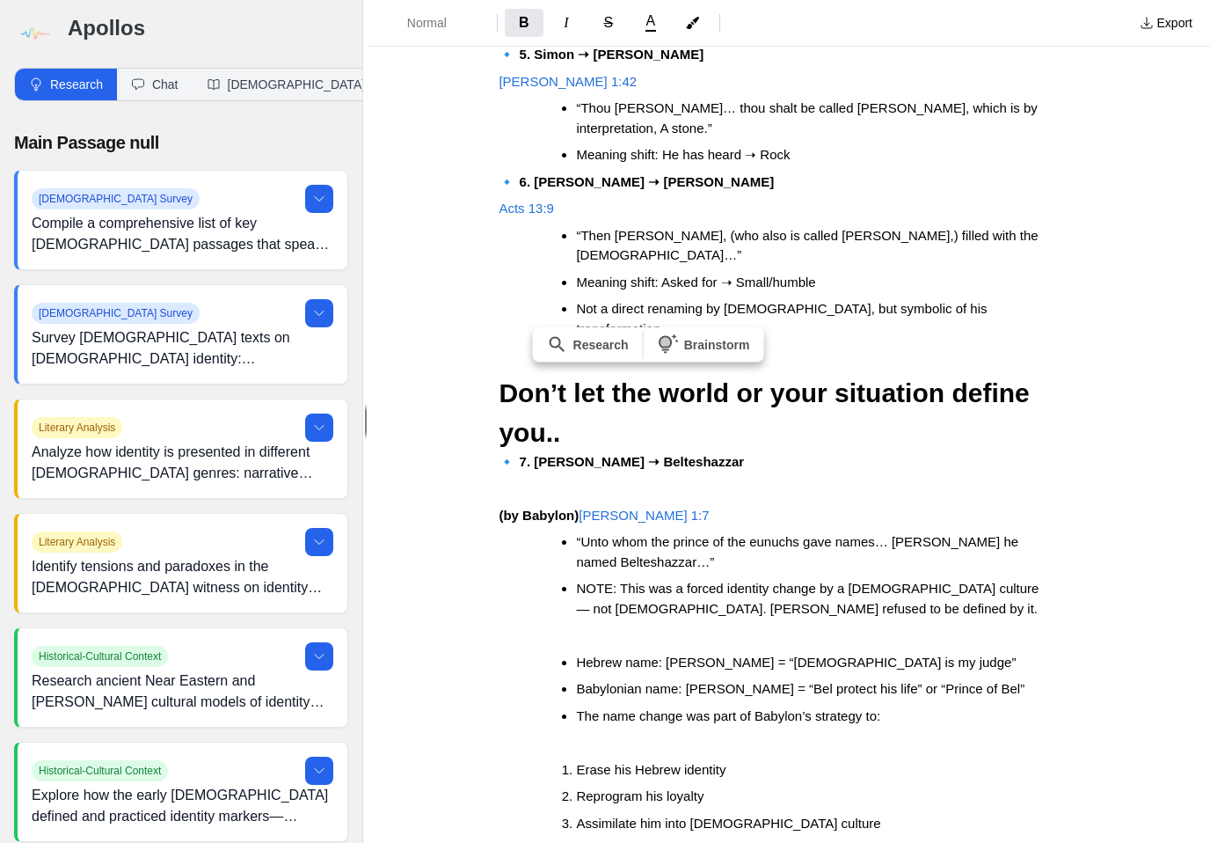
copy p "Hananiah, [PERSON_NAME] ➝ [PERSON_NAME], Abednego"
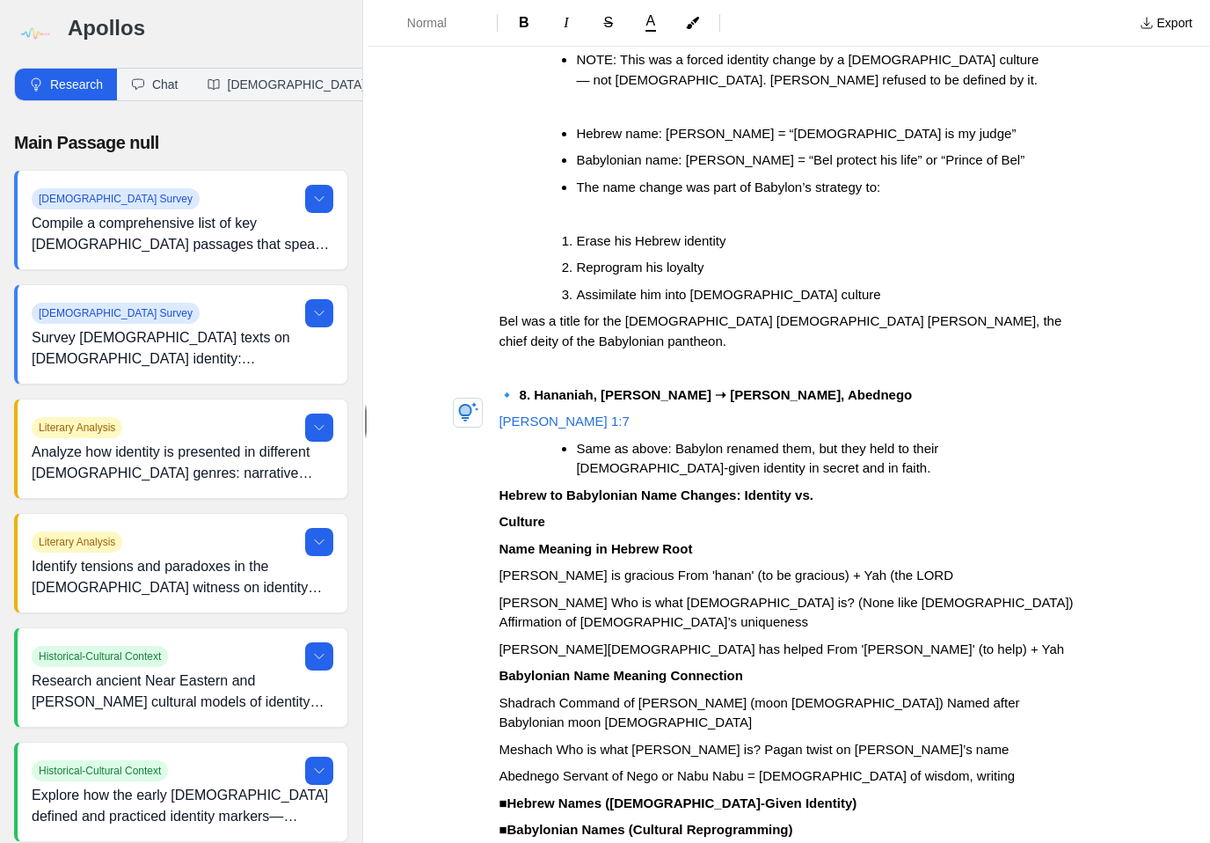
scroll to position [4100, 0]
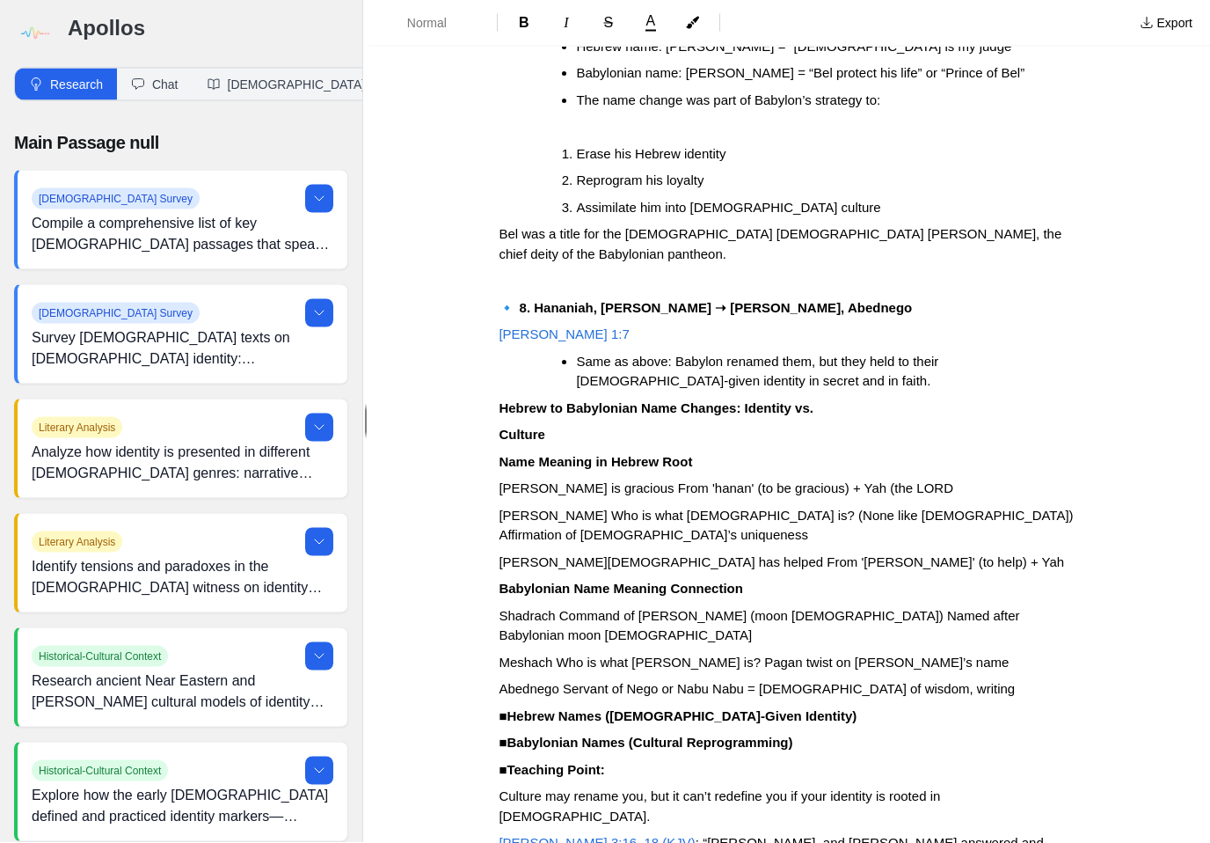
scroll to position [4196, 0]
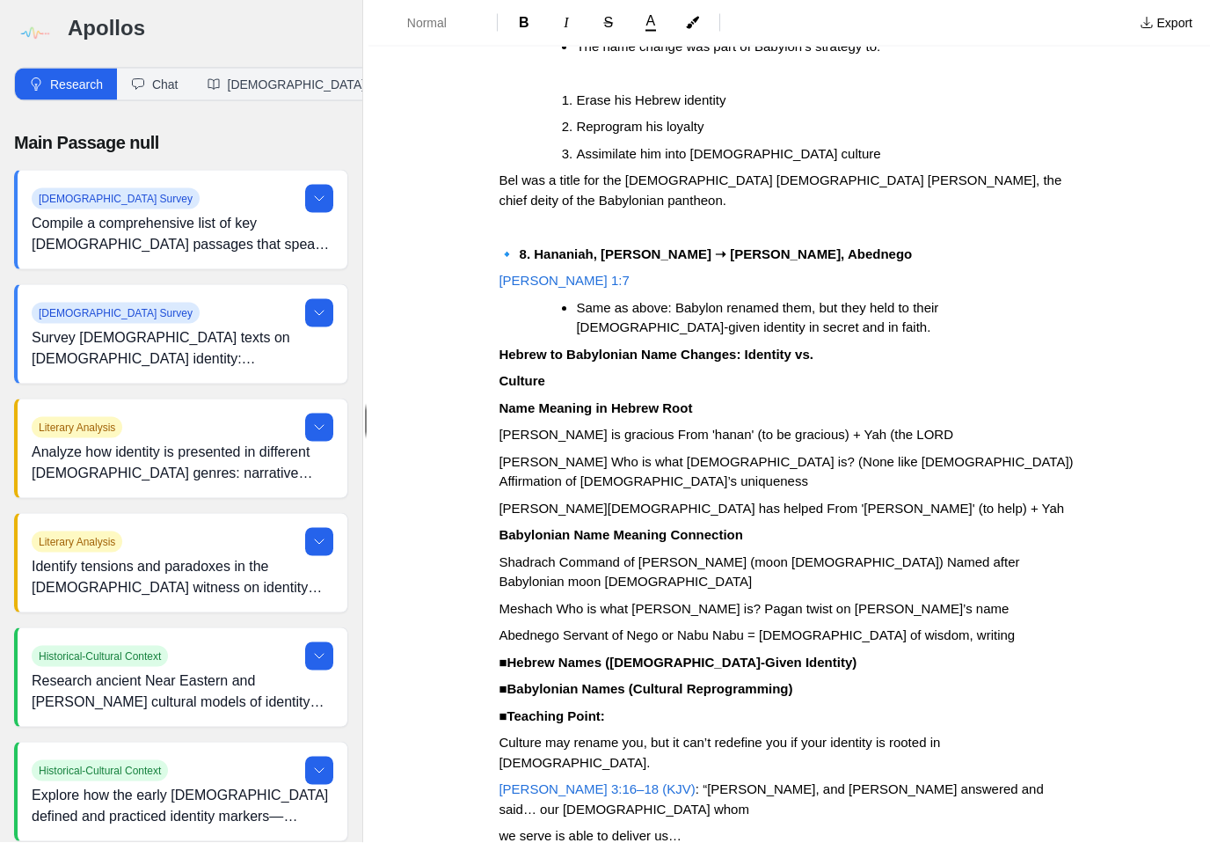
scroll to position [4244, 0]
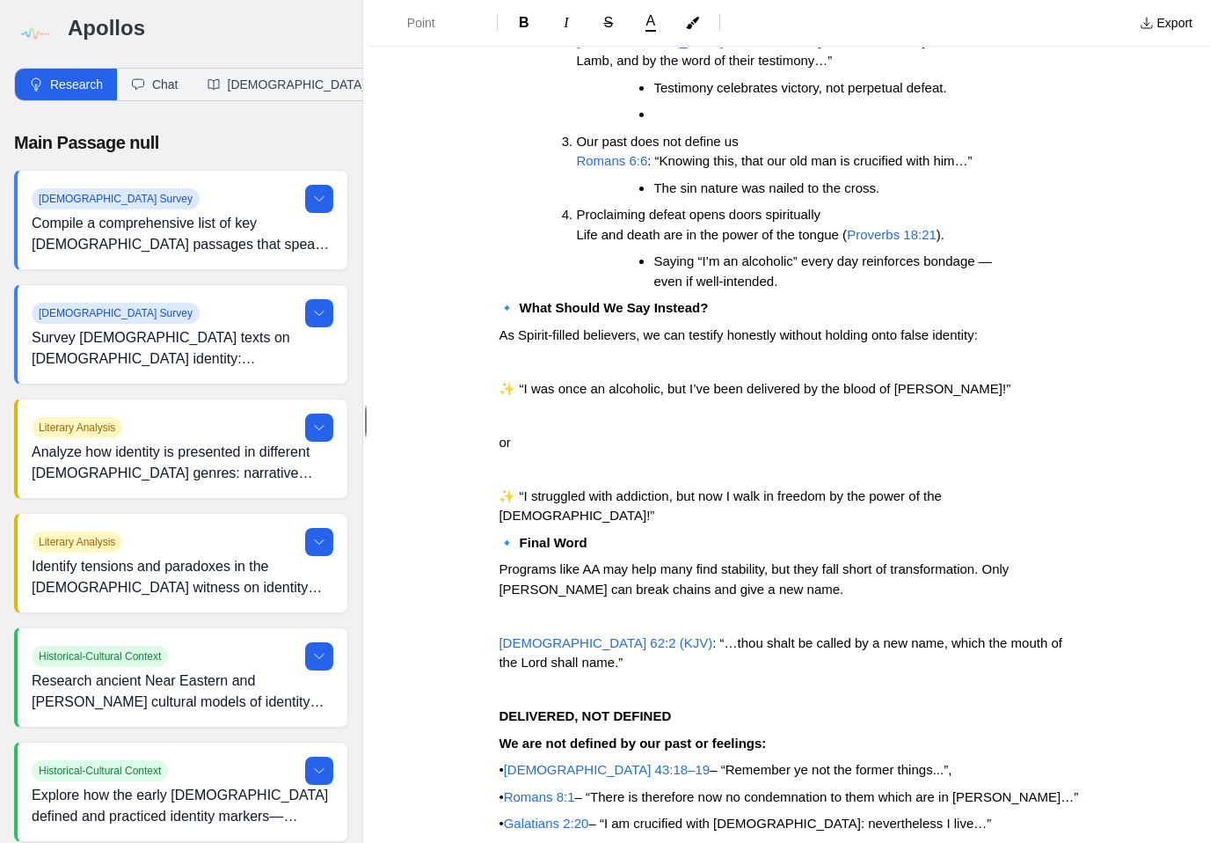
scroll to position [1202, 0]
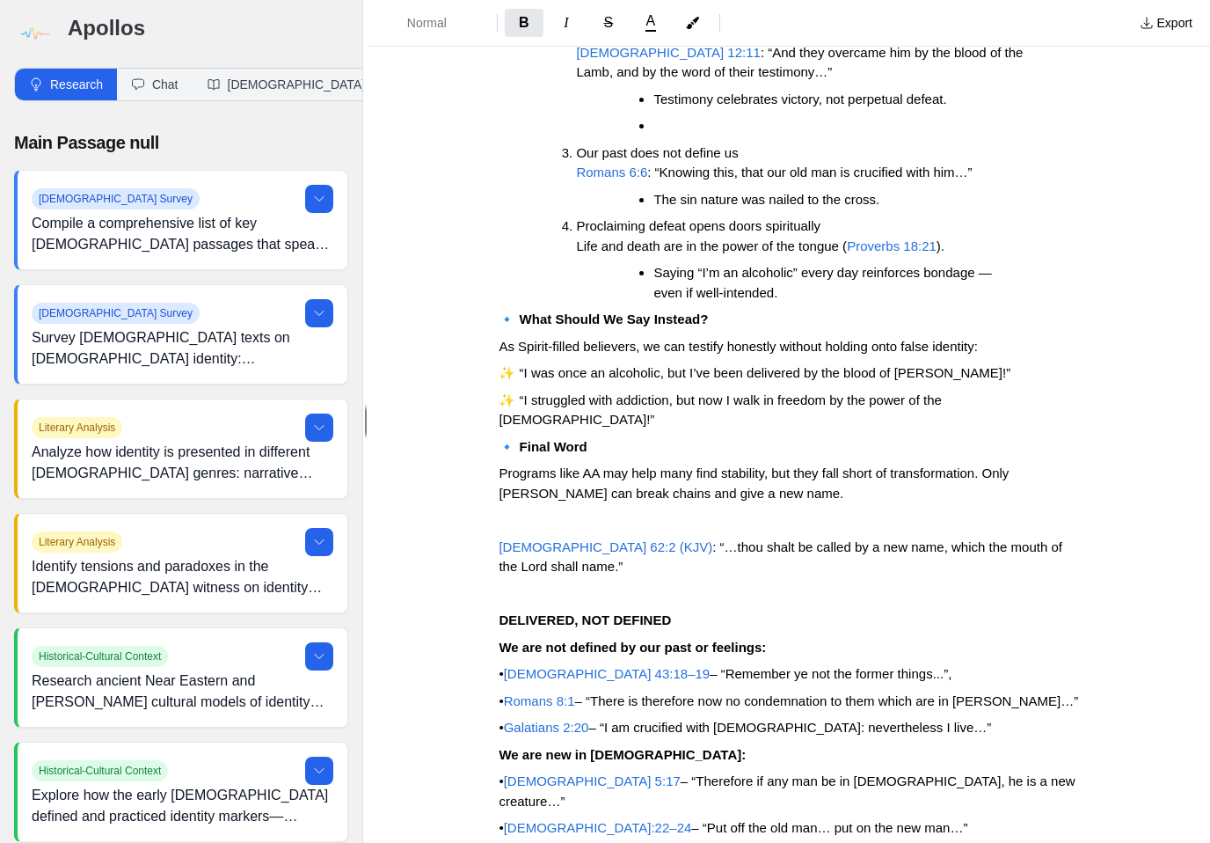
click at [462, 236] on div at bounding box center [468, 260] width 31 height 48
click at [474, 236] on div at bounding box center [468, 260] width 31 height 48
click at [469, 236] on div at bounding box center [468, 260] width 31 height 48
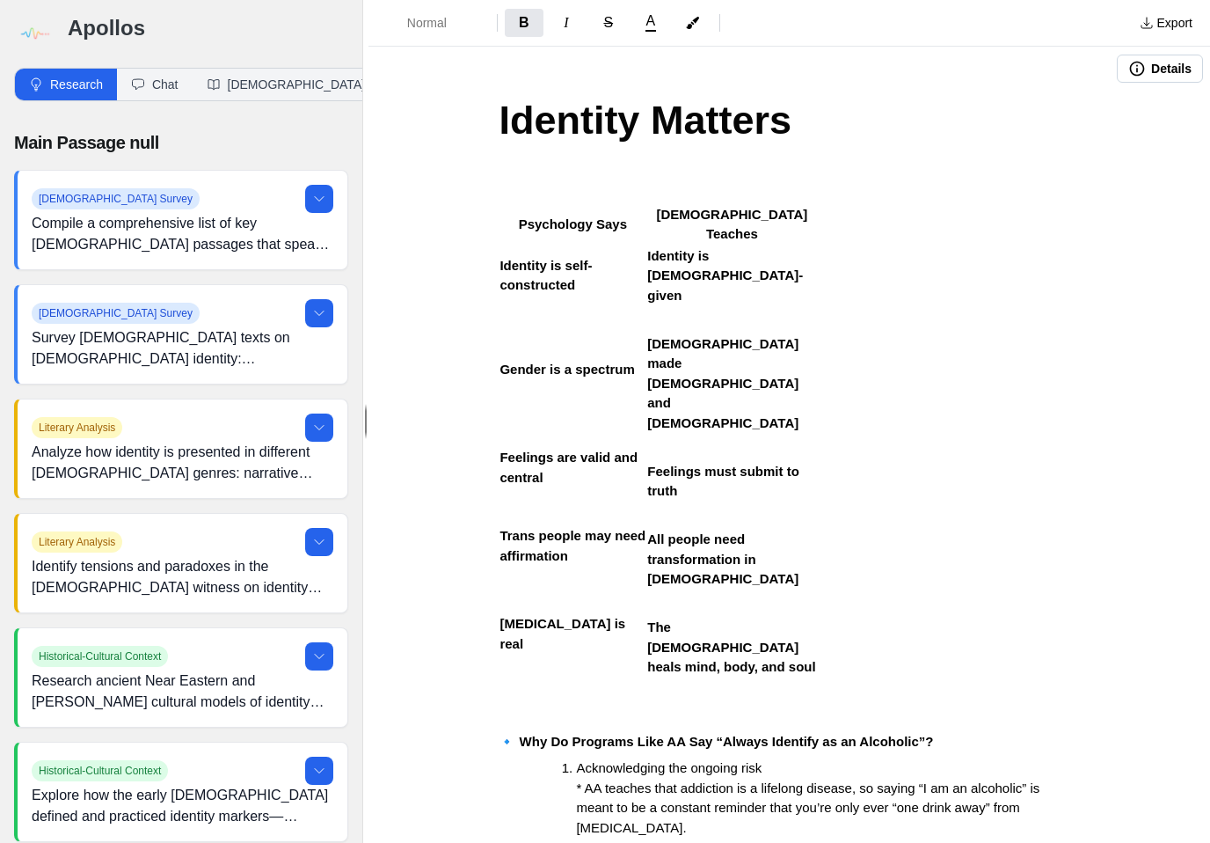
scroll to position [0, 0]
click at [834, 92] on h1 "Identity Matters" at bounding box center [789, 121] width 581 height 60
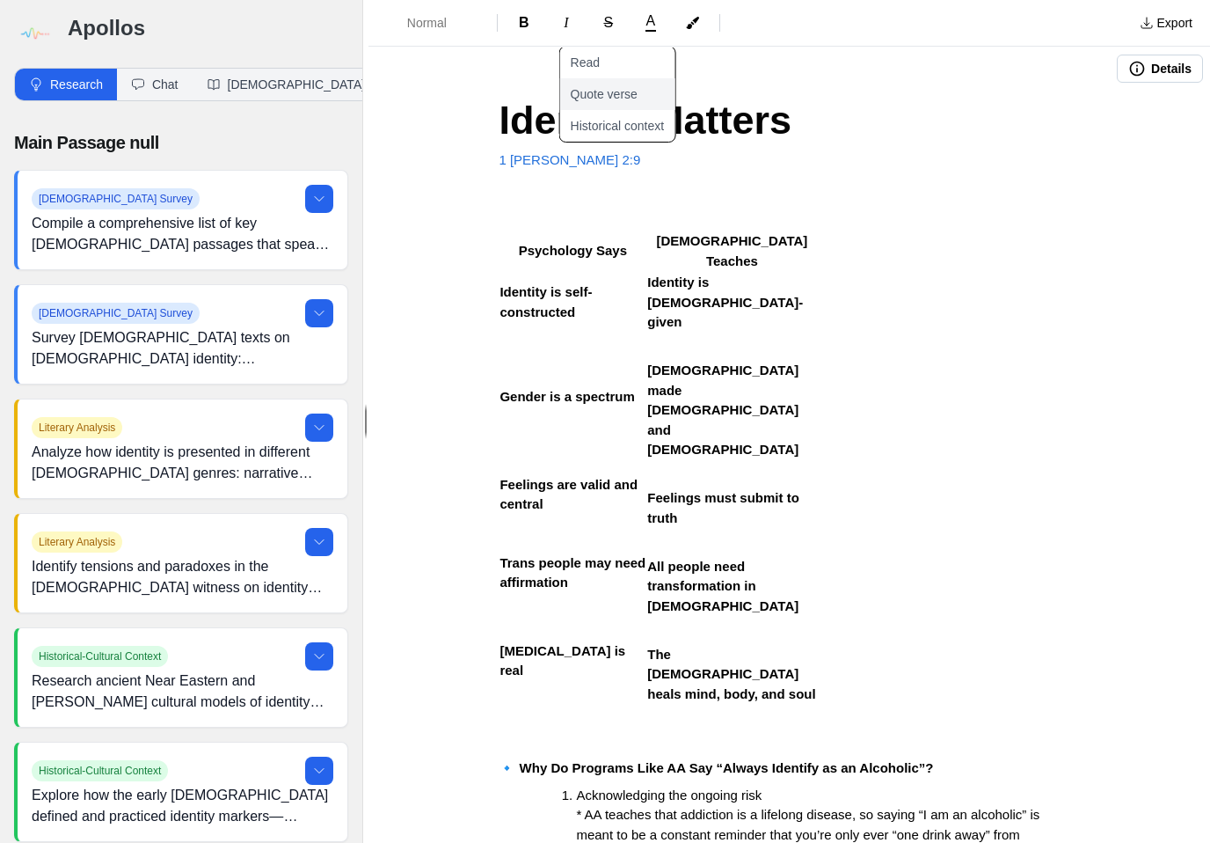
click at [622, 78] on button "Quote verse" at bounding box center [627, 94] width 136 height 32
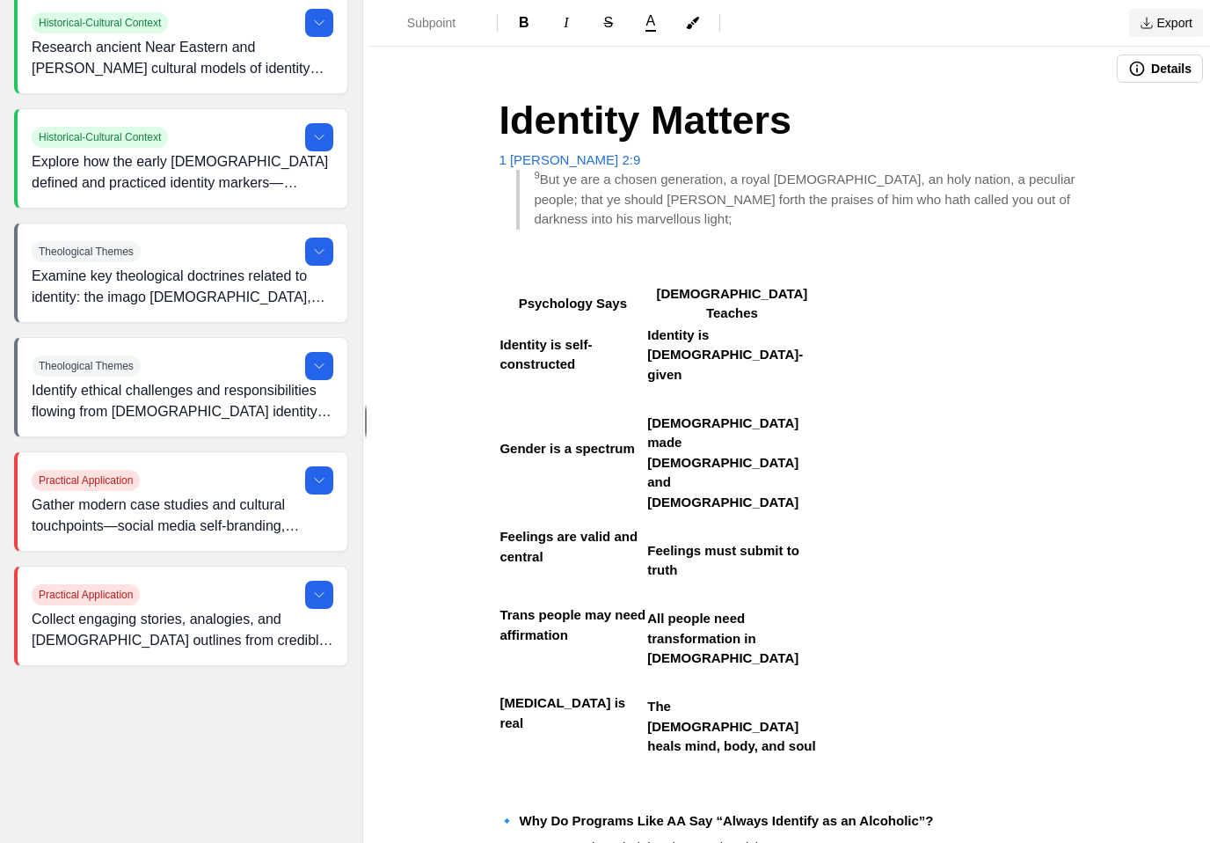
click at [1169, 23] on button "Export" at bounding box center [1167, 23] width 74 height 28
click at [1093, 126] on link "EBook" at bounding box center [1118, 124] width 167 height 32
click at [1171, 24] on button "Export" at bounding box center [1167, 23] width 74 height 28
click at [1121, 88] on link "Pulpit Mode" at bounding box center [1118, 93] width 167 height 32
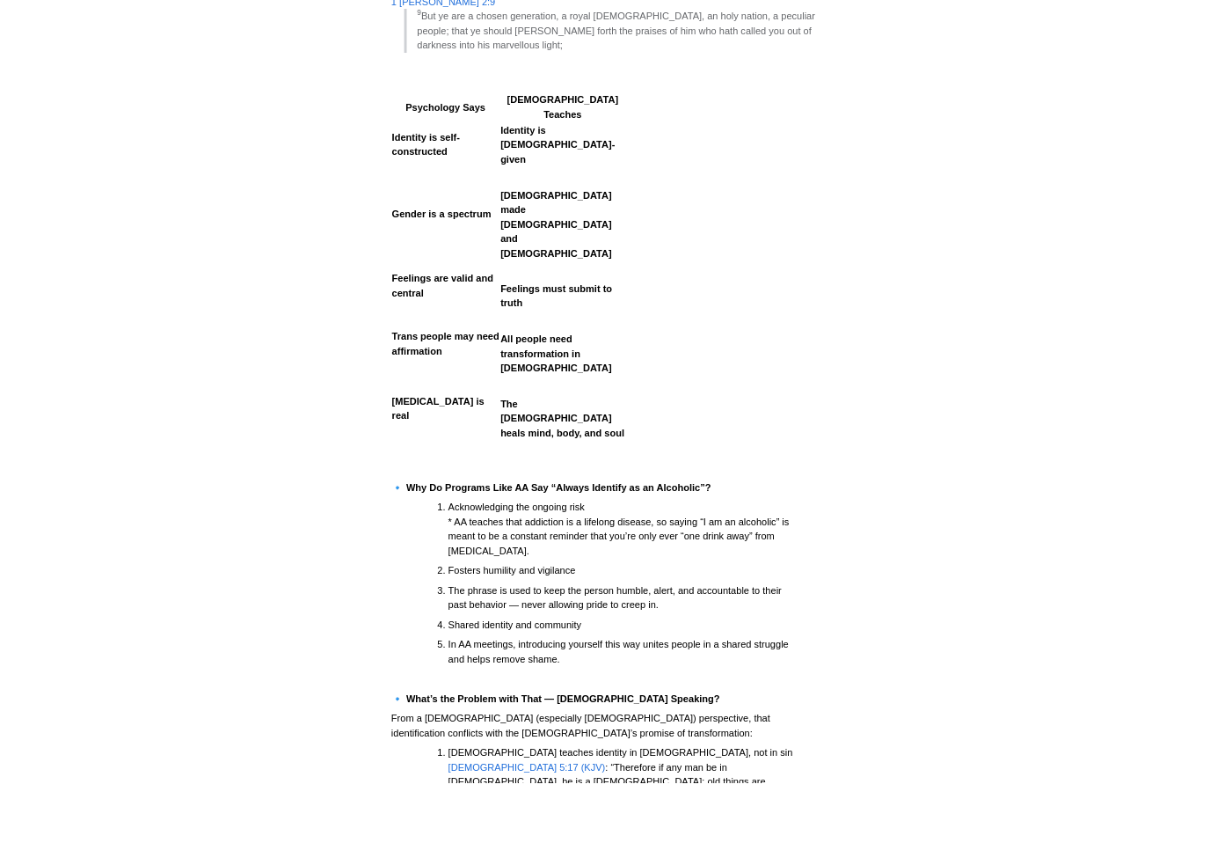
scroll to position [45, 0]
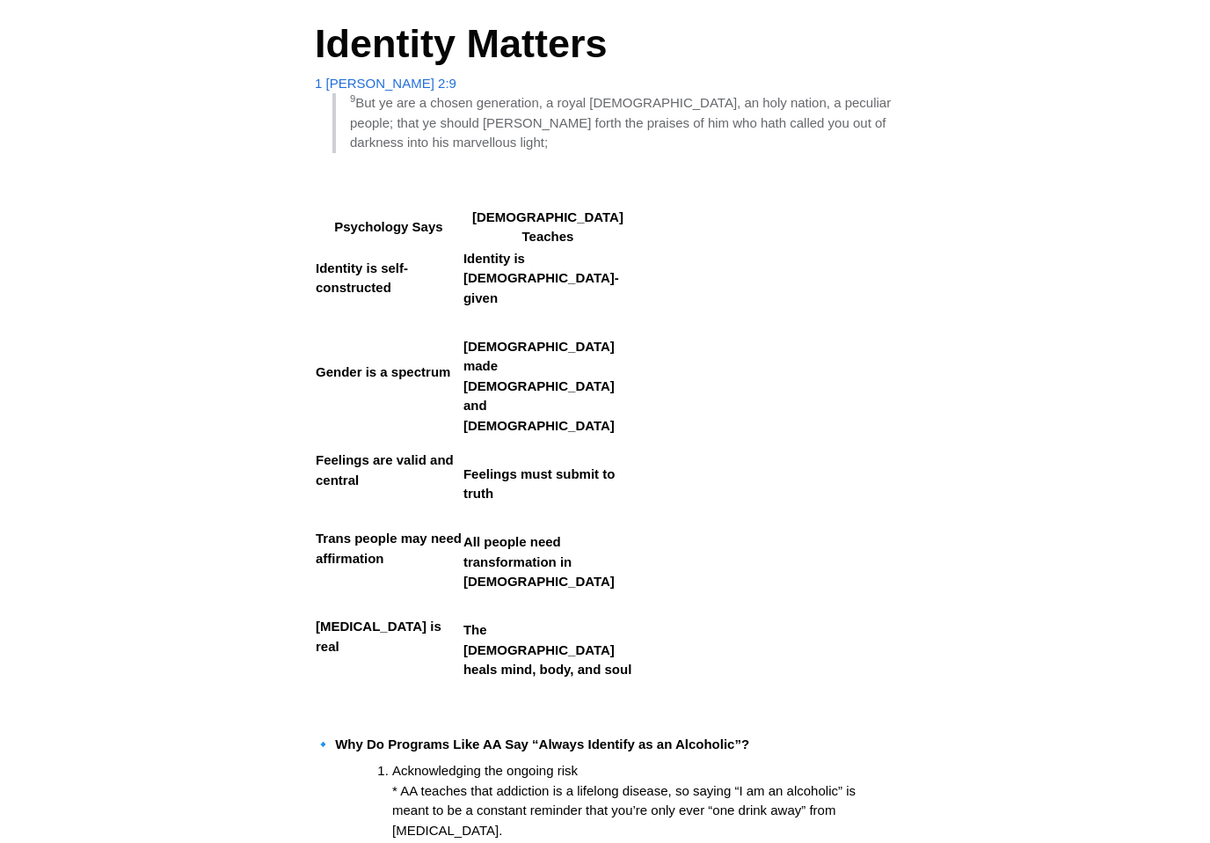
scroll to position [0, 0]
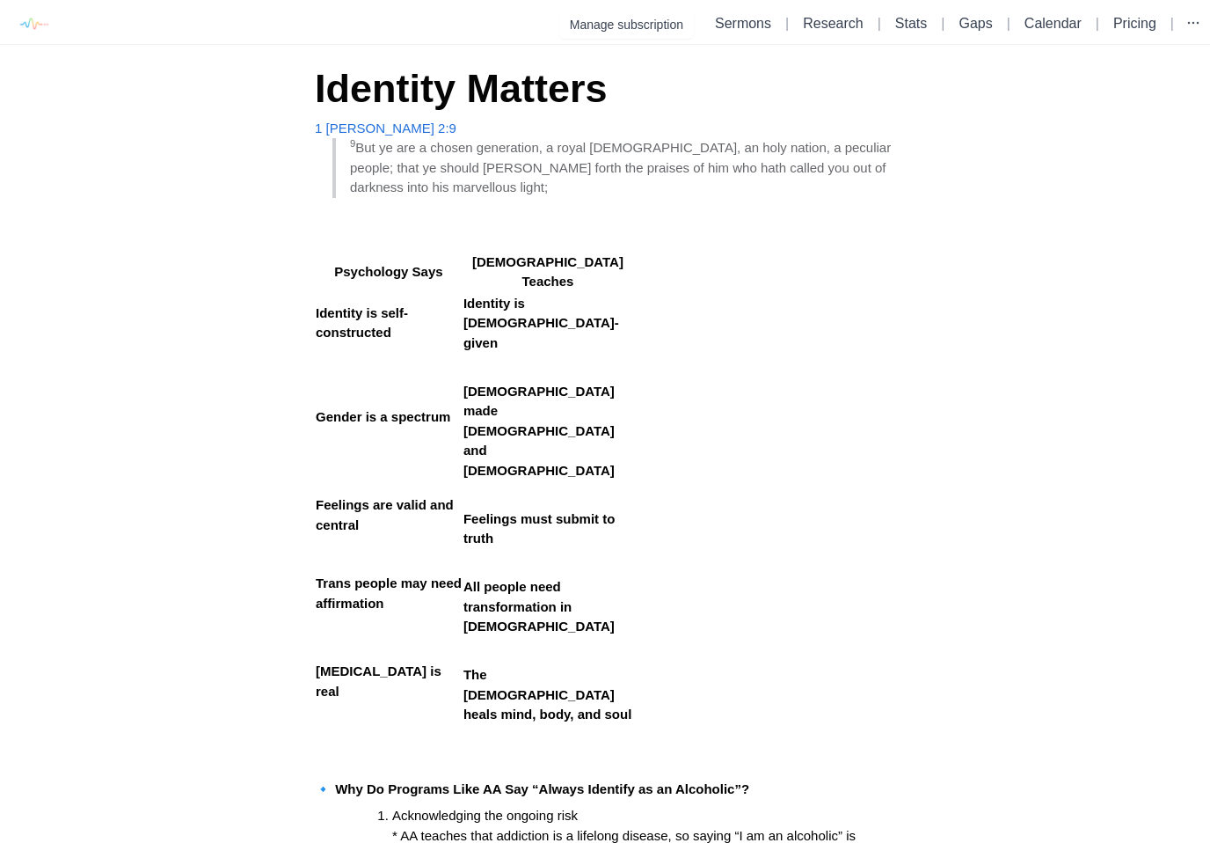
click at [1187, 29] on icon "button" at bounding box center [1194, 23] width 18 height 18
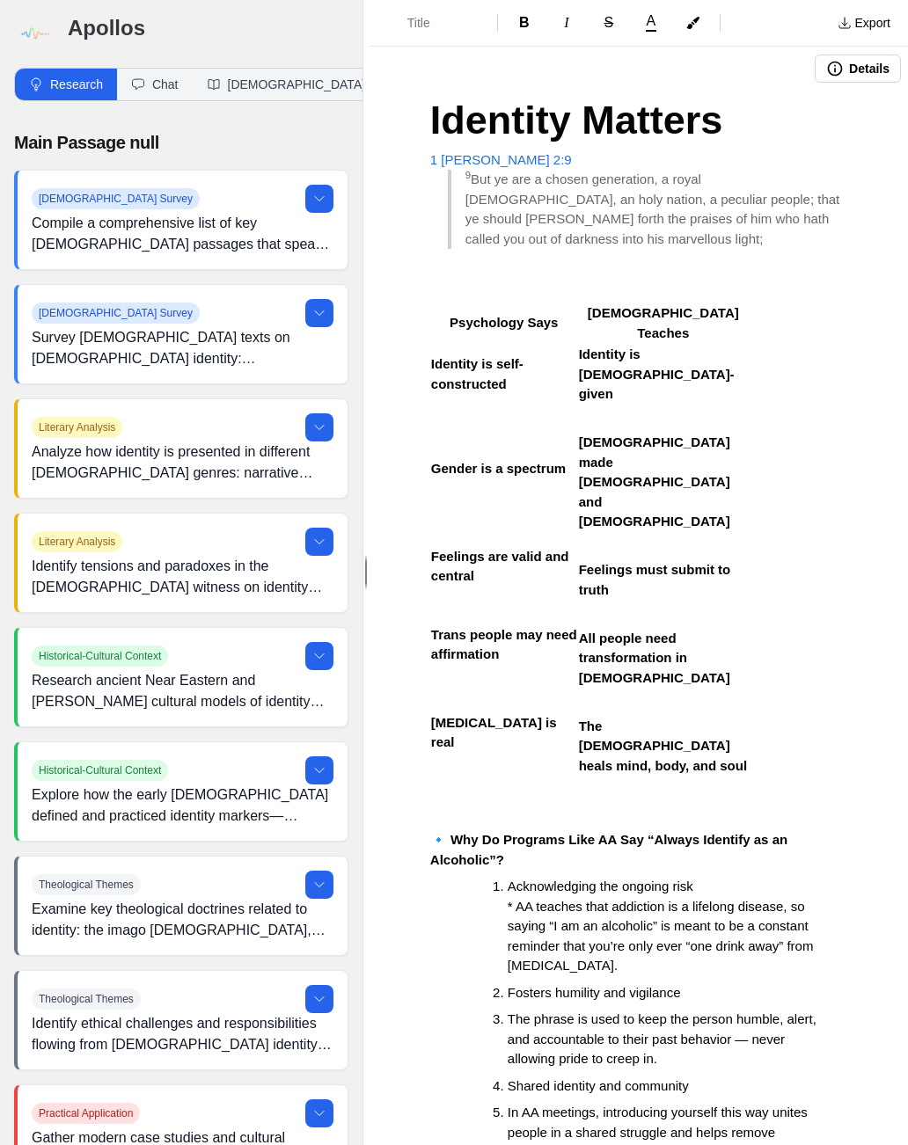
click at [871, 29] on button "Export" at bounding box center [864, 23] width 74 height 28
click at [812, 97] on link "Pulpit Mode" at bounding box center [816, 93] width 167 height 32
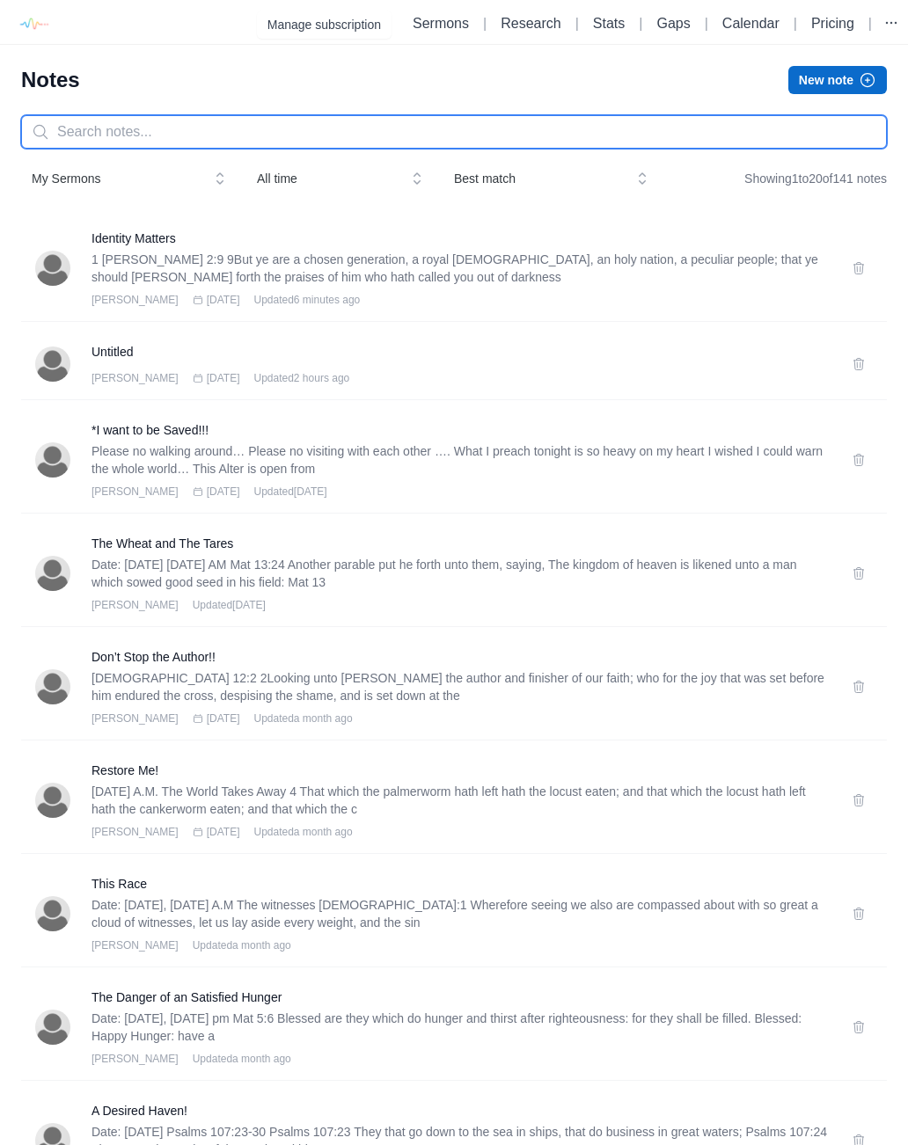
click at [226, 134] on input "text" at bounding box center [454, 131] width 866 height 33
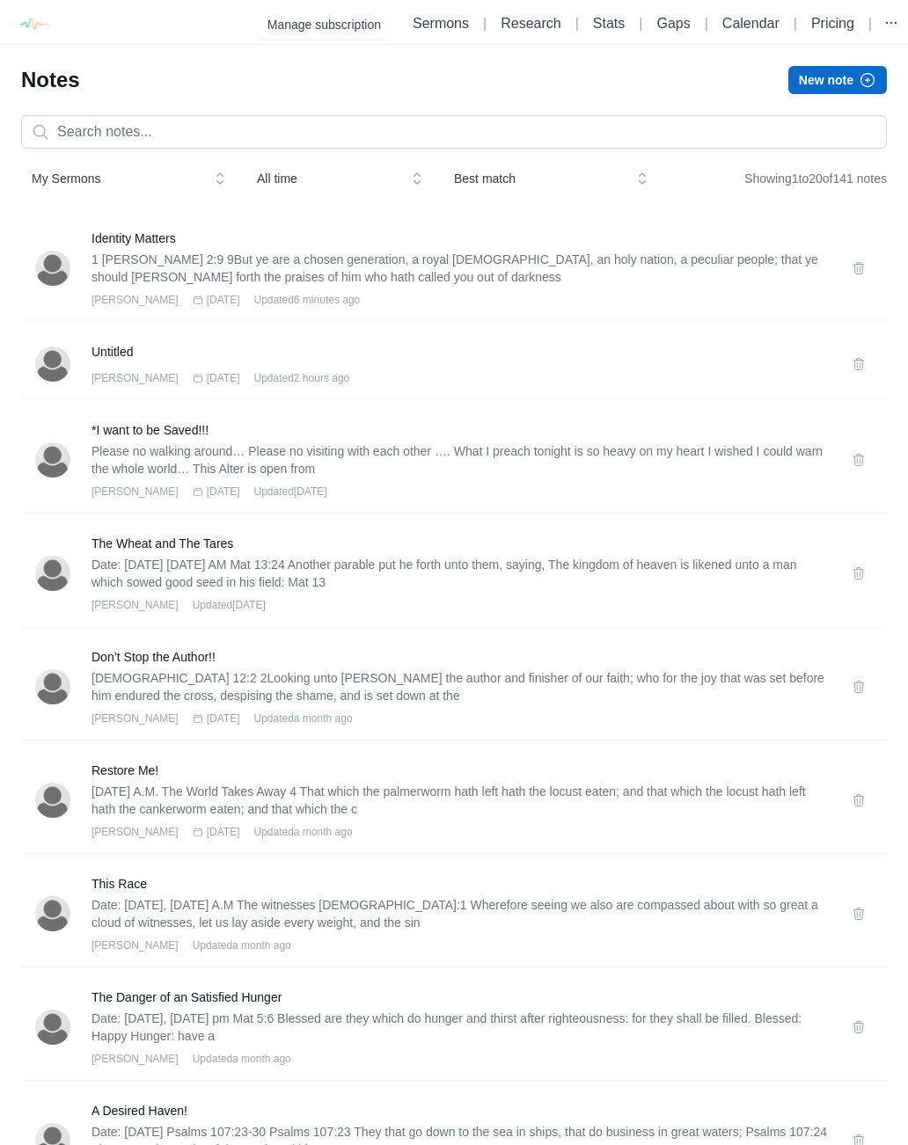
click at [393, 68] on div "Notes New note" at bounding box center [454, 80] width 866 height 28
click at [130, 233] on h3 "Identity Matters" at bounding box center [460, 239] width 739 height 18
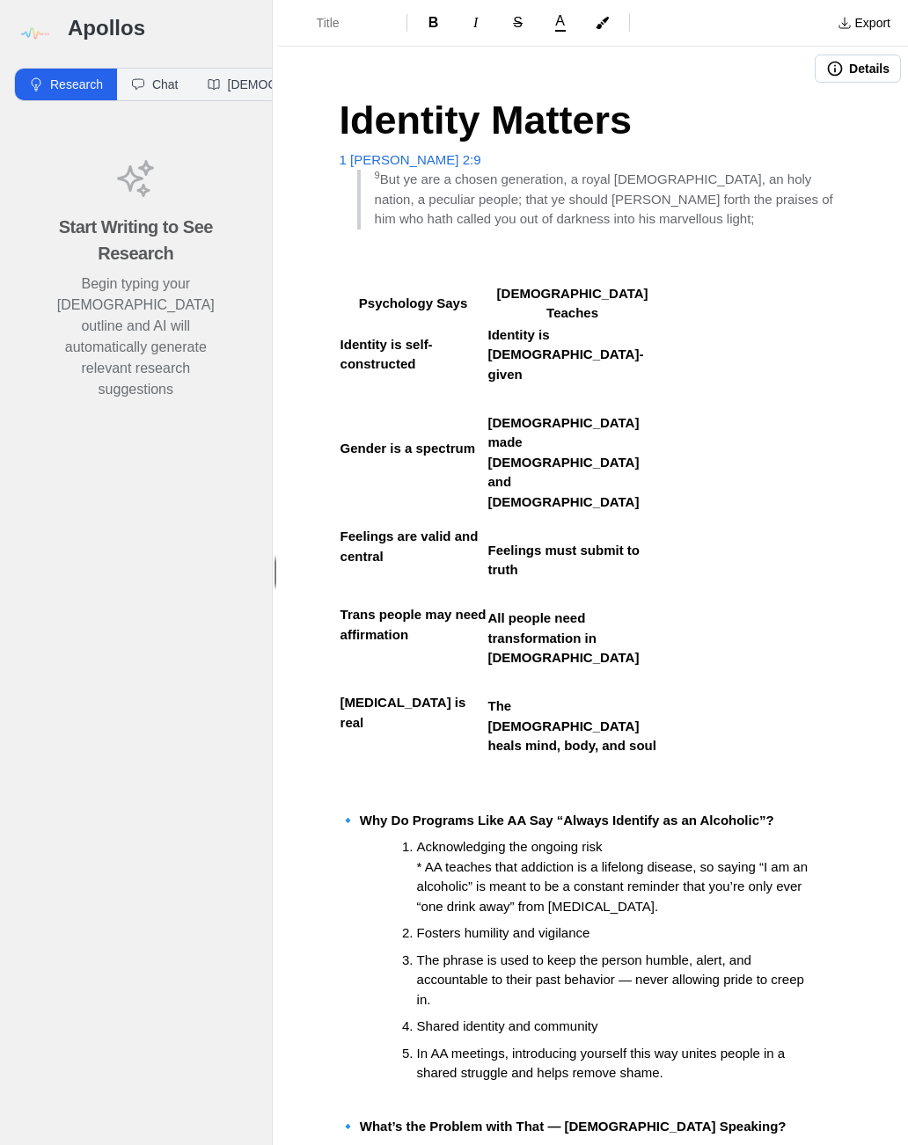
click at [864, 27] on button "Export" at bounding box center [864, 23] width 74 height 28
click at [819, 99] on link "Pulpit Mode" at bounding box center [816, 93] width 167 height 32
